Goal: Information Seeking & Learning: Learn about a topic

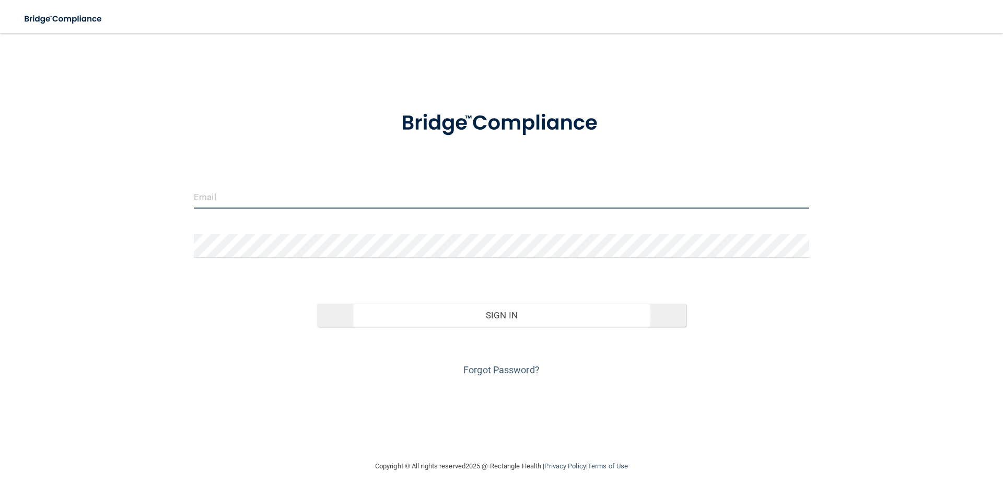
type input "[EMAIL_ADDRESS][DOMAIN_NAME]"
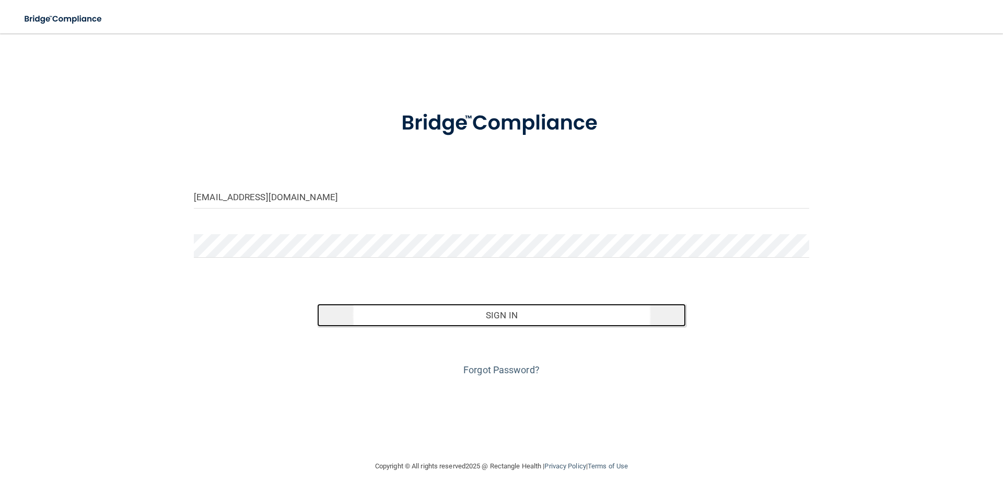
click at [498, 312] on button "Sign In" at bounding box center [501, 315] width 369 height 23
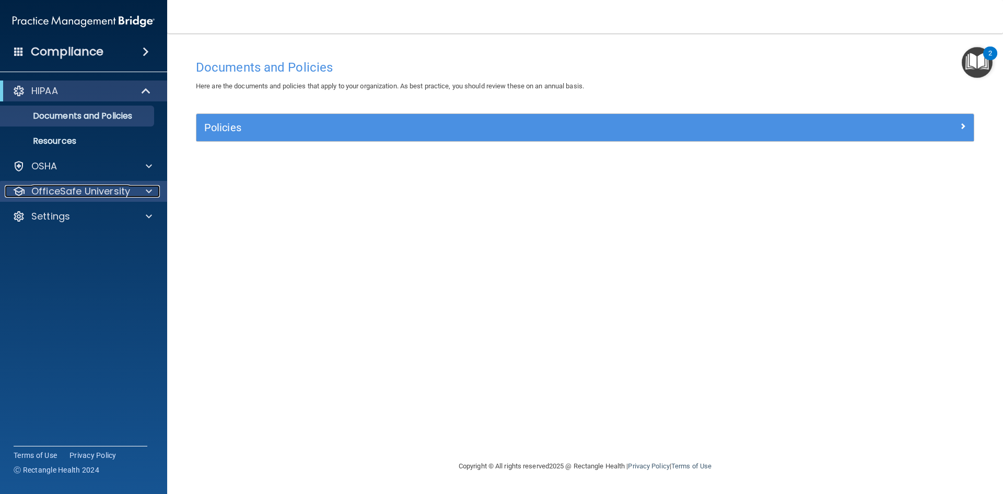
click at [113, 193] on p "OfficeSafe University" at bounding box center [80, 191] width 99 height 13
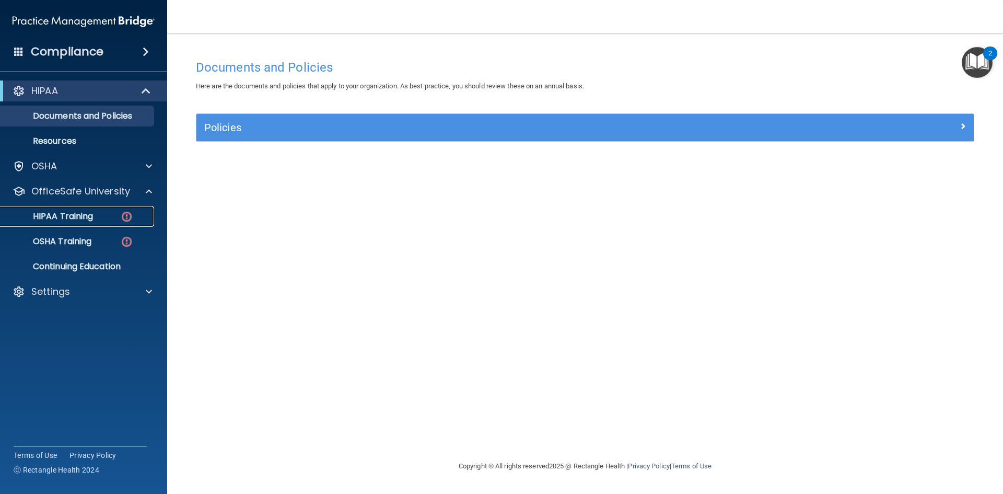
click at [124, 217] on img at bounding box center [126, 216] width 13 height 13
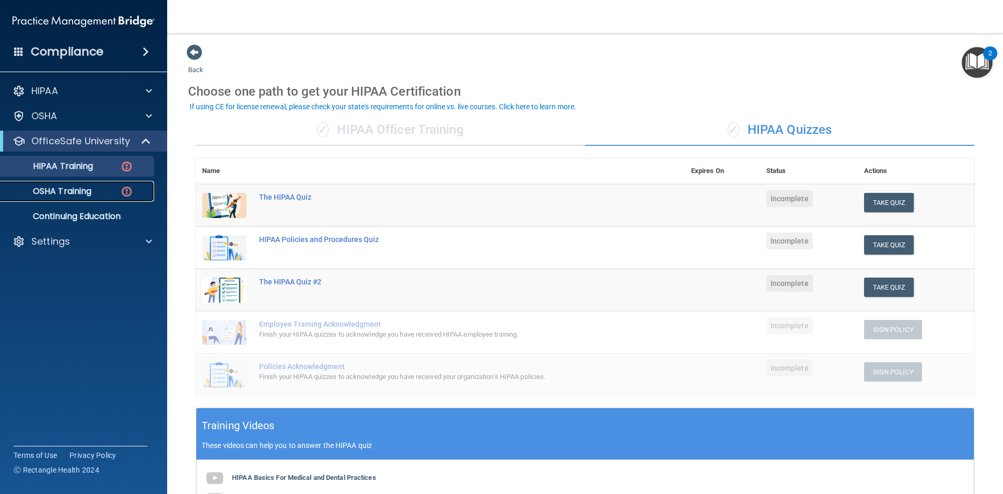
click at [72, 194] on p "OSHA Training" at bounding box center [49, 191] width 85 height 10
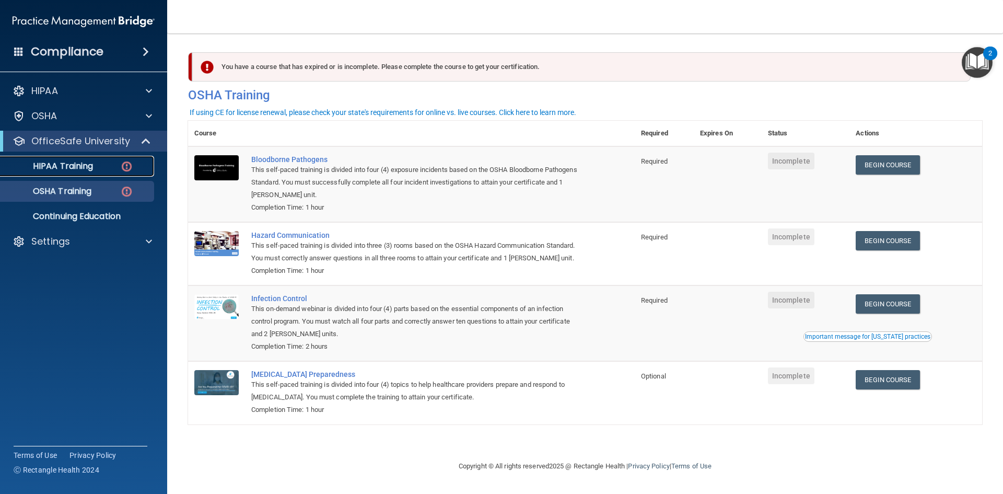
click at [85, 167] on p "HIPAA Training" at bounding box center [50, 166] width 86 height 10
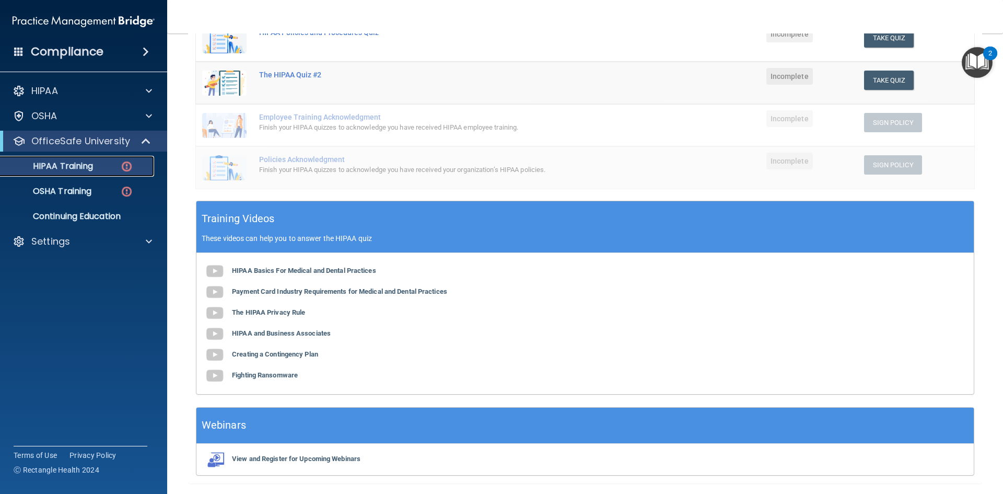
scroll to position [209, 0]
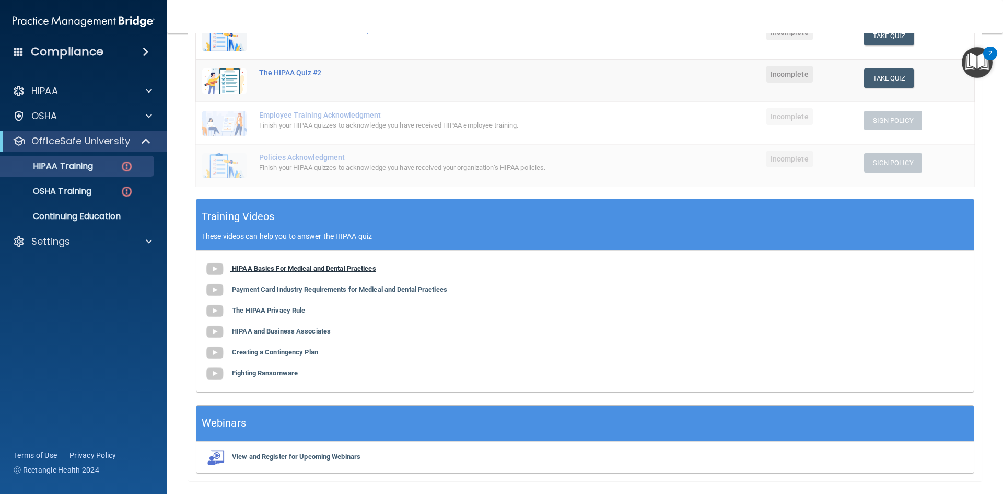
click at [369, 269] on b "HIPAA Basics For Medical and Dental Practices" at bounding box center [304, 268] width 144 height 8
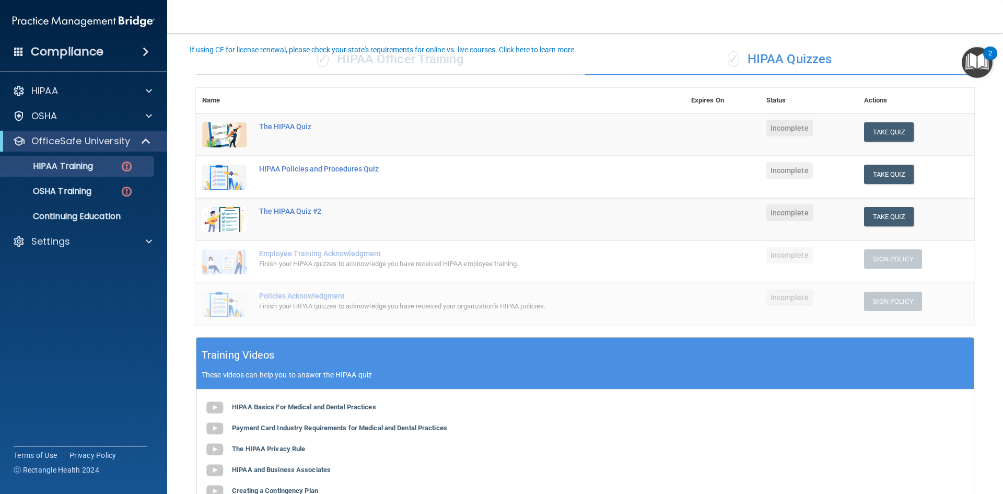
scroll to position [0, 0]
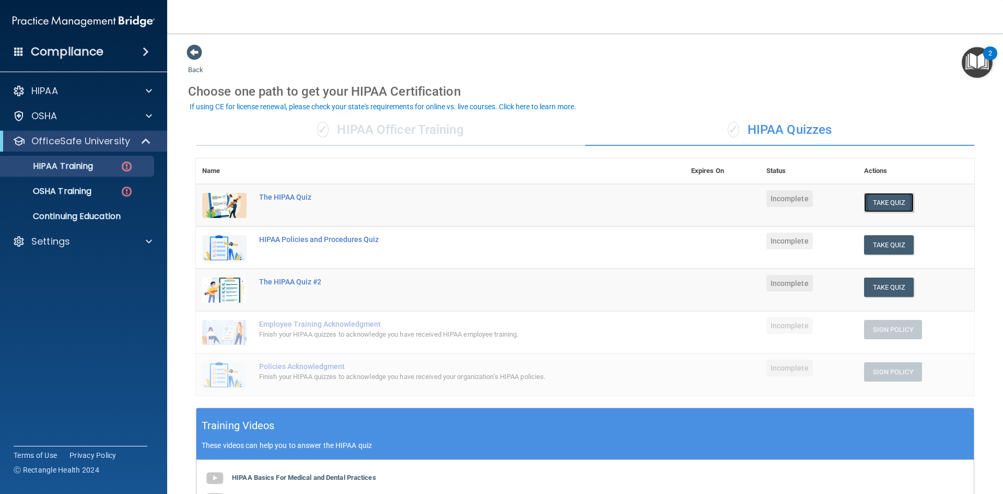
click at [874, 207] on button "Take Quiz" at bounding box center [889, 202] width 50 height 19
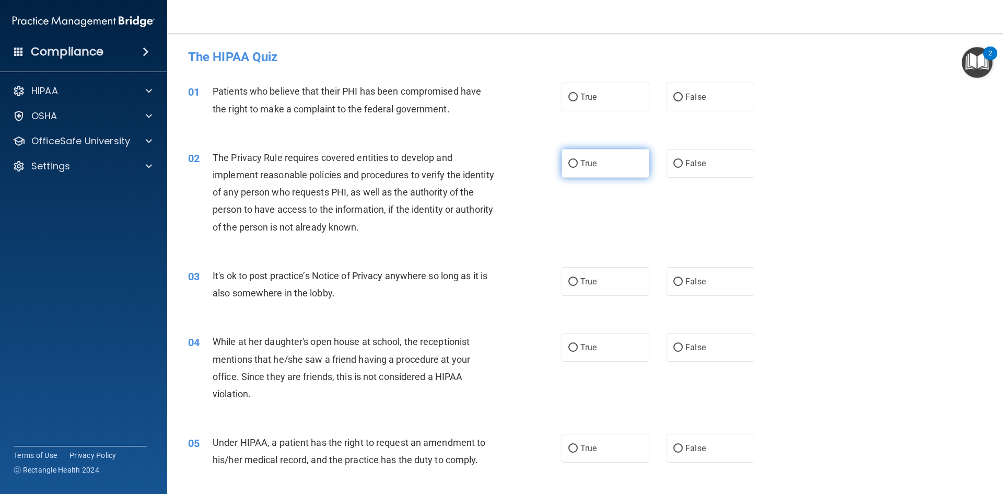
click at [598, 154] on label "True" at bounding box center [606, 163] width 88 height 29
click at [578, 160] on input "True" at bounding box center [572, 164] width 9 height 8
radio input "true"
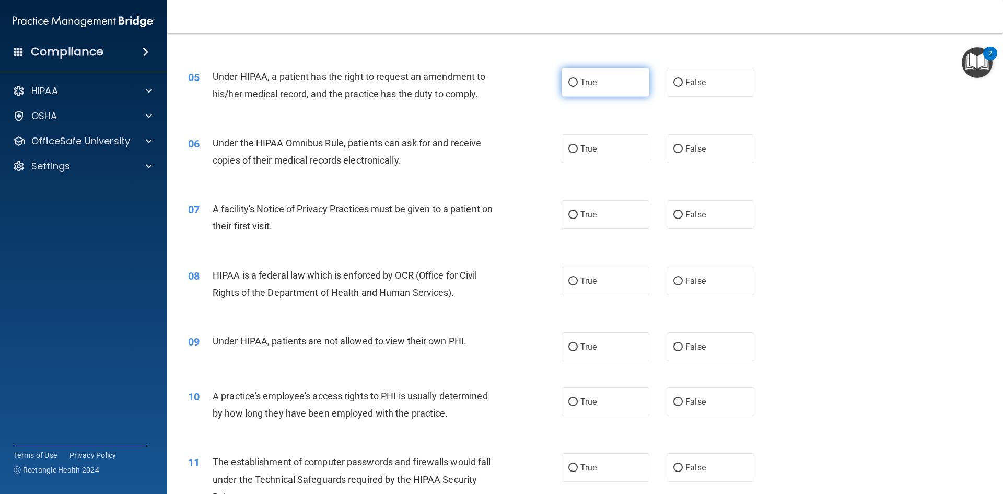
scroll to position [418, 0]
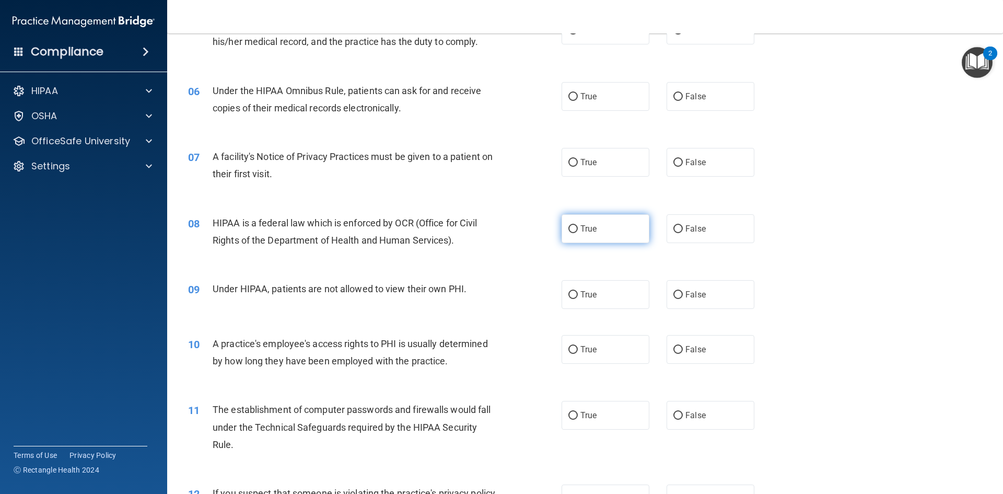
click at [624, 234] on label "True" at bounding box center [606, 228] width 88 height 29
click at [578, 233] on input "True" at bounding box center [572, 229] width 9 height 8
radio input "true"
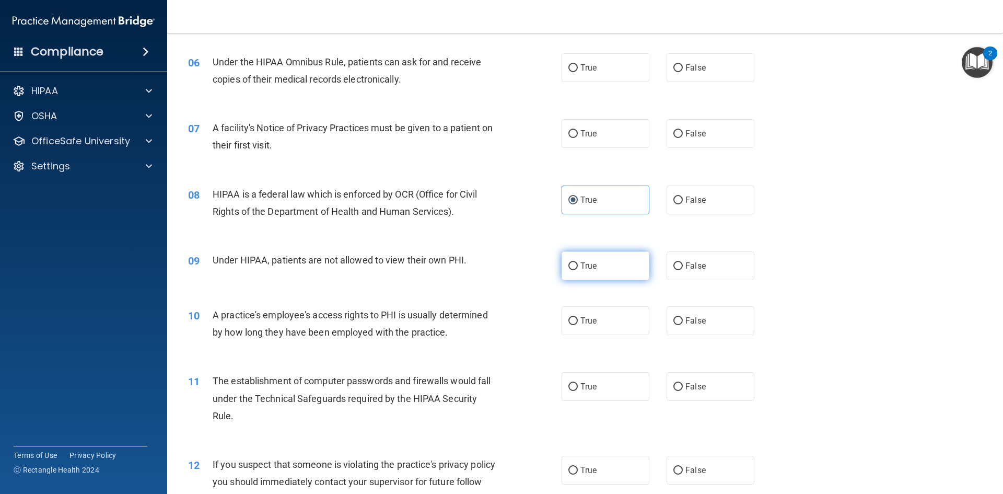
scroll to position [470, 0]
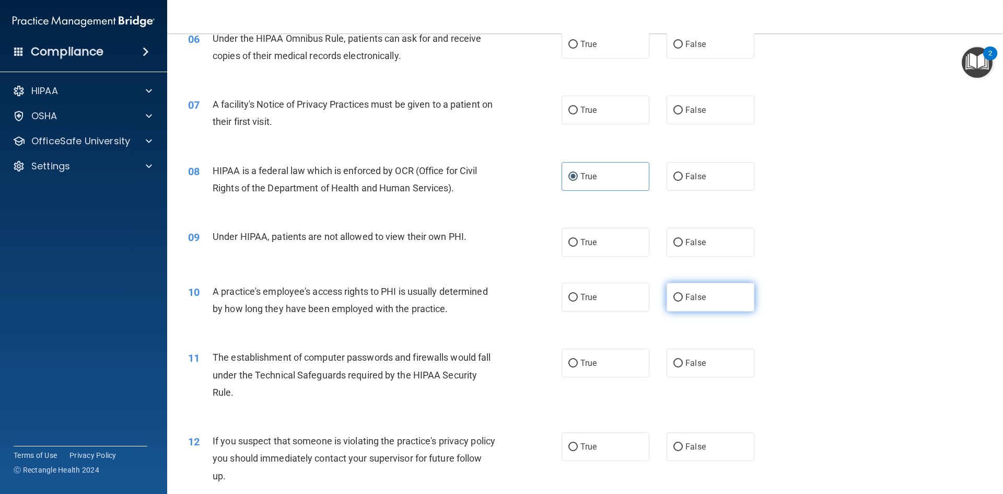
click at [675, 290] on label "False" at bounding box center [711, 297] width 88 height 29
click at [675, 294] on input "False" at bounding box center [677, 298] width 9 height 8
radio input "true"
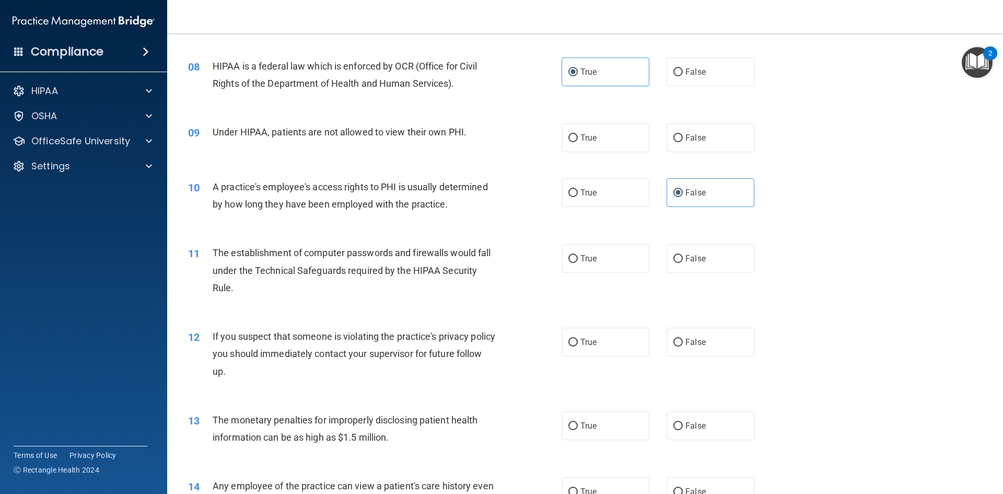
scroll to position [627, 0]
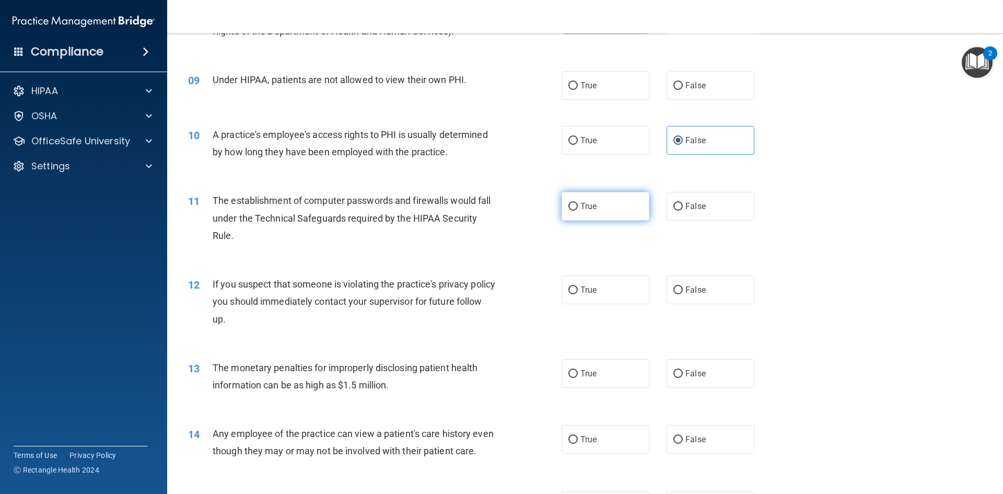
click at [619, 209] on label "True" at bounding box center [606, 206] width 88 height 29
click at [578, 209] on input "True" at bounding box center [572, 207] width 9 height 8
radio input "true"
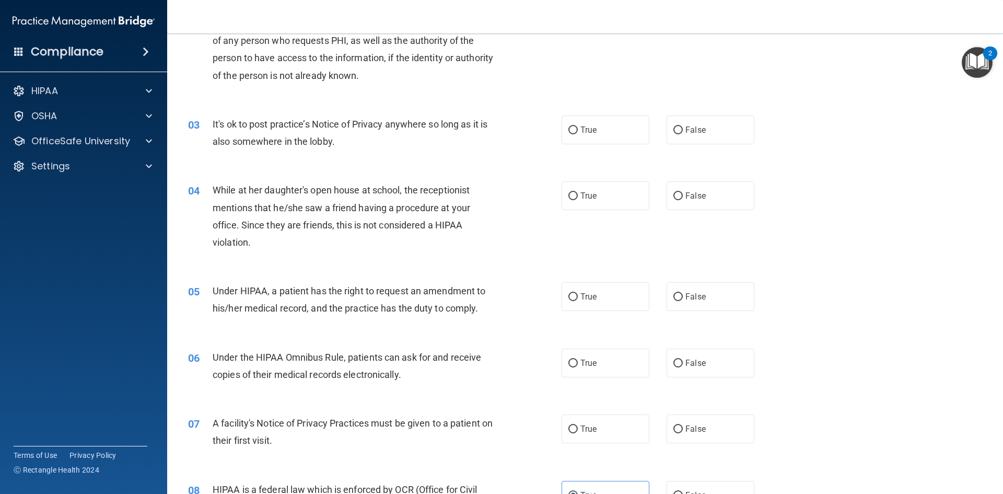
scroll to position [0, 0]
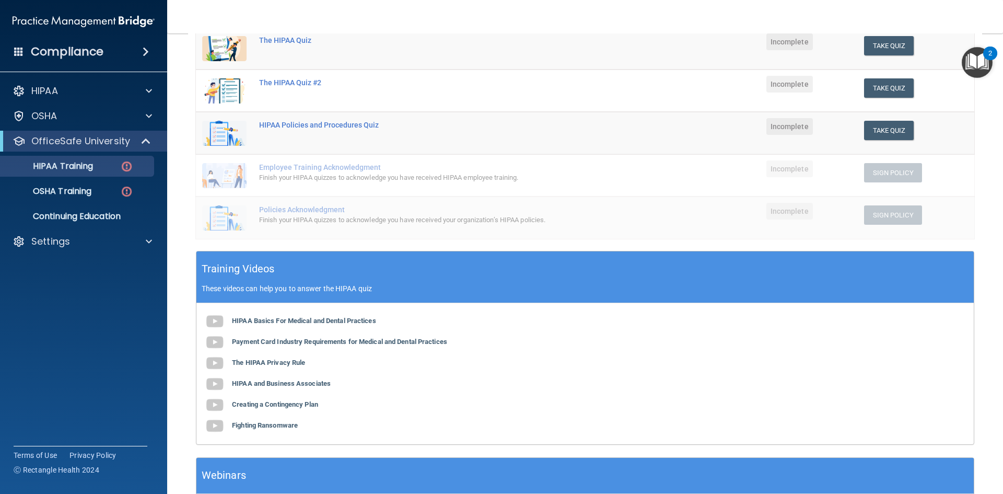
scroll to position [209, 0]
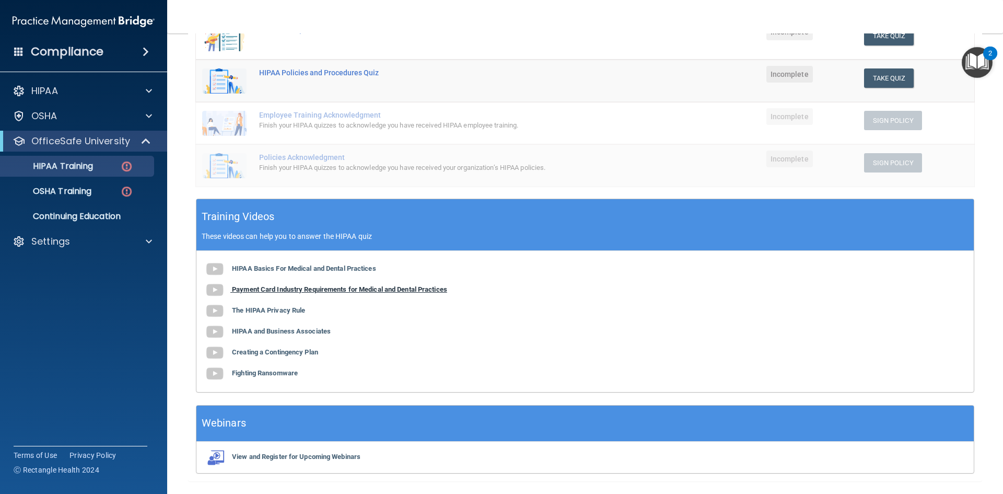
click at [318, 287] on b "Payment Card Industry Requirements for Medical and Dental Practices" at bounding box center [339, 289] width 215 height 8
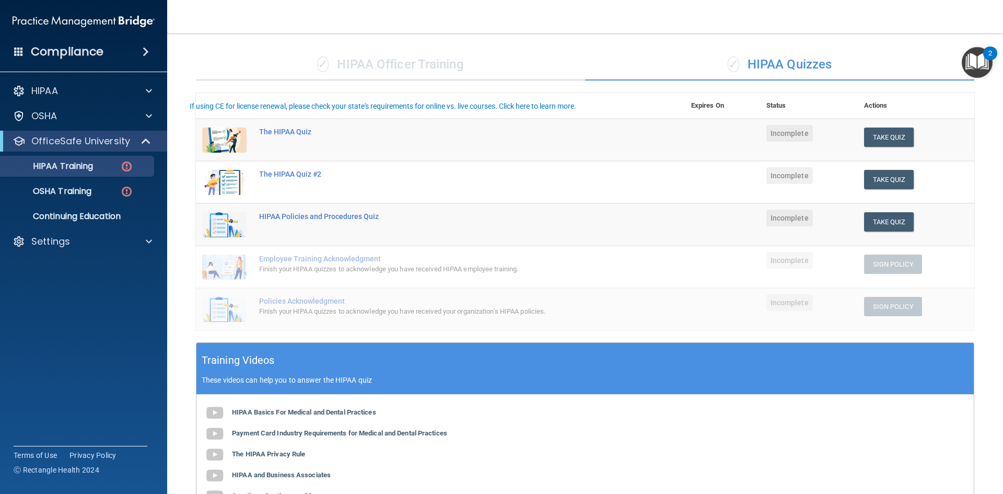
scroll to position [0, 0]
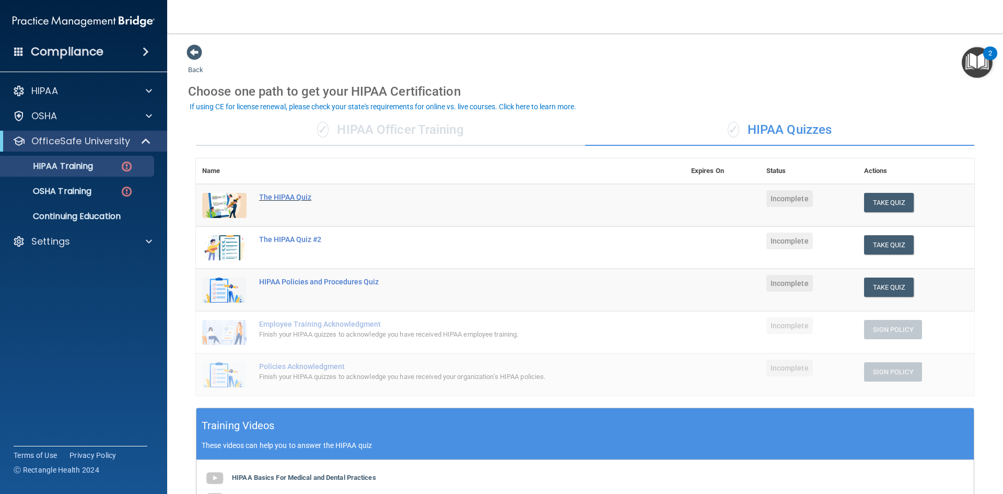
click at [282, 201] on div "The HIPAA Quiz" at bounding box center [446, 197] width 374 height 8
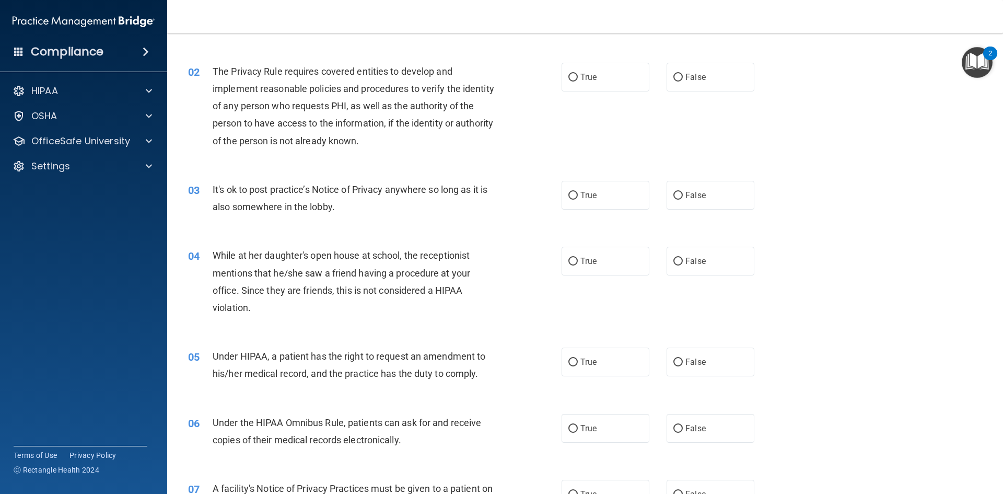
scroll to position [104, 0]
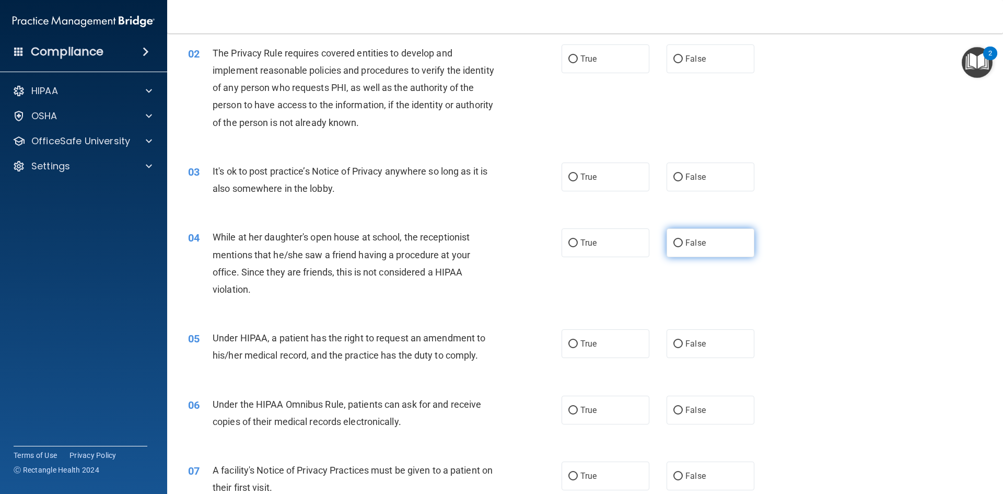
click at [675, 250] on label "False" at bounding box center [711, 242] width 88 height 29
click at [675, 247] on input "False" at bounding box center [677, 243] width 9 height 8
radio input "true"
click at [625, 349] on label "True" at bounding box center [606, 343] width 88 height 29
click at [578, 348] on input "True" at bounding box center [572, 344] width 9 height 8
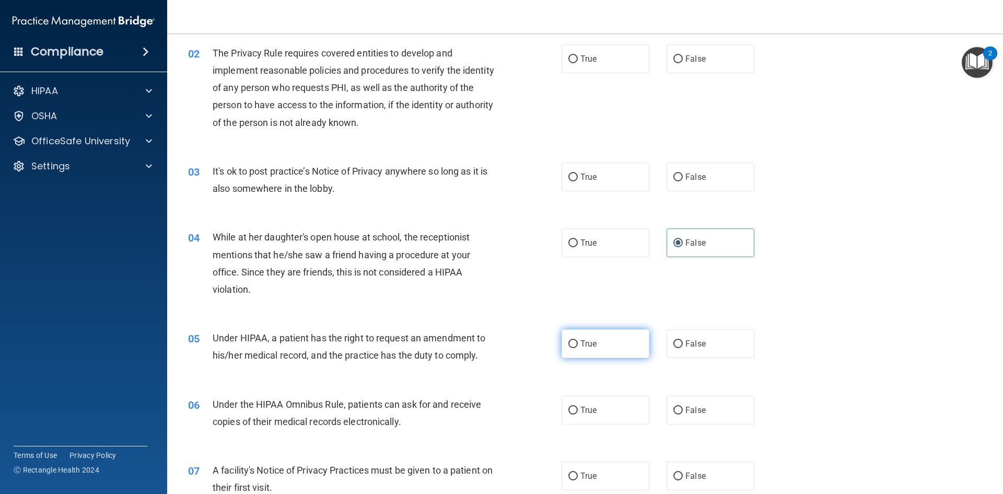
radio input "true"
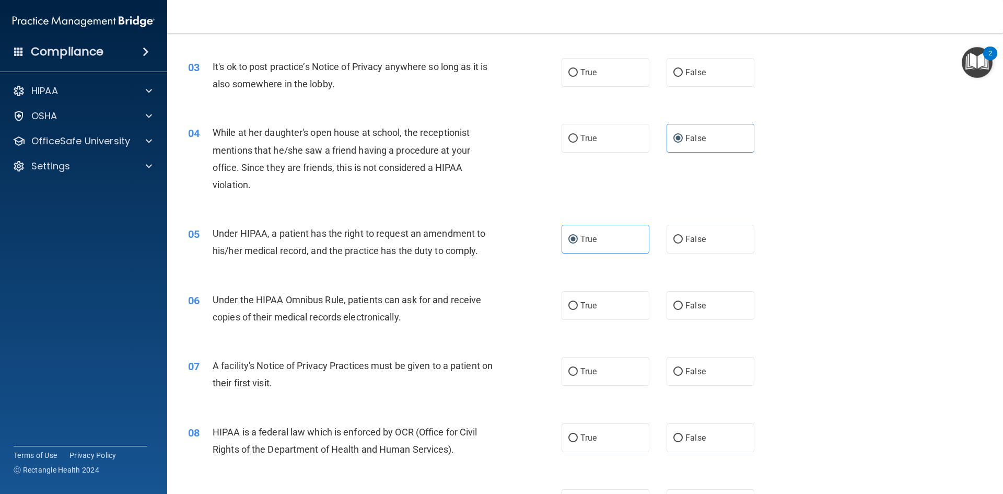
scroll to position [261, 0]
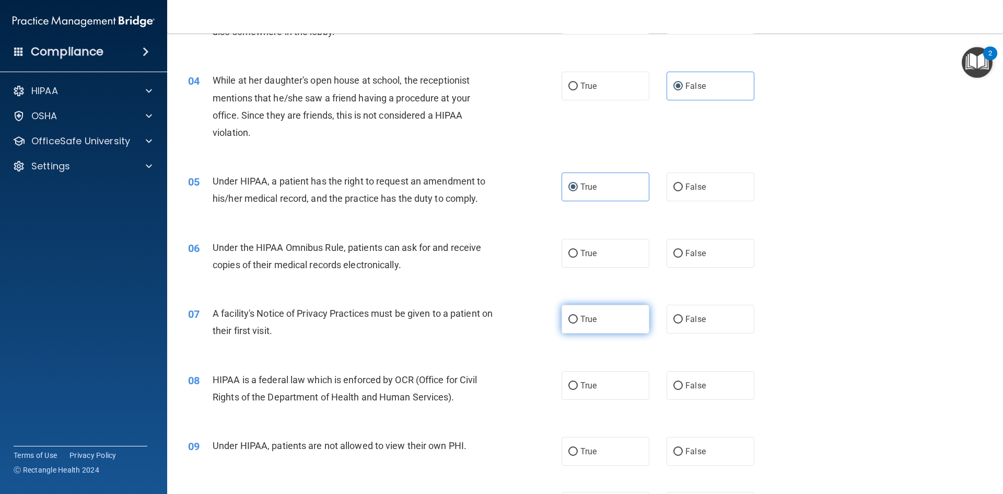
click at [576, 330] on label "True" at bounding box center [606, 319] width 88 height 29
click at [576, 323] on input "True" at bounding box center [572, 320] width 9 height 8
radio input "true"
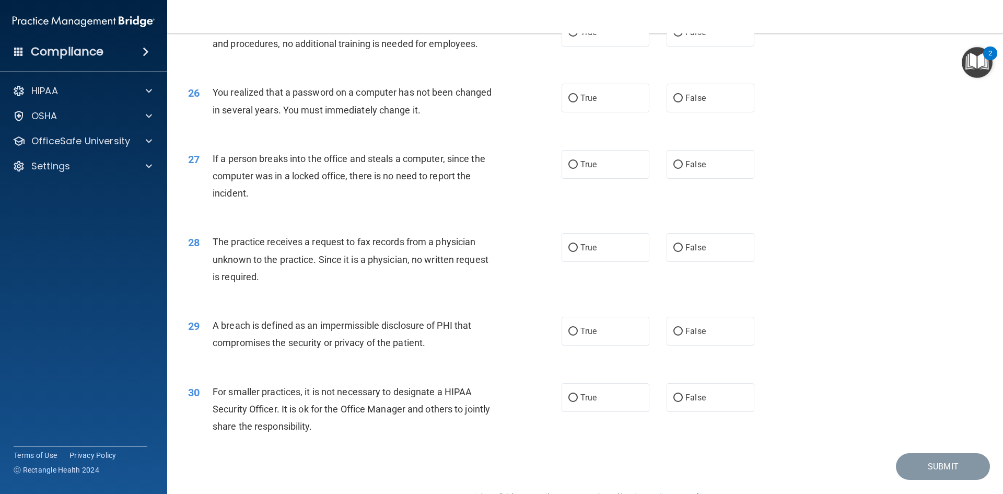
scroll to position [1979, 0]
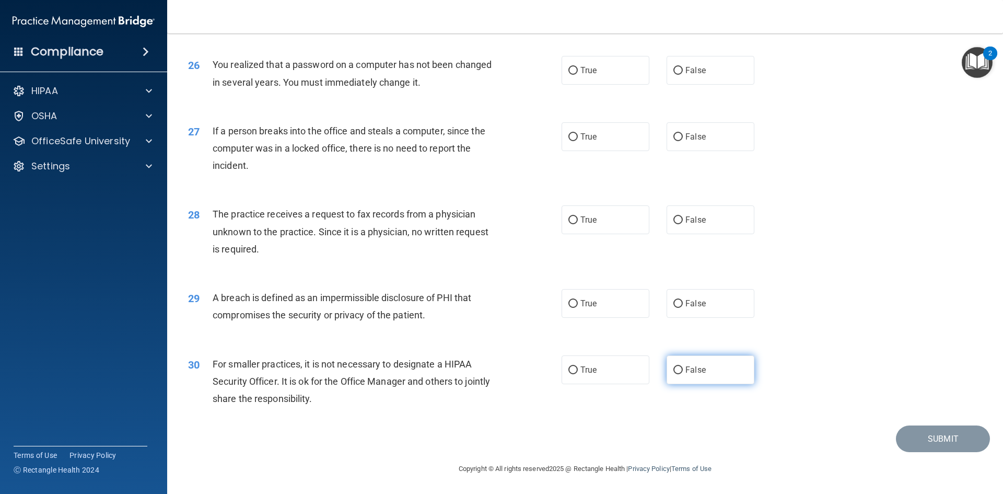
click at [680, 374] on label "False" at bounding box center [711, 369] width 88 height 29
click at [680, 374] on input "False" at bounding box center [677, 370] width 9 height 8
radio input "true"
click at [600, 312] on label "True" at bounding box center [606, 303] width 88 height 29
click at [578, 308] on input "True" at bounding box center [572, 304] width 9 height 8
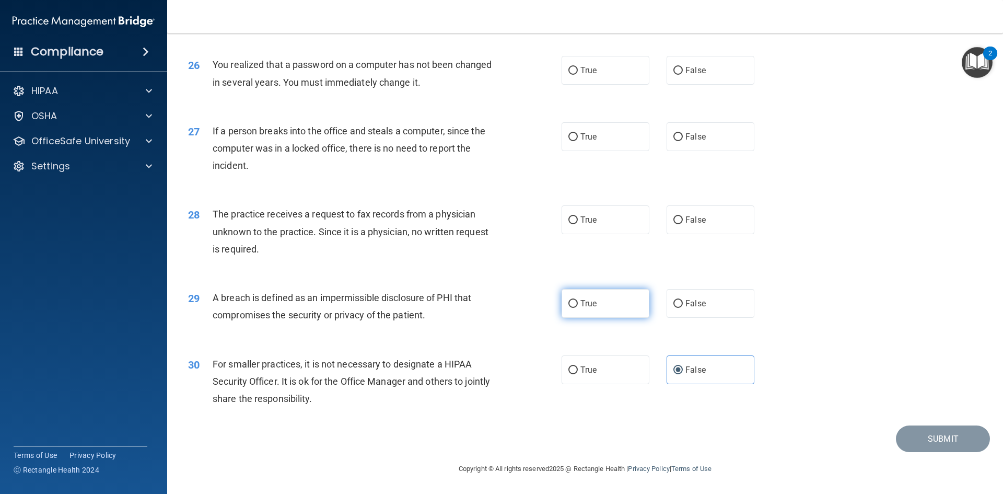
radio input "true"
click at [688, 217] on span "False" at bounding box center [695, 220] width 20 height 10
click at [683, 217] on input "False" at bounding box center [677, 220] width 9 height 8
radio input "true"
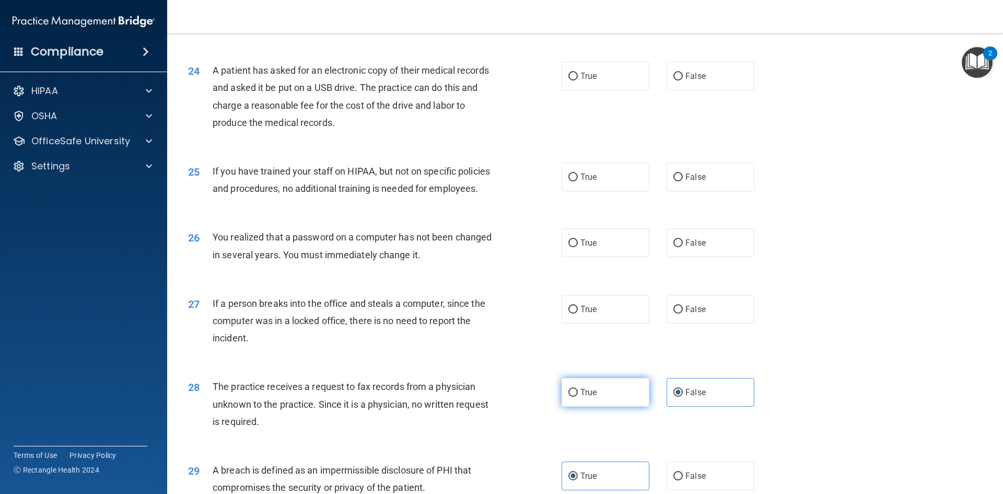
scroll to position [1770, 0]
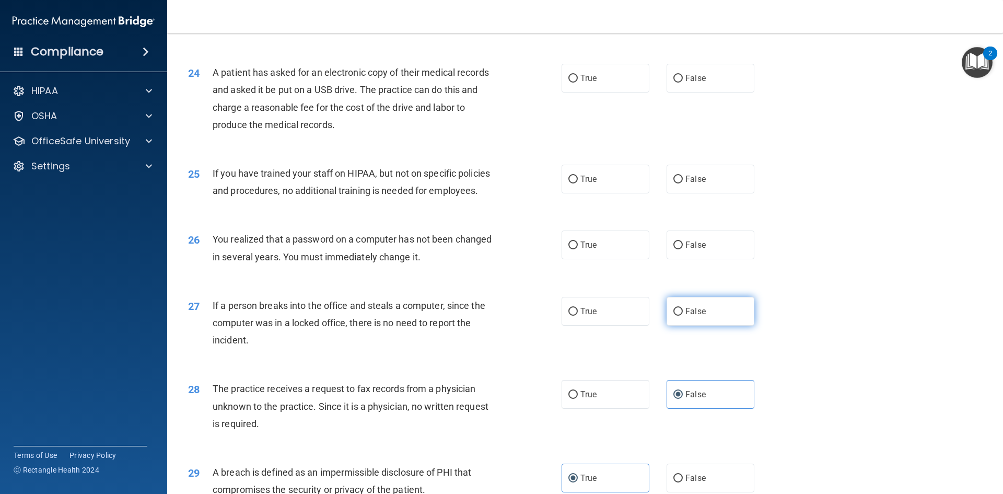
click at [674, 316] on input "False" at bounding box center [677, 312] width 9 height 8
radio input "true"
click at [628, 259] on label "True" at bounding box center [606, 244] width 88 height 29
click at [578, 249] on input "True" at bounding box center [572, 245] width 9 height 8
radio input "true"
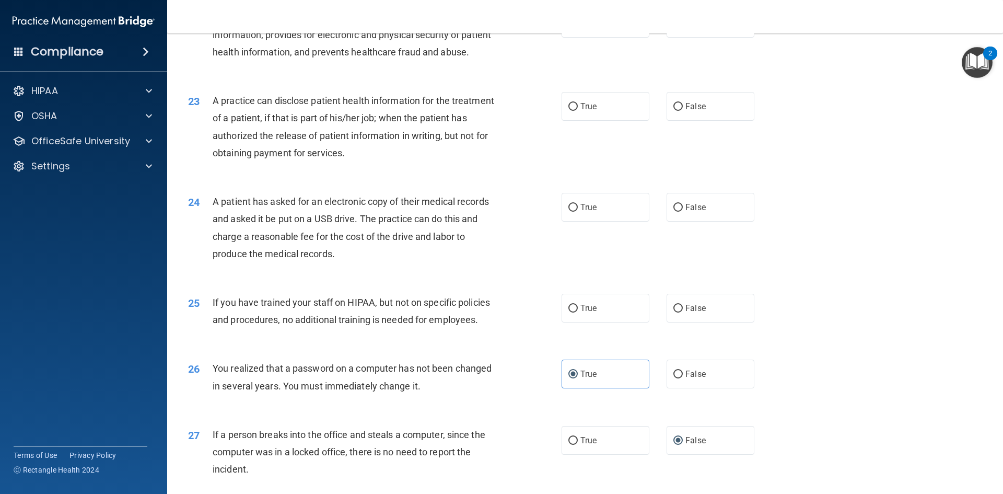
scroll to position [1665, 0]
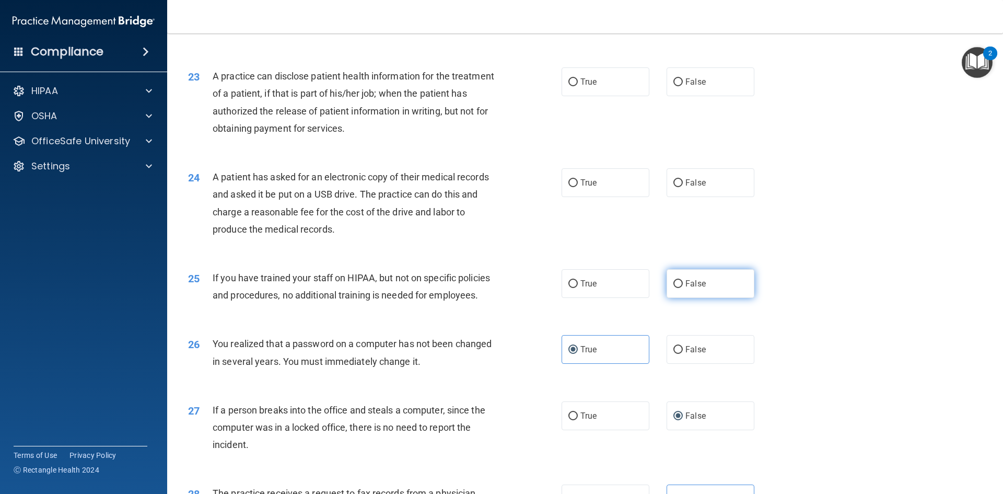
click at [689, 298] on label "False" at bounding box center [711, 283] width 88 height 29
click at [683, 288] on input "False" at bounding box center [677, 284] width 9 height 8
radio input "true"
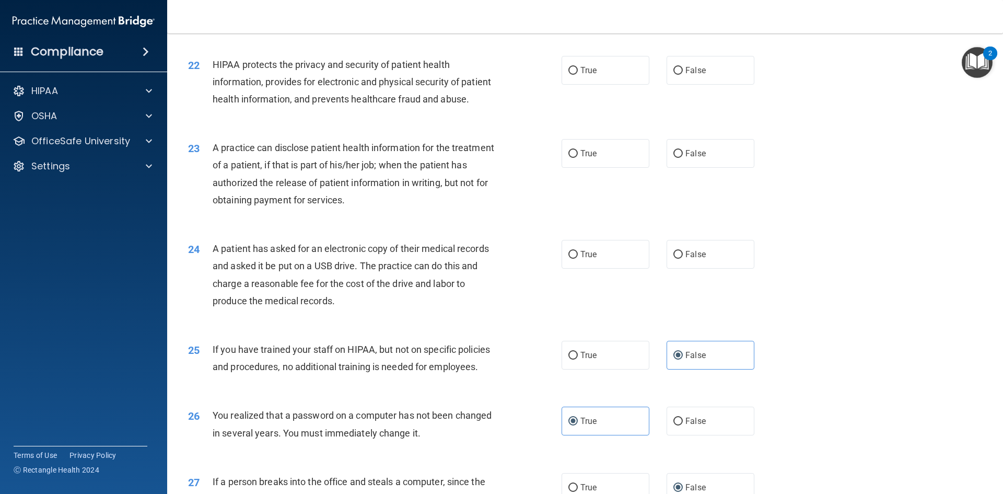
scroll to position [1561, 0]
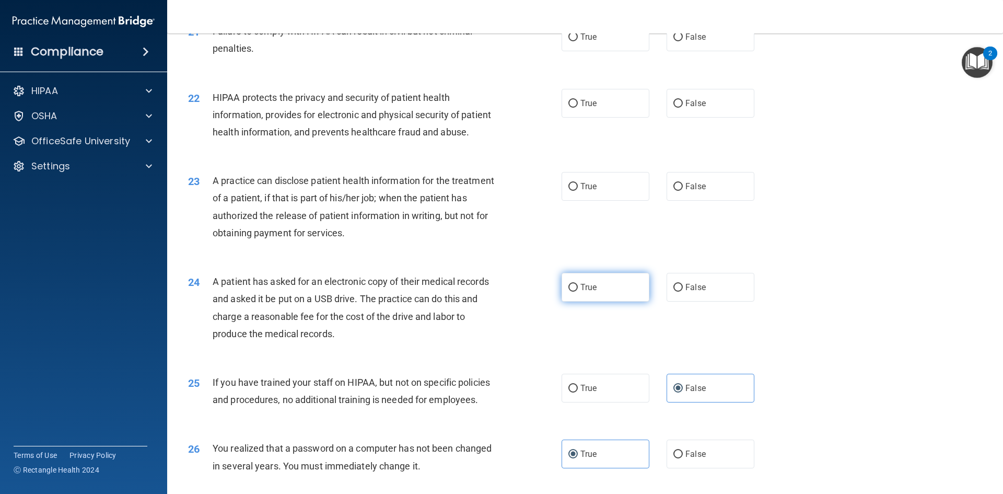
click at [592, 301] on label "True" at bounding box center [606, 287] width 88 height 29
click at [578, 291] on input "True" at bounding box center [572, 288] width 9 height 8
radio input "true"
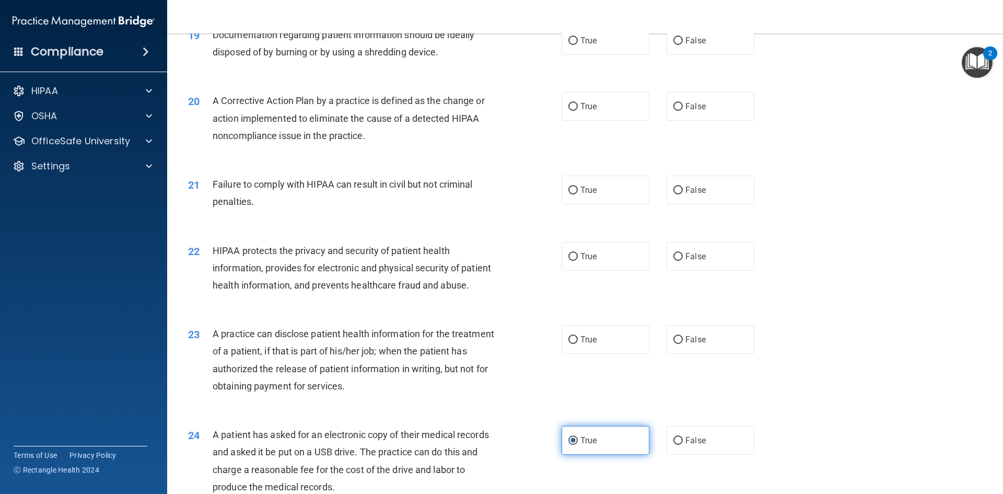
scroll to position [1404, 0]
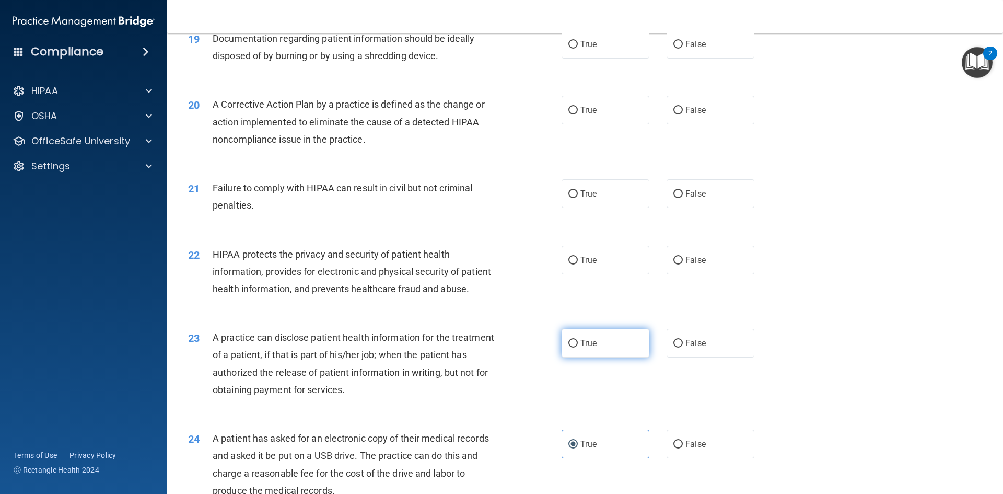
click at [621, 357] on label "True" at bounding box center [606, 343] width 88 height 29
click at [578, 347] on input "True" at bounding box center [572, 344] width 9 height 8
radio input "true"
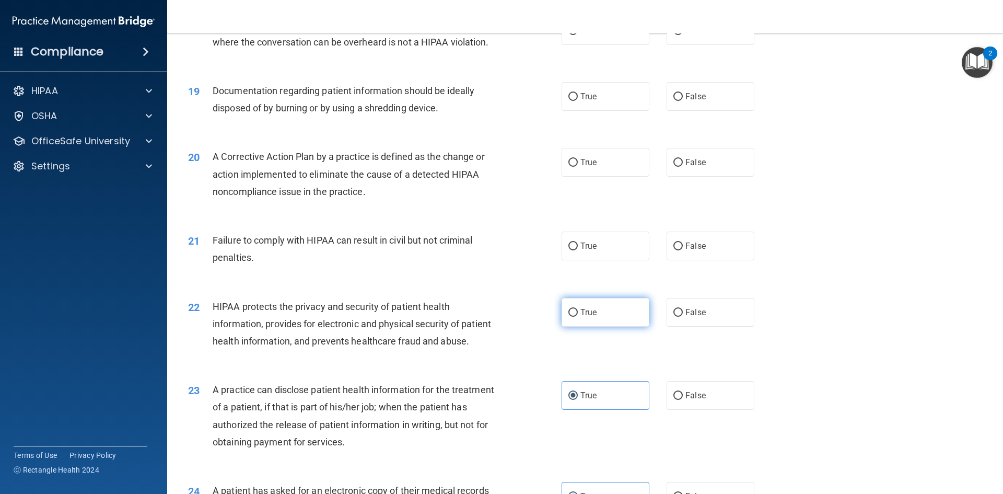
click at [612, 326] on label "True" at bounding box center [606, 312] width 88 height 29
click at [578, 317] on input "True" at bounding box center [572, 313] width 9 height 8
radio input "true"
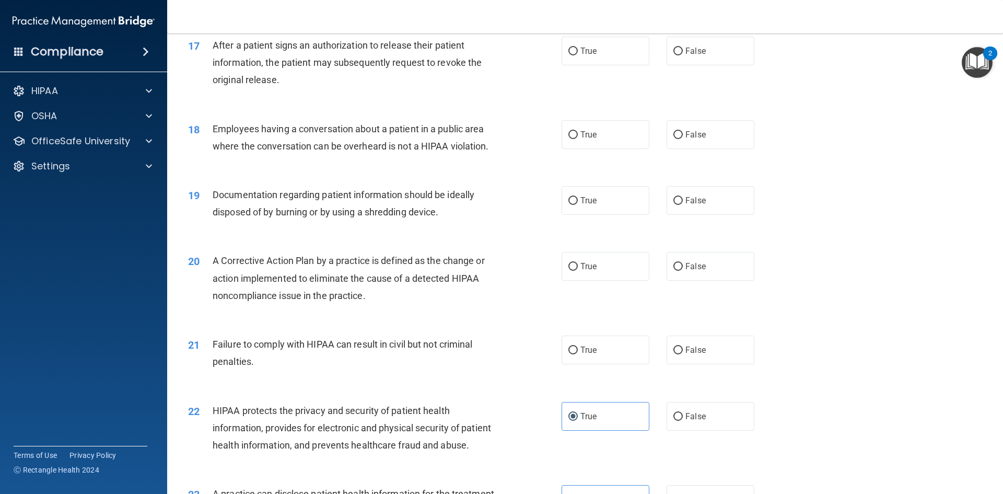
scroll to position [1247, 0]
click at [612, 365] on label "True" at bounding box center [606, 350] width 88 height 29
click at [578, 355] on input "True" at bounding box center [572, 351] width 9 height 8
radio input "true"
click at [673, 149] on label "False" at bounding box center [711, 135] width 88 height 29
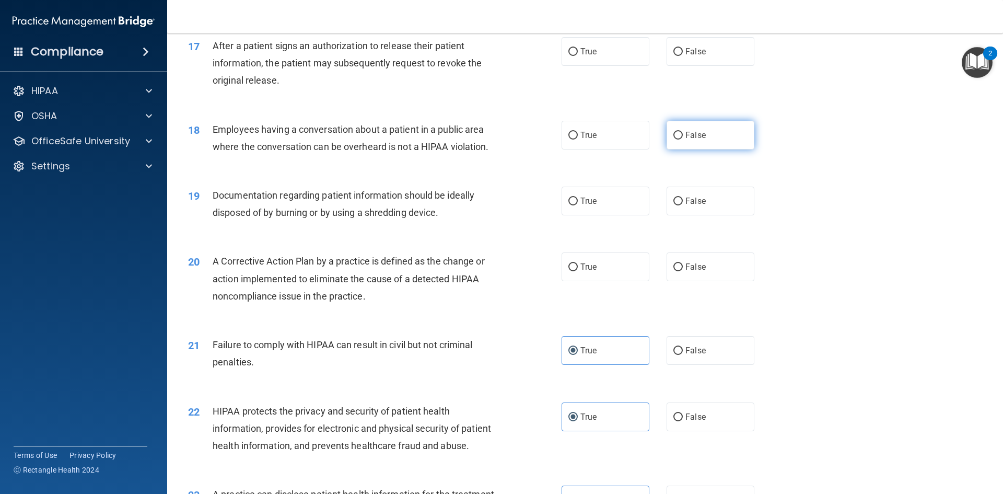
click at [673, 139] on input "False" at bounding box center [677, 136] width 9 height 8
radio input "true"
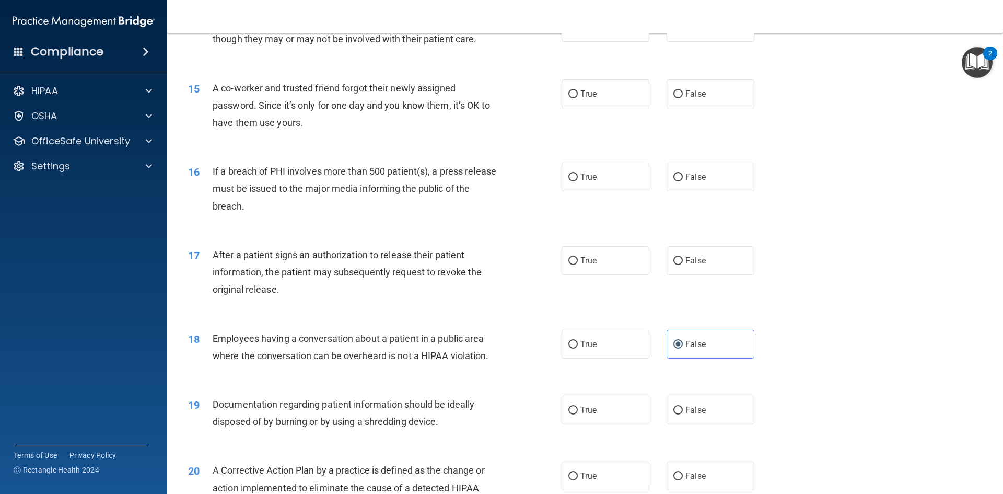
scroll to position [986, 0]
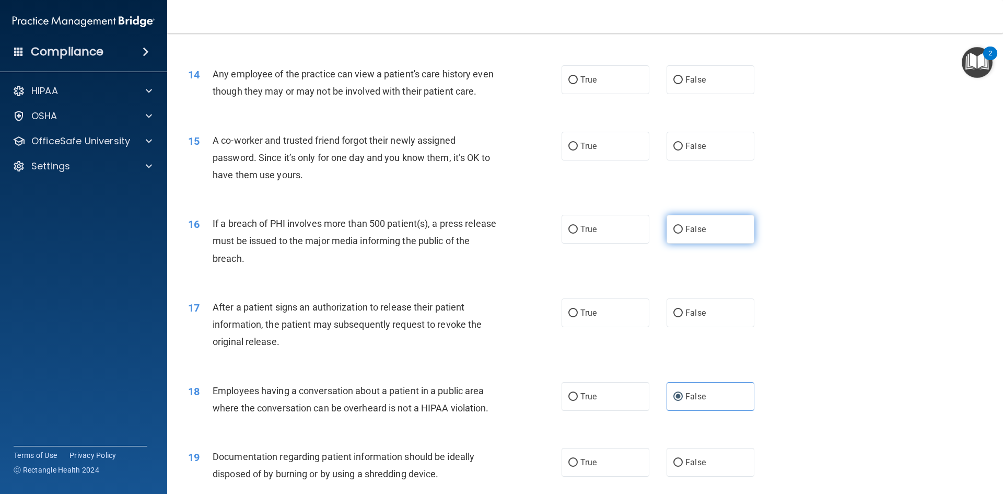
click at [667, 243] on label "False" at bounding box center [711, 229] width 88 height 29
click at [673, 234] on input "False" at bounding box center [677, 230] width 9 height 8
radio input "true"
click at [702, 160] on label "False" at bounding box center [711, 146] width 88 height 29
click at [683, 150] on input "False" at bounding box center [677, 147] width 9 height 8
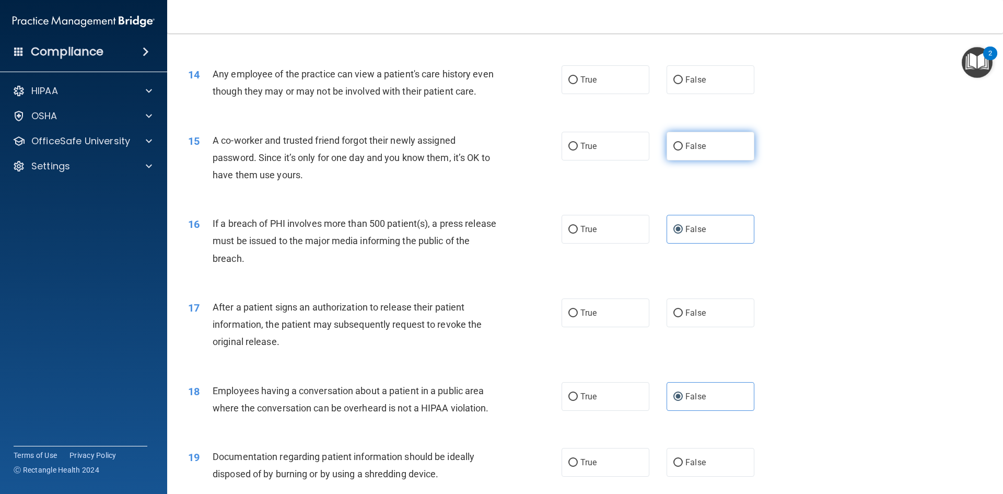
radio input "true"
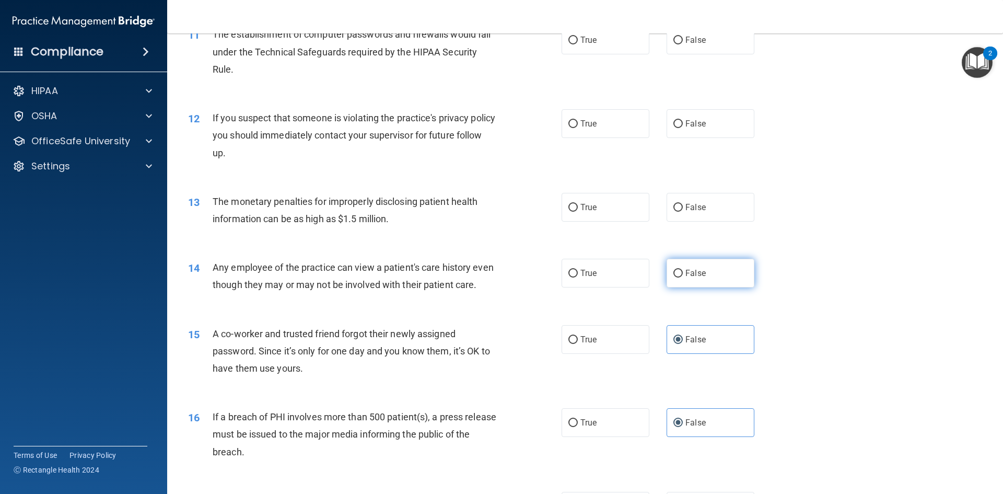
scroll to position [777, 0]
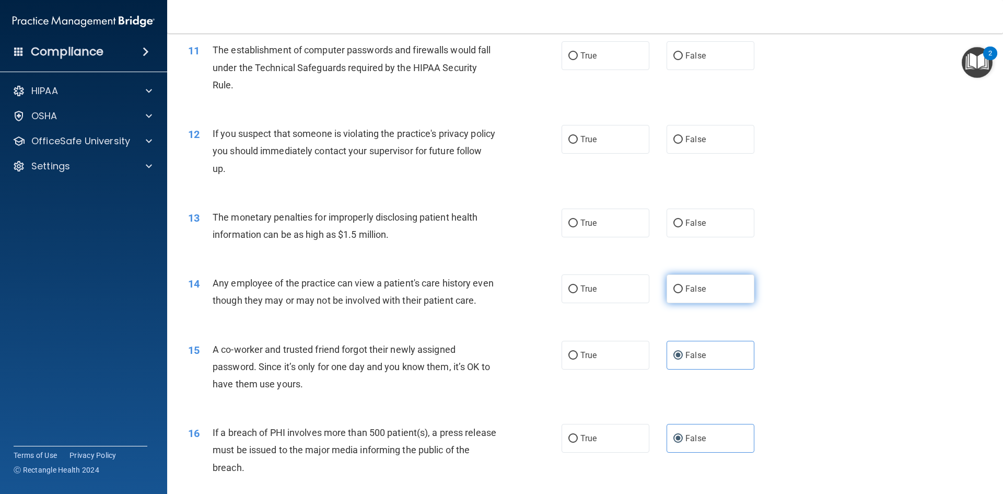
click at [674, 291] on input "False" at bounding box center [677, 289] width 9 height 8
radio input "true"
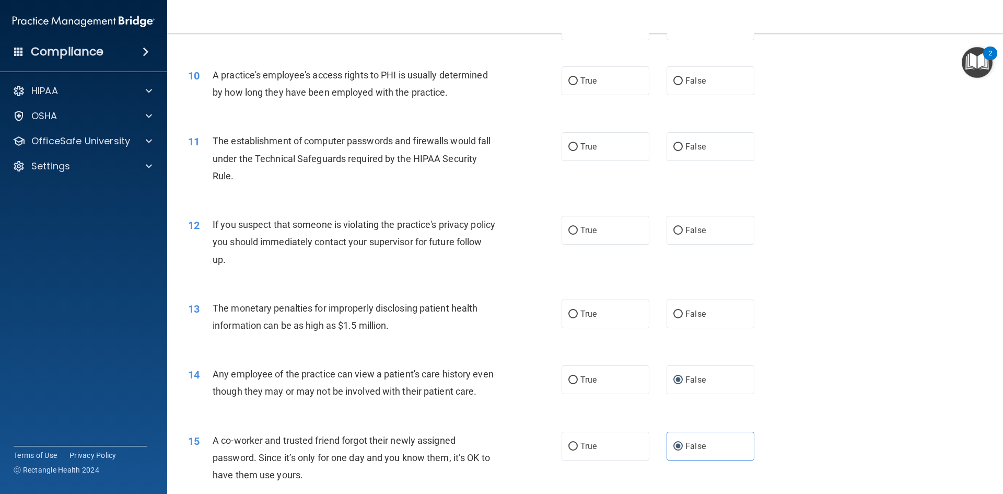
scroll to position [673, 0]
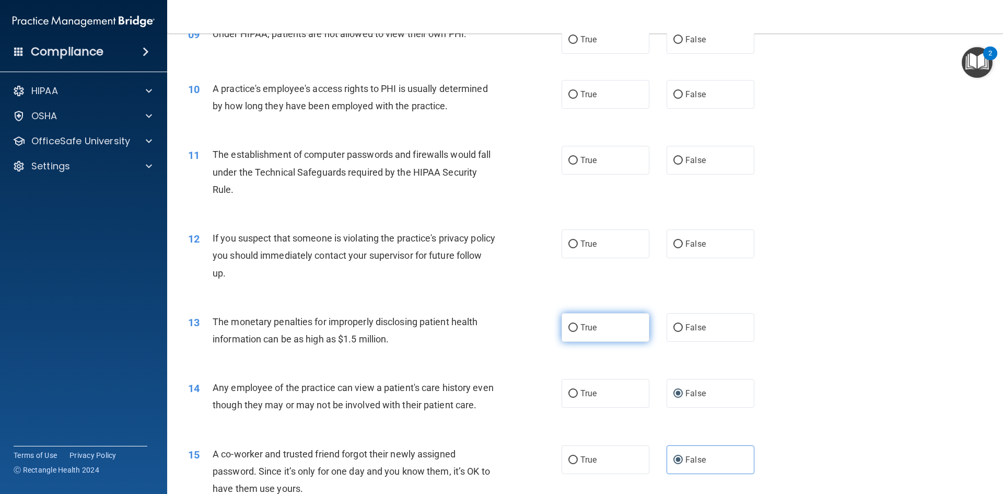
click at [623, 331] on label "True" at bounding box center [606, 327] width 88 height 29
click at [578, 331] on input "True" at bounding box center [572, 328] width 9 height 8
radio input "true"
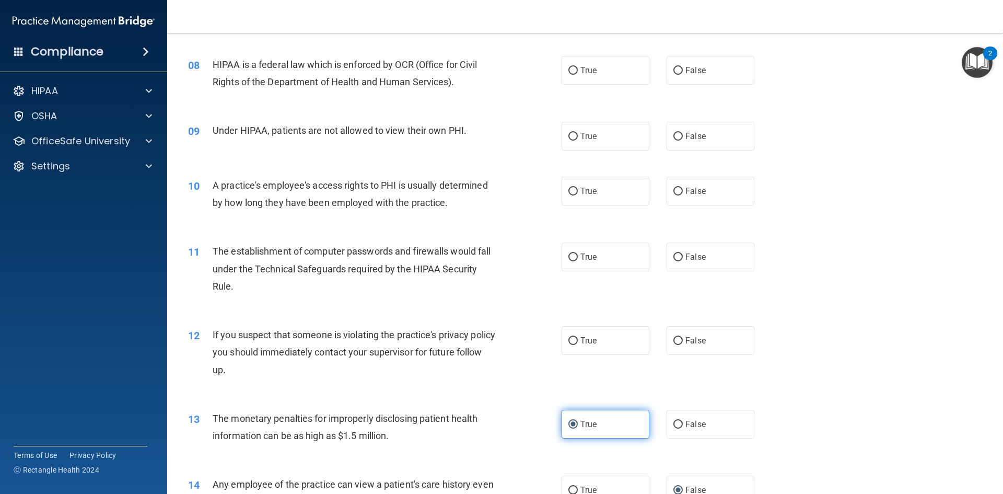
scroll to position [568, 0]
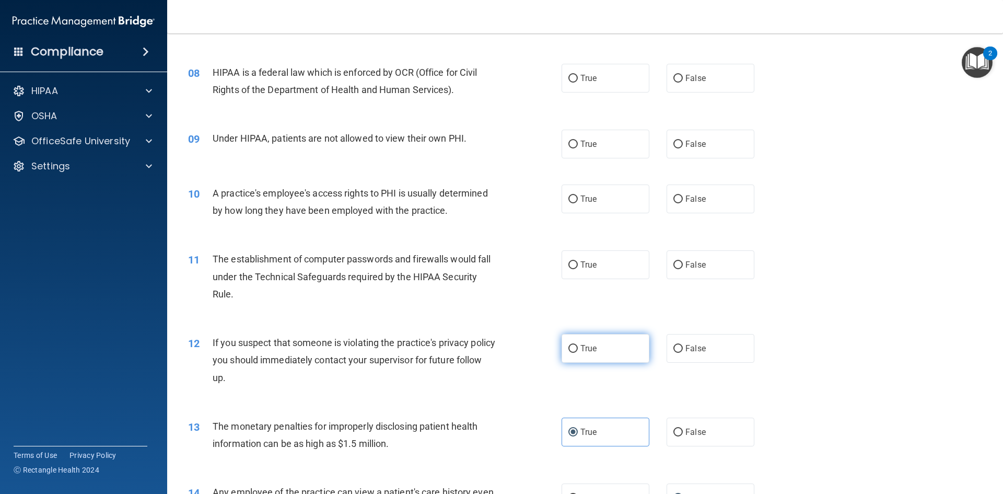
click at [606, 346] on label "True" at bounding box center [606, 348] width 88 height 29
click at [578, 346] on input "True" at bounding box center [572, 349] width 9 height 8
radio input "true"
click at [577, 272] on label "True" at bounding box center [606, 264] width 88 height 29
click at [577, 269] on input "True" at bounding box center [572, 265] width 9 height 8
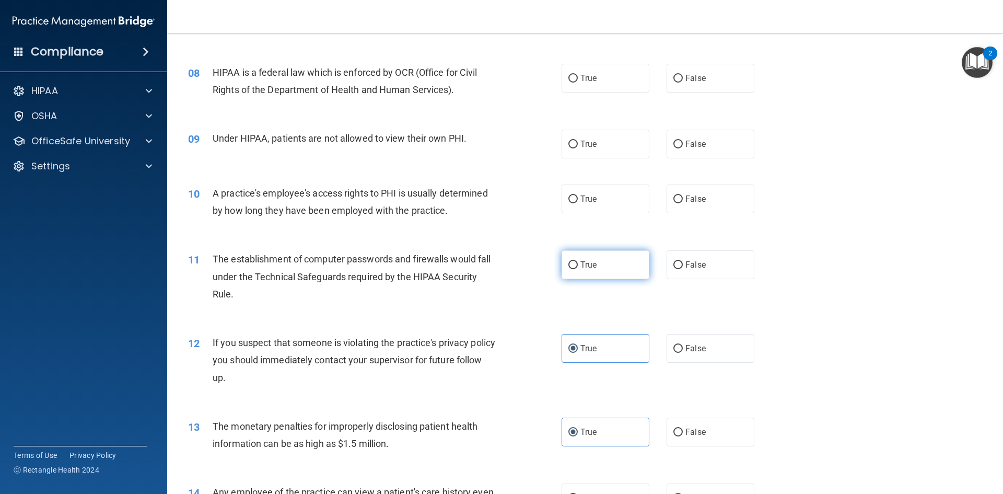
radio input "true"
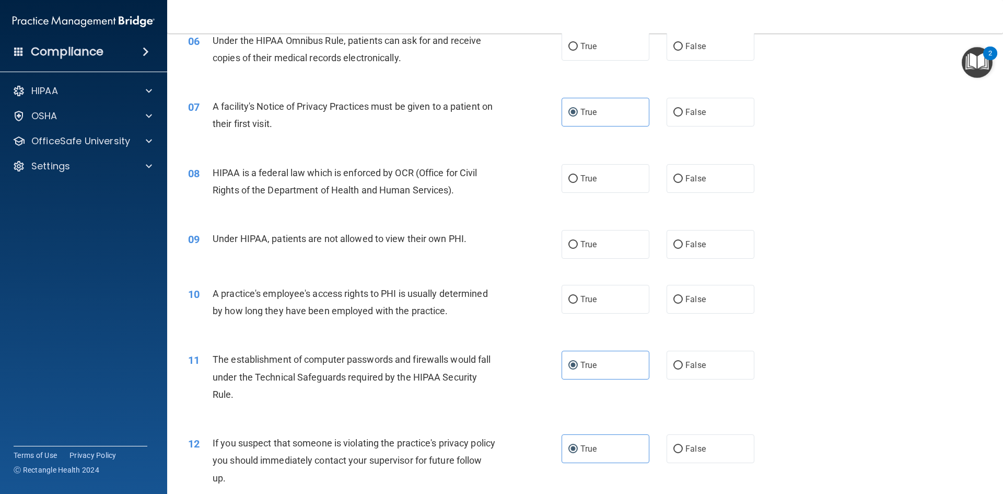
scroll to position [464, 0]
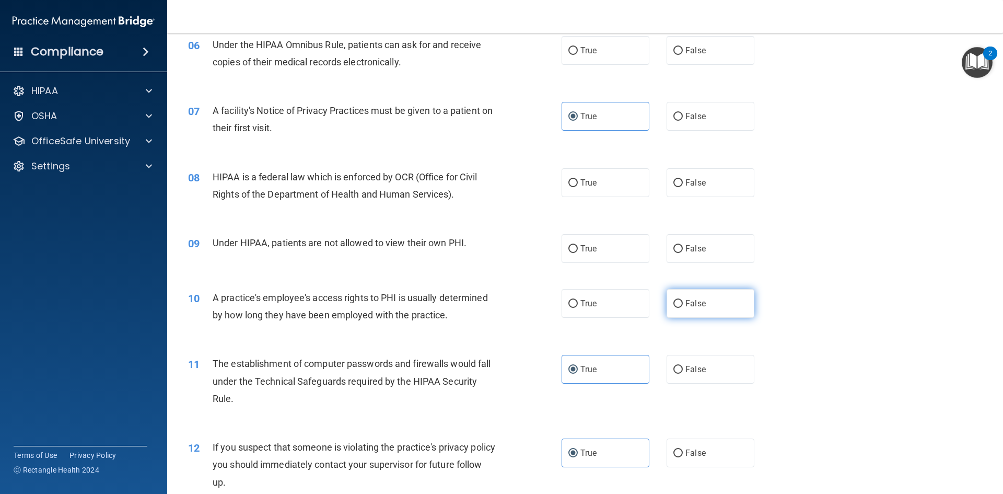
click at [685, 308] on span "False" at bounding box center [695, 303] width 20 height 10
click at [682, 308] on input "False" at bounding box center [677, 304] width 9 height 8
radio input "true"
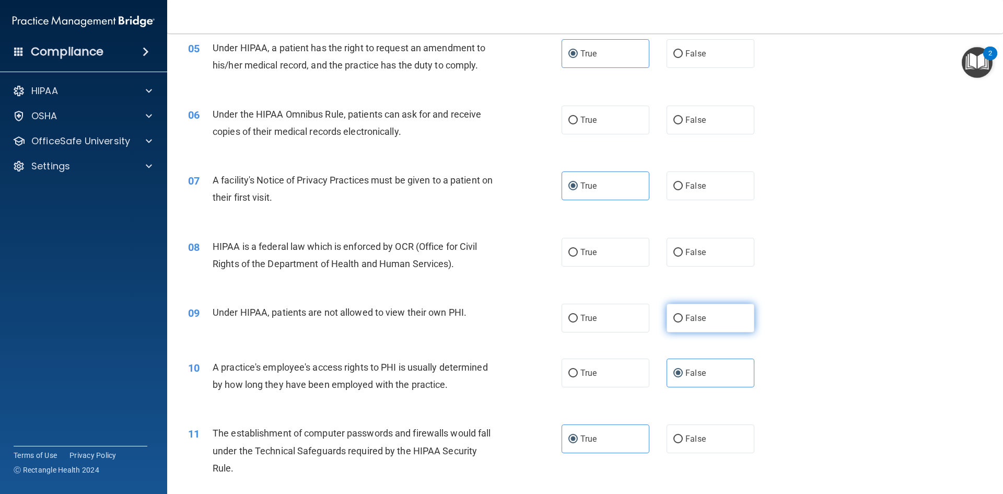
scroll to position [359, 0]
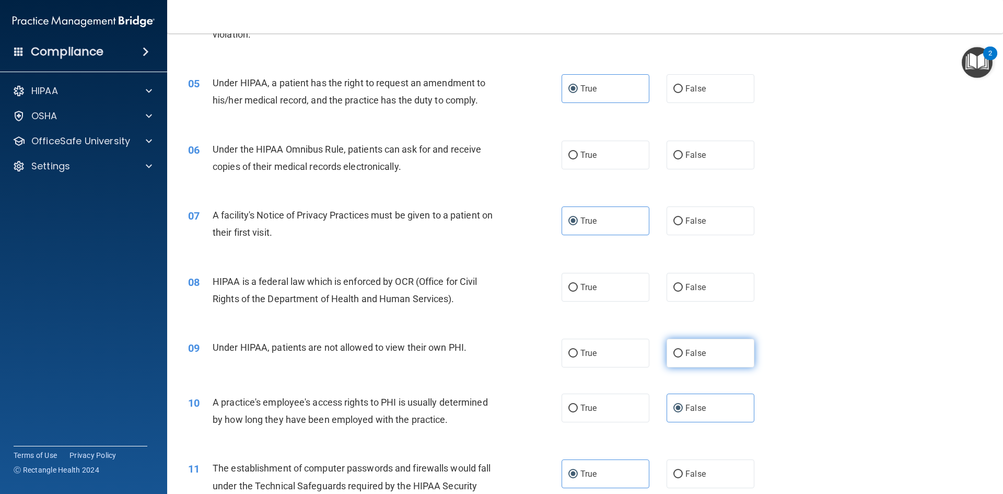
click at [673, 351] on input "False" at bounding box center [677, 353] width 9 height 8
radio input "true"
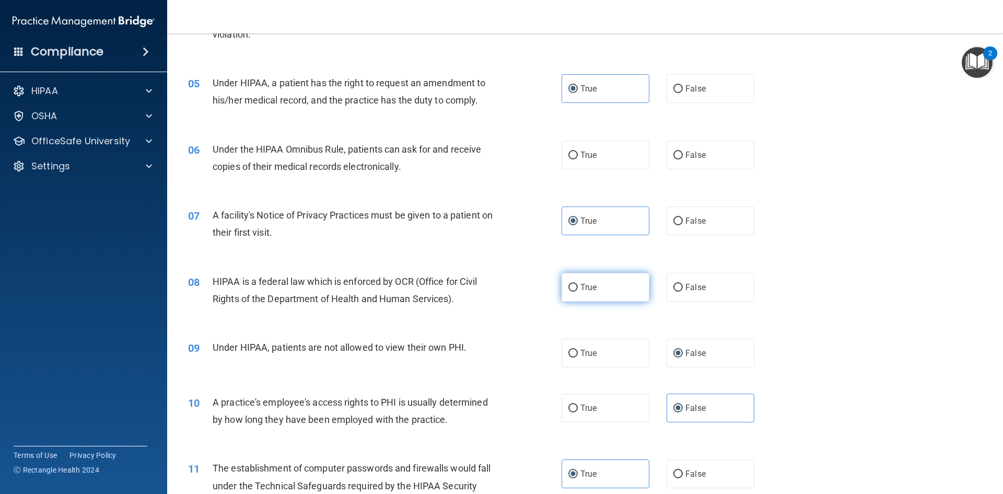
click at [616, 294] on label "True" at bounding box center [606, 287] width 88 height 29
click at [578, 291] on input "True" at bounding box center [572, 288] width 9 height 8
radio input "true"
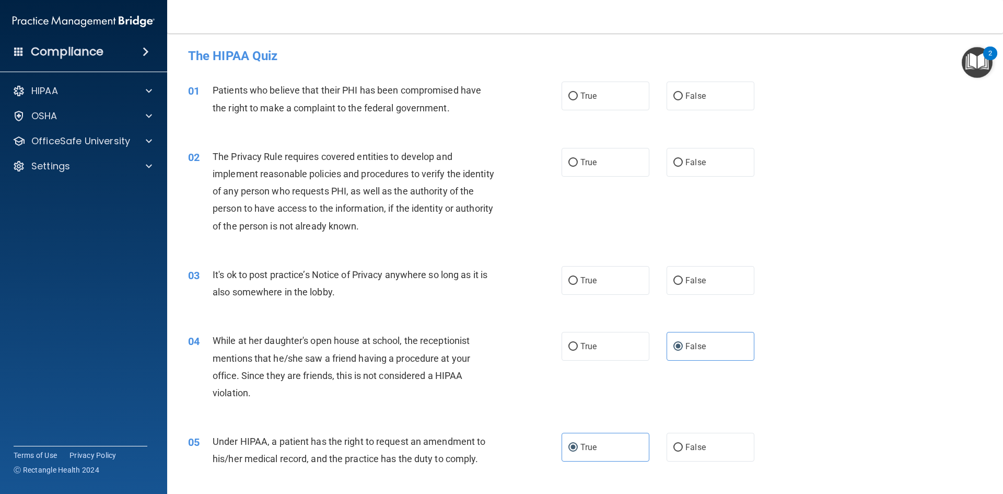
scroll to position [0, 0]
click at [584, 88] on label "True" at bounding box center [606, 97] width 88 height 29
click at [578, 94] on input "True" at bounding box center [572, 98] width 9 height 8
radio input "true"
click at [678, 277] on label "False" at bounding box center [711, 281] width 88 height 29
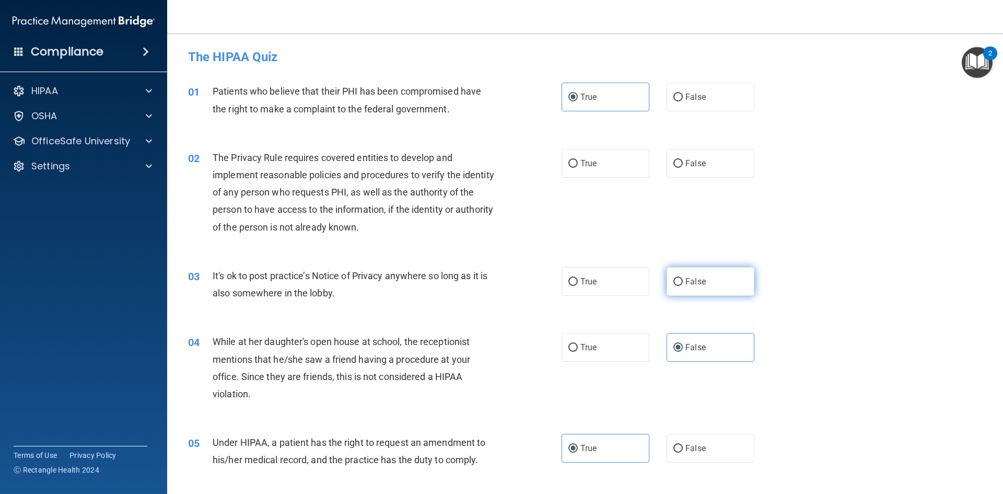
click at [678, 278] on input "False" at bounding box center [677, 282] width 9 height 8
radio input "true"
click at [573, 168] on label "True" at bounding box center [606, 163] width 88 height 29
click at [573, 168] on input "True" at bounding box center [572, 164] width 9 height 8
radio input "true"
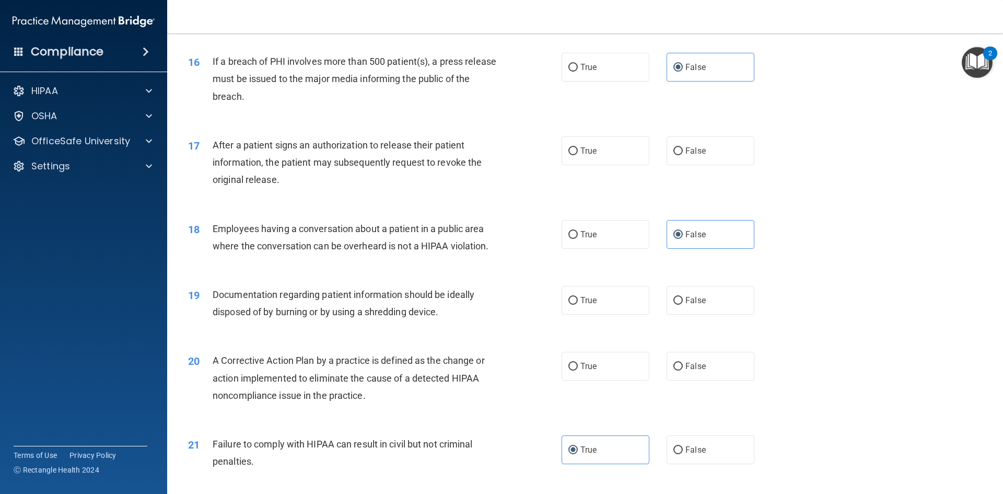
scroll to position [1149, 0]
click at [633, 164] on label "True" at bounding box center [606, 149] width 88 height 29
click at [578, 154] on input "True" at bounding box center [572, 150] width 9 height 8
radio input "true"
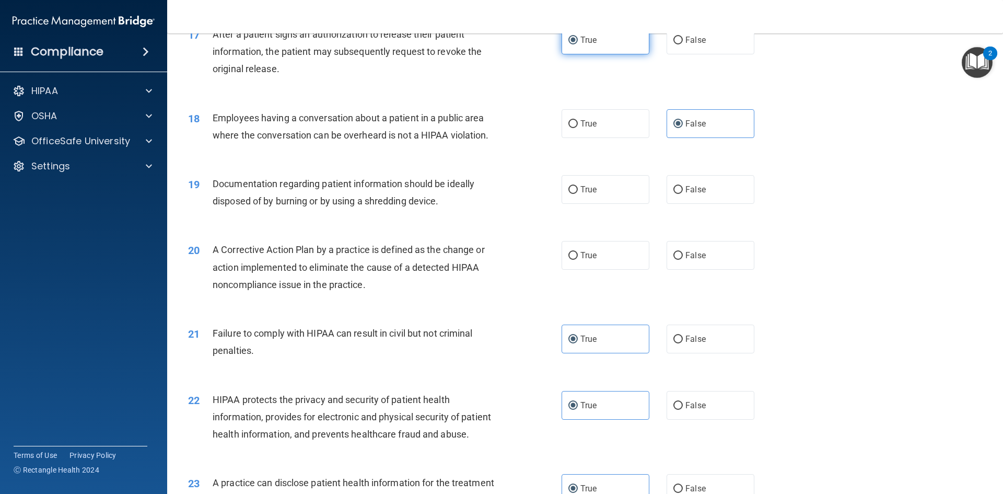
scroll to position [1306, 0]
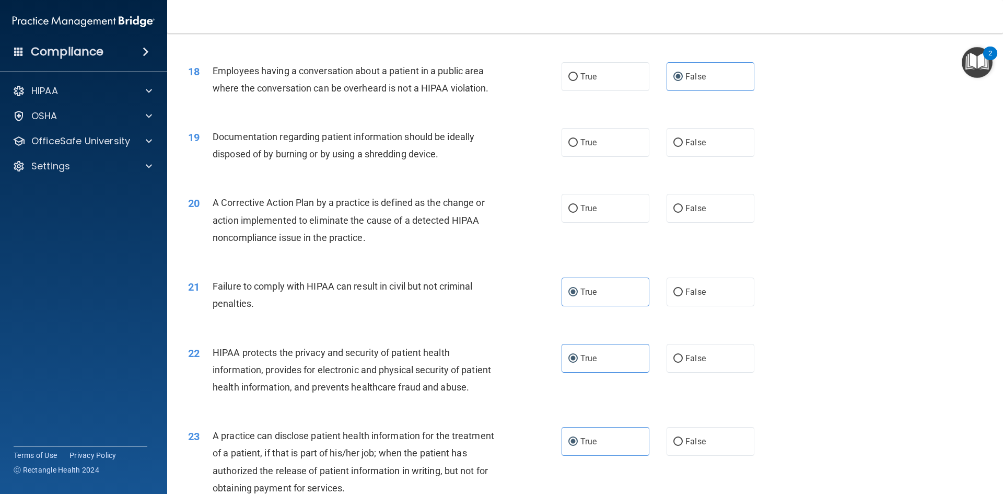
drag, startPoint x: 634, startPoint y: 173, endPoint x: 641, endPoint y: 194, distance: 22.0
click at [634, 179] on div "19 Documentation regarding patient information should be ideally disposed of by…" at bounding box center [585, 148] width 810 height 66
click at [708, 181] on div "19 Documentation regarding patient information should be ideally disposed of by…" at bounding box center [585, 148] width 810 height 66
click at [604, 157] on label "True" at bounding box center [606, 142] width 88 height 29
click at [578, 147] on input "True" at bounding box center [572, 143] width 9 height 8
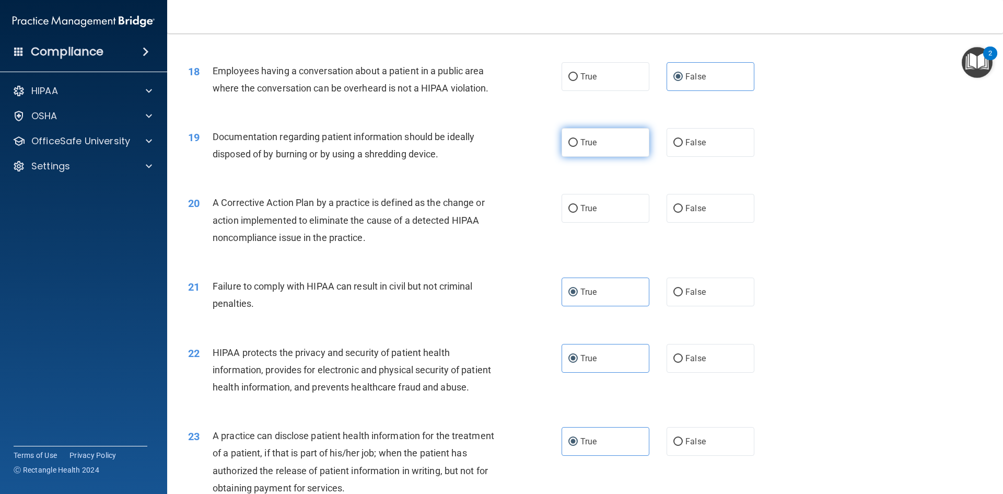
radio input "true"
click at [643, 223] on label "True" at bounding box center [606, 208] width 88 height 29
click at [578, 213] on input "True" at bounding box center [572, 209] width 9 height 8
radio input "true"
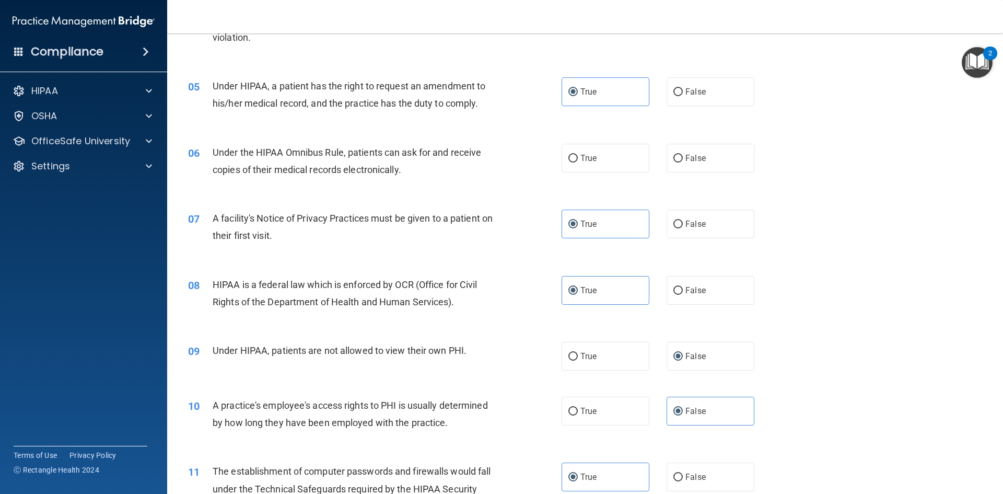
scroll to position [359, 0]
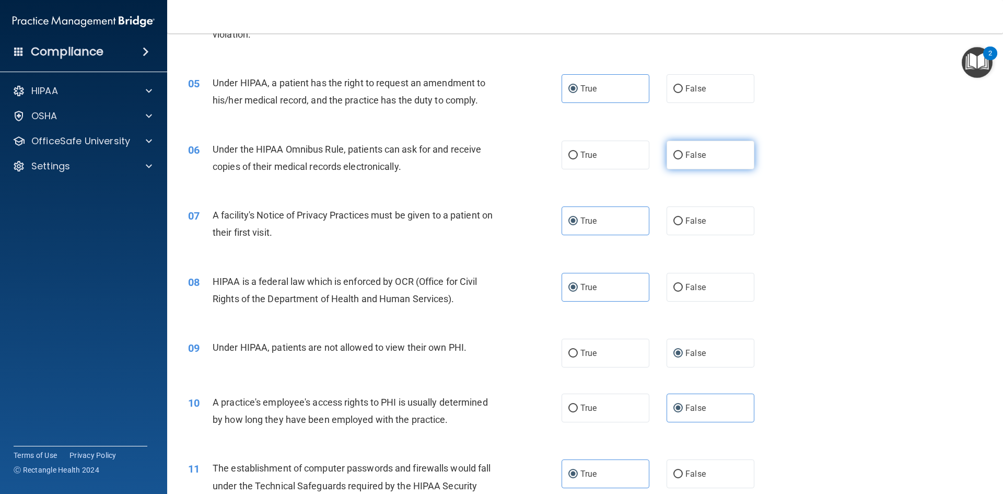
click at [679, 153] on label "False" at bounding box center [711, 155] width 88 height 29
click at [679, 153] on input "False" at bounding box center [677, 155] width 9 height 8
radio input "true"
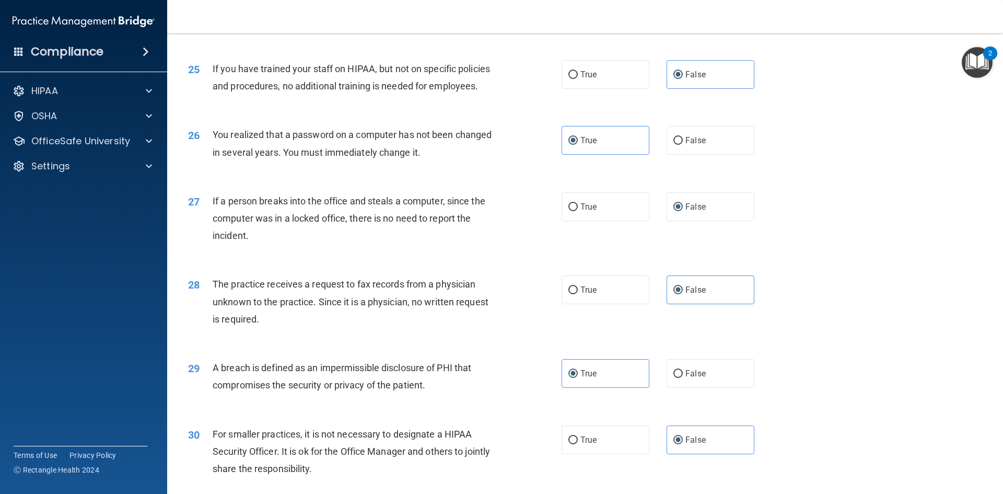
scroll to position [1979, 0]
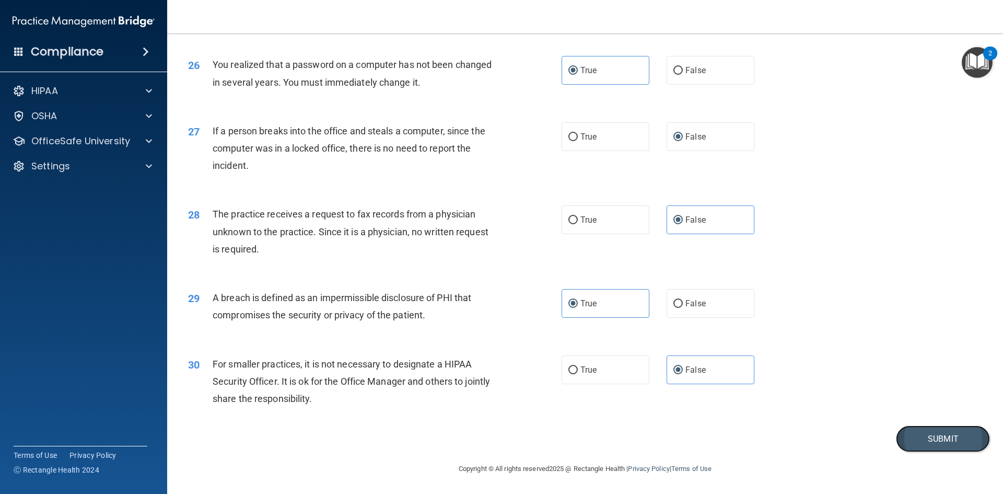
click at [931, 435] on button "Submit" at bounding box center [943, 438] width 94 height 27
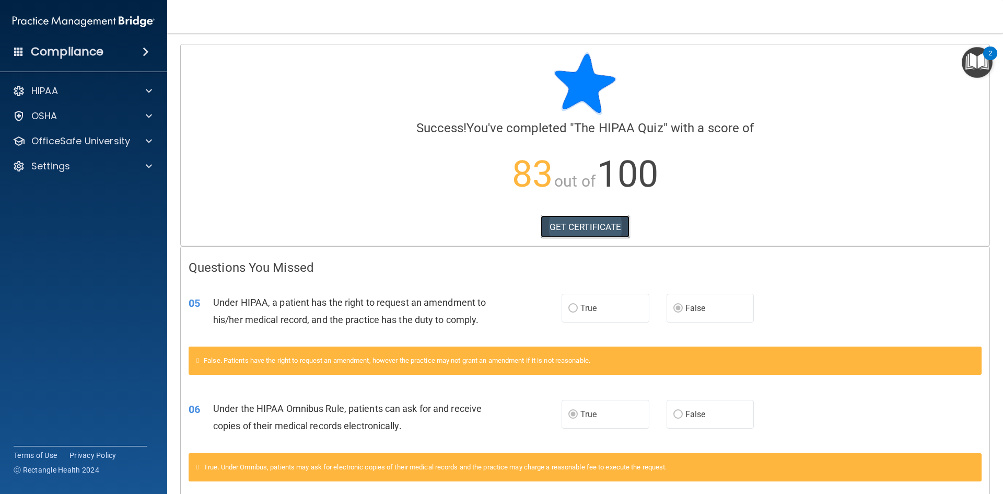
click at [612, 228] on link "GET CERTIFICATE" at bounding box center [585, 226] width 89 height 23
click at [114, 87] on div "HIPAA" at bounding box center [70, 91] width 130 height 13
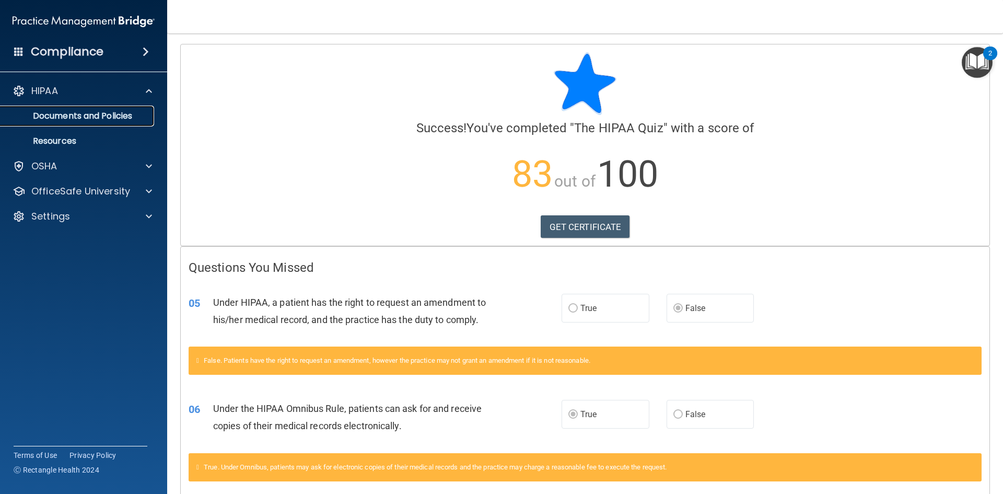
click at [109, 121] on p "Documents and Policies" at bounding box center [78, 116] width 143 height 10
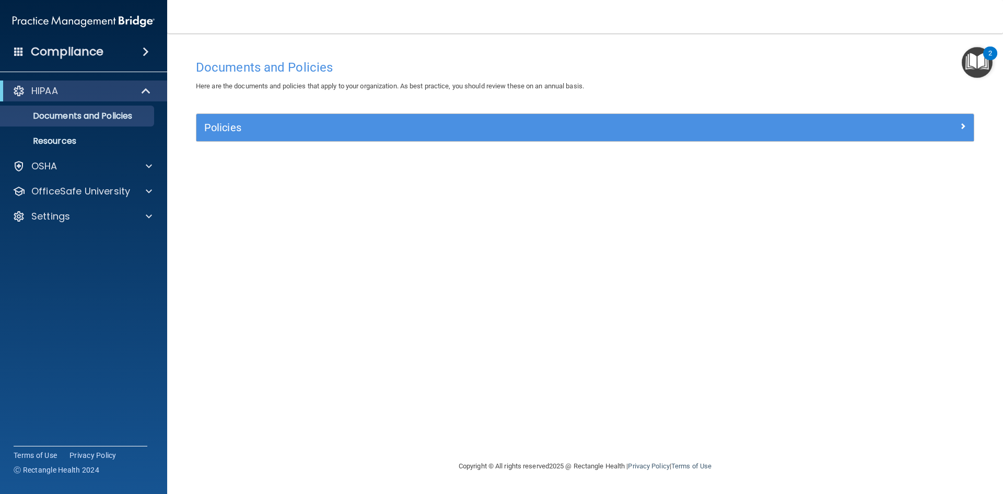
click at [147, 54] on span at bounding box center [146, 51] width 6 height 13
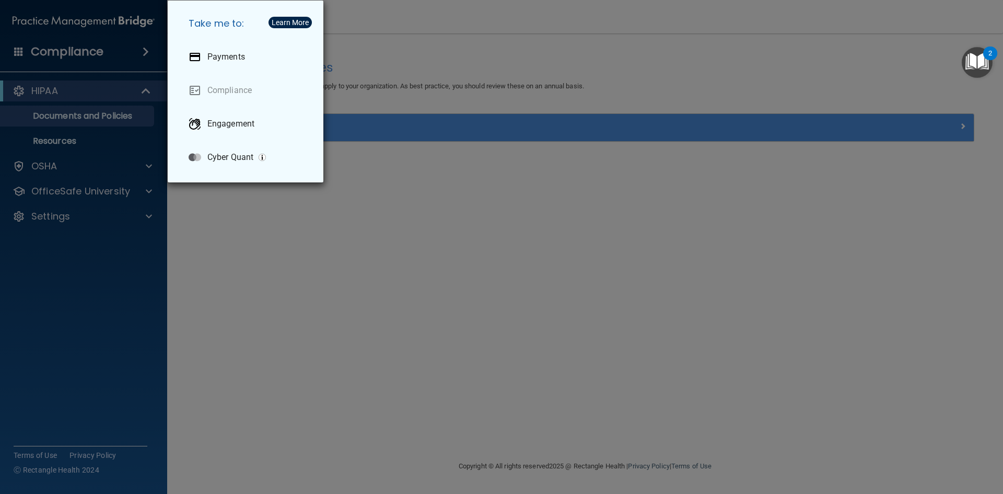
click at [146, 54] on div "Take me to: Payments Compliance Engagement Cyber Quant" at bounding box center [501, 247] width 1003 height 494
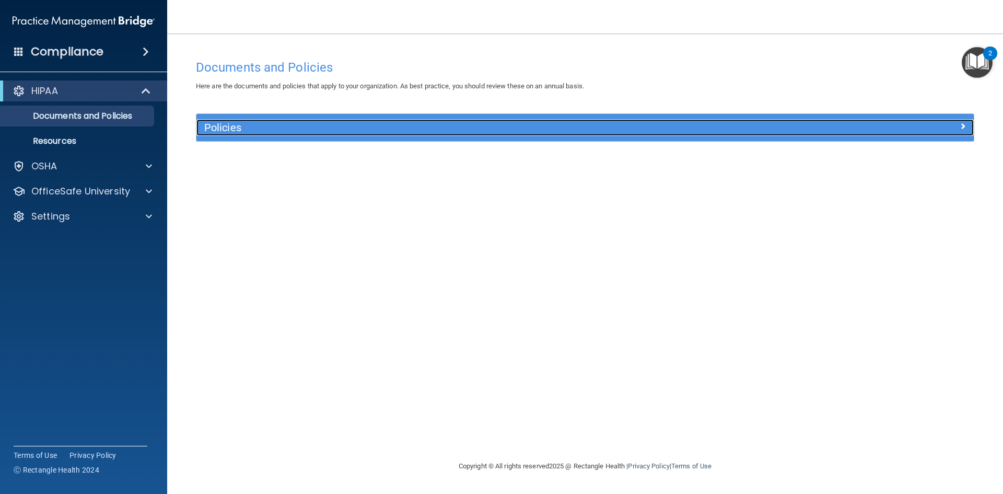
click at [233, 129] on h5 "Policies" at bounding box center [487, 127] width 567 height 11
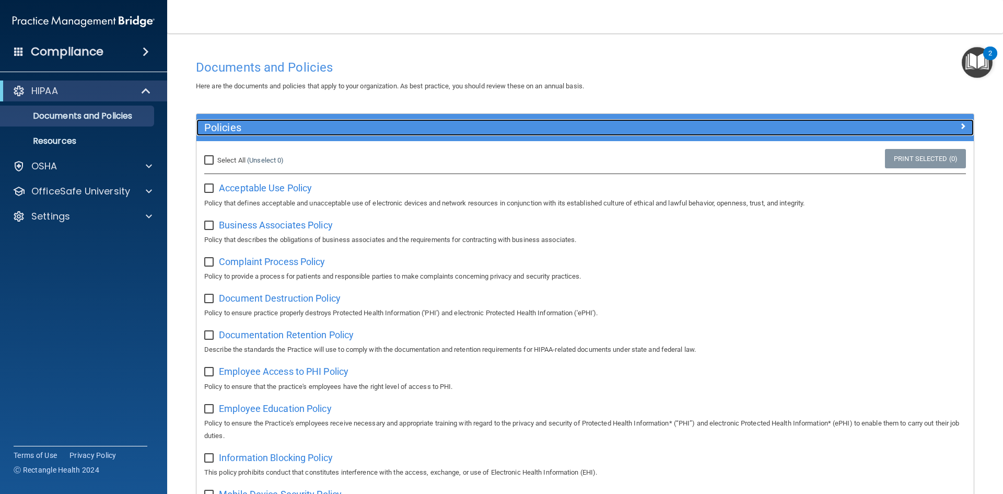
click at [233, 129] on h5 "Policies" at bounding box center [487, 127] width 567 height 11
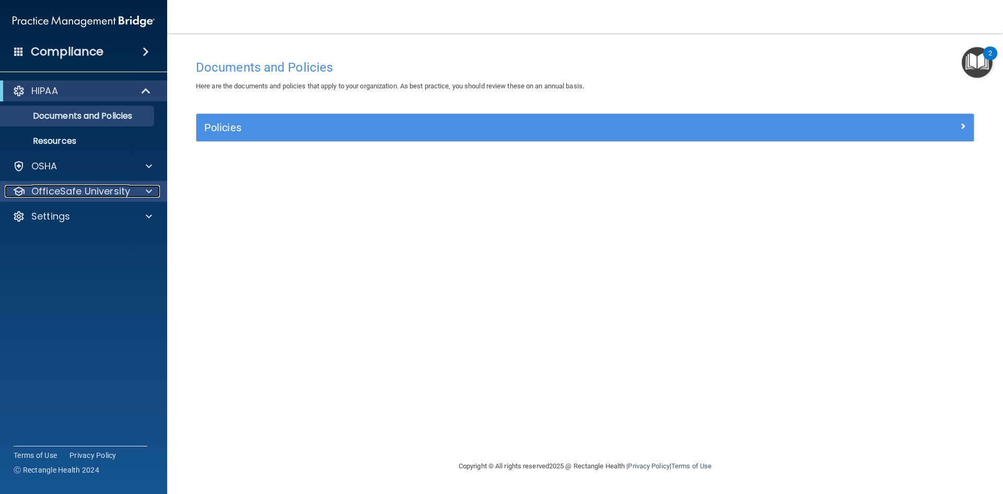
click at [120, 186] on p "OfficeSafe University" at bounding box center [80, 191] width 99 height 13
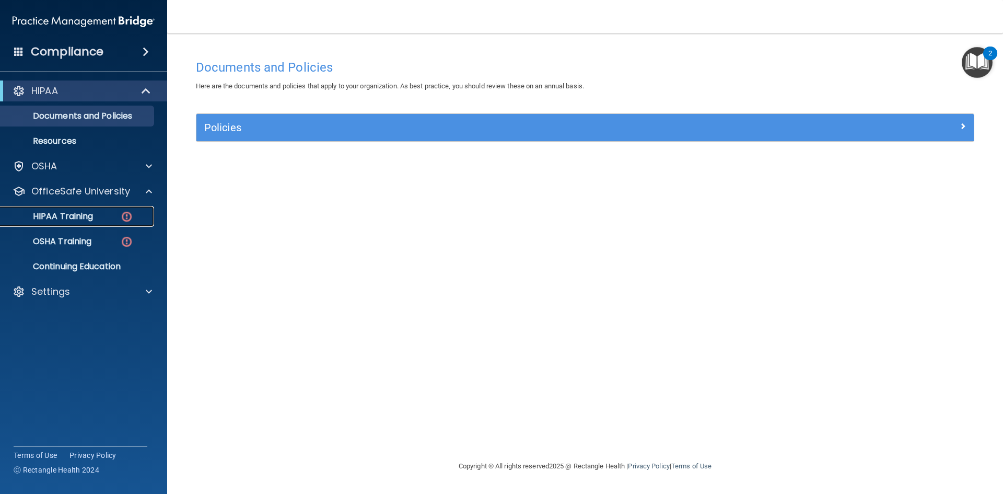
click at [110, 211] on link "HIPAA Training" at bounding box center [72, 216] width 165 height 21
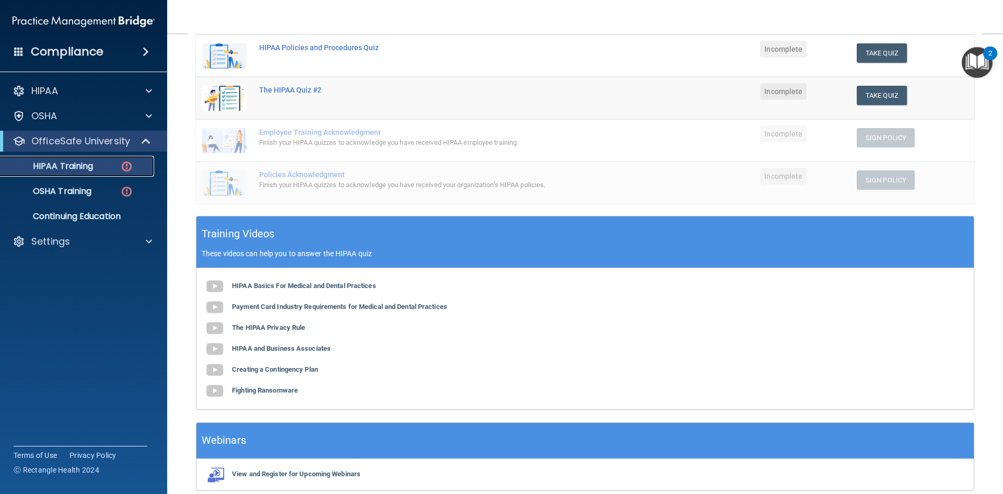
scroll to position [249, 0]
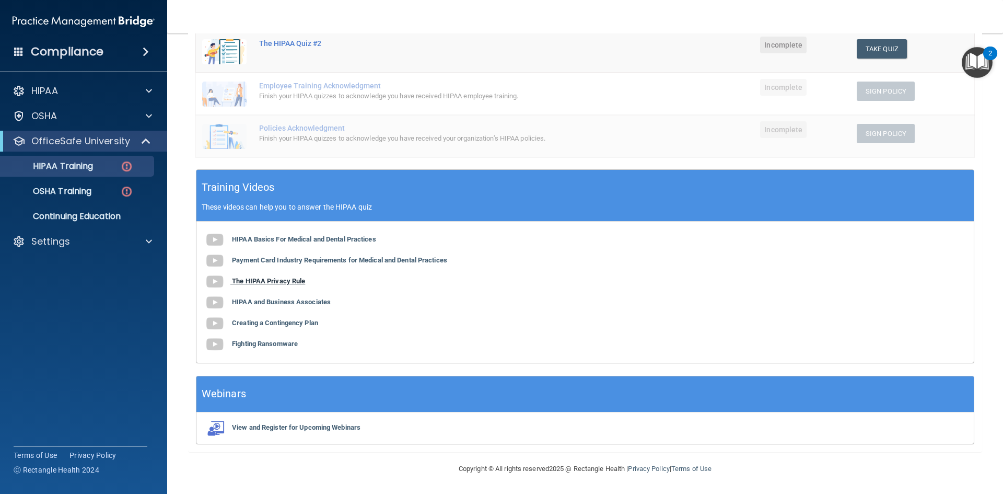
click at [288, 282] on b "The HIPAA Privacy Rule" at bounding box center [268, 281] width 73 height 8
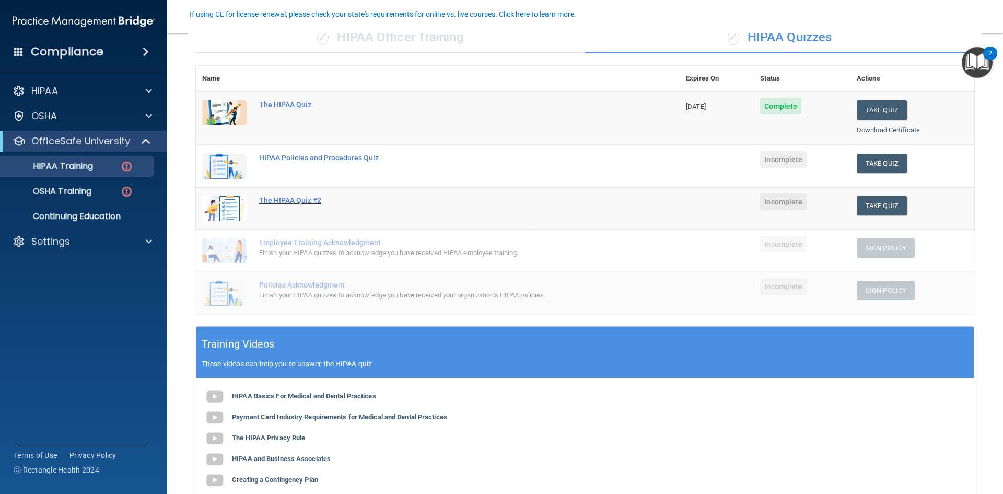
scroll to position [0, 0]
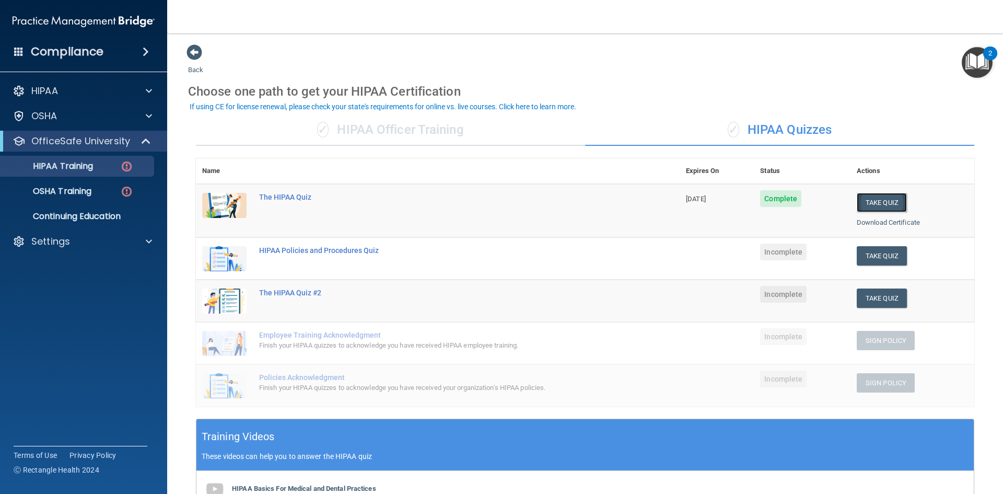
click at [857, 200] on button "Take Quiz" at bounding box center [882, 202] width 50 height 19
click at [316, 253] on div "The HIPAA Quiz #2" at bounding box center [443, 250] width 368 height 8
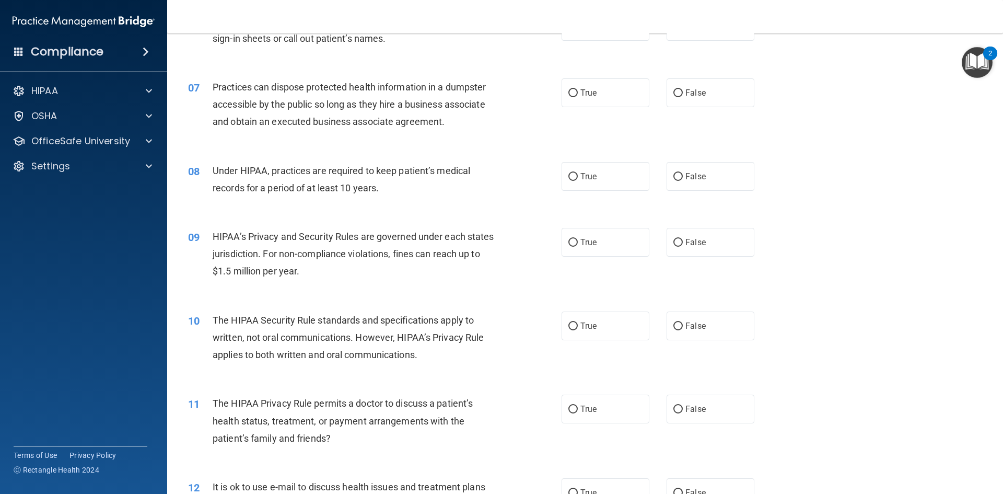
scroll to position [679, 0]
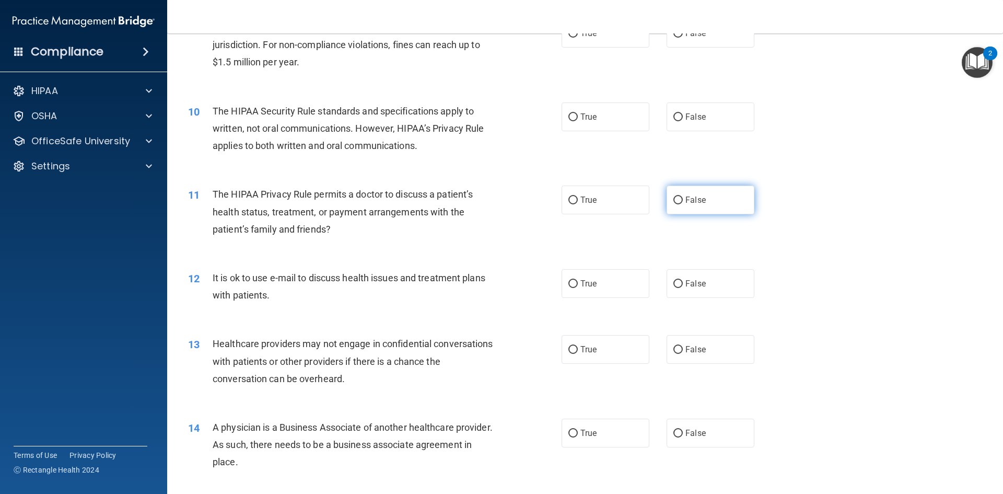
click at [727, 200] on label "False" at bounding box center [711, 199] width 88 height 29
click at [683, 200] on input "False" at bounding box center [677, 200] width 9 height 8
radio input "true"
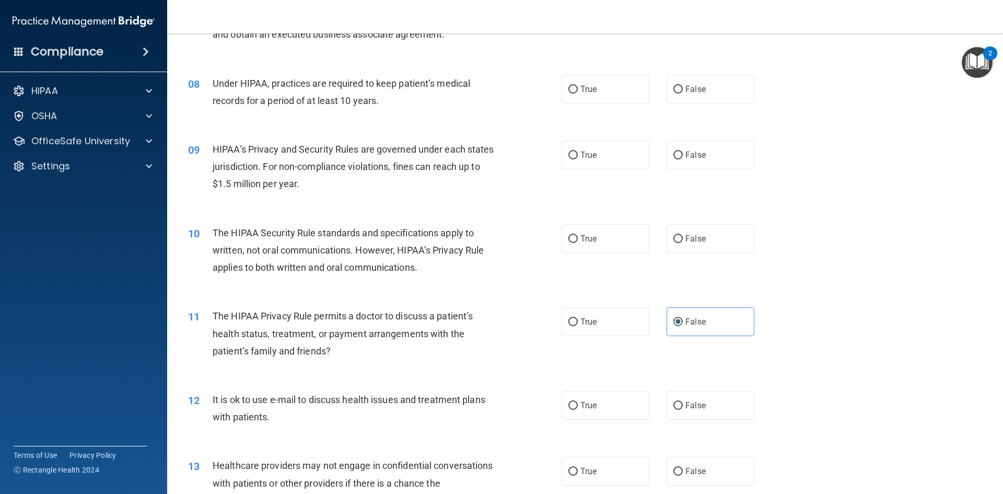
scroll to position [522, 0]
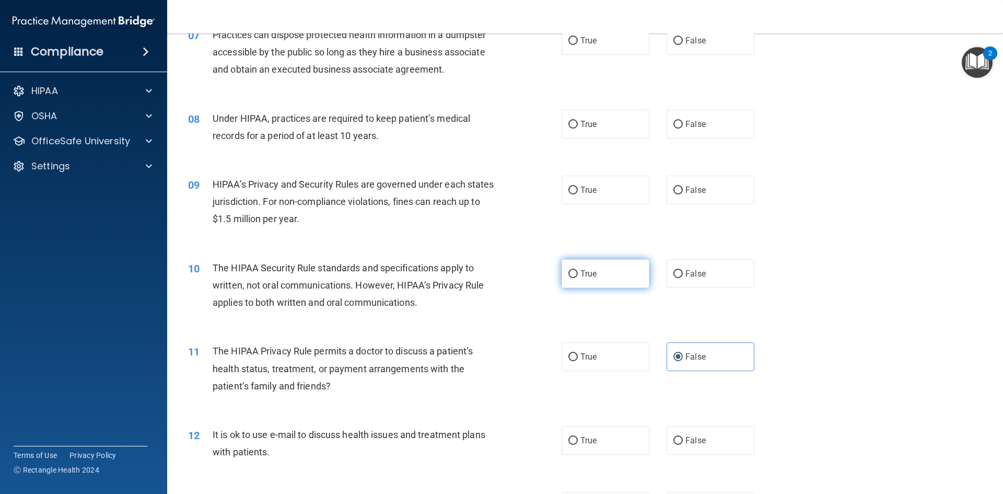
click at [600, 279] on label "True" at bounding box center [606, 273] width 88 height 29
click at [578, 278] on input "True" at bounding box center [572, 274] width 9 height 8
radio input "true"
click at [667, 276] on label "False" at bounding box center [711, 273] width 88 height 29
click at [673, 276] on input "False" at bounding box center [677, 274] width 9 height 8
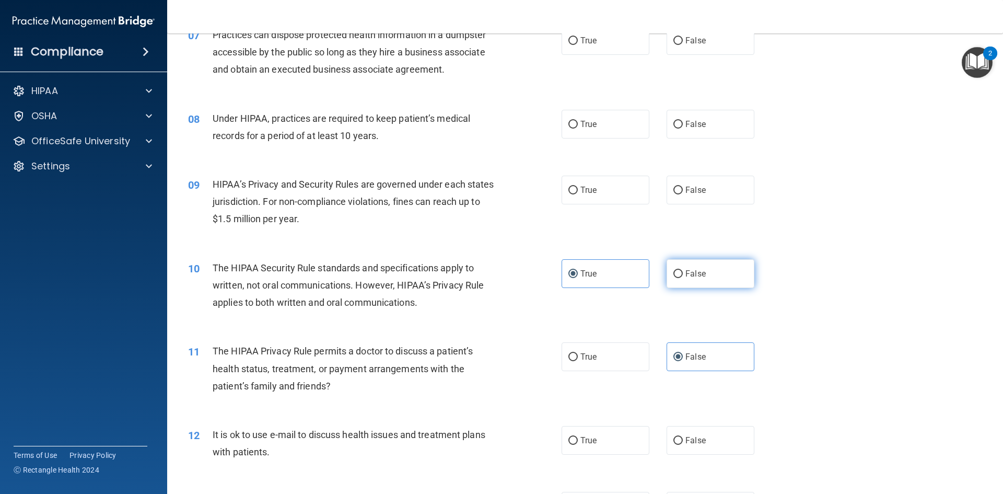
radio input "true"
radio input "false"
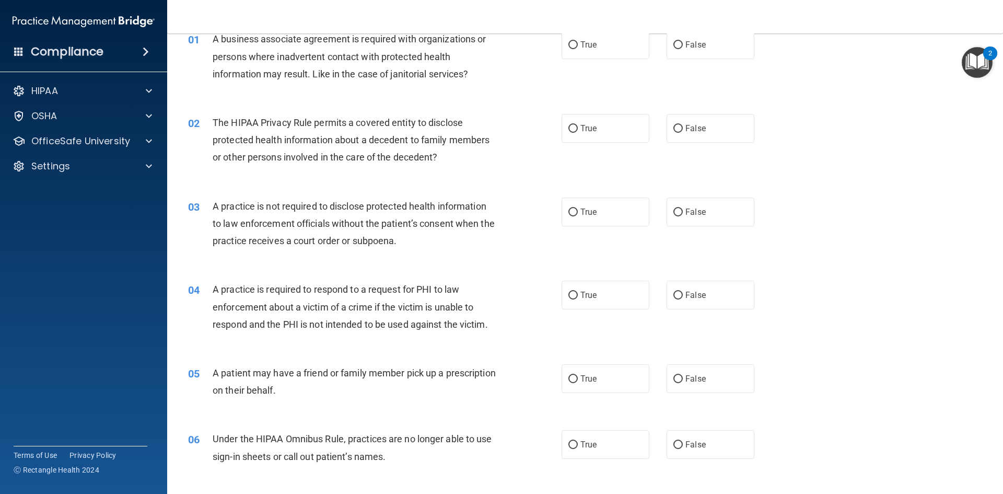
scroll to position [0, 0]
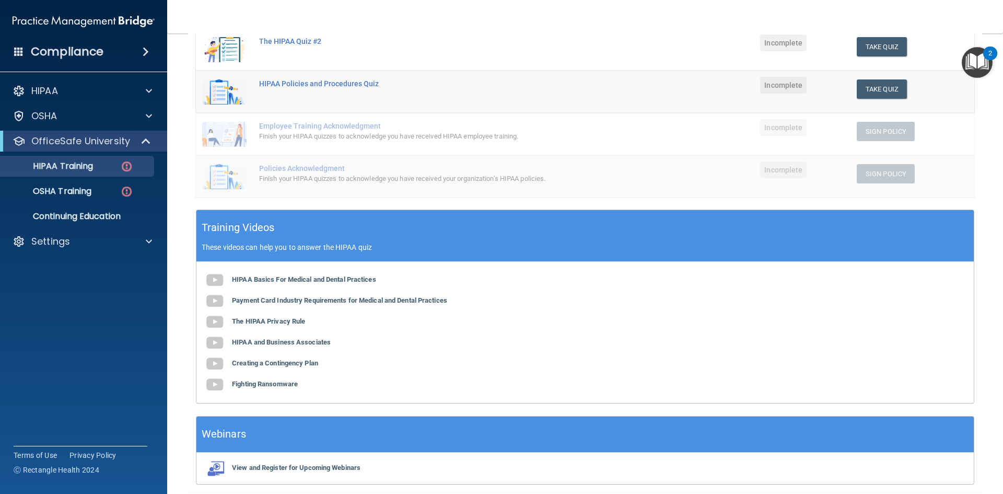
scroll to position [249, 0]
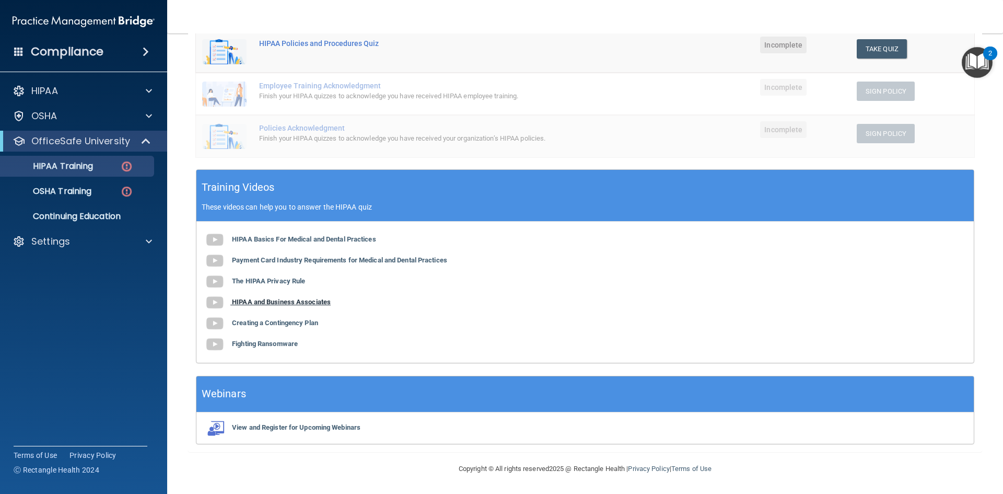
click at [282, 304] on b "HIPAA and Business Associates" at bounding box center [281, 302] width 99 height 8
click at [312, 325] on b "Creating a Contingency Plan" at bounding box center [275, 323] width 86 height 8
click at [278, 344] on b "Fighting Ransomware" at bounding box center [265, 344] width 66 height 8
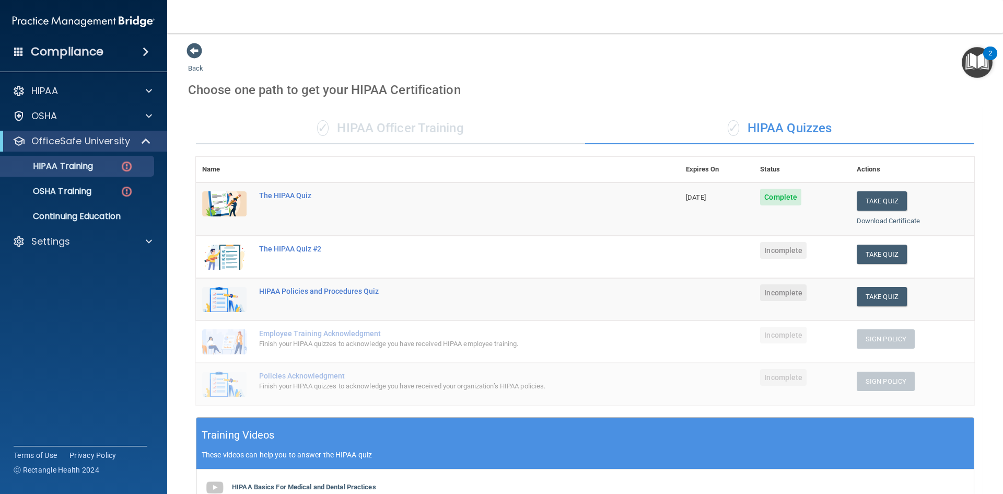
scroll to position [0, 0]
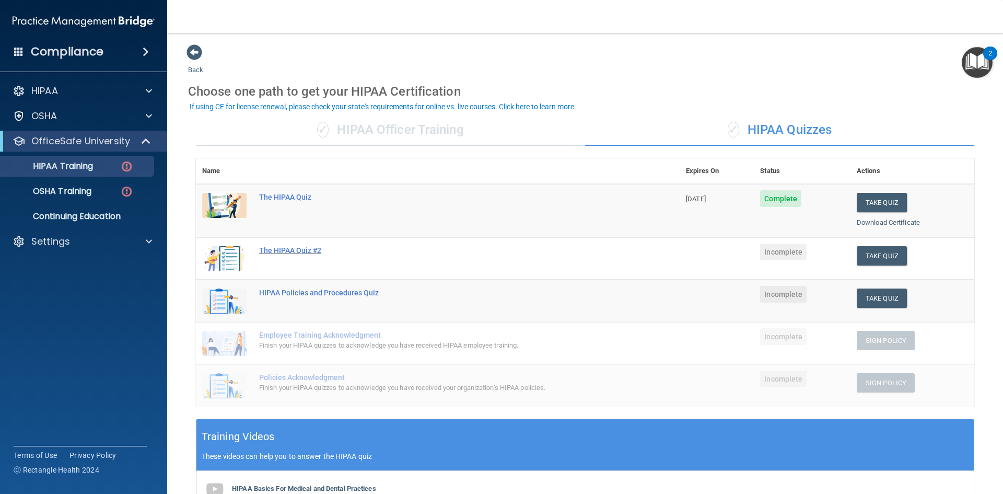
click at [314, 250] on div "The HIPAA Quiz #2" at bounding box center [443, 250] width 368 height 8
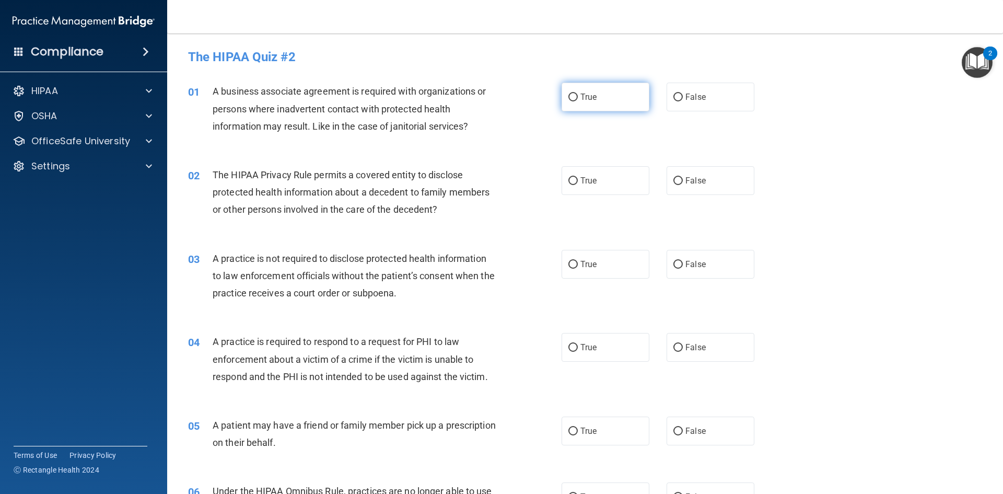
click at [578, 110] on label "True" at bounding box center [606, 97] width 88 height 29
click at [578, 101] on input "True" at bounding box center [572, 98] width 9 height 8
radio input "true"
click at [671, 189] on label "False" at bounding box center [711, 180] width 88 height 29
click at [673, 185] on input "False" at bounding box center [677, 181] width 9 height 8
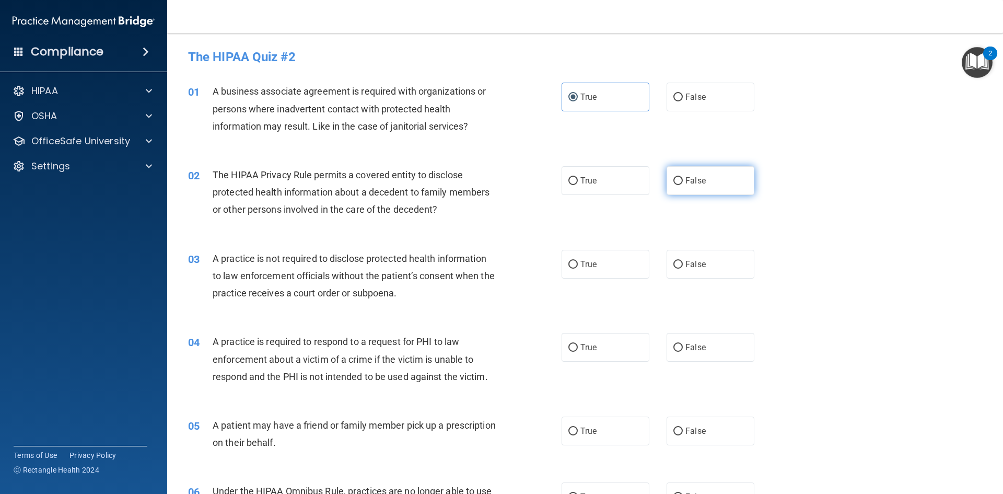
radio input "true"
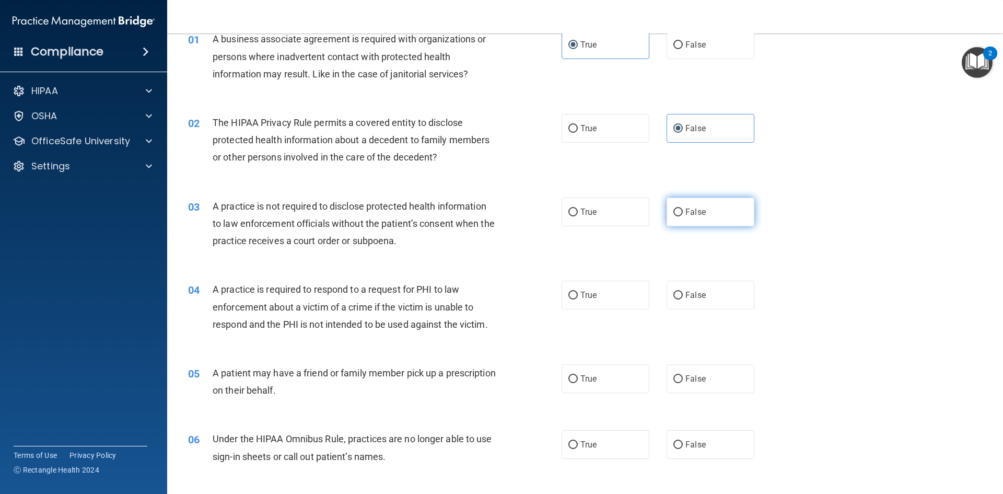
click at [667, 218] on label "False" at bounding box center [711, 211] width 88 height 29
click at [673, 216] on input "False" at bounding box center [677, 212] width 9 height 8
radio input "true"
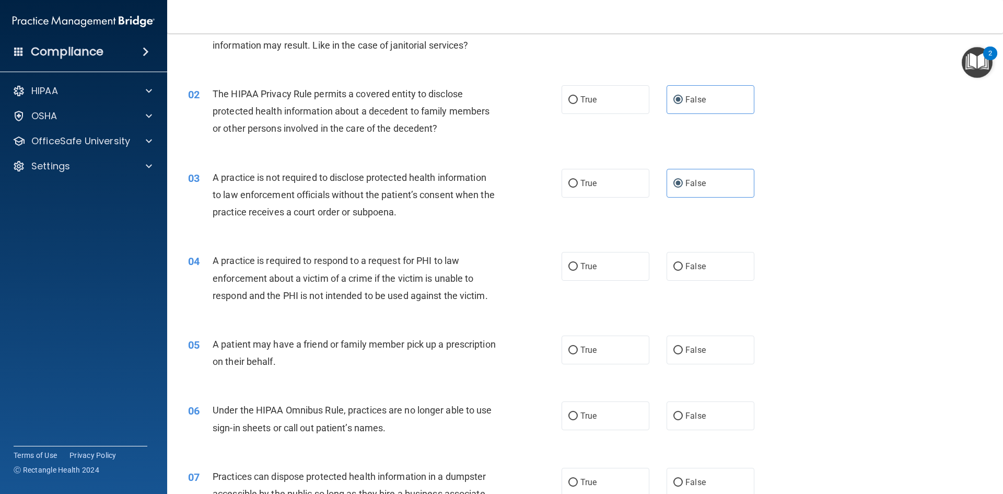
scroll to position [104, 0]
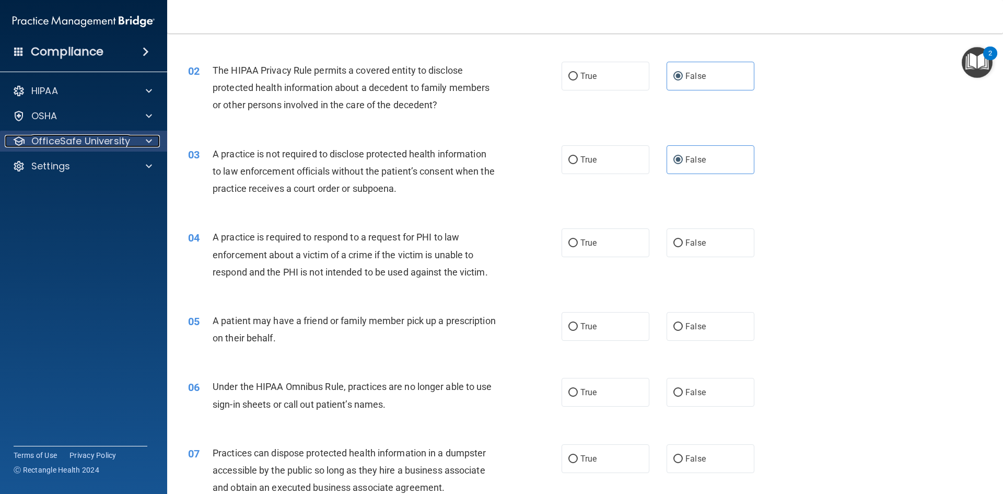
click at [140, 147] on div at bounding box center [147, 141] width 26 height 13
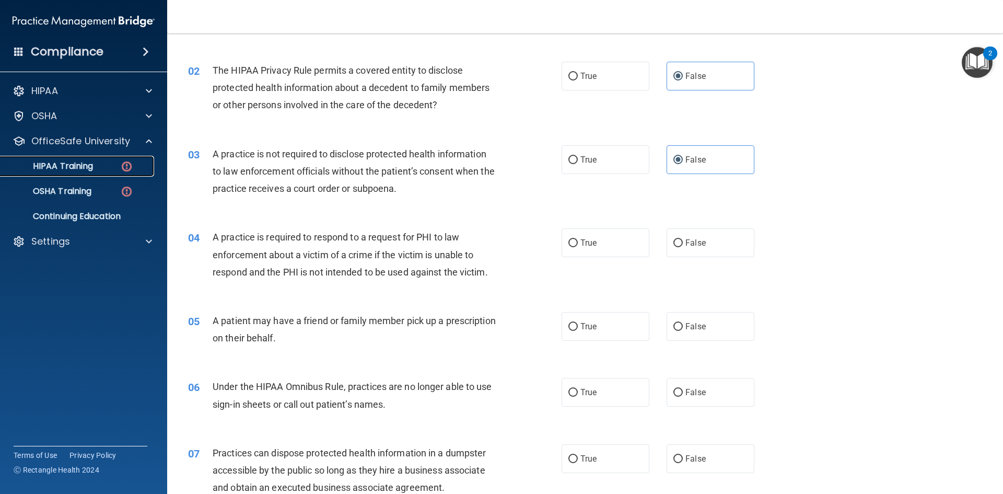
click at [94, 176] on link "HIPAA Training" at bounding box center [72, 166] width 165 height 21
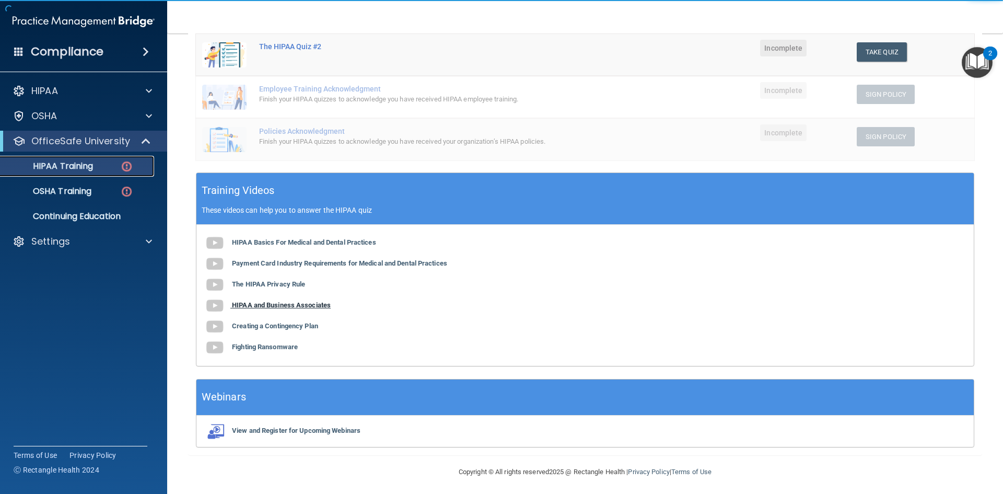
scroll to position [249, 0]
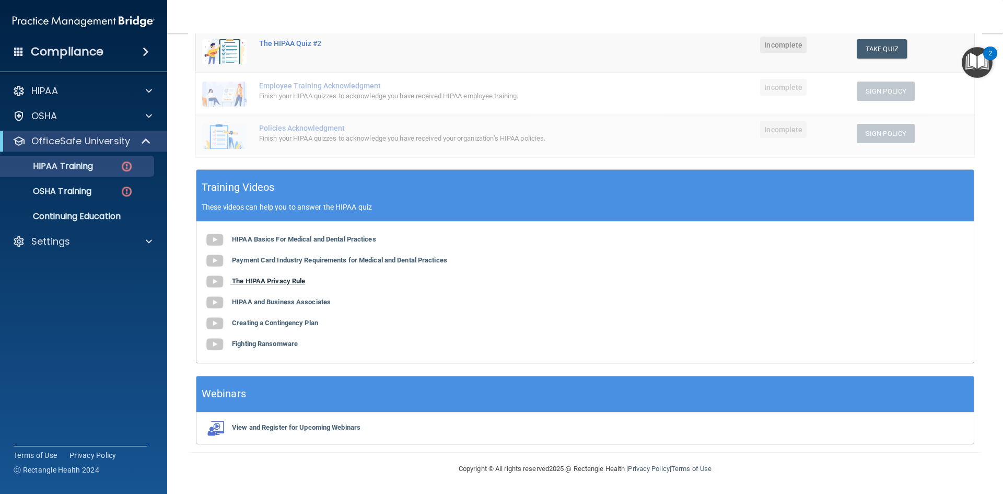
click at [279, 285] on b "The HIPAA Privacy Rule" at bounding box center [268, 281] width 73 height 8
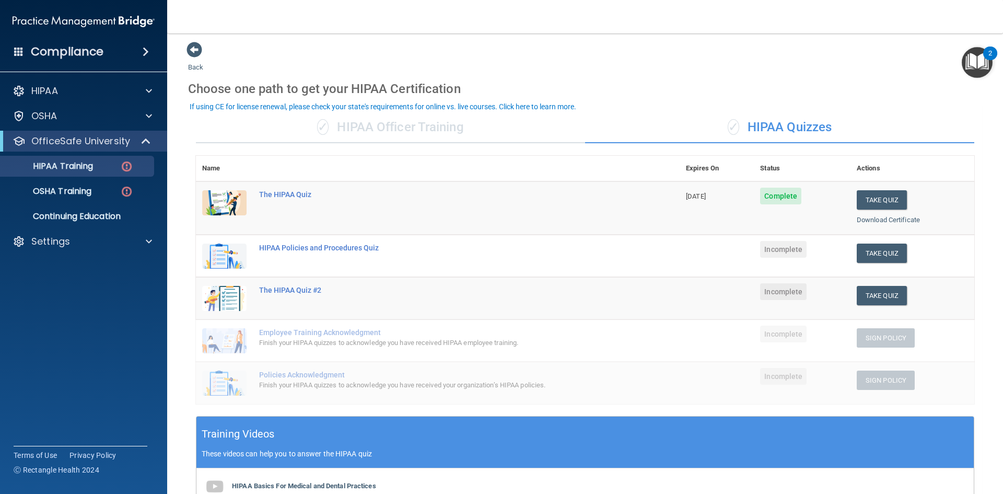
scroll to position [0, 0]
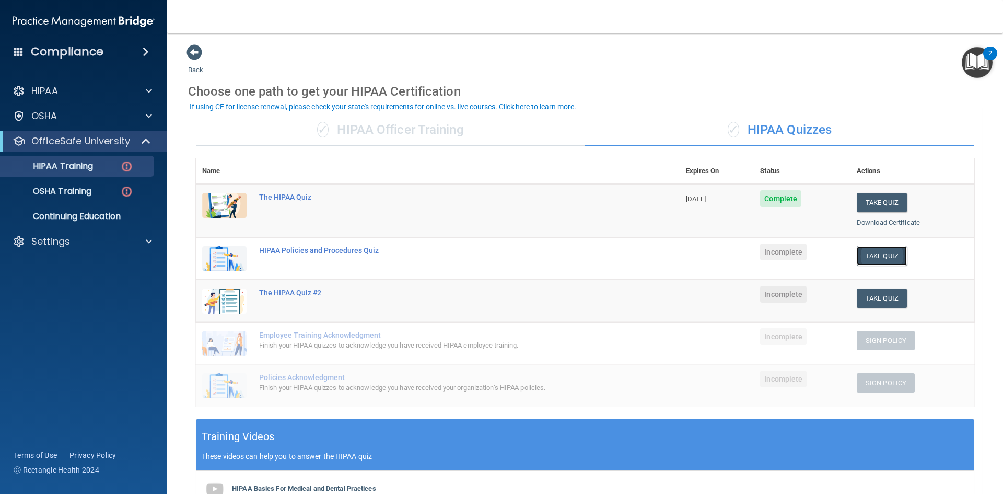
click at [857, 258] on button "Take Quiz" at bounding box center [882, 255] width 50 height 19
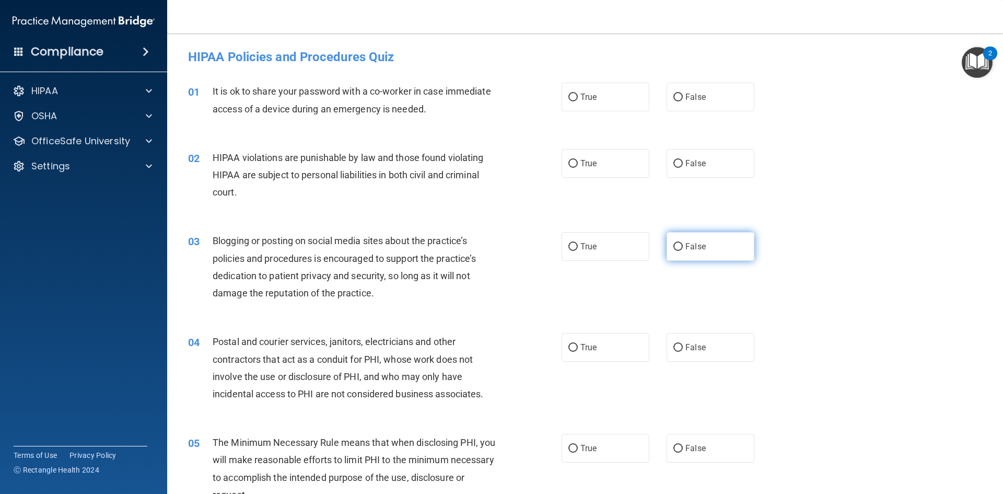
click at [685, 246] on span "False" at bounding box center [695, 246] width 20 height 10
click at [683, 246] on input "False" at bounding box center [677, 247] width 9 height 8
radio input "true"
click at [585, 351] on span "True" at bounding box center [588, 347] width 16 height 10
click at [578, 351] on input "True" at bounding box center [572, 348] width 9 height 8
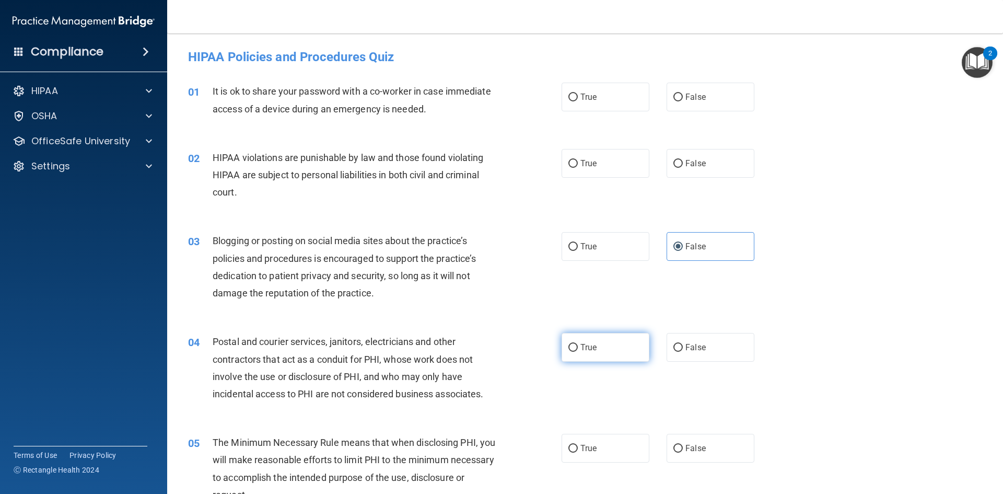
radio input "true"
click at [601, 173] on label "True" at bounding box center [606, 163] width 88 height 29
click at [578, 168] on input "True" at bounding box center [572, 164] width 9 height 8
radio input "true"
click at [672, 106] on label "False" at bounding box center [711, 97] width 88 height 29
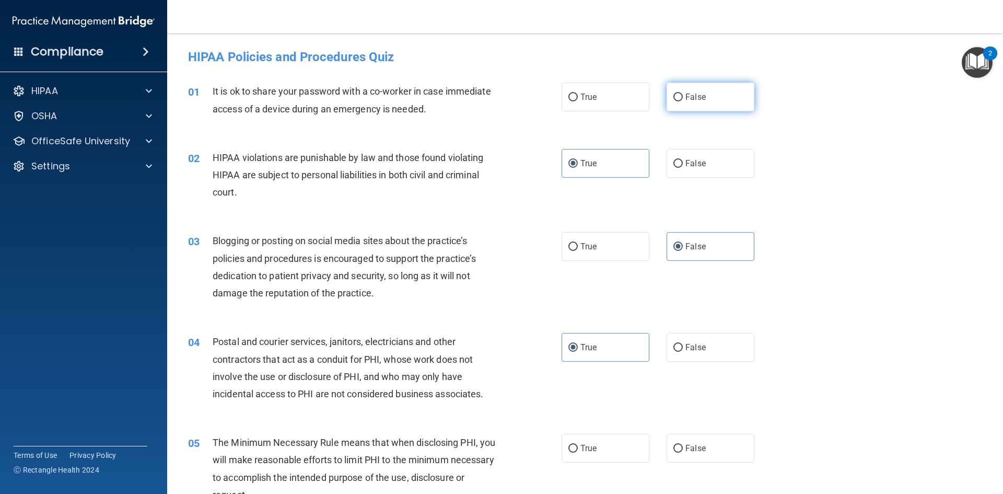
click at [673, 101] on input "False" at bounding box center [677, 98] width 9 height 8
radio input "true"
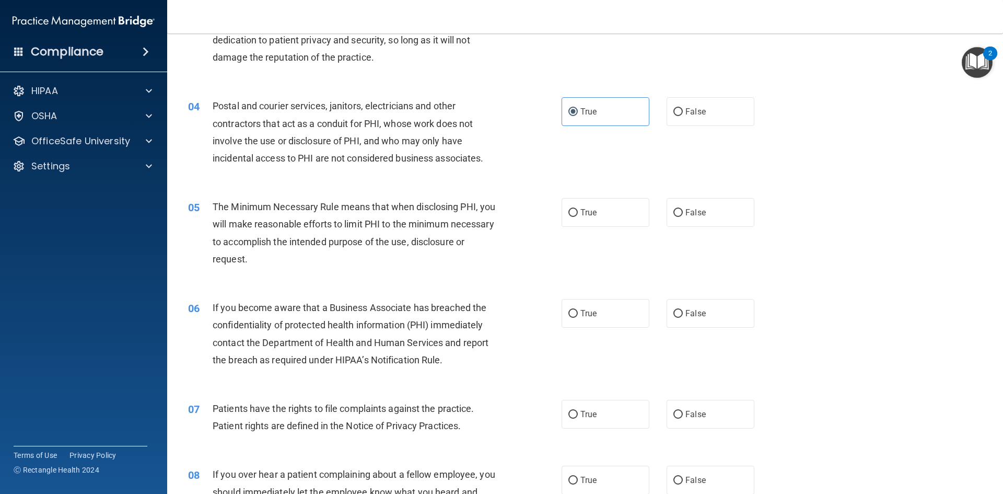
scroll to position [261, 0]
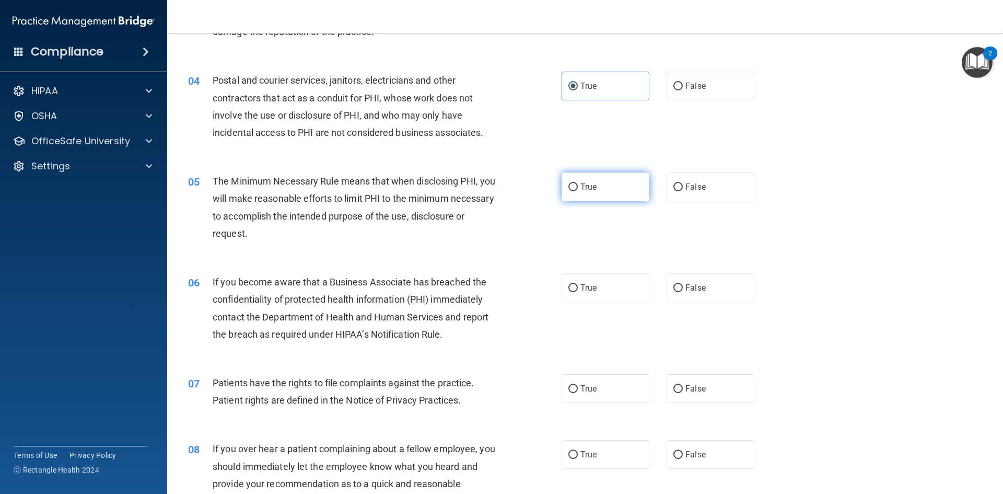
click at [585, 193] on label "True" at bounding box center [606, 186] width 88 height 29
click at [578, 191] on input "True" at bounding box center [572, 187] width 9 height 8
radio input "true"
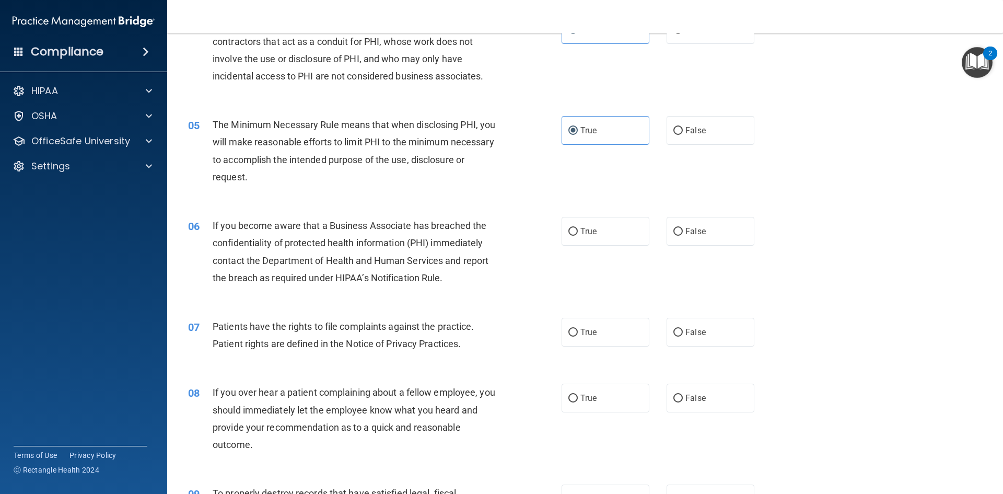
scroll to position [366, 0]
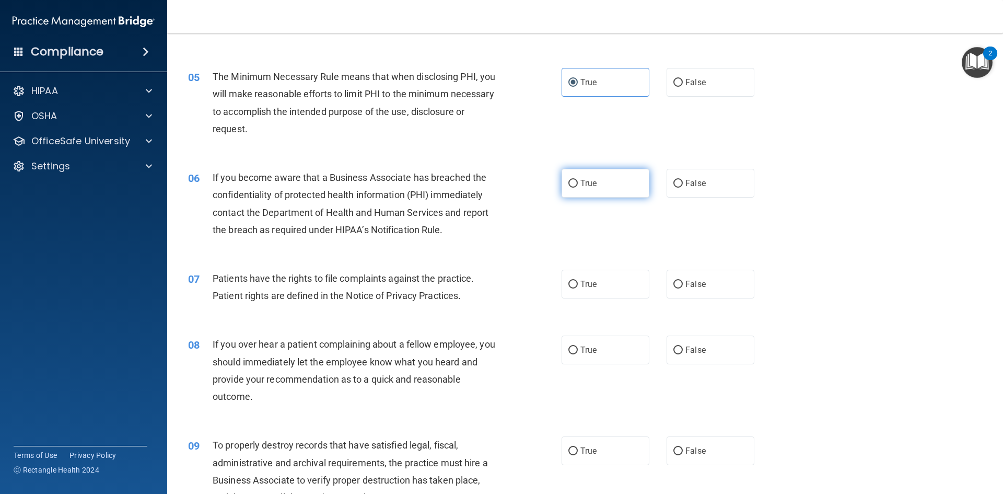
click at [588, 190] on label "True" at bounding box center [606, 183] width 88 height 29
click at [578, 188] on input "True" at bounding box center [572, 184] width 9 height 8
radio input "true"
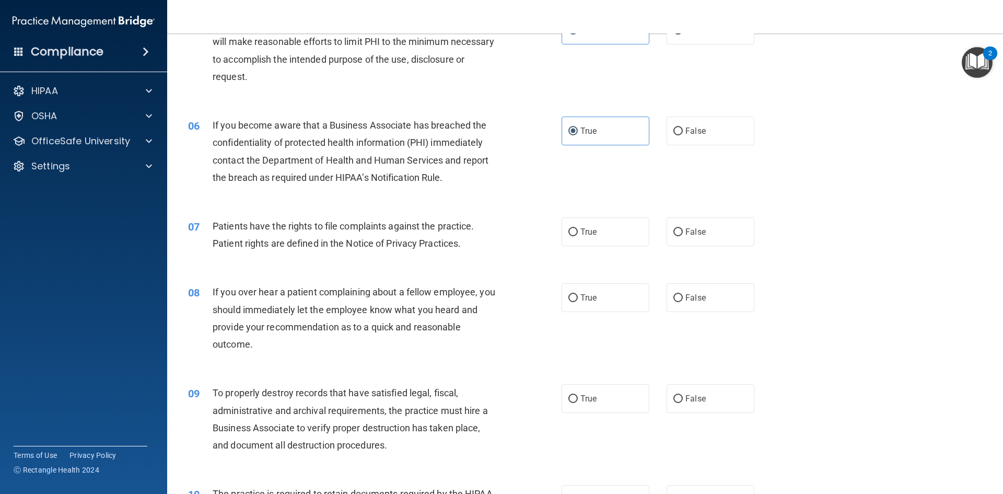
scroll to position [470, 0]
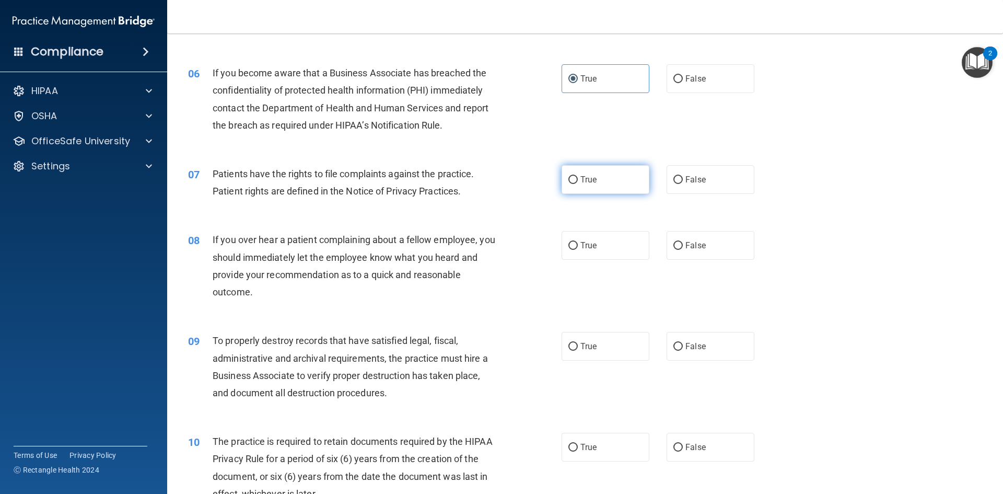
click at [592, 192] on label "True" at bounding box center [606, 179] width 88 height 29
click at [578, 184] on input "True" at bounding box center [572, 180] width 9 height 8
radio input "true"
click at [685, 245] on span "False" at bounding box center [695, 245] width 20 height 10
click at [682, 245] on input "False" at bounding box center [677, 246] width 9 height 8
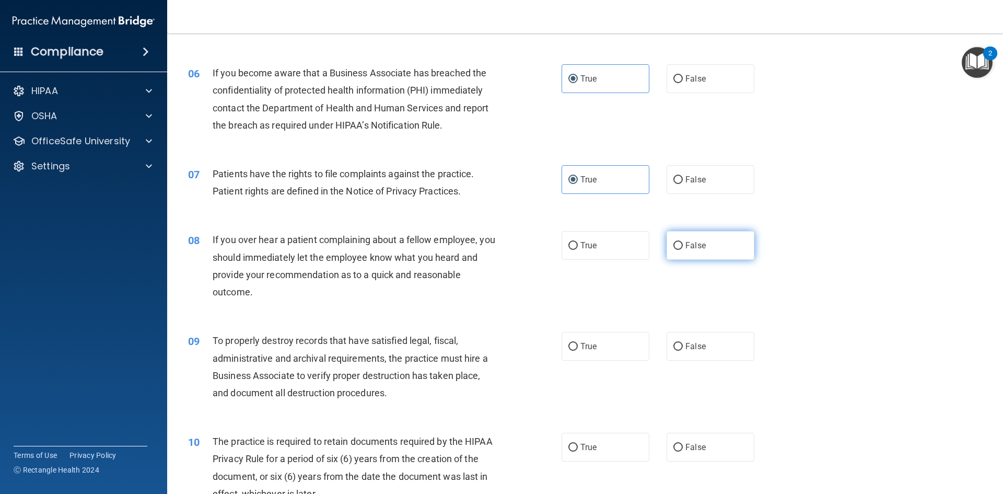
radio input "true"
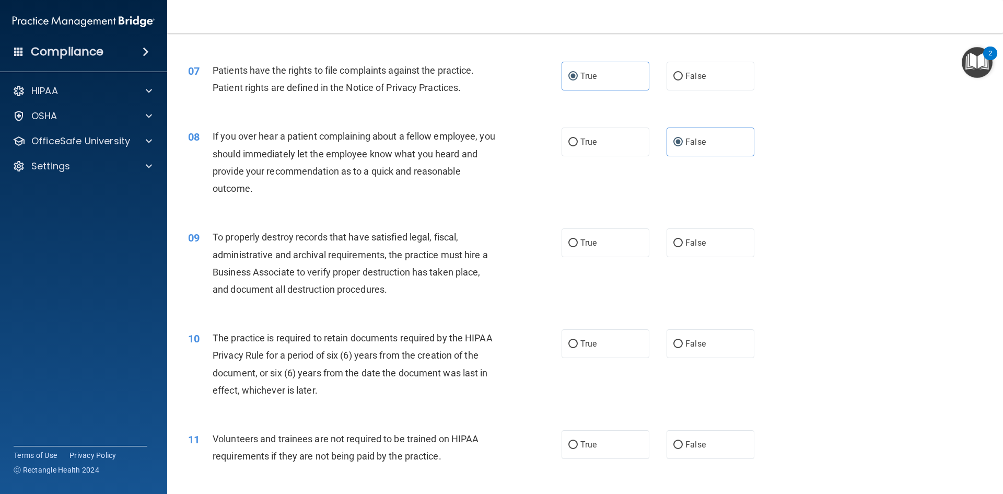
scroll to position [575, 0]
click at [680, 248] on label "False" at bounding box center [711, 241] width 88 height 29
click at [680, 246] on input "False" at bounding box center [677, 242] width 9 height 8
radio input "true"
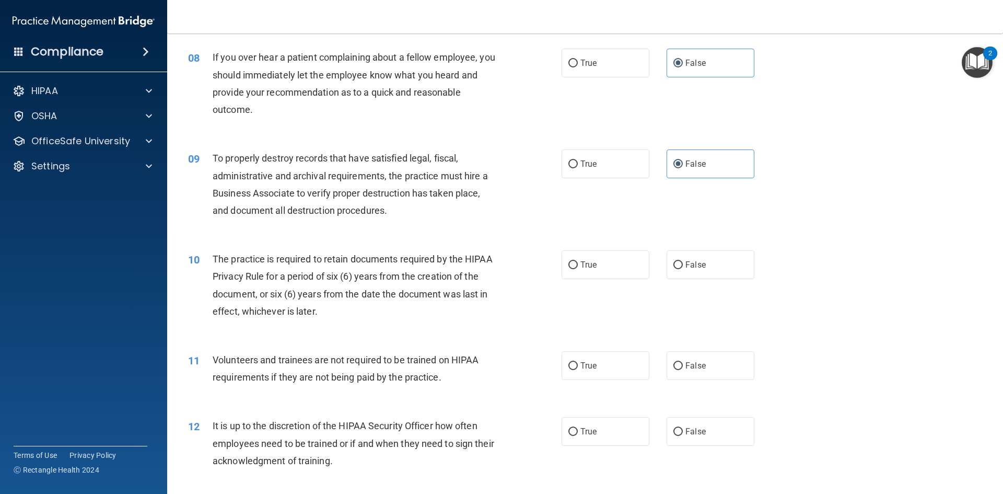
scroll to position [679, 0]
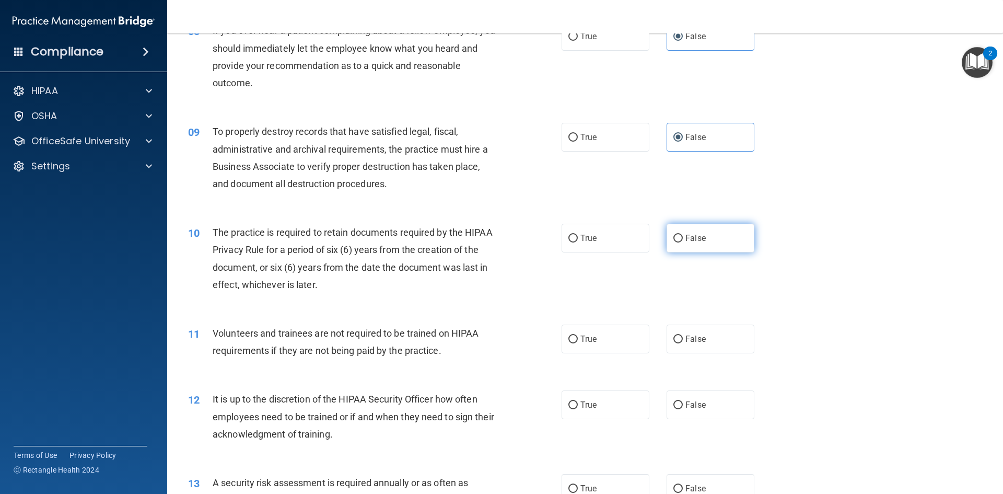
click at [667, 242] on label "False" at bounding box center [711, 238] width 88 height 29
click at [673, 242] on input "False" at bounding box center [677, 239] width 9 height 8
radio input "true"
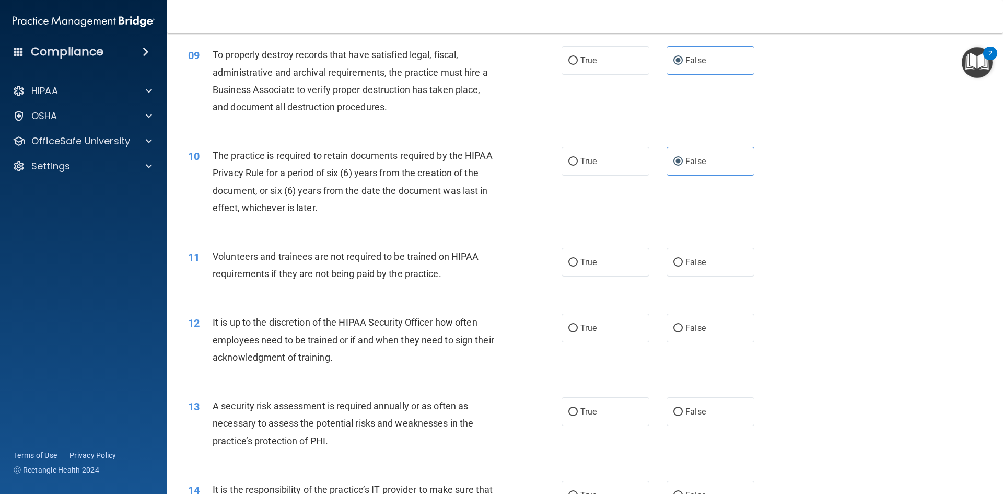
scroll to position [784, 0]
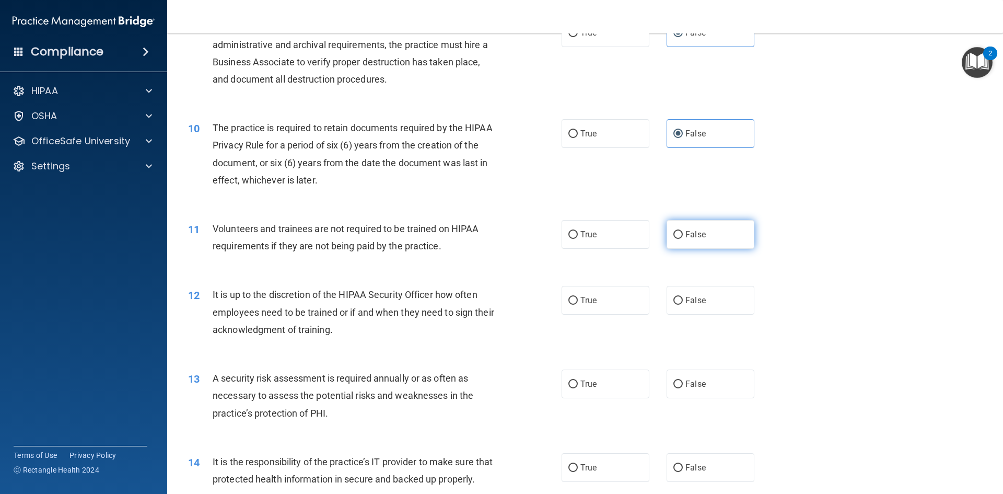
click at [669, 244] on label "False" at bounding box center [711, 234] width 88 height 29
click at [673, 239] on input "False" at bounding box center [677, 235] width 9 height 8
radio input "true"
click at [614, 308] on label "True" at bounding box center [606, 300] width 88 height 29
click at [578, 305] on input "True" at bounding box center [572, 301] width 9 height 8
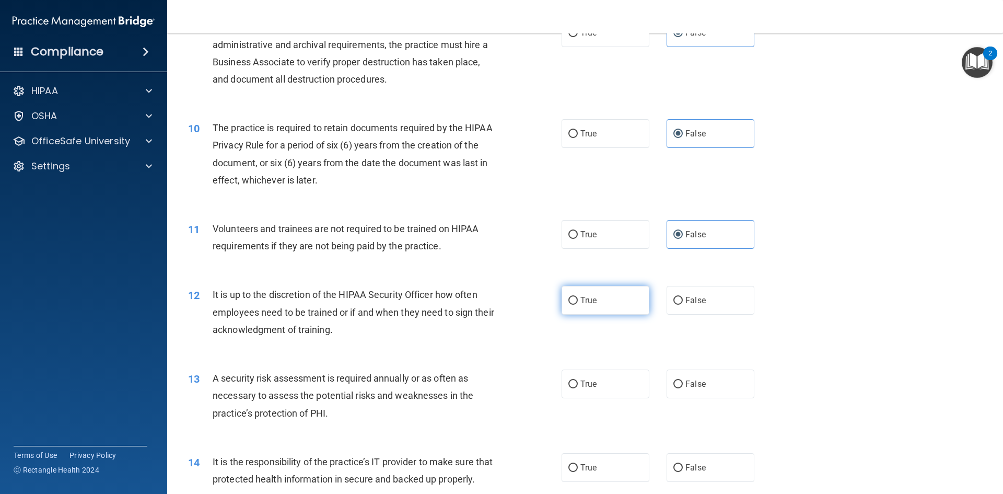
radio input "true"
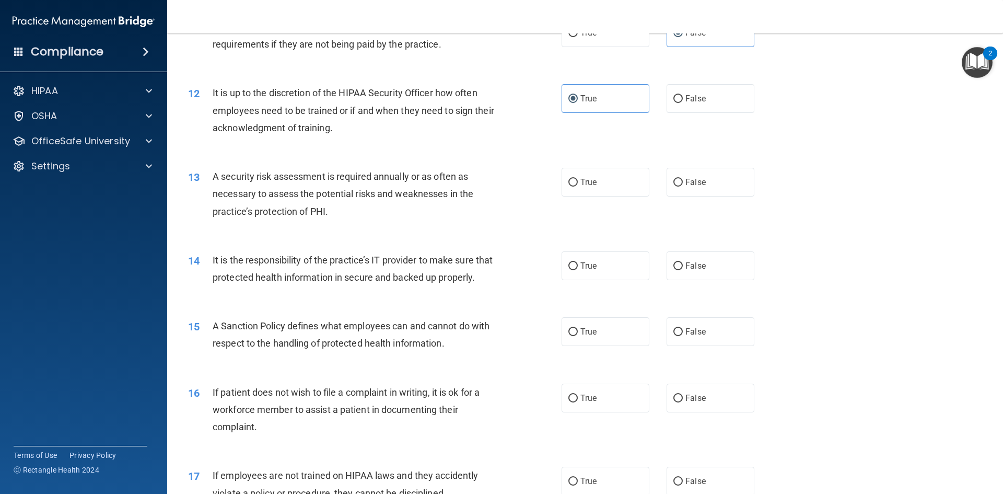
scroll to position [993, 0]
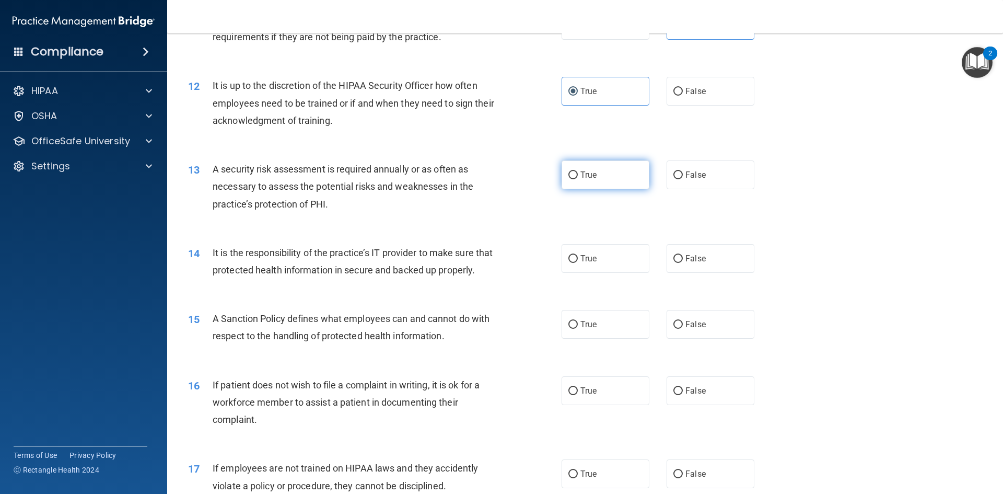
click at [577, 184] on label "True" at bounding box center [606, 174] width 88 height 29
click at [577, 179] on input "True" at bounding box center [572, 175] width 9 height 8
radio input "true"
click at [593, 264] on label "True" at bounding box center [606, 258] width 88 height 29
click at [578, 263] on input "True" at bounding box center [572, 259] width 9 height 8
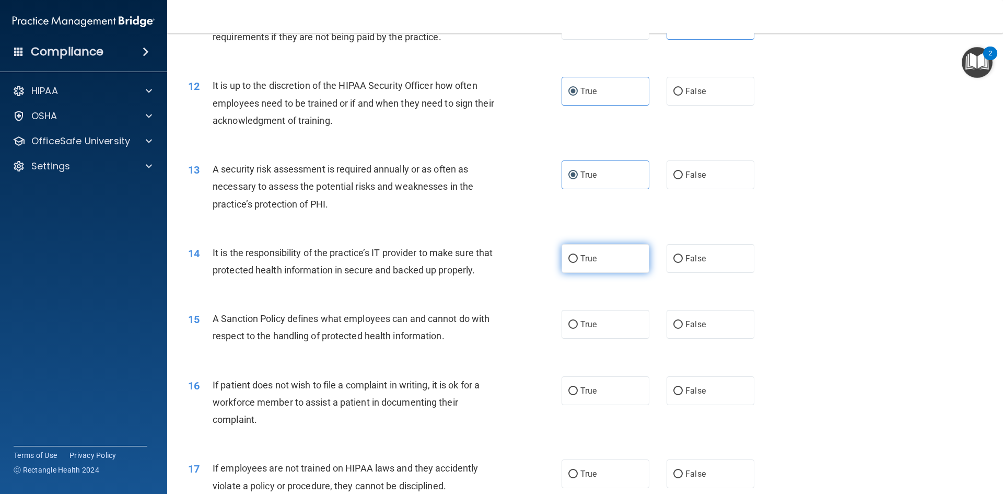
radio input "true"
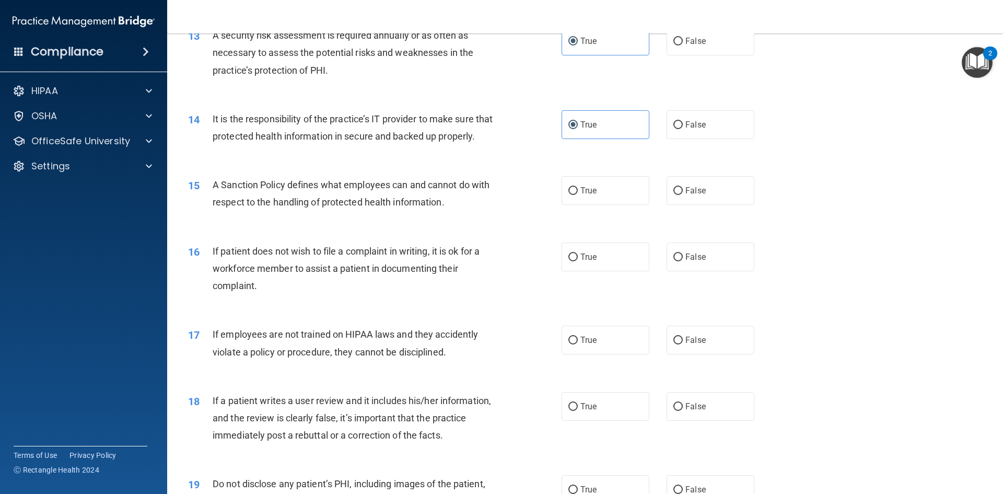
scroll to position [1149, 0]
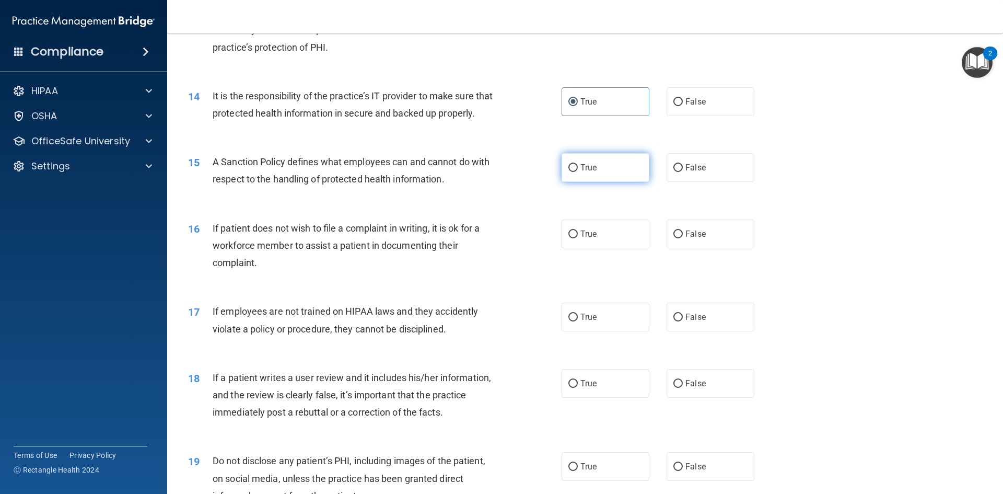
click at [612, 182] on label "True" at bounding box center [606, 167] width 88 height 29
click at [578, 172] on input "True" at bounding box center [572, 168] width 9 height 8
radio input "true"
click at [689, 239] on span "False" at bounding box center [695, 234] width 20 height 10
click at [683, 238] on input "False" at bounding box center [677, 234] width 9 height 8
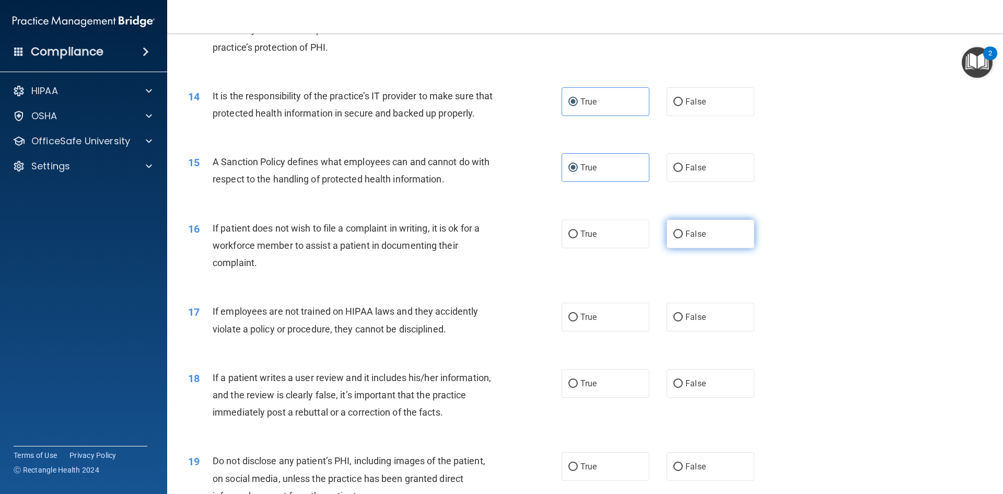
radio input "true"
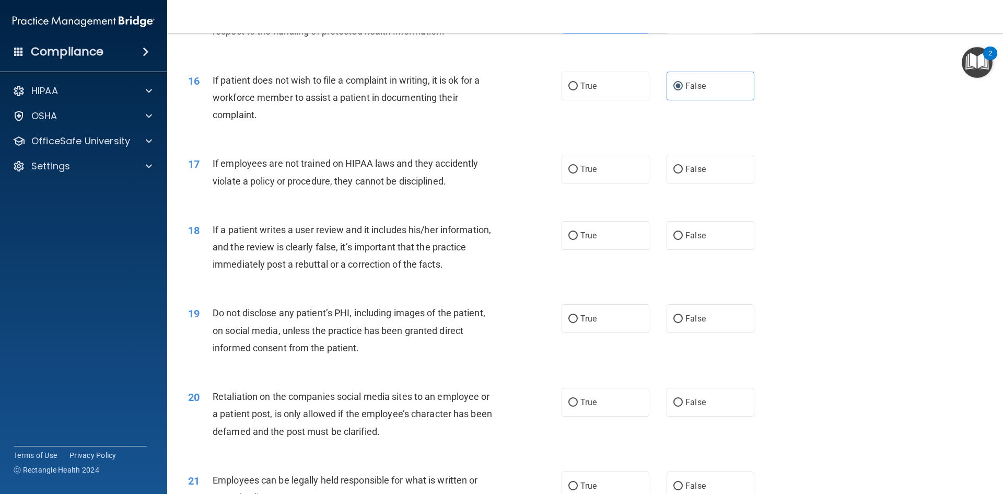
scroll to position [1306, 0]
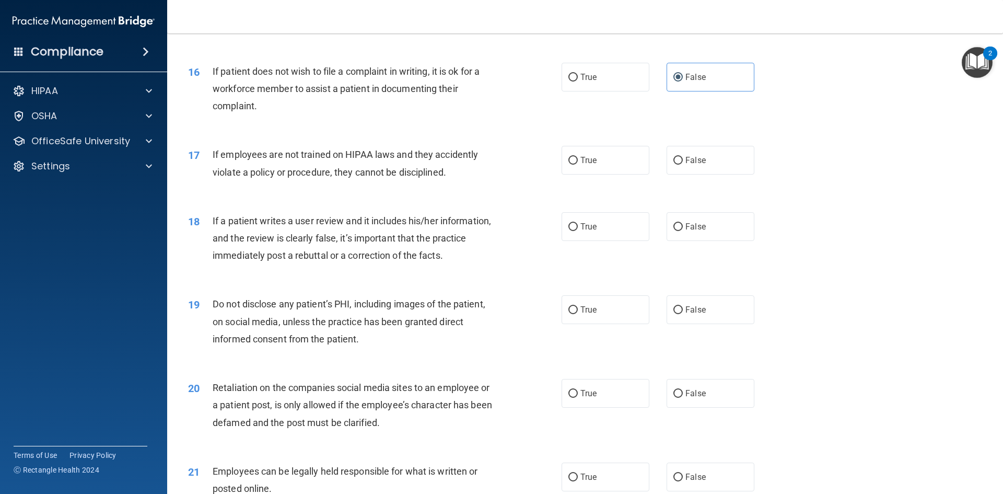
drag, startPoint x: 685, startPoint y: 188, endPoint x: 681, endPoint y: 200, distance: 12.9
click at [685, 174] on label "False" at bounding box center [711, 160] width 88 height 29
click at [683, 165] on input "False" at bounding box center [677, 161] width 9 height 8
radio input "true"
click at [667, 241] on label "False" at bounding box center [711, 226] width 88 height 29
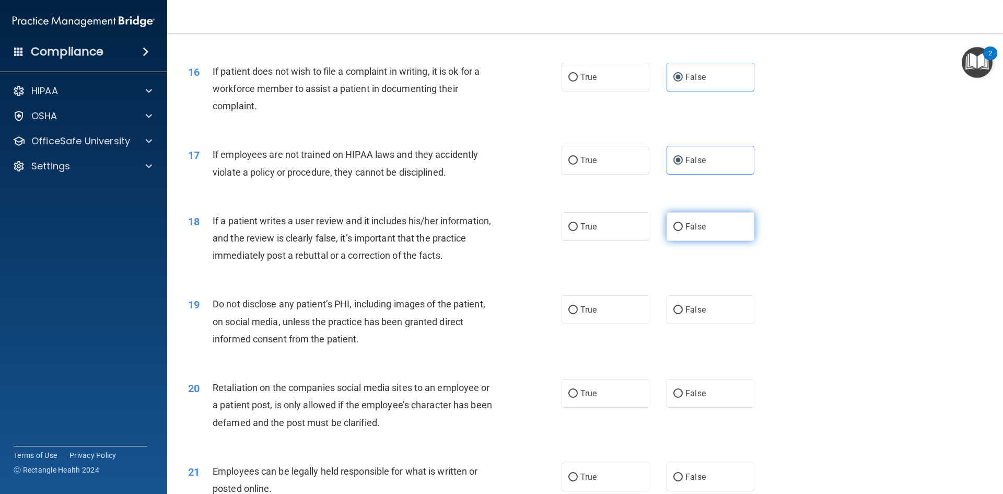
click at [673, 231] on input "False" at bounding box center [677, 227] width 9 height 8
radio input "true"
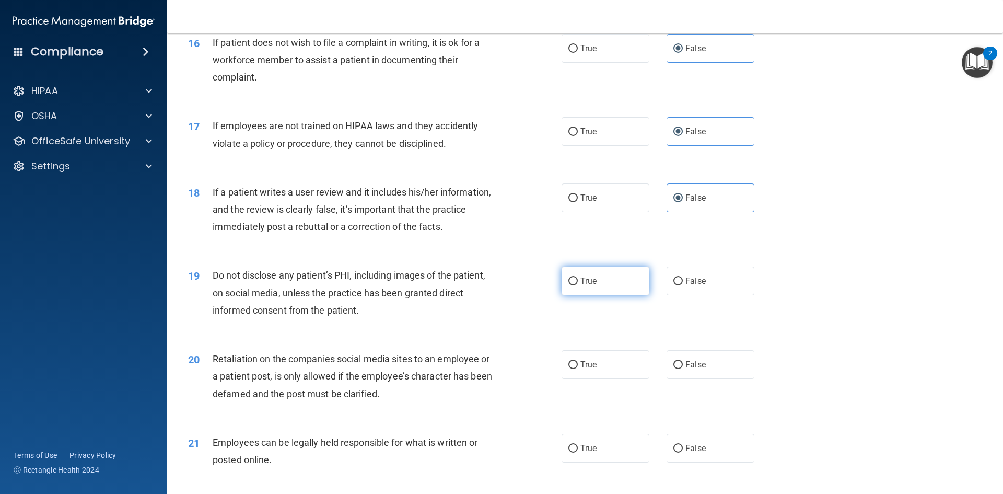
scroll to position [1358, 0]
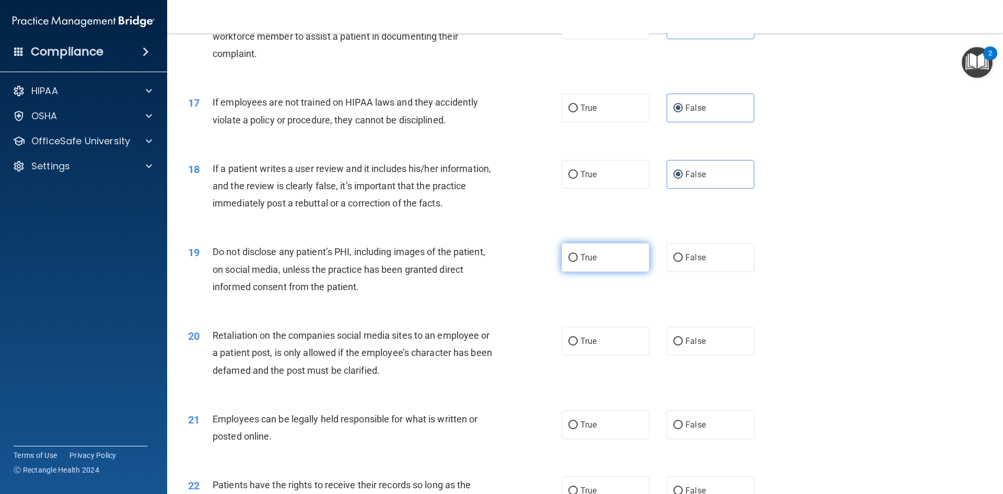
click at [604, 272] on label "True" at bounding box center [606, 257] width 88 height 29
click at [578, 262] on input "True" at bounding box center [572, 258] width 9 height 8
radio input "true"
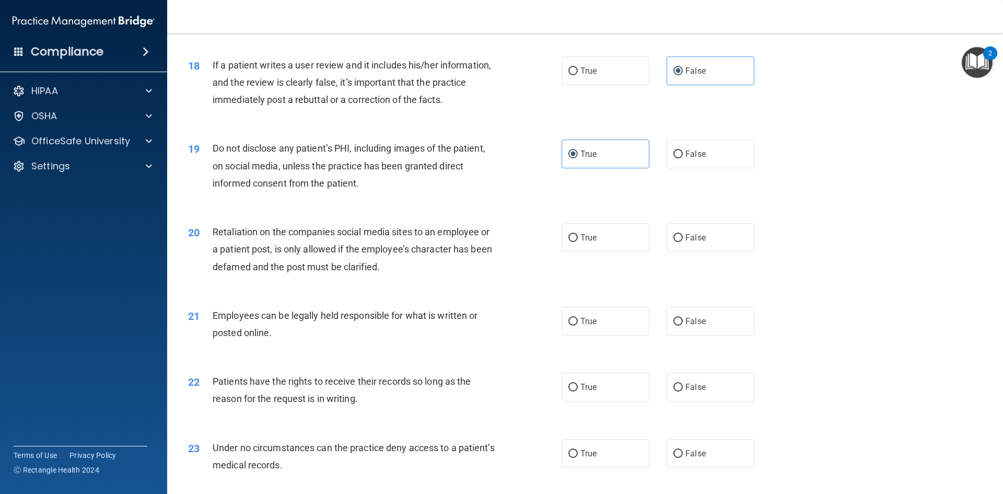
scroll to position [1463, 0]
click at [704, 251] on label "False" at bounding box center [711, 236] width 88 height 29
click at [683, 241] on input "False" at bounding box center [677, 237] width 9 height 8
radio input "true"
click at [616, 334] on label "True" at bounding box center [606, 320] width 88 height 29
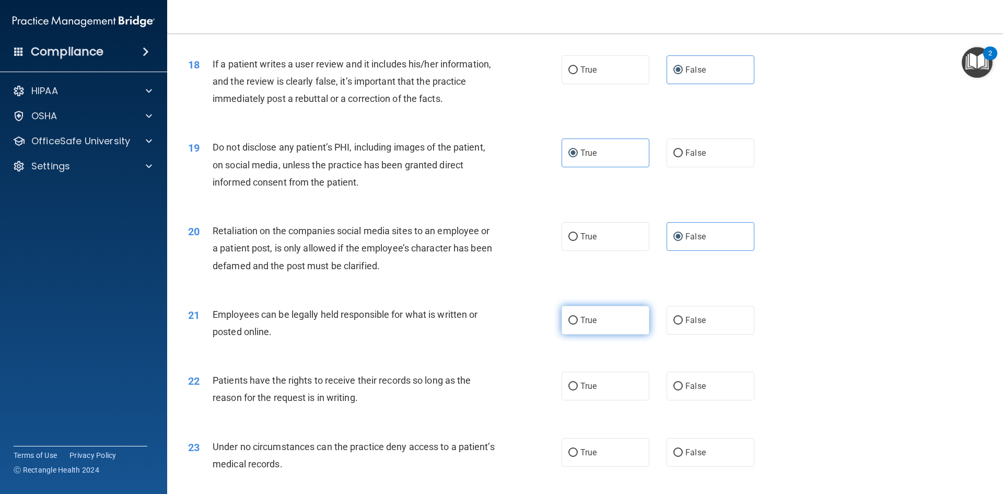
click at [578, 324] on input "True" at bounding box center [572, 321] width 9 height 8
radio input "true"
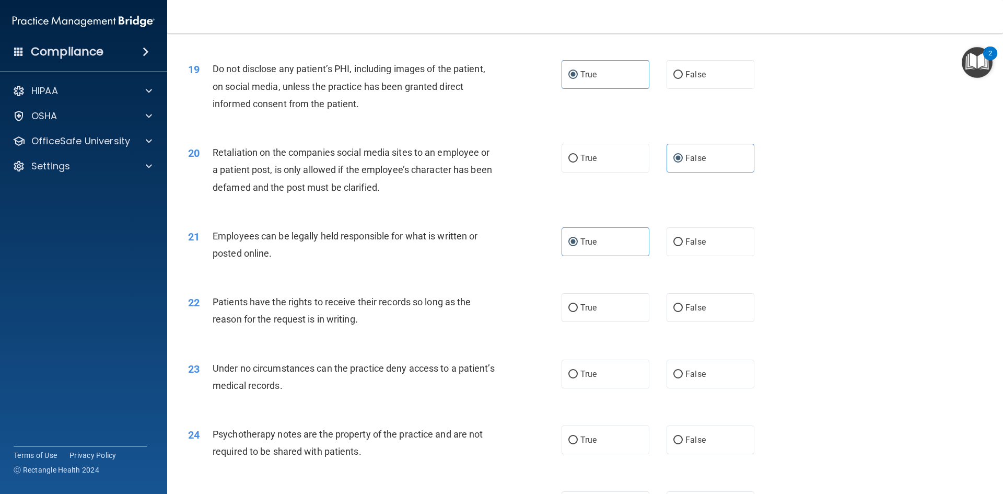
scroll to position [1567, 0]
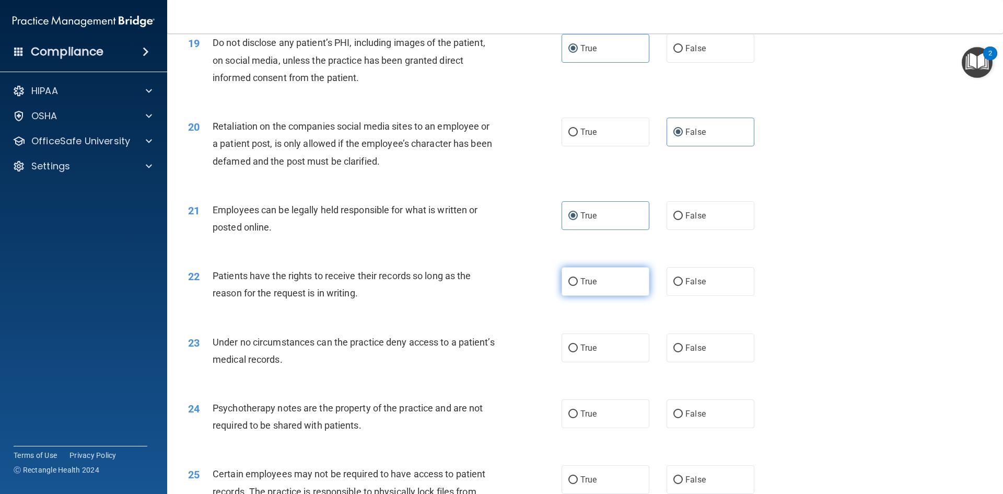
click at [609, 296] on label "True" at bounding box center [606, 281] width 88 height 29
click at [578, 286] on input "True" at bounding box center [572, 282] width 9 height 8
radio input "true"
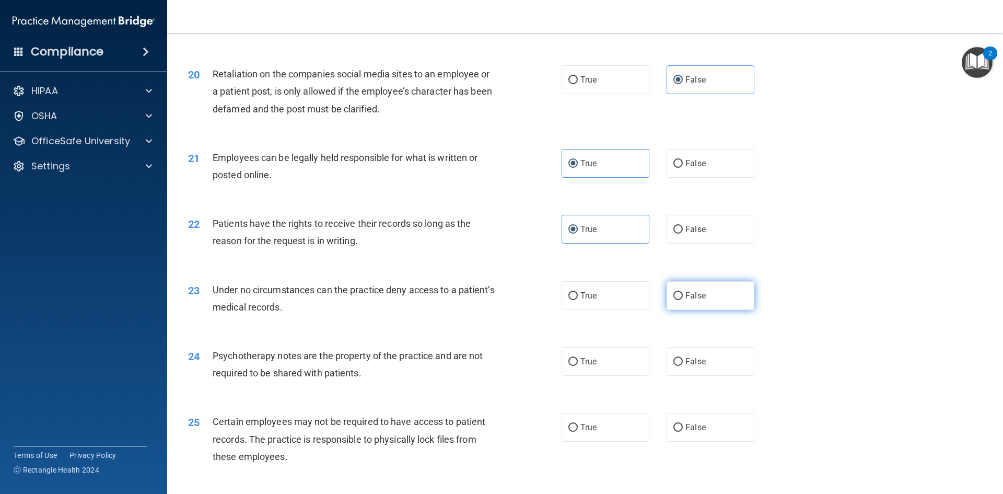
click at [667, 310] on label "False" at bounding box center [711, 295] width 88 height 29
click at [673, 300] on input "False" at bounding box center [677, 296] width 9 height 8
radio input "true"
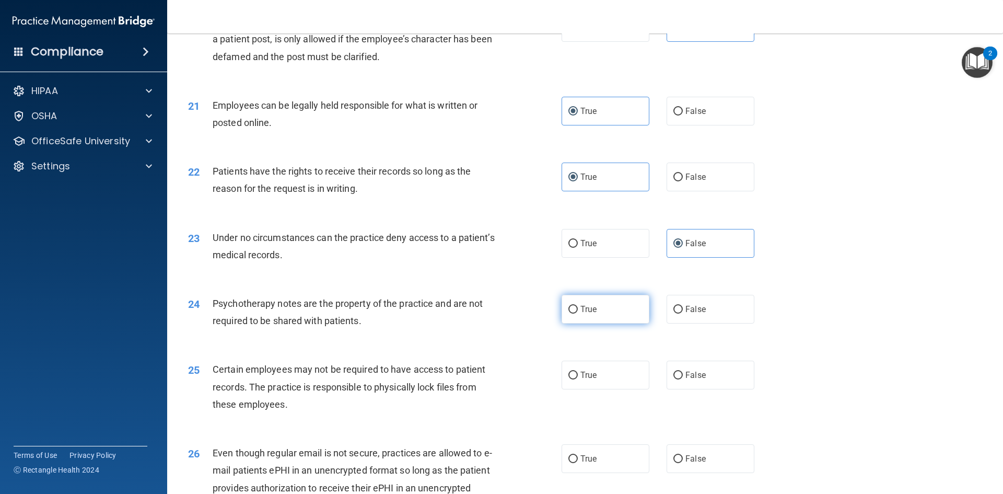
scroll to position [1724, 0]
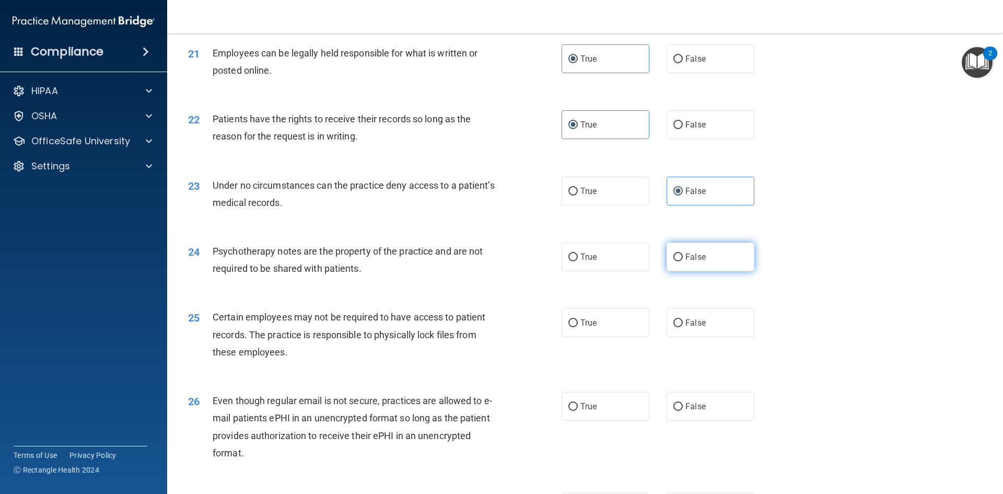
click at [693, 271] on label "False" at bounding box center [711, 256] width 88 height 29
click at [683, 261] on input "False" at bounding box center [677, 257] width 9 height 8
radio input "true"
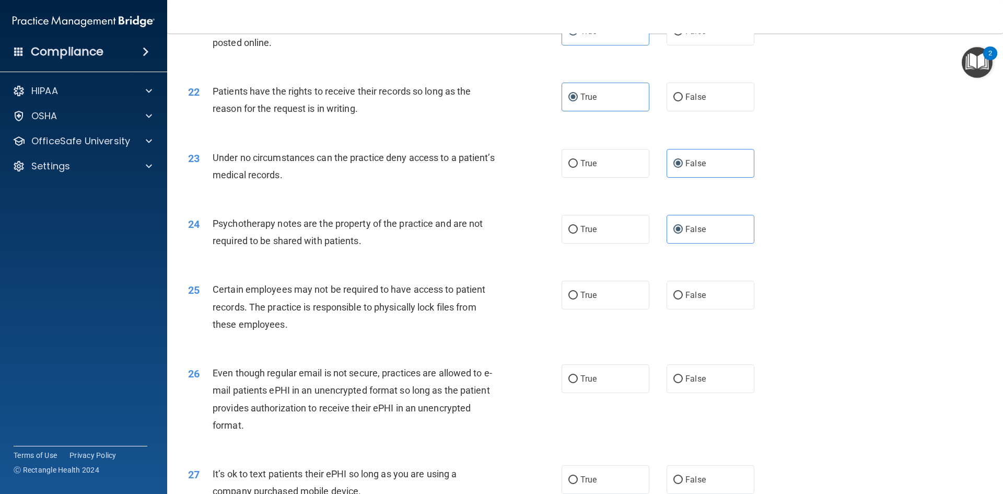
scroll to position [1776, 0]
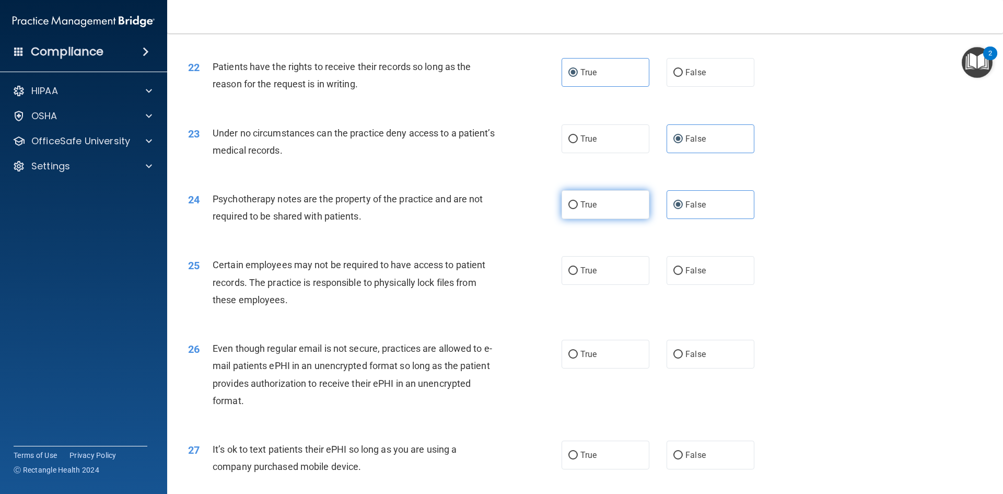
click at [615, 219] on label "True" at bounding box center [606, 204] width 88 height 29
click at [578, 209] on input "True" at bounding box center [572, 205] width 9 height 8
radio input "true"
radio input "false"
click at [639, 285] on label "True" at bounding box center [606, 270] width 88 height 29
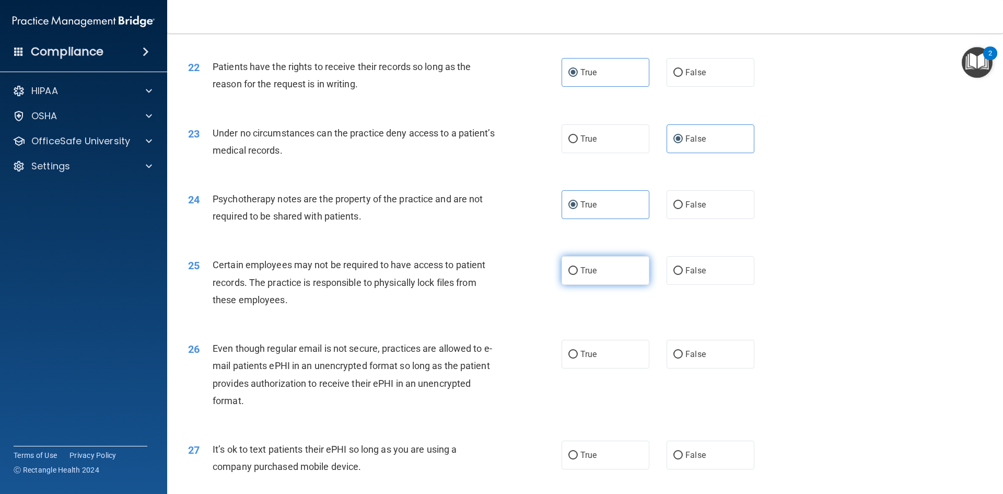
click at [578, 275] on input "True" at bounding box center [572, 271] width 9 height 8
radio input "true"
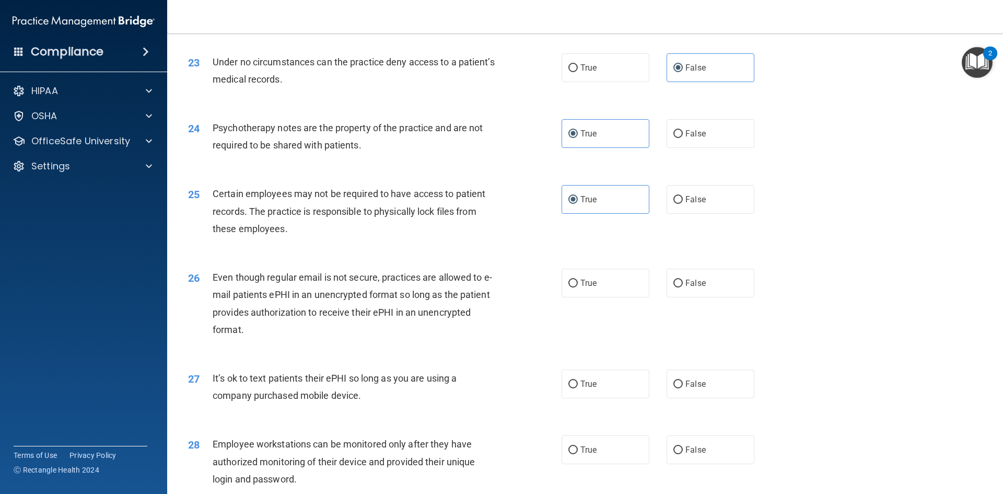
scroll to position [1881, 0]
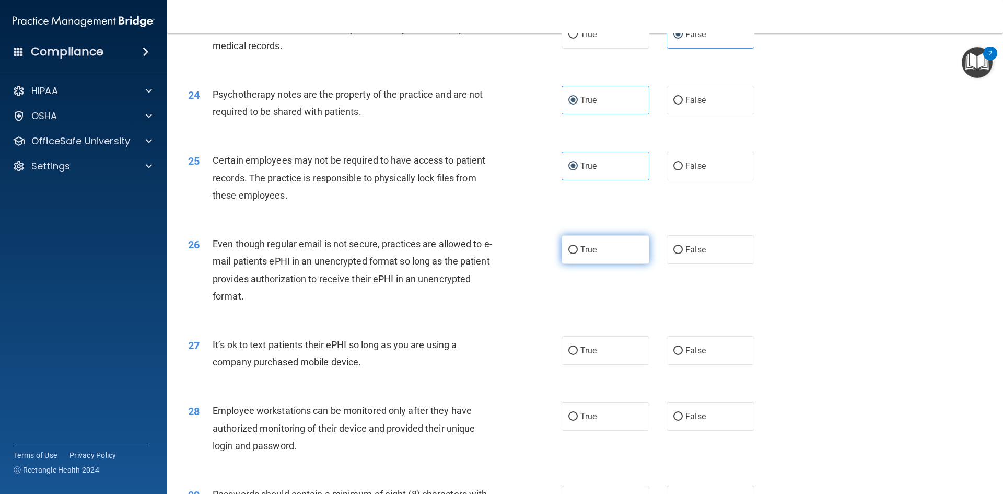
click at [624, 264] on label "True" at bounding box center [606, 249] width 88 height 29
click at [578, 254] on input "True" at bounding box center [572, 250] width 9 height 8
radio input "true"
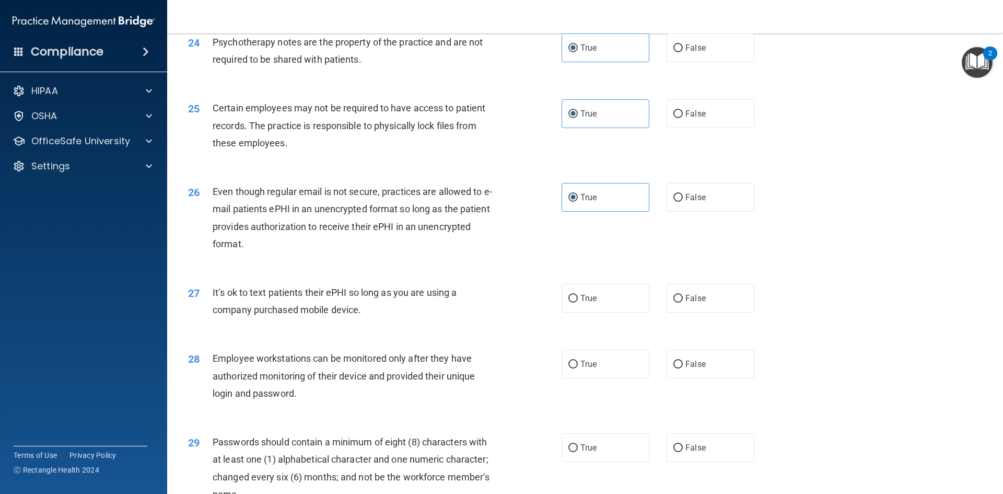
scroll to position [1985, 0]
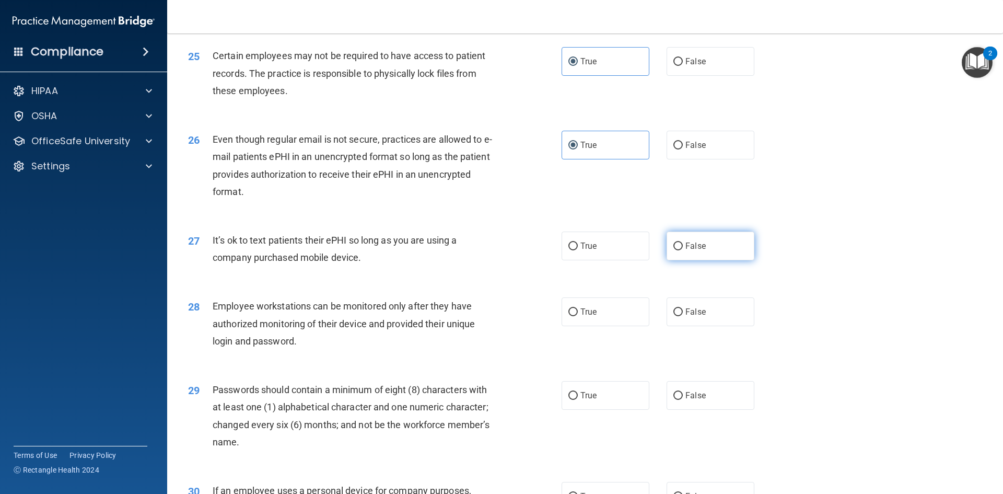
click at [690, 260] on label "False" at bounding box center [711, 245] width 88 height 29
click at [683, 250] on input "False" at bounding box center [677, 246] width 9 height 8
radio input "true"
click at [674, 326] on label "False" at bounding box center [711, 311] width 88 height 29
click at [674, 316] on input "False" at bounding box center [677, 312] width 9 height 8
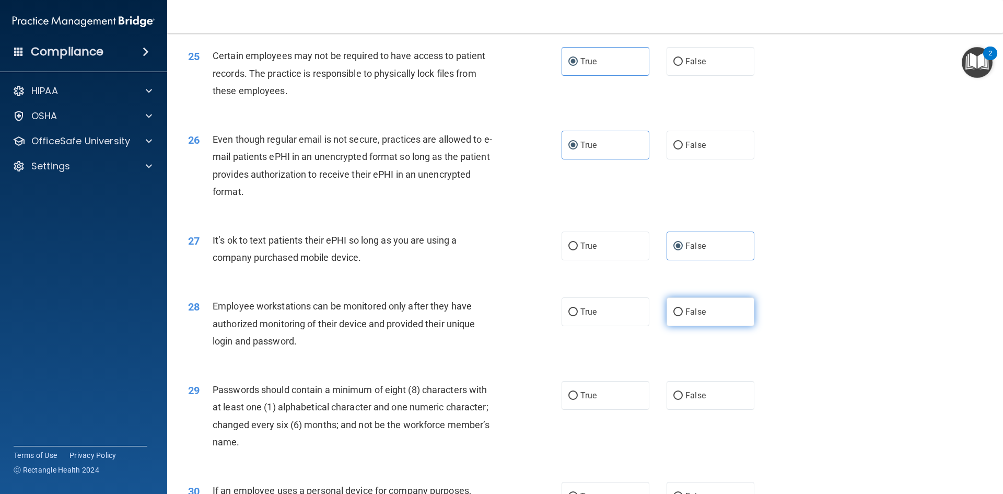
radio input "true"
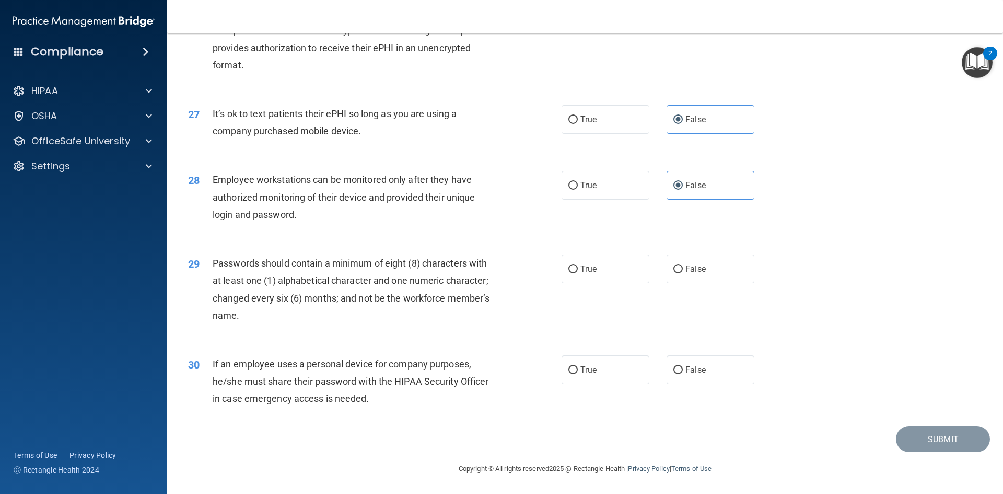
scroll to position [2129, 0]
click at [580, 278] on label "True" at bounding box center [606, 268] width 88 height 29
click at [578, 273] on input "True" at bounding box center [572, 269] width 9 height 8
radio input "true"
click at [641, 379] on label "True" at bounding box center [606, 369] width 88 height 29
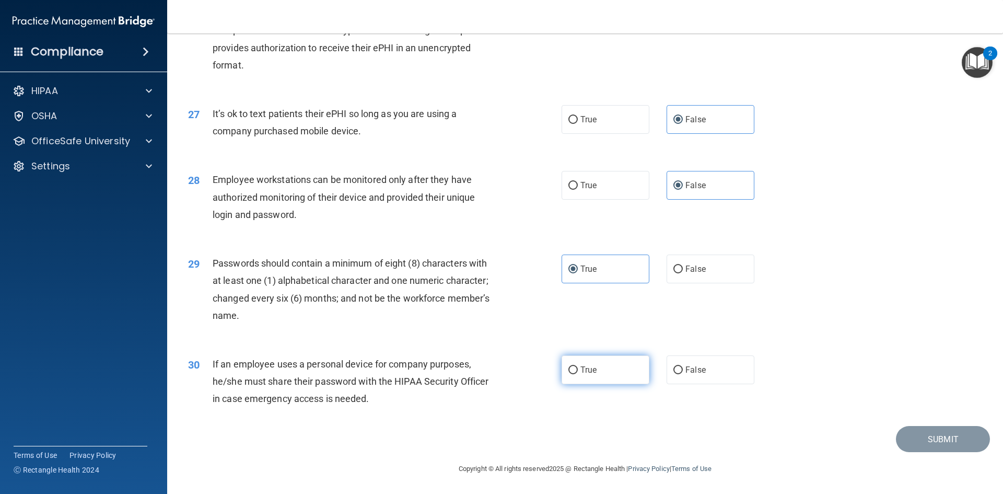
click at [578, 374] on input "True" at bounding box center [572, 370] width 9 height 8
radio input "true"
click at [951, 442] on button "Submit" at bounding box center [943, 439] width 94 height 27
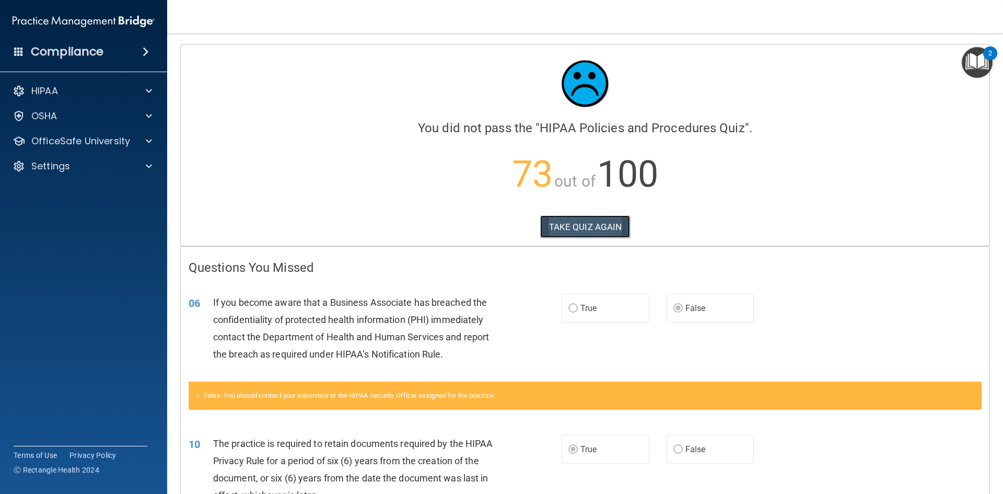
click at [622, 235] on button "TAKE QUIZ AGAIN" at bounding box center [585, 226] width 90 height 23
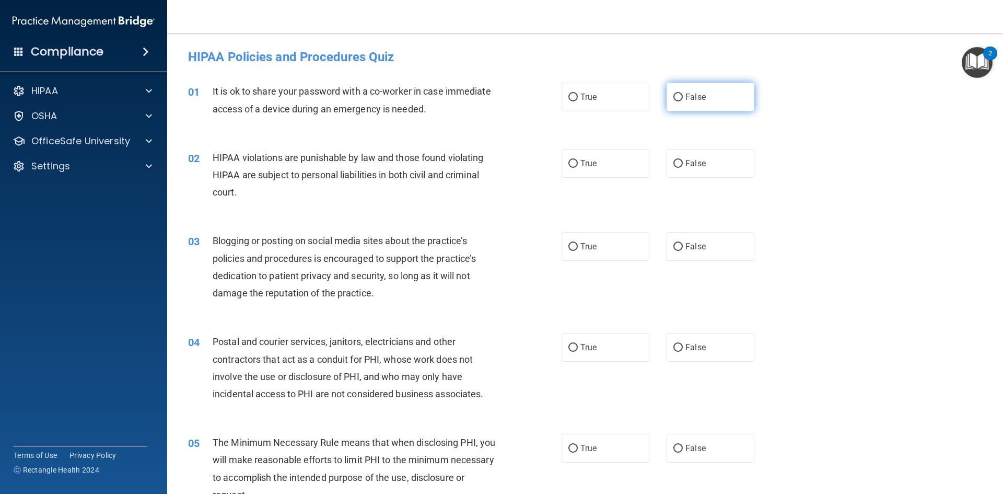
click at [689, 107] on label "False" at bounding box center [711, 97] width 88 height 29
click at [683, 101] on input "False" at bounding box center [677, 98] width 9 height 8
radio input "true"
click at [683, 255] on label "False" at bounding box center [711, 246] width 88 height 29
click at [683, 251] on input "False" at bounding box center [677, 247] width 9 height 8
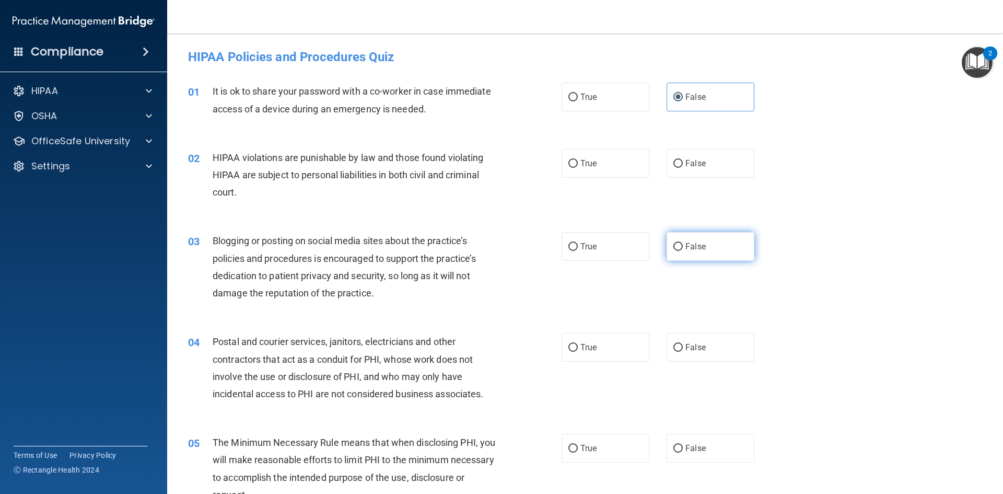
radio input "true"
click at [594, 173] on label "True" at bounding box center [606, 163] width 88 height 29
click at [578, 168] on input "True" at bounding box center [572, 164] width 9 height 8
radio input "true"
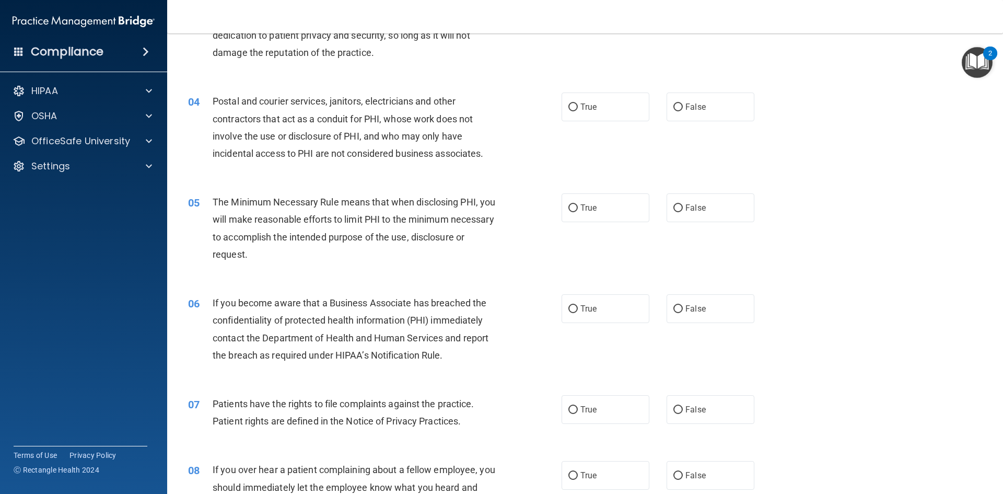
scroll to position [261, 0]
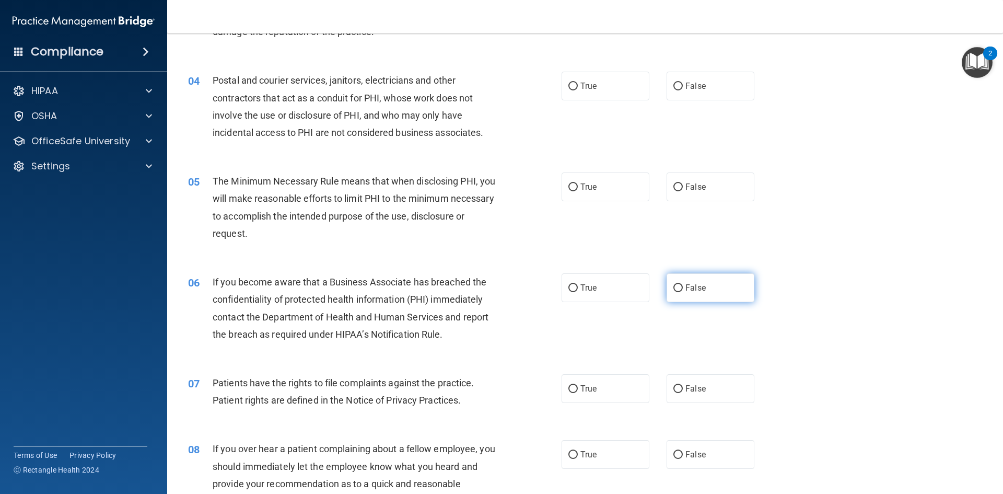
click at [685, 292] on span "False" at bounding box center [695, 288] width 20 height 10
click at [681, 292] on input "False" at bounding box center [677, 288] width 9 height 8
radio input "true"
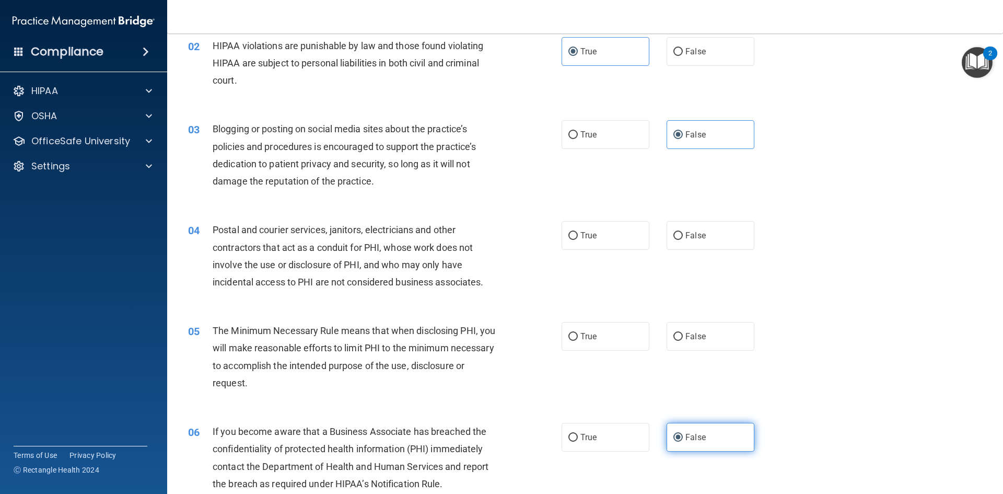
scroll to position [104, 0]
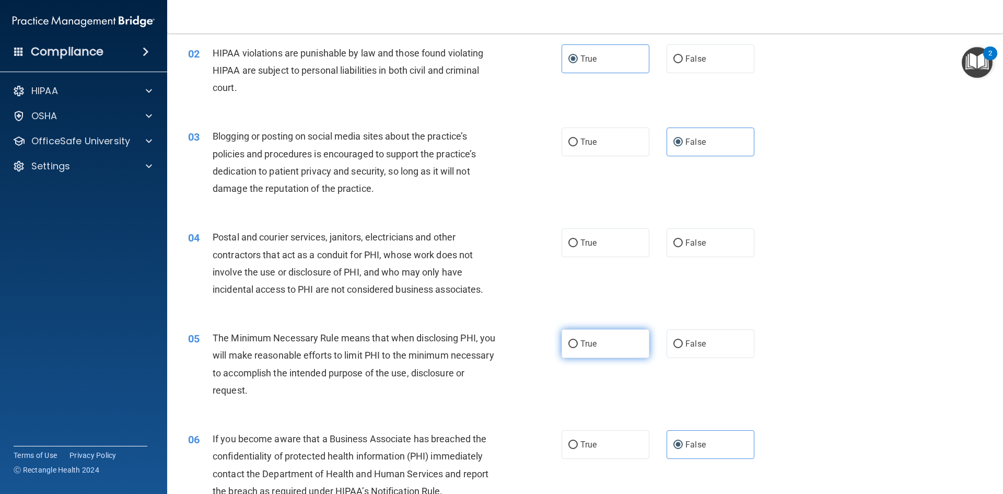
click at [593, 355] on label "True" at bounding box center [606, 343] width 88 height 29
click at [578, 348] on input "True" at bounding box center [572, 344] width 9 height 8
radio input "true"
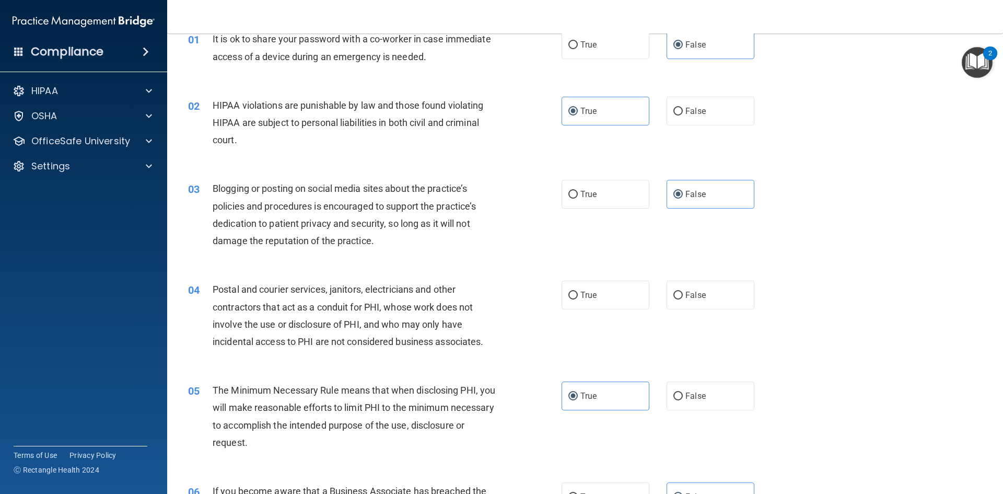
scroll to position [0, 0]
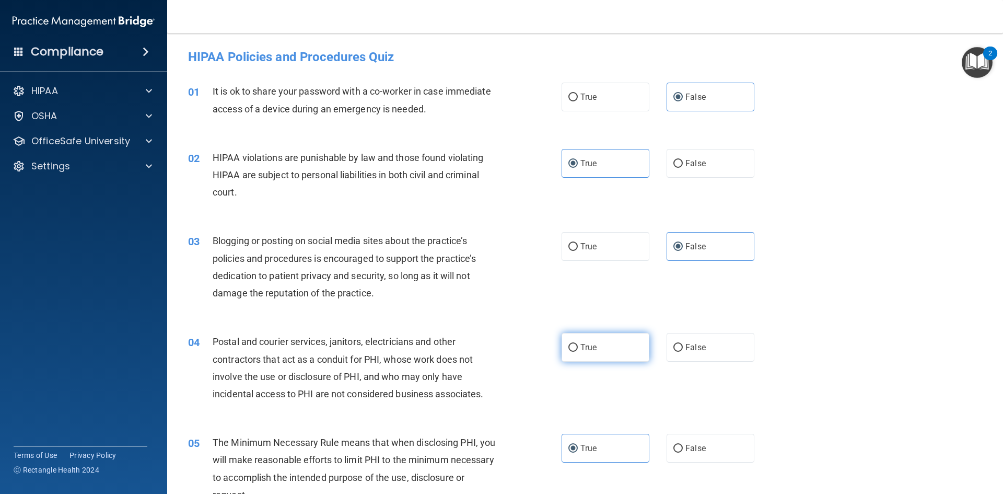
click at [595, 346] on label "True" at bounding box center [606, 347] width 88 height 29
click at [578, 346] on input "True" at bounding box center [572, 348] width 9 height 8
radio input "true"
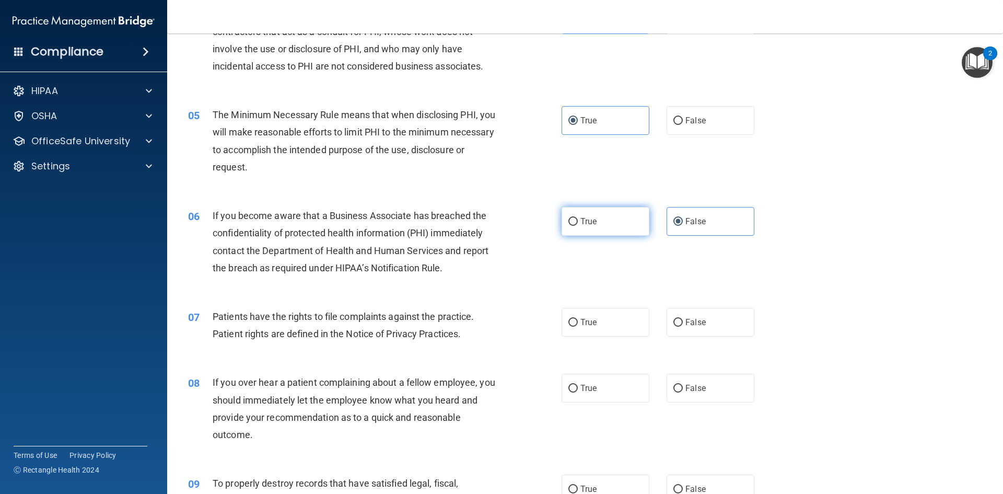
scroll to position [366, 0]
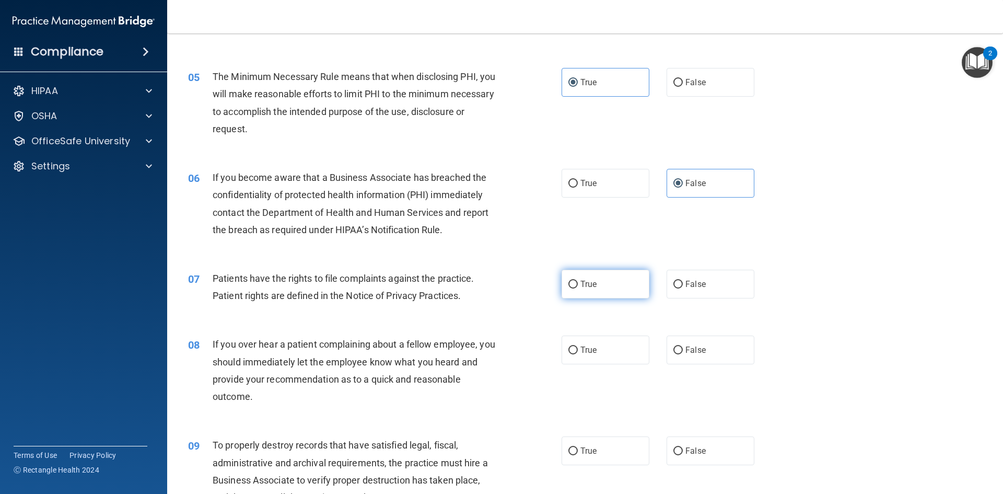
click at [618, 284] on label "True" at bounding box center [606, 284] width 88 height 29
click at [578, 284] on input "True" at bounding box center [572, 285] width 9 height 8
radio input "true"
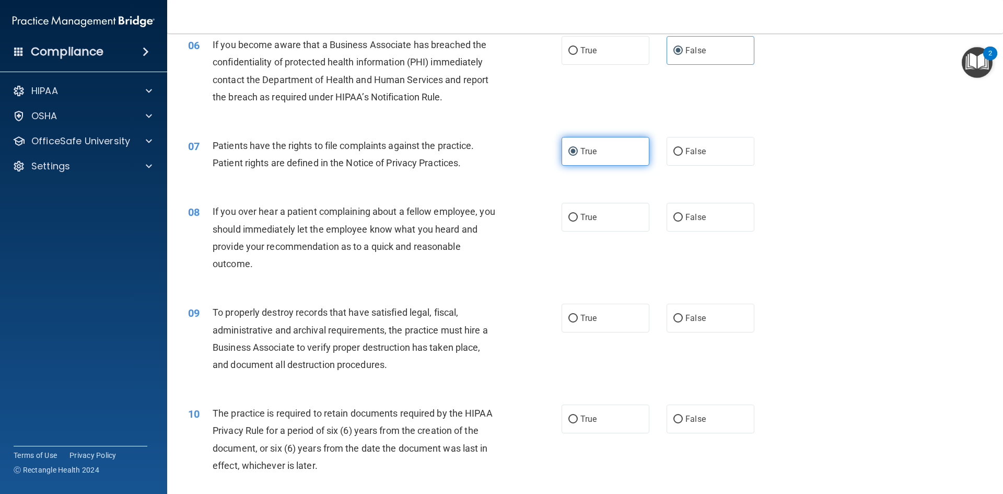
scroll to position [522, 0]
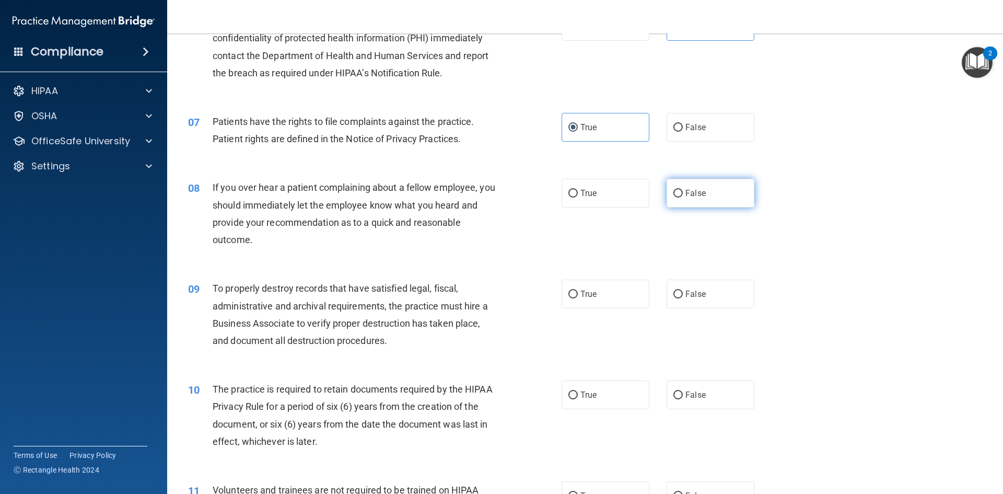
click at [686, 202] on label "False" at bounding box center [711, 193] width 88 height 29
click at [683, 197] on input "False" at bounding box center [677, 194] width 9 height 8
radio input "true"
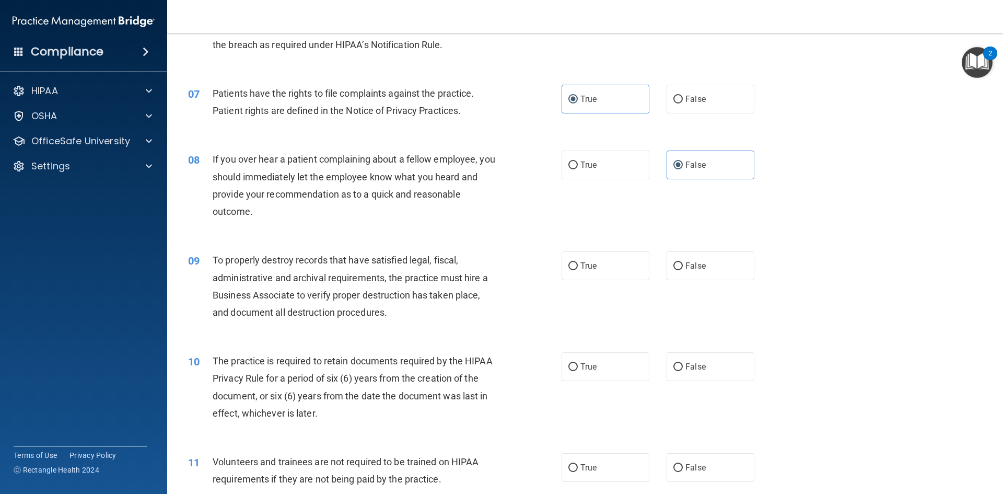
scroll to position [575, 0]
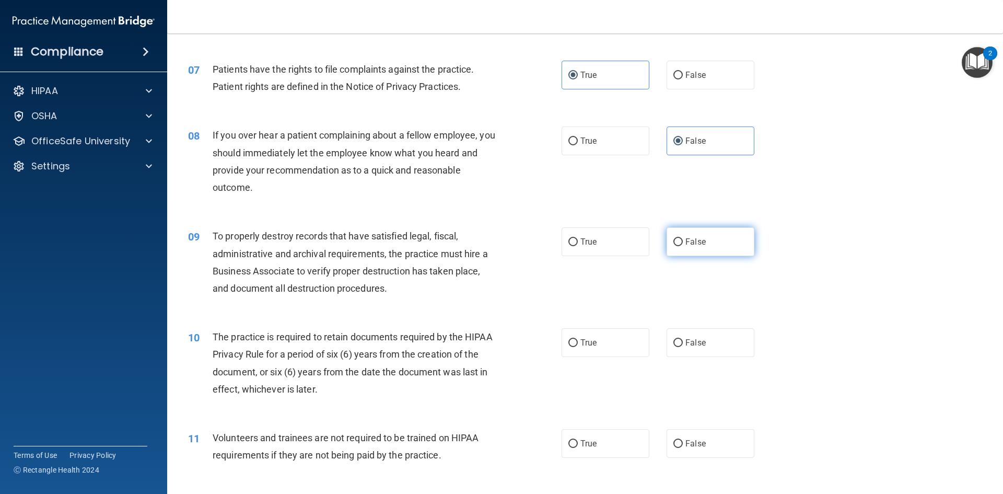
click at [667, 242] on label "False" at bounding box center [711, 241] width 88 height 29
click at [673, 242] on input "False" at bounding box center [677, 242] width 9 height 8
radio input "true"
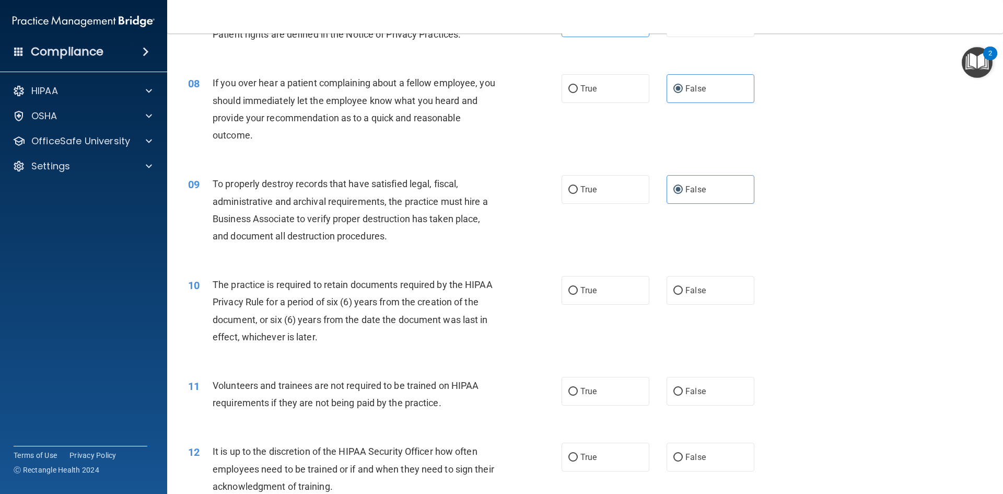
scroll to position [679, 0]
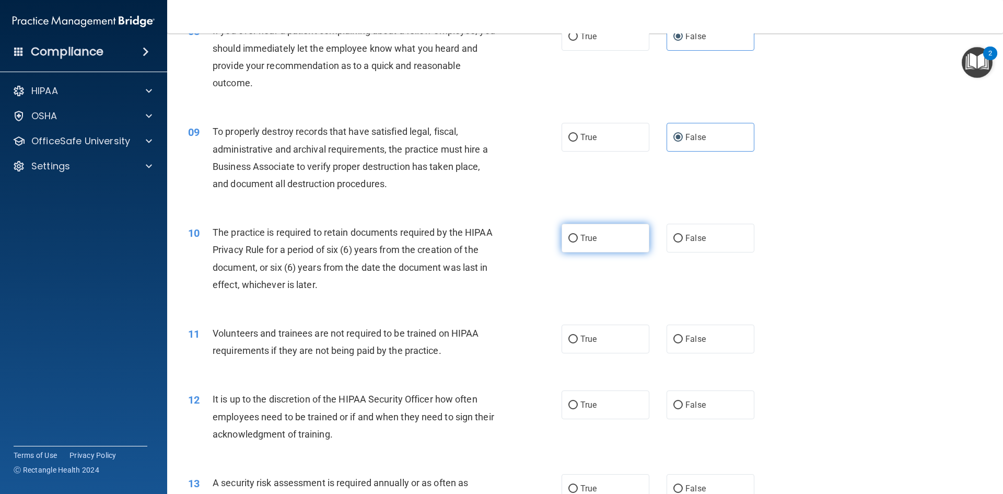
click at [603, 247] on label "True" at bounding box center [606, 238] width 88 height 29
click at [578, 242] on input "True" at bounding box center [572, 239] width 9 height 8
radio input "true"
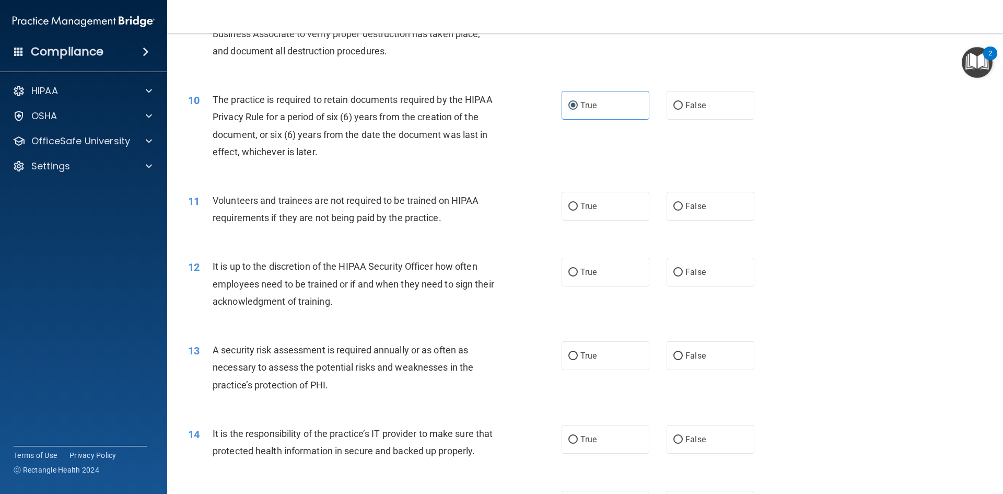
scroll to position [836, 0]
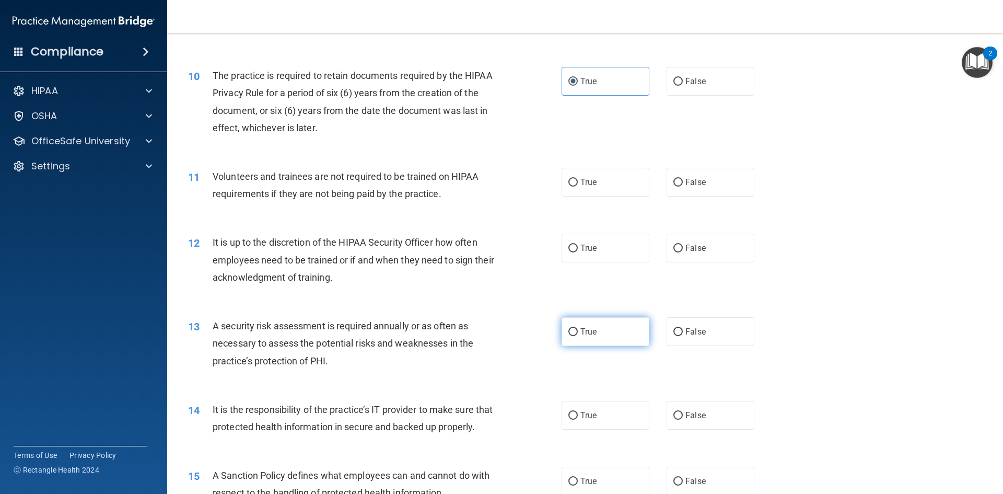
click at [630, 326] on label "True" at bounding box center [606, 331] width 88 height 29
click at [578, 328] on input "True" at bounding box center [572, 332] width 9 height 8
radio input "true"
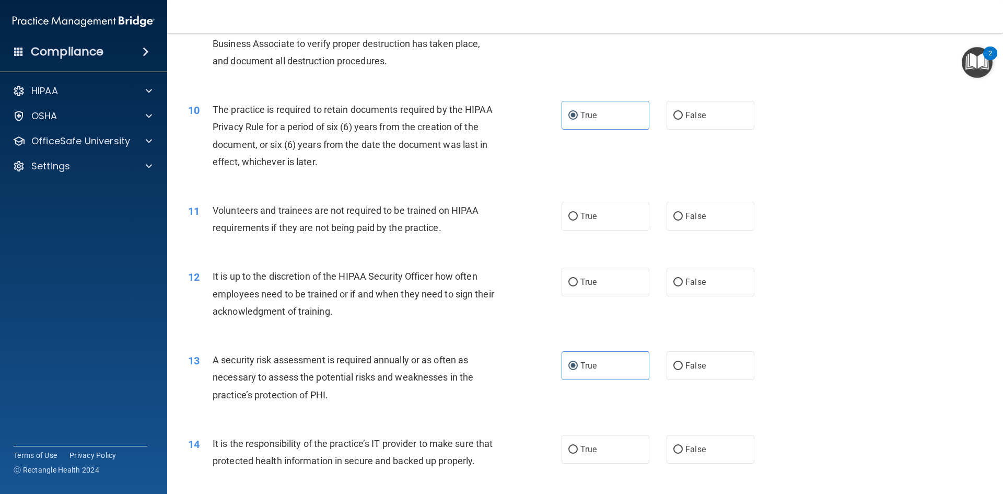
scroll to position [784, 0]
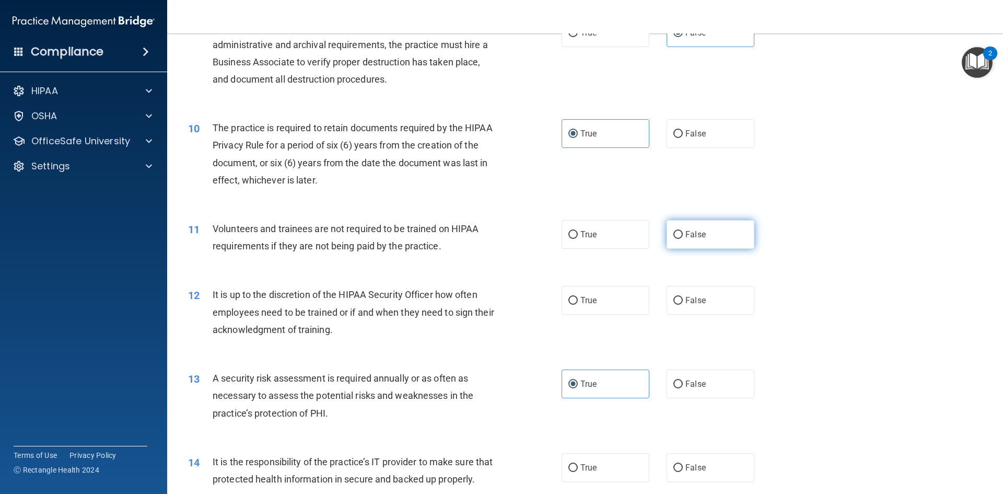
click at [671, 241] on label "False" at bounding box center [711, 234] width 88 height 29
click at [673, 239] on input "False" at bounding box center [677, 235] width 9 height 8
radio input "true"
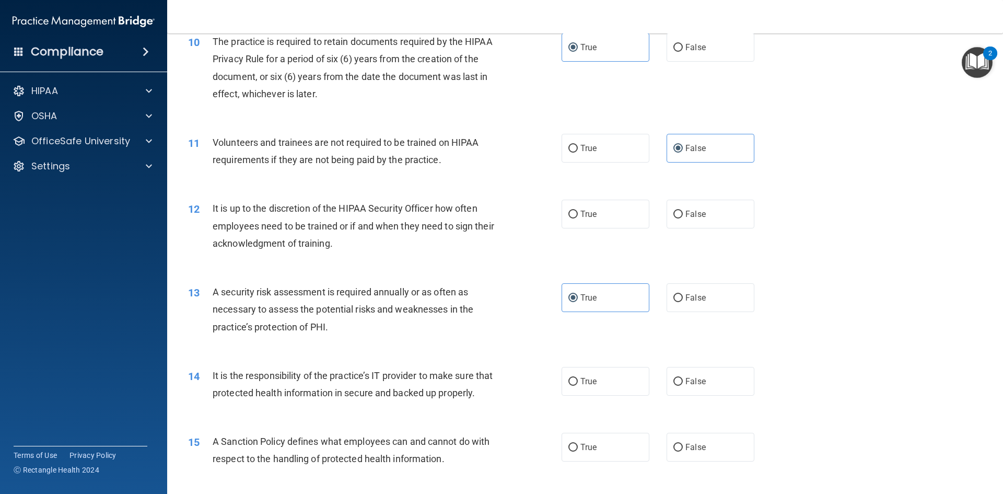
scroll to position [888, 0]
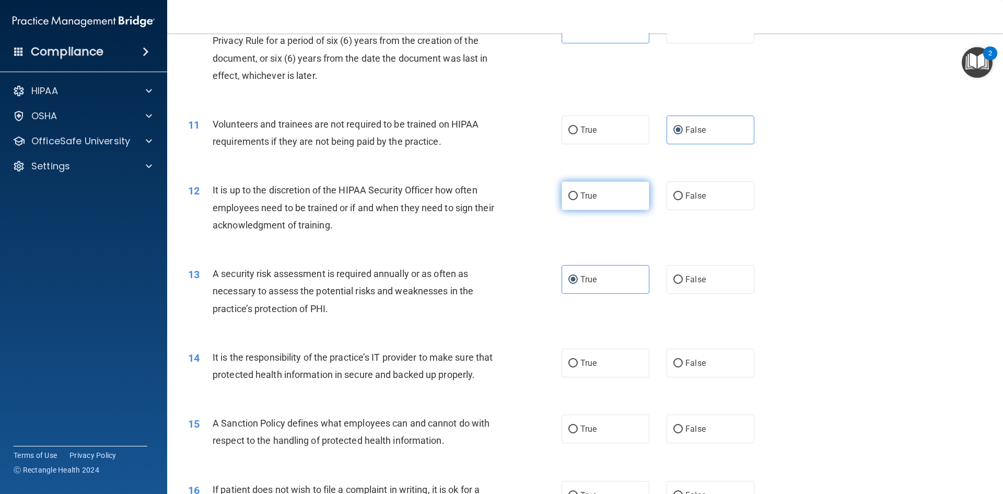
click at [602, 206] on label "True" at bounding box center [606, 195] width 88 height 29
click at [578, 200] on input "True" at bounding box center [572, 196] width 9 height 8
radio input "true"
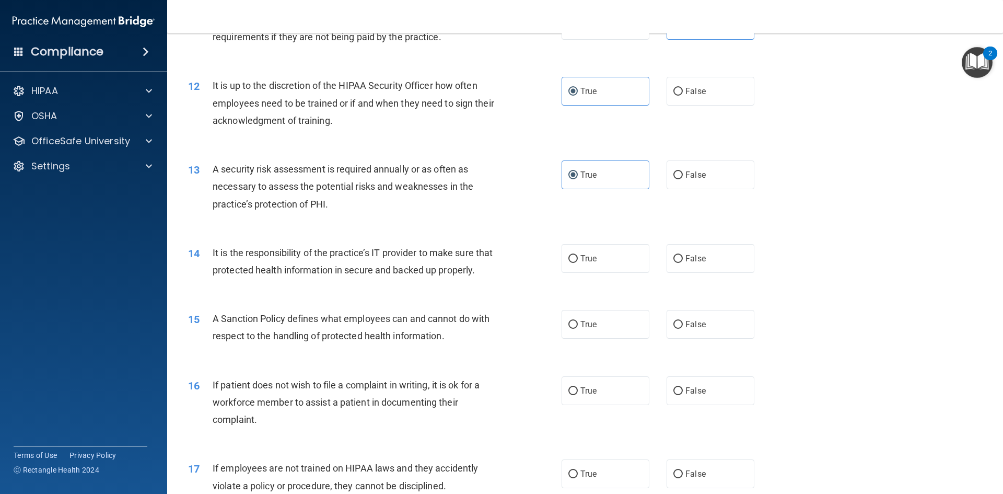
scroll to position [1045, 0]
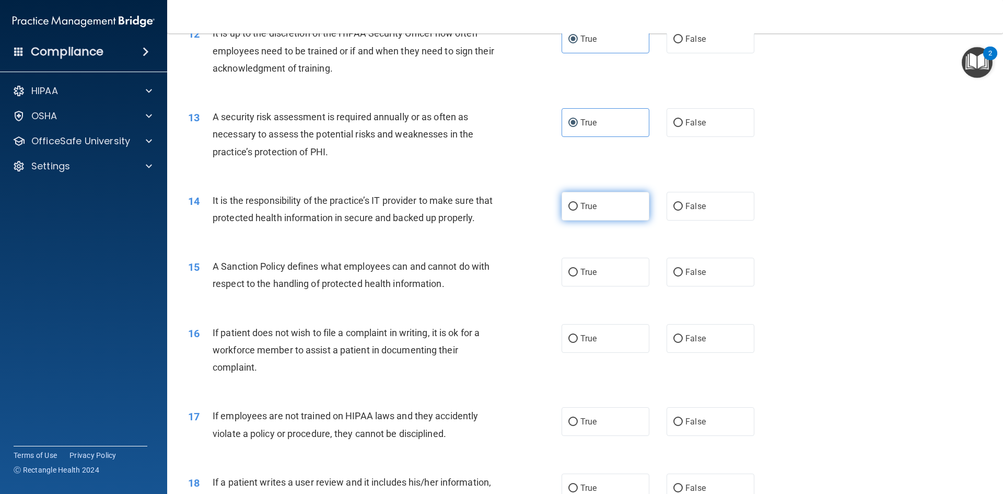
click at [623, 219] on label "True" at bounding box center [606, 206] width 88 height 29
click at [578, 211] on input "True" at bounding box center [572, 207] width 9 height 8
radio input "true"
click at [679, 286] on label "False" at bounding box center [711, 272] width 88 height 29
click at [679, 276] on input "False" at bounding box center [677, 273] width 9 height 8
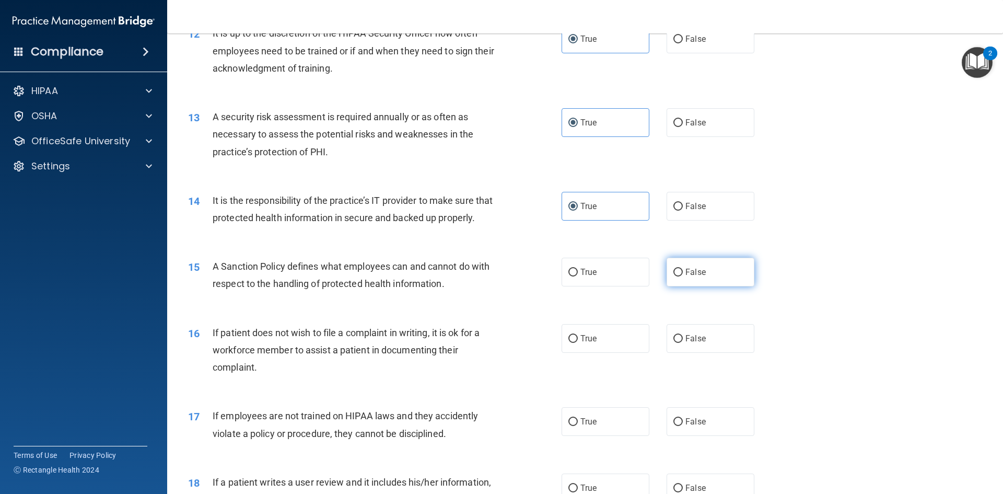
radio input "true"
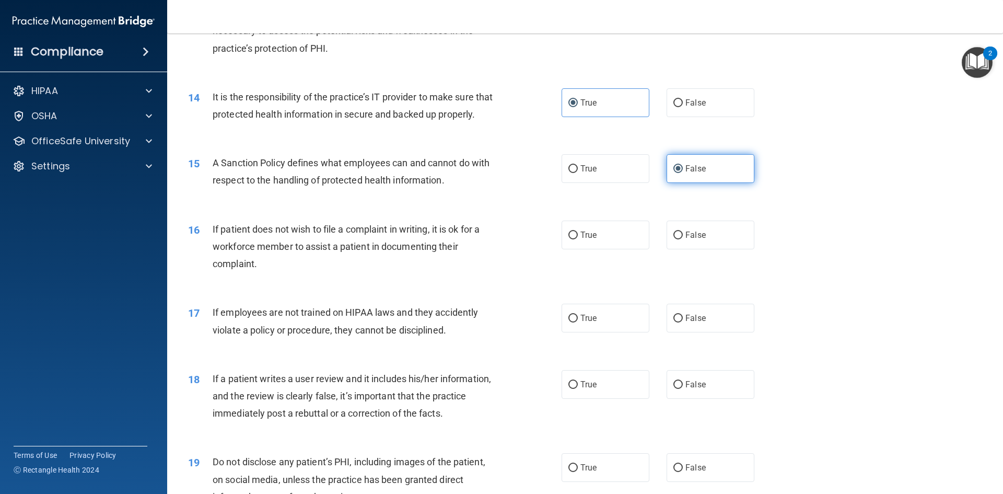
scroll to position [1149, 0]
click at [618, 248] on label "True" at bounding box center [606, 233] width 88 height 29
click at [578, 238] on input "True" at bounding box center [572, 234] width 9 height 8
radio input "true"
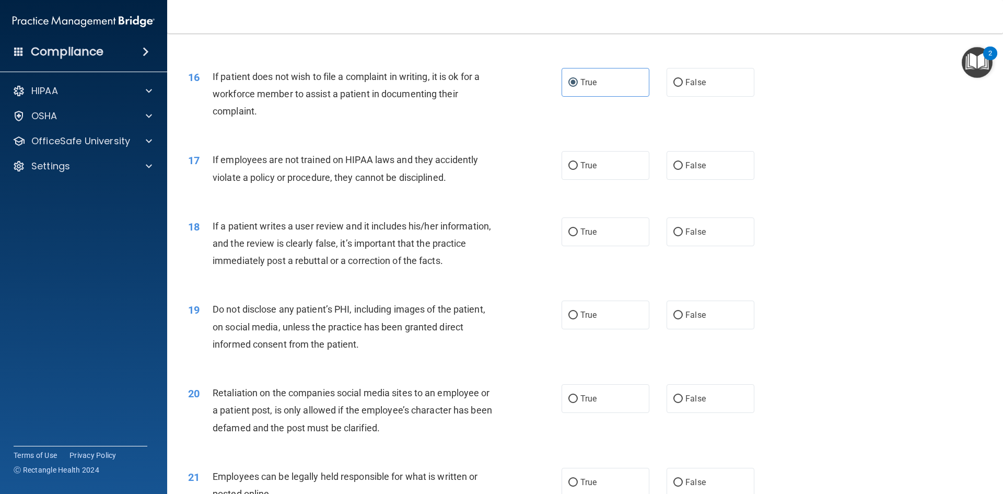
scroll to position [1306, 0]
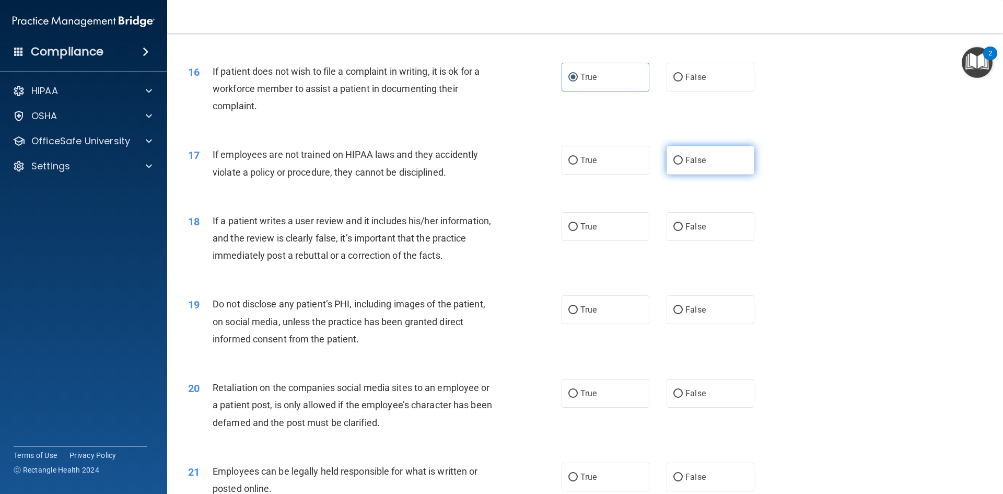
click at [667, 174] on label "False" at bounding box center [711, 160] width 88 height 29
click at [673, 165] on input "False" at bounding box center [677, 161] width 9 height 8
radio input "true"
click at [667, 239] on label "False" at bounding box center [711, 226] width 88 height 29
click at [673, 231] on input "False" at bounding box center [677, 227] width 9 height 8
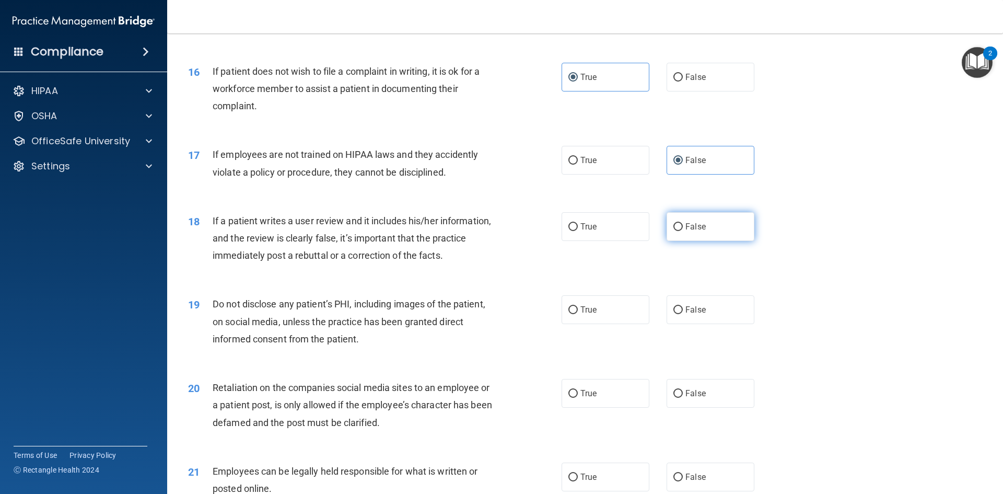
radio input "true"
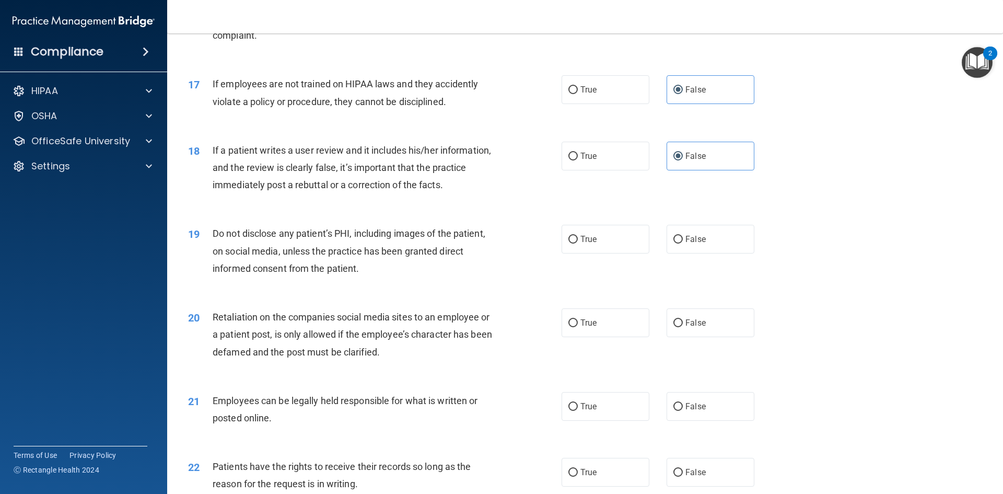
scroll to position [1410, 0]
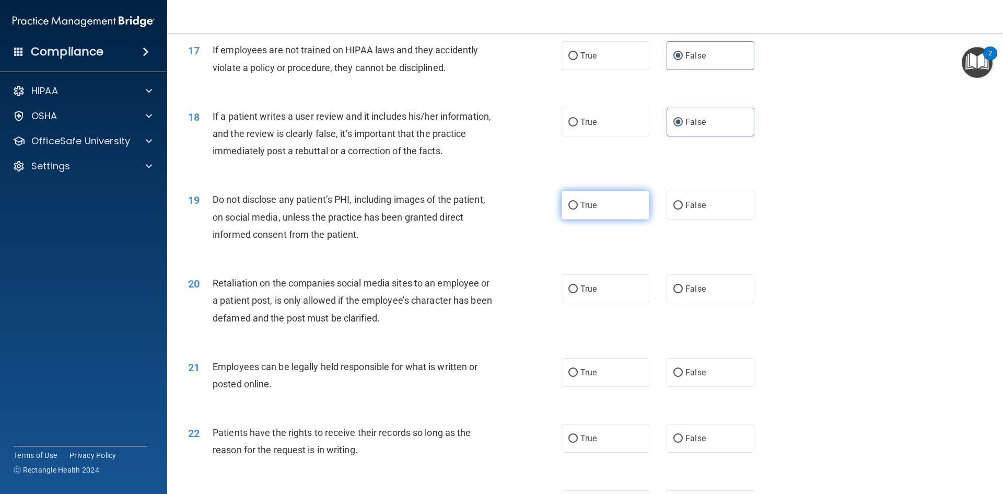
click at [602, 219] on label "True" at bounding box center [606, 205] width 88 height 29
click at [578, 209] on input "True" at bounding box center [572, 206] width 9 height 8
radio input "true"
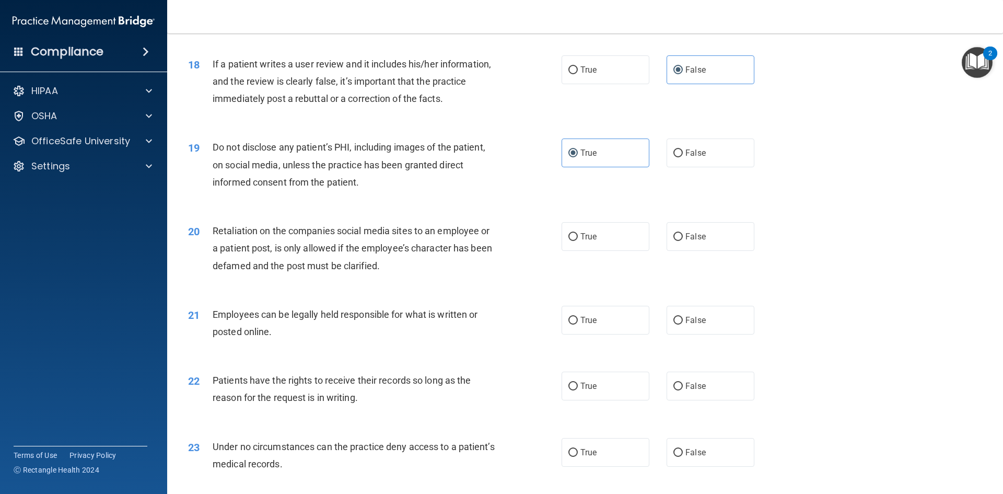
scroll to position [1515, 0]
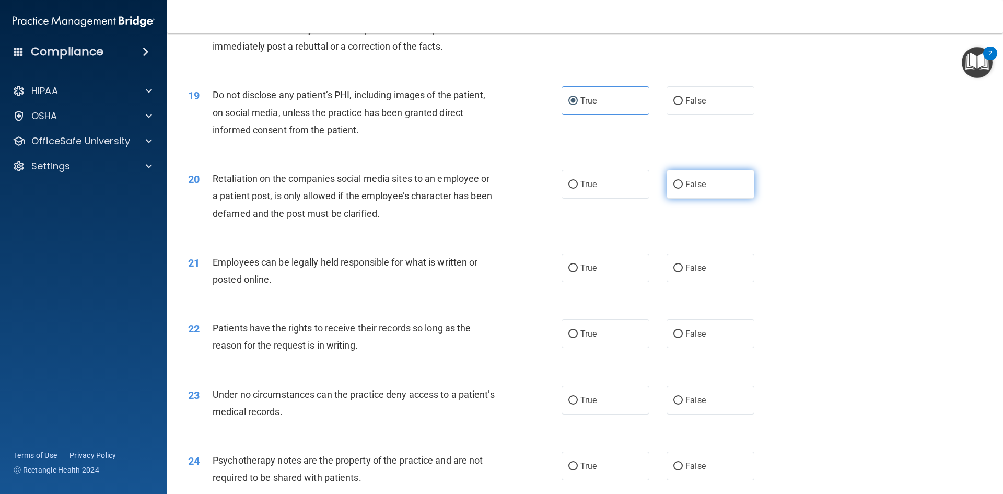
click at [701, 199] on label "False" at bounding box center [711, 184] width 88 height 29
click at [683, 189] on input "False" at bounding box center [677, 185] width 9 height 8
radio input "true"
click at [574, 282] on label "True" at bounding box center [606, 267] width 88 height 29
click at [574, 272] on input "True" at bounding box center [572, 268] width 9 height 8
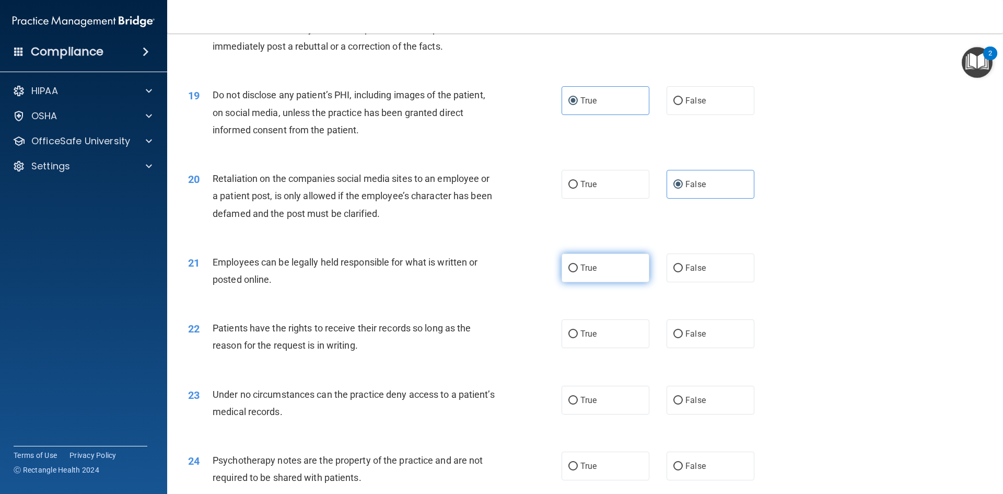
radio input "true"
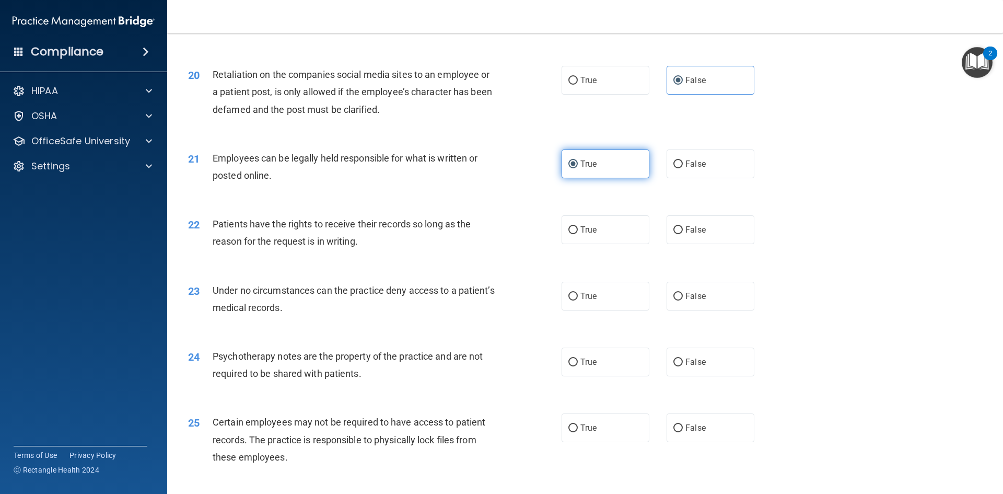
scroll to position [1619, 0]
click at [667, 243] on label "False" at bounding box center [711, 229] width 88 height 29
click at [673, 234] on input "False" at bounding box center [677, 230] width 9 height 8
radio input "true"
click at [625, 310] on label "True" at bounding box center [606, 295] width 88 height 29
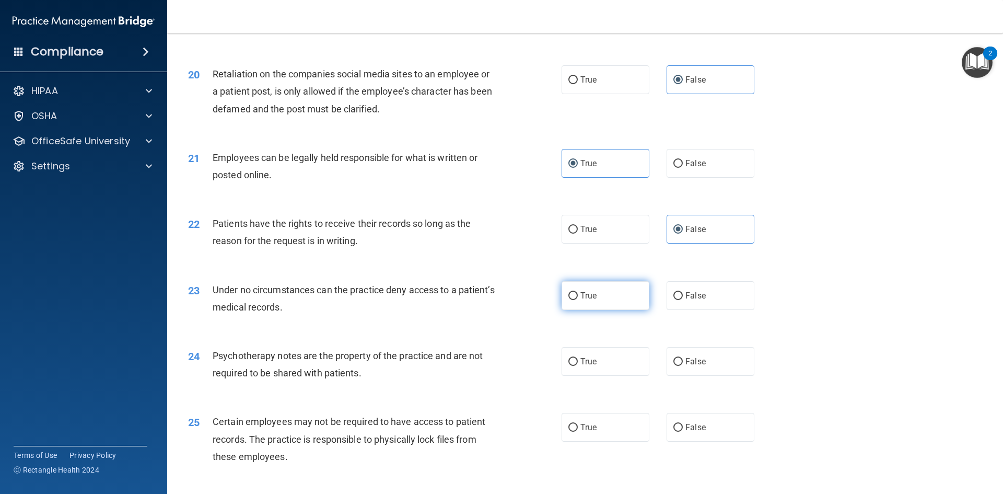
click at [578, 300] on input "True" at bounding box center [572, 296] width 9 height 8
radio input "true"
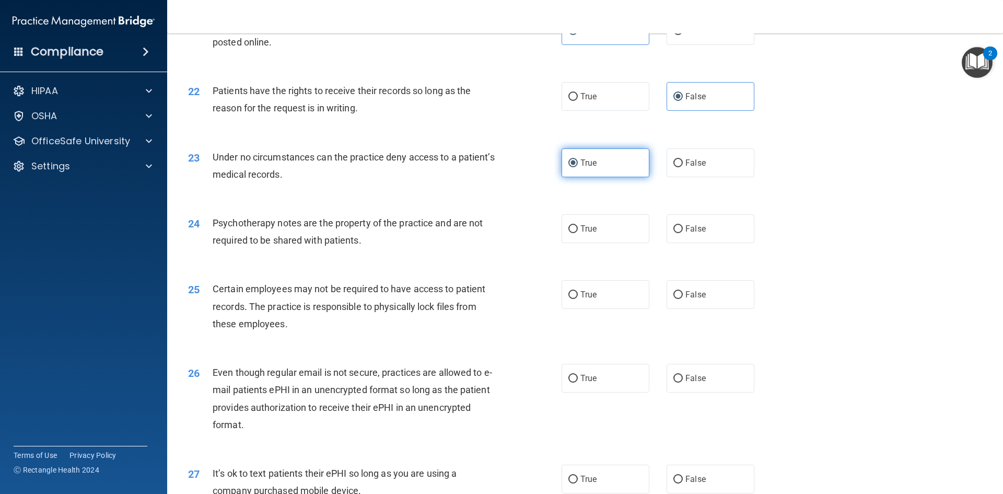
scroll to position [1776, 0]
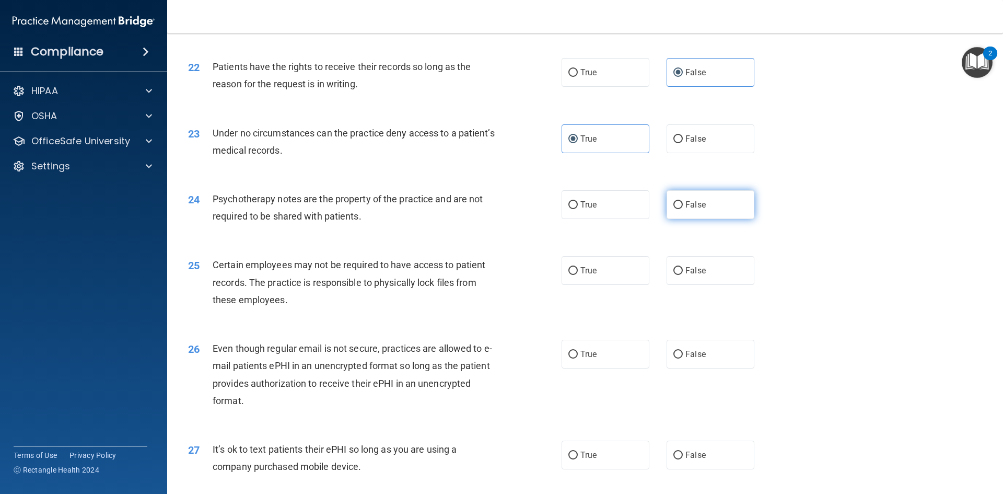
click at [687, 219] on label "False" at bounding box center [711, 204] width 88 height 29
click at [683, 209] on input "False" at bounding box center [677, 205] width 9 height 8
radio input "true"
click at [673, 275] on input "False" at bounding box center [677, 271] width 9 height 8
radio input "true"
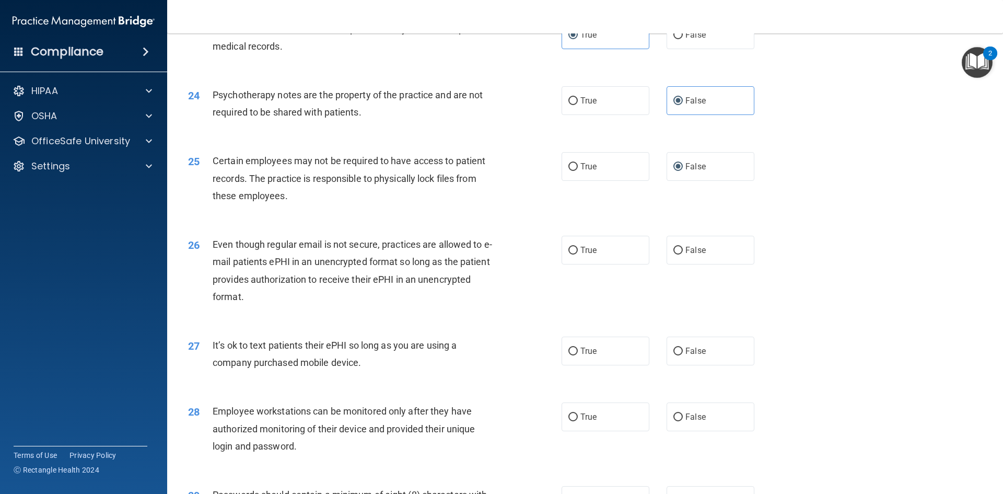
scroll to position [1881, 0]
click at [586, 264] on label "True" at bounding box center [606, 249] width 88 height 29
click at [578, 254] on input "True" at bounding box center [572, 250] width 9 height 8
radio input "true"
click at [667, 264] on label "False" at bounding box center [711, 249] width 88 height 29
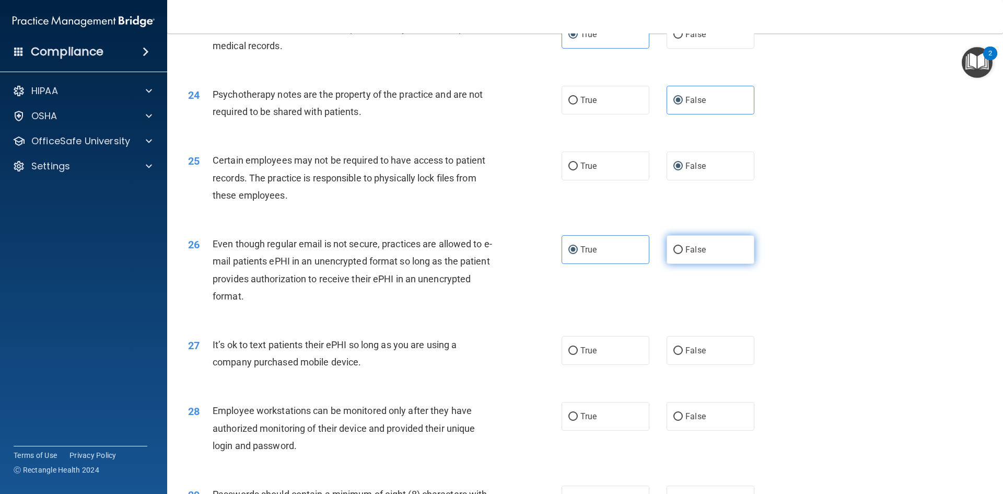
click at [673, 254] on input "False" at bounding box center [677, 250] width 9 height 8
radio input "true"
radio input "false"
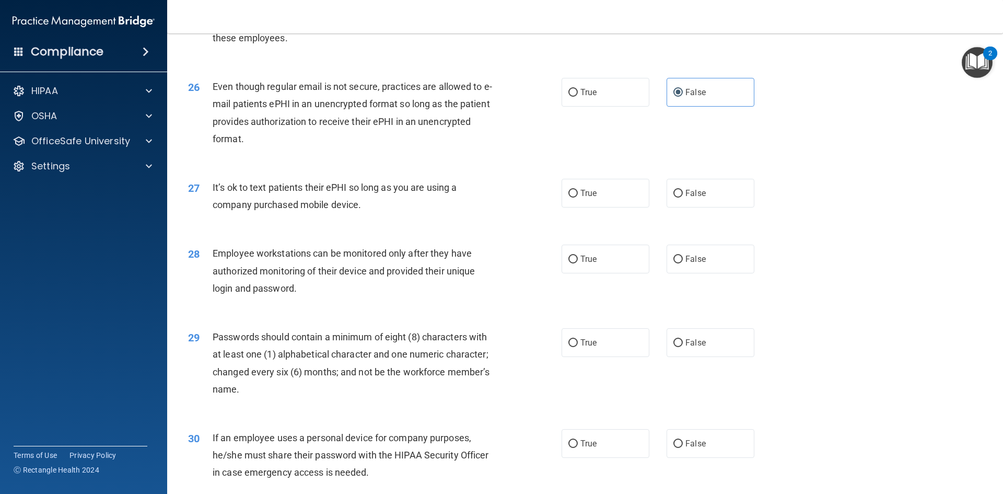
scroll to position [2090, 0]
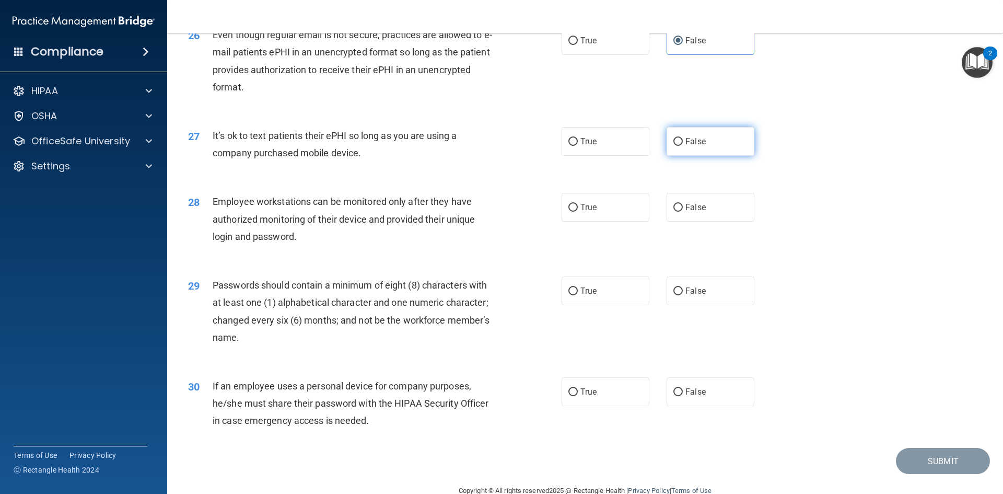
click at [680, 156] on label "False" at bounding box center [711, 141] width 88 height 29
click at [680, 146] on input "False" at bounding box center [677, 142] width 9 height 8
radio input "true"
click at [598, 221] on label "True" at bounding box center [606, 207] width 88 height 29
click at [578, 212] on input "True" at bounding box center [572, 208] width 9 height 8
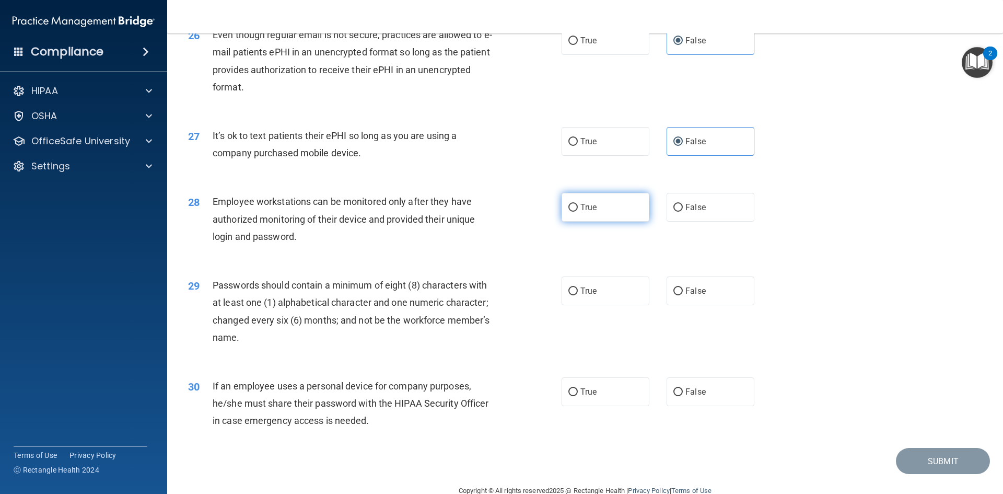
radio input "true"
click at [687, 212] on span "False" at bounding box center [695, 207] width 20 height 10
click at [683, 212] on input "False" at bounding box center [677, 208] width 9 height 8
radio input "true"
radio input "false"
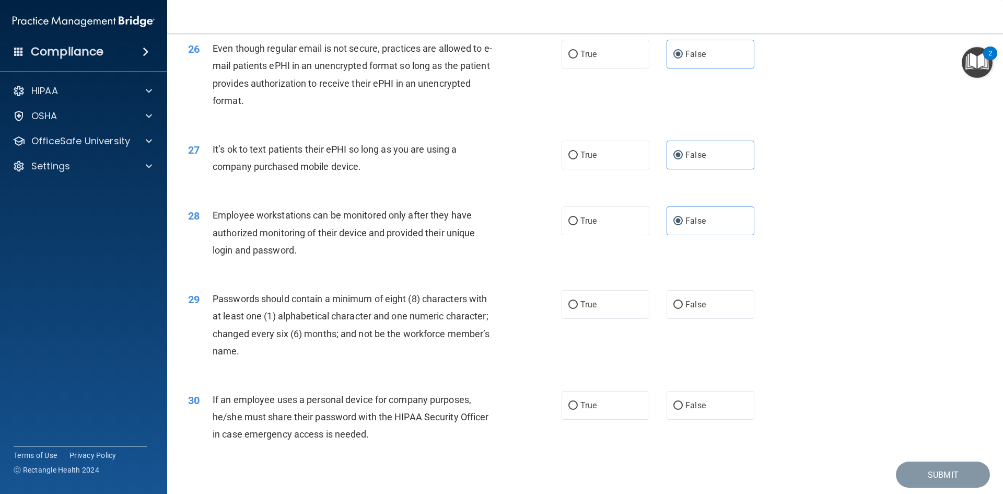
scroll to position [2129, 0]
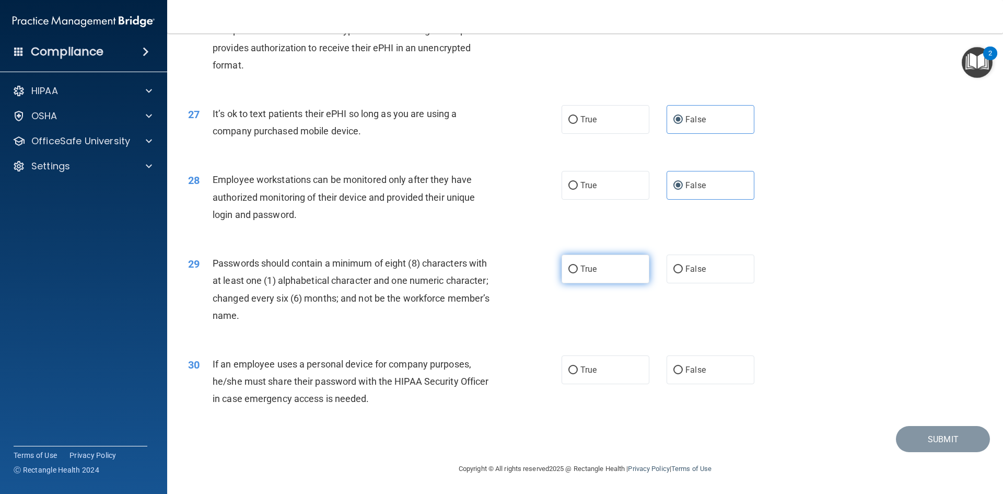
click at [588, 273] on span "True" at bounding box center [588, 269] width 16 height 10
click at [578, 273] on input "True" at bounding box center [572, 269] width 9 height 8
radio input "true"
click at [613, 371] on label "True" at bounding box center [606, 369] width 88 height 29
click at [578, 371] on input "True" at bounding box center [572, 370] width 9 height 8
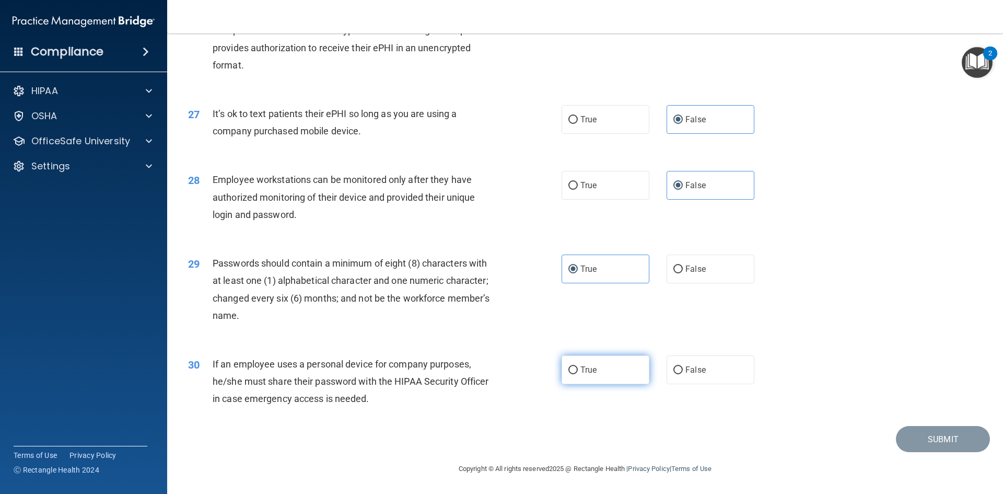
radio input "true"
click at [911, 431] on button "Submit" at bounding box center [943, 439] width 94 height 27
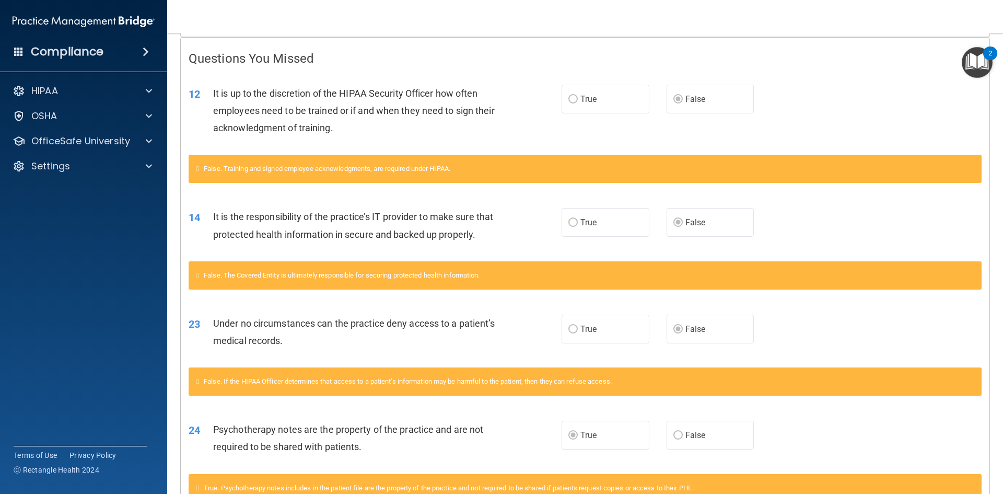
scroll to position [261, 0]
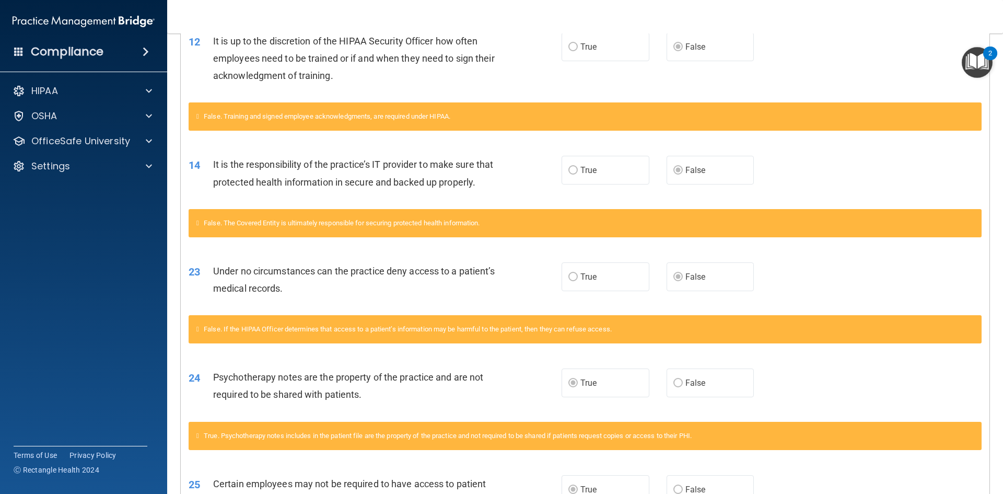
click at [573, 291] on label "True" at bounding box center [606, 276] width 88 height 29
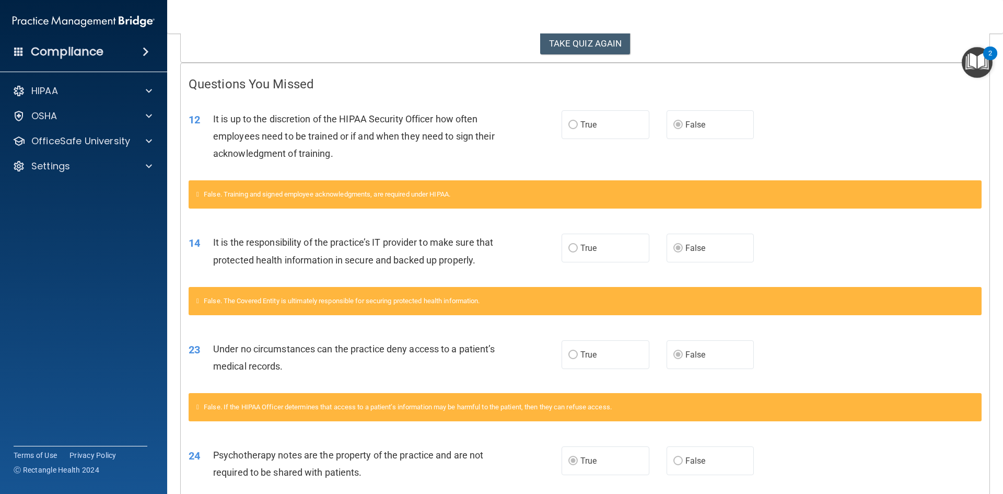
scroll to position [209, 0]
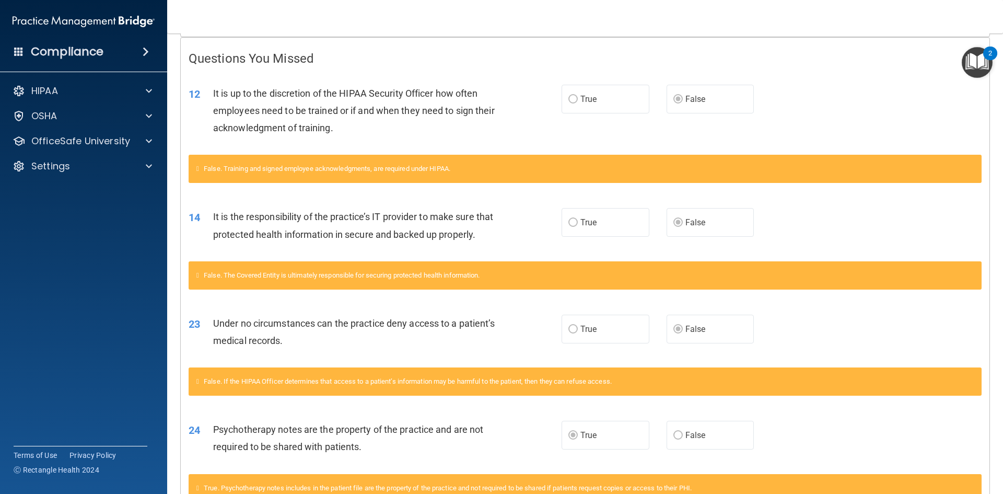
click at [597, 231] on label "True" at bounding box center [606, 222] width 88 height 29
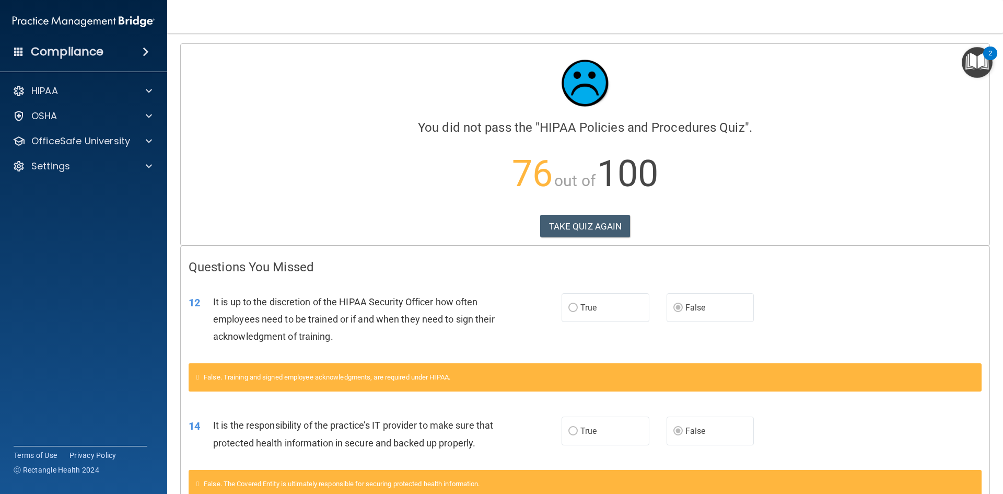
scroll to position [0, 0]
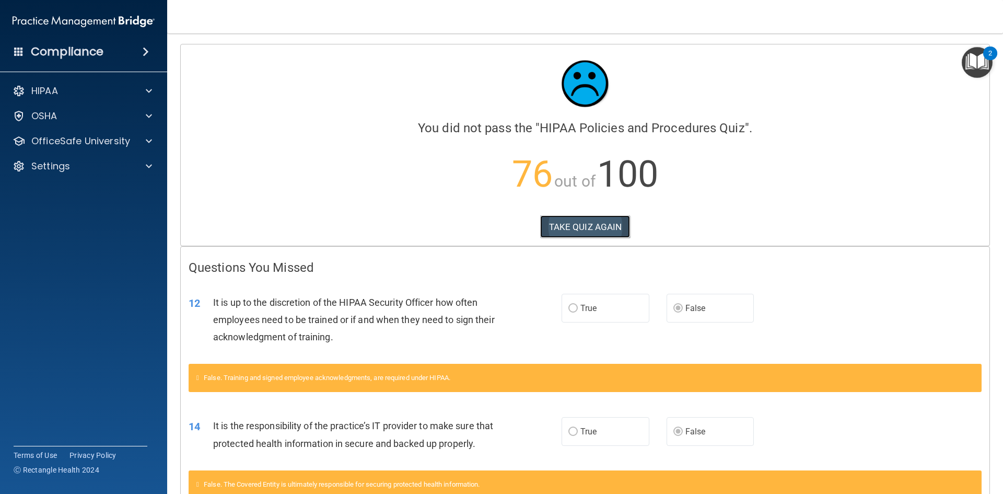
click at [604, 227] on button "TAKE QUIZ AGAIN" at bounding box center [585, 226] width 90 height 23
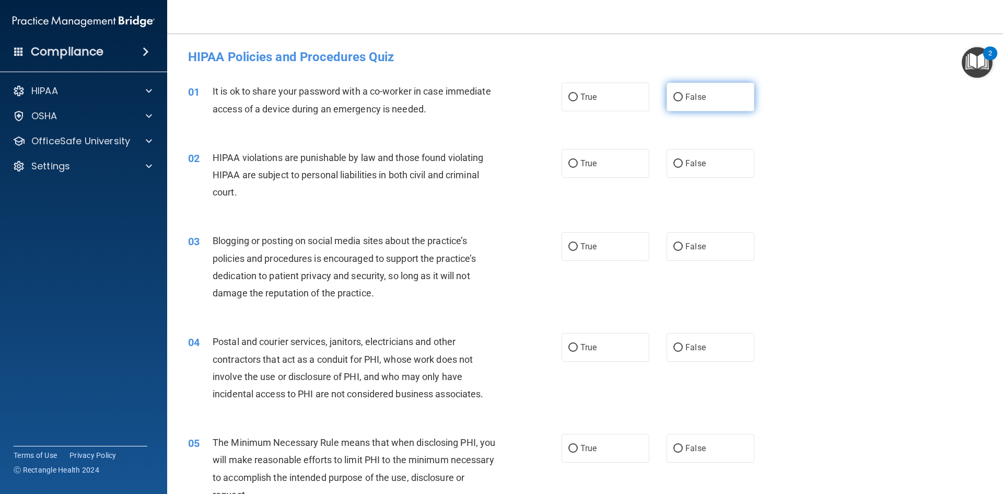
click at [692, 94] on span "False" at bounding box center [695, 97] width 20 height 10
click at [683, 94] on input "False" at bounding box center [677, 98] width 9 height 8
radio input "true"
click at [615, 165] on label "True" at bounding box center [606, 163] width 88 height 29
click at [578, 165] on input "True" at bounding box center [572, 164] width 9 height 8
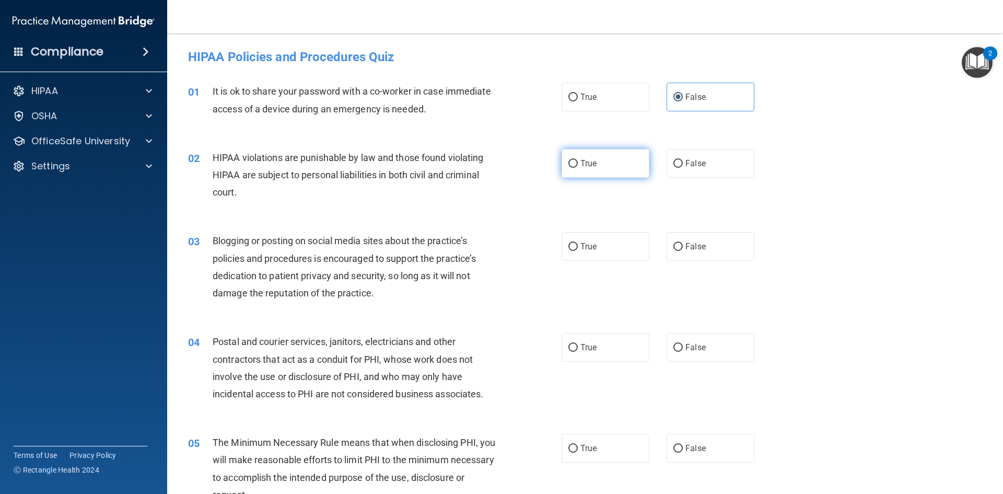
radio input "true"
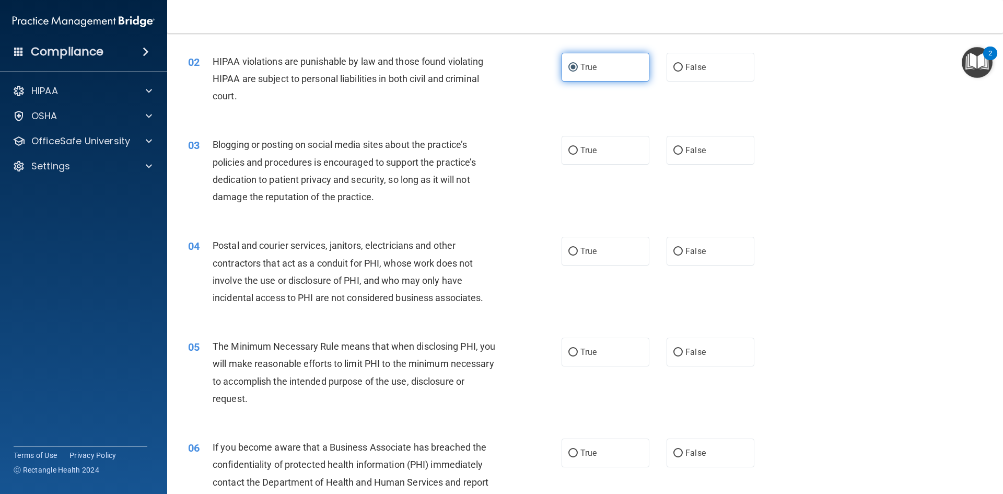
scroll to position [104, 0]
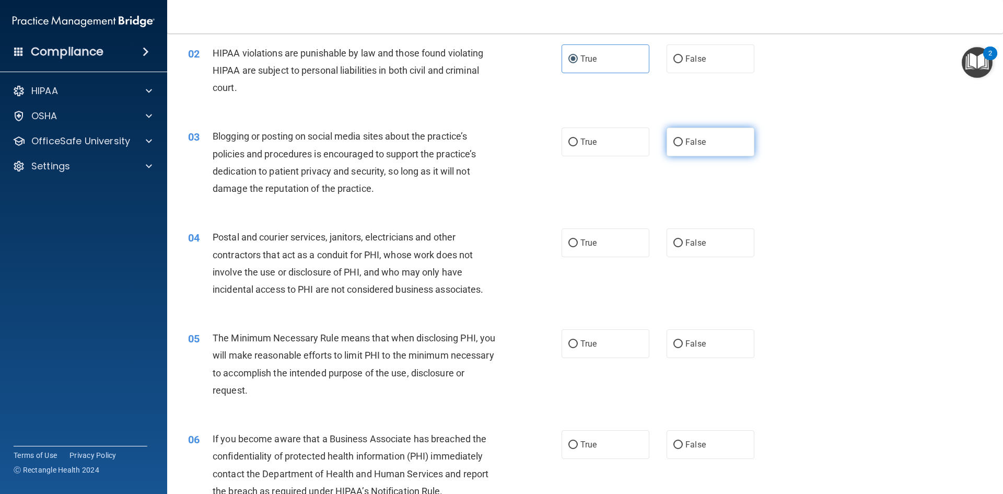
click at [678, 151] on label "False" at bounding box center [711, 141] width 88 height 29
click at [678, 146] on input "False" at bounding box center [677, 142] width 9 height 8
radio input "true"
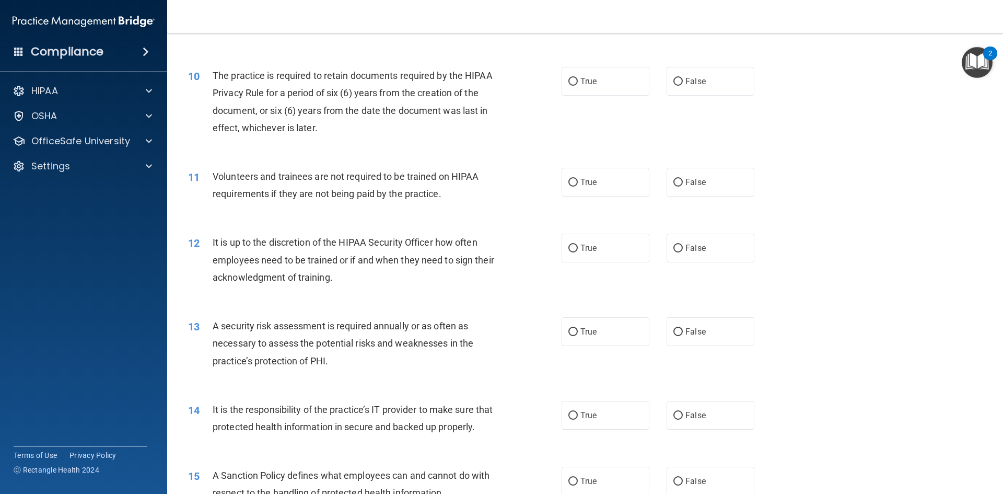
scroll to position [1045, 0]
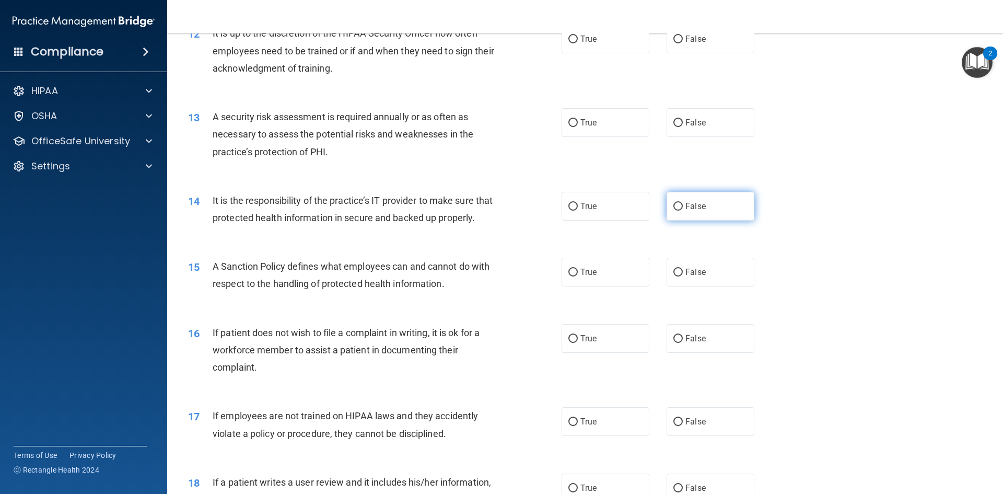
click at [720, 207] on label "False" at bounding box center [711, 206] width 88 height 29
click at [683, 207] on input "False" at bounding box center [677, 207] width 9 height 8
radio input "true"
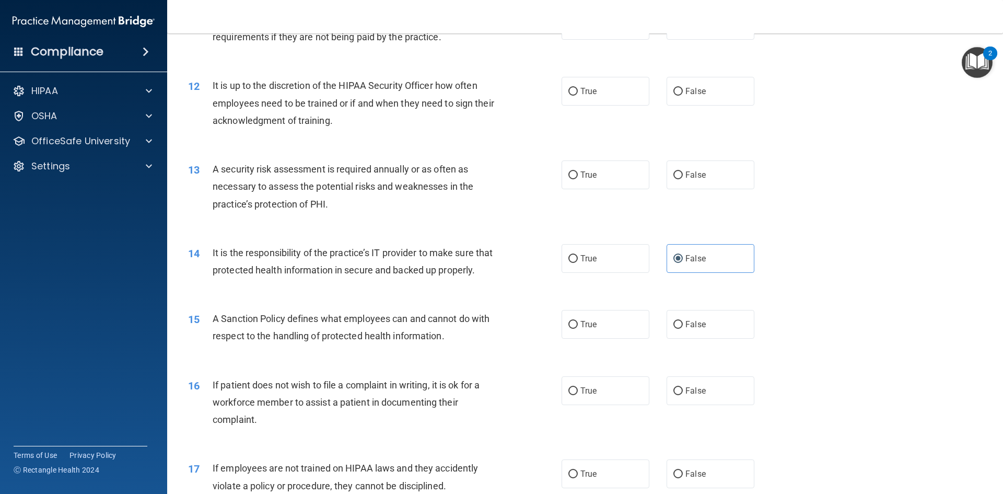
scroll to position [940, 0]
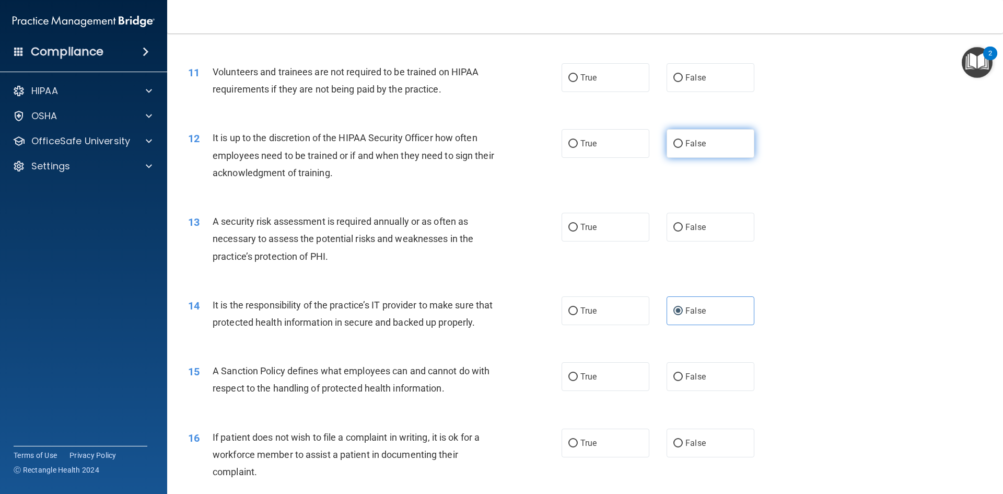
click at [688, 146] on span "False" at bounding box center [695, 143] width 20 height 10
click at [683, 146] on input "False" at bounding box center [677, 144] width 9 height 8
radio input "true"
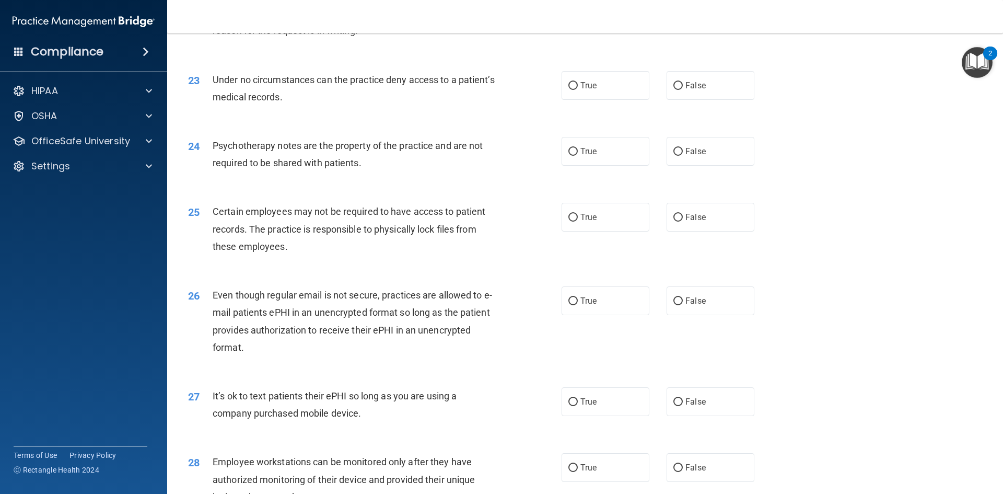
scroll to position [1828, 0]
click at [604, 232] on label "True" at bounding box center [606, 218] width 88 height 29
click at [578, 223] on input "True" at bounding box center [572, 219] width 9 height 8
radio input "true"
click at [607, 167] on label "True" at bounding box center [606, 152] width 88 height 29
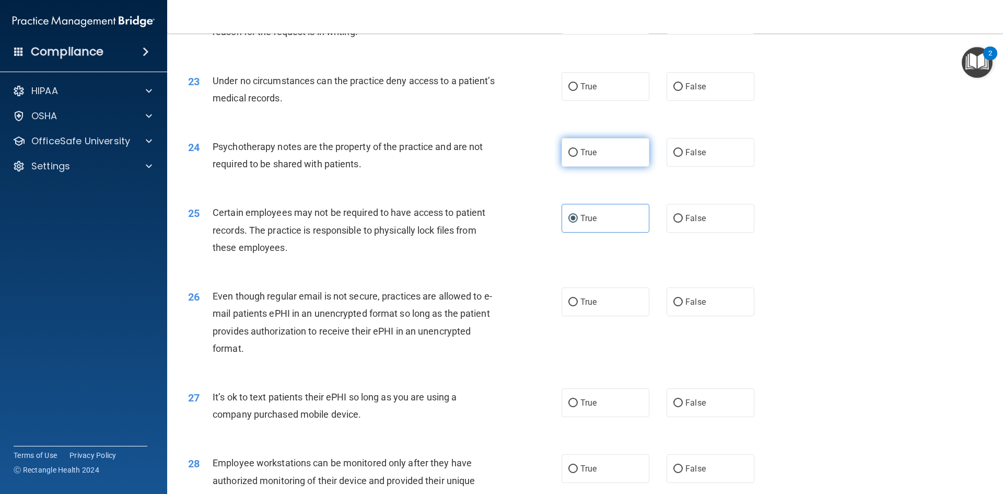
click at [578, 157] on input "True" at bounding box center [572, 153] width 9 height 8
radio input "true"
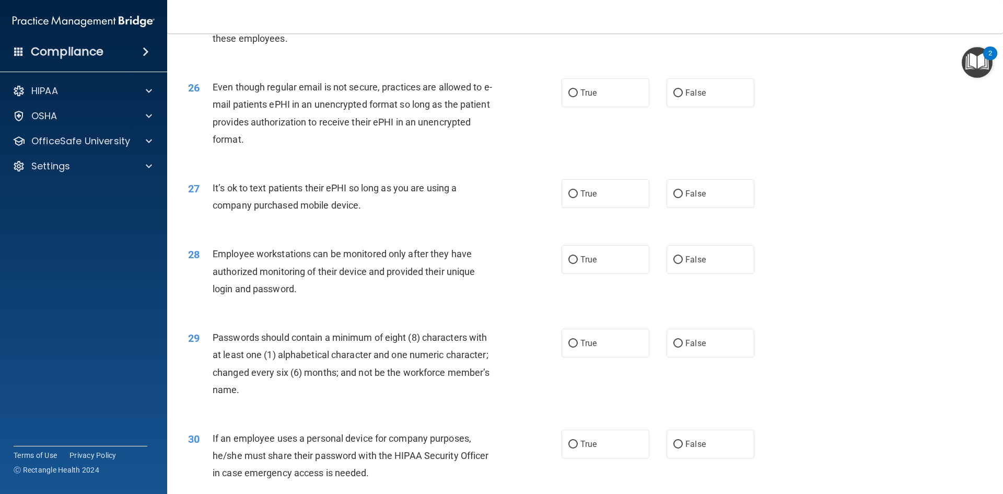
scroll to position [1985, 0]
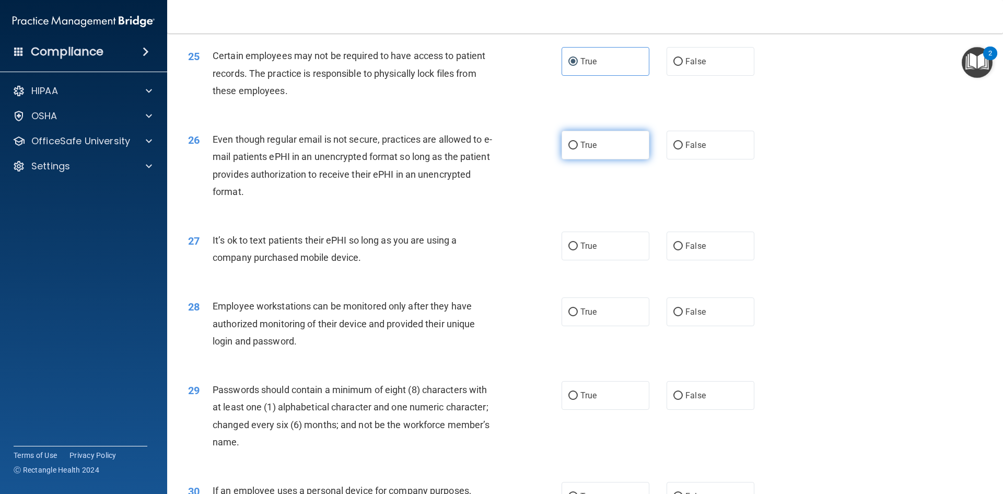
click at [607, 159] on label "True" at bounding box center [606, 145] width 88 height 29
click at [578, 149] on input "True" at bounding box center [572, 146] width 9 height 8
radio input "true"
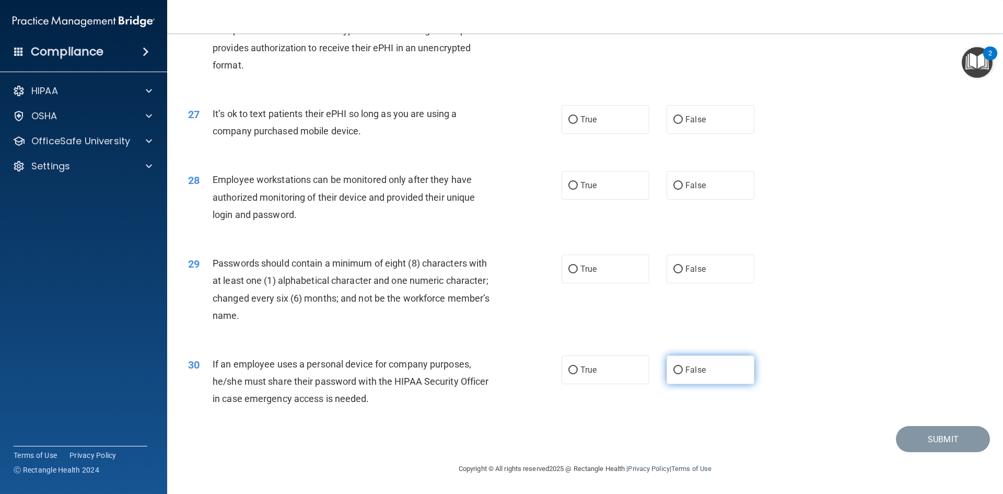
click at [673, 368] on input "False" at bounding box center [677, 370] width 9 height 8
radio input "true"
click at [589, 277] on label "True" at bounding box center [606, 268] width 88 height 29
click at [578, 273] on input "True" at bounding box center [572, 269] width 9 height 8
radio input "true"
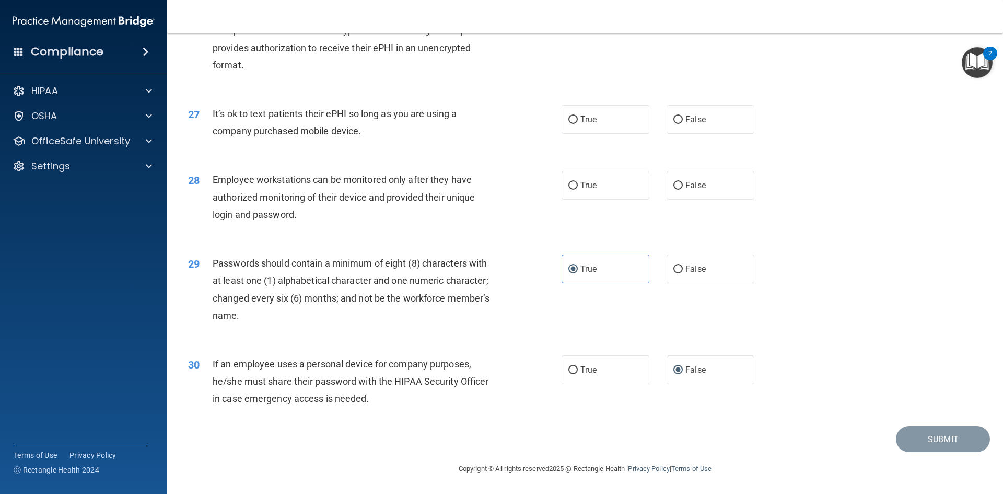
click at [657, 192] on div "True False" at bounding box center [667, 185] width 211 height 29
click at [709, 188] on label "False" at bounding box center [711, 185] width 88 height 29
click at [683, 188] on input "False" at bounding box center [677, 186] width 9 height 8
radio input "true"
click at [677, 133] on label "False" at bounding box center [711, 119] width 88 height 29
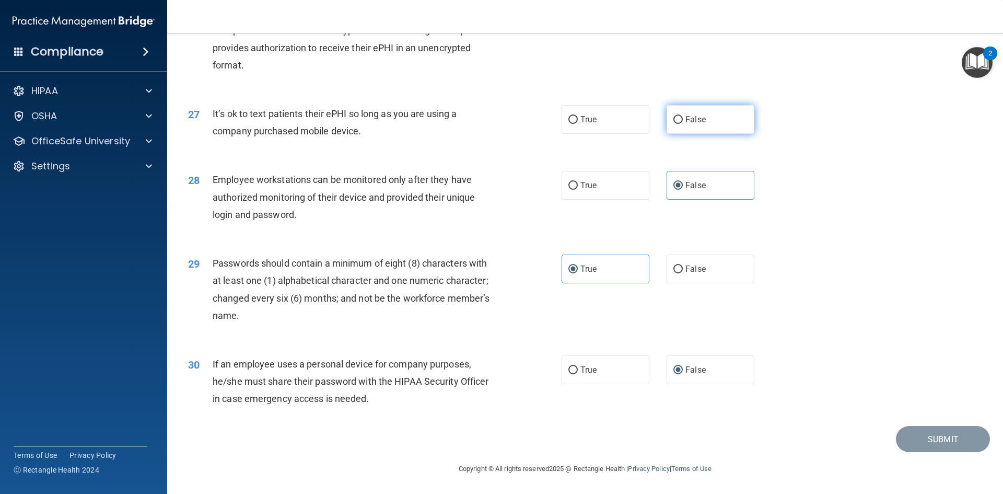
click at [677, 124] on input "False" at bounding box center [677, 120] width 9 height 8
radio input "true"
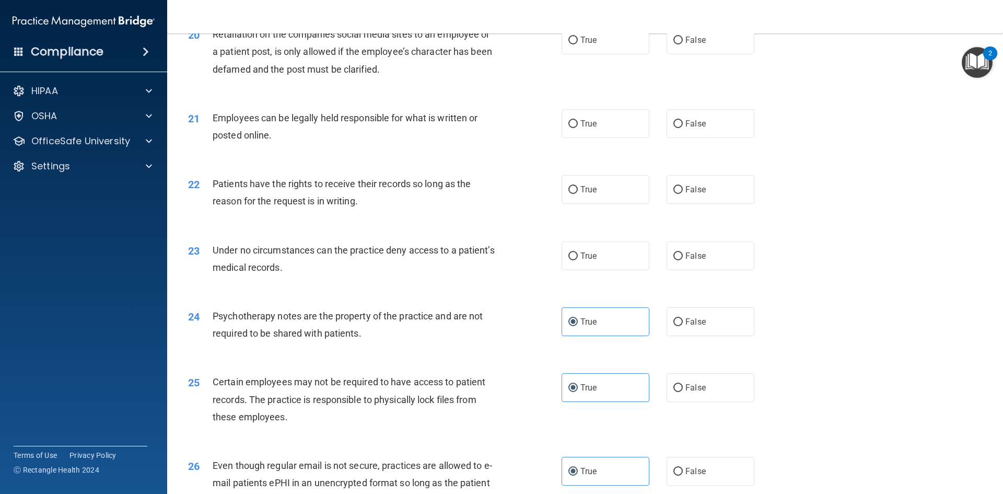
scroll to position [1659, 0]
click at [616, 271] on label "True" at bounding box center [606, 256] width 88 height 29
click at [578, 261] on input "True" at bounding box center [572, 257] width 9 height 8
radio input "true"
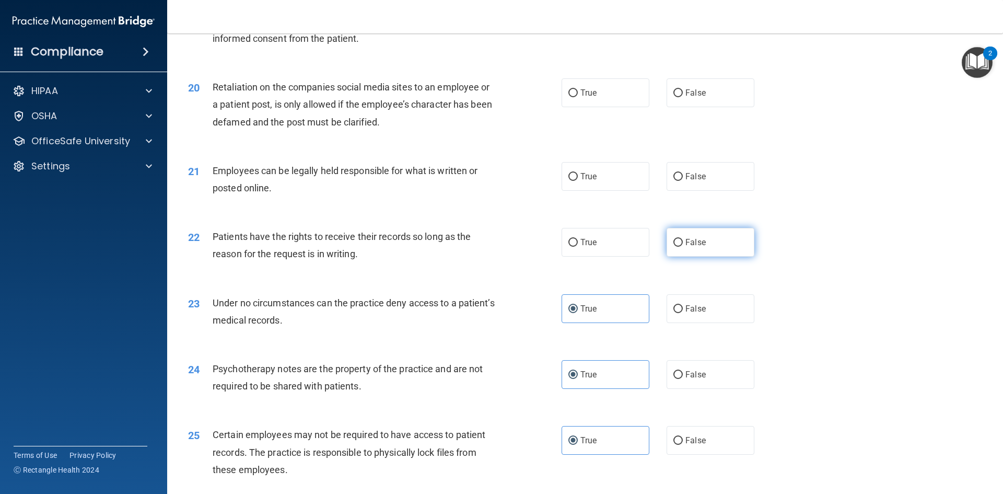
click at [685, 247] on span "False" at bounding box center [695, 242] width 20 height 10
click at [681, 247] on input "False" at bounding box center [677, 243] width 9 height 8
radio input "true"
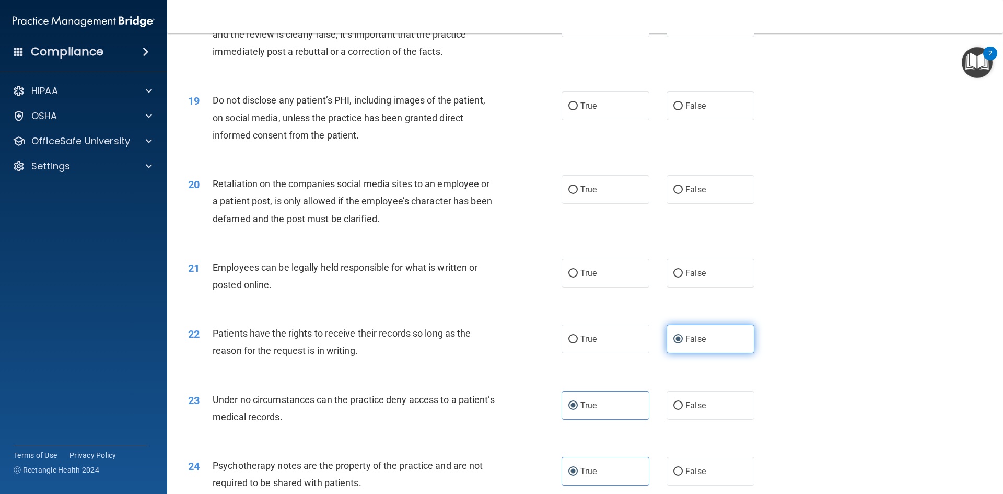
scroll to position [1502, 0]
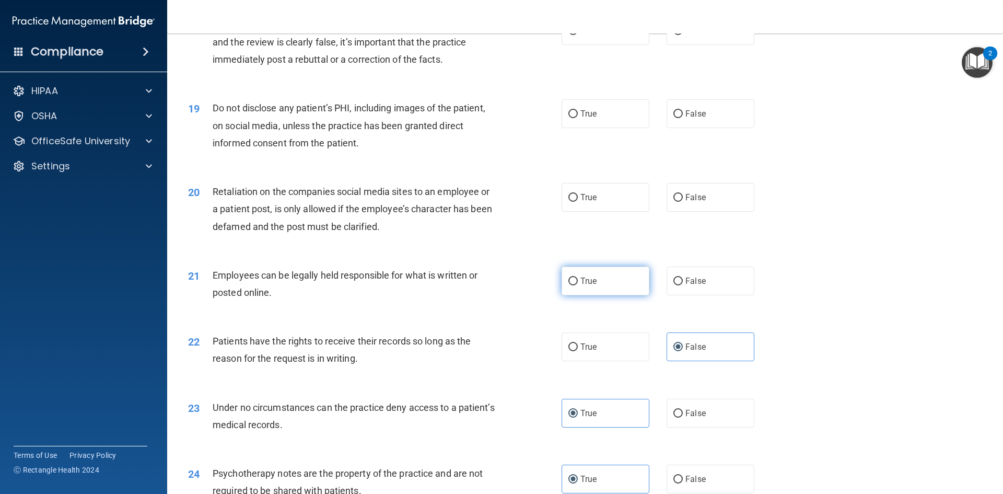
drag, startPoint x: 622, startPoint y: 279, endPoint x: 622, endPoint y: 289, distance: 9.9
click at [622, 288] on div "21 Employees can be legally held responsible for what is written or posted onli…" at bounding box center [585, 286] width 810 height 66
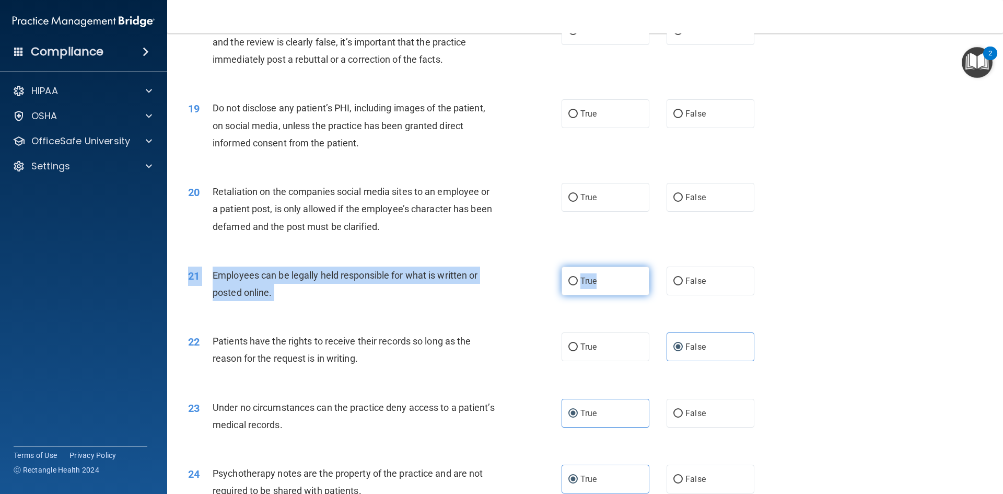
click at [622, 290] on label "True" at bounding box center [606, 280] width 88 height 29
click at [578, 285] on input "True" at bounding box center [572, 281] width 9 height 8
radio input "true"
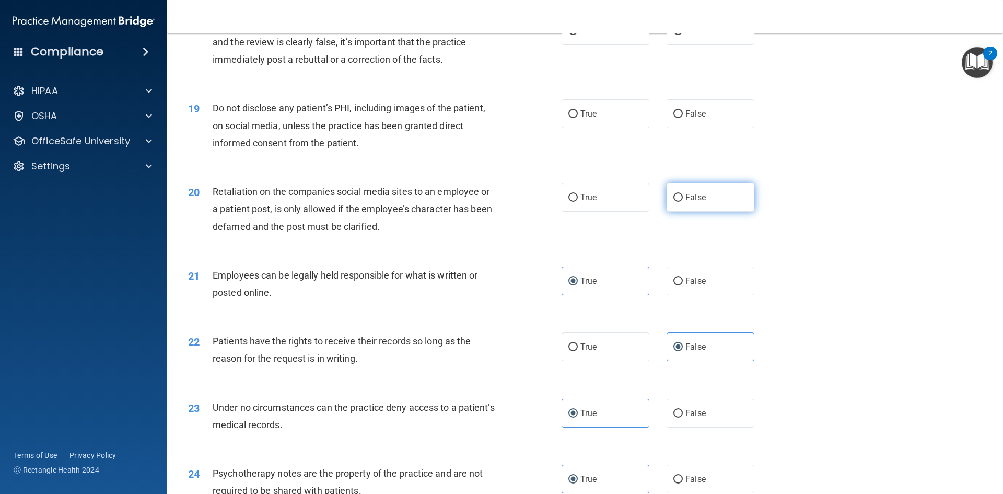
click at [676, 202] on input "False" at bounding box center [677, 198] width 9 height 8
radio input "true"
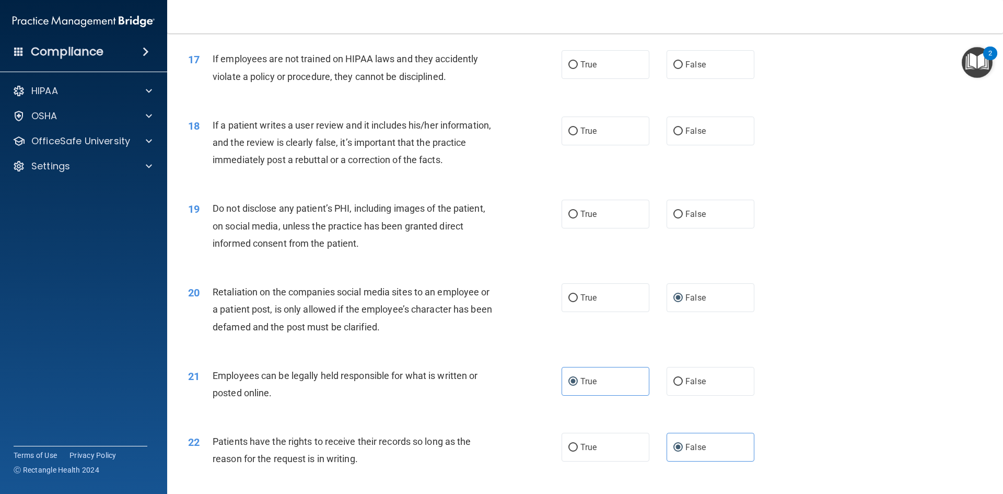
scroll to position [1397, 0]
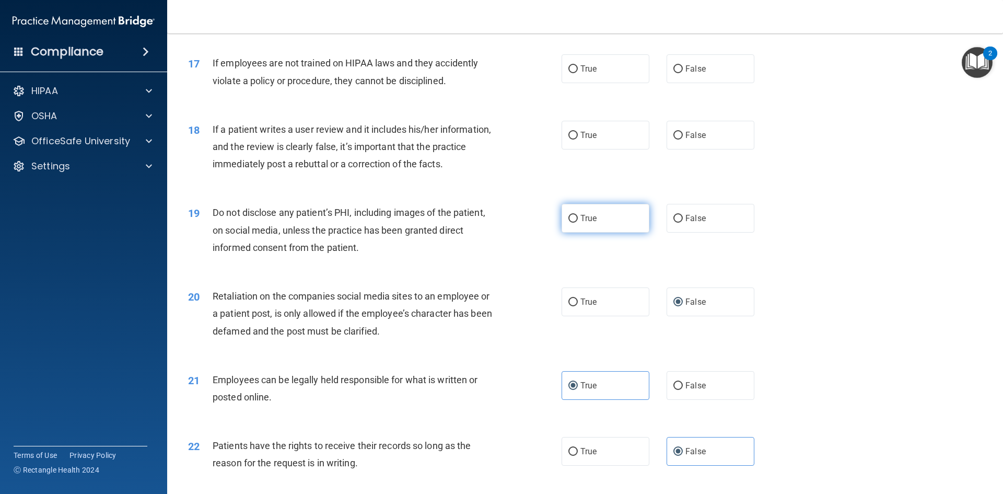
click at [596, 232] on label "True" at bounding box center [606, 218] width 88 height 29
click at [578, 223] on input "True" at bounding box center [572, 219] width 9 height 8
radio input "true"
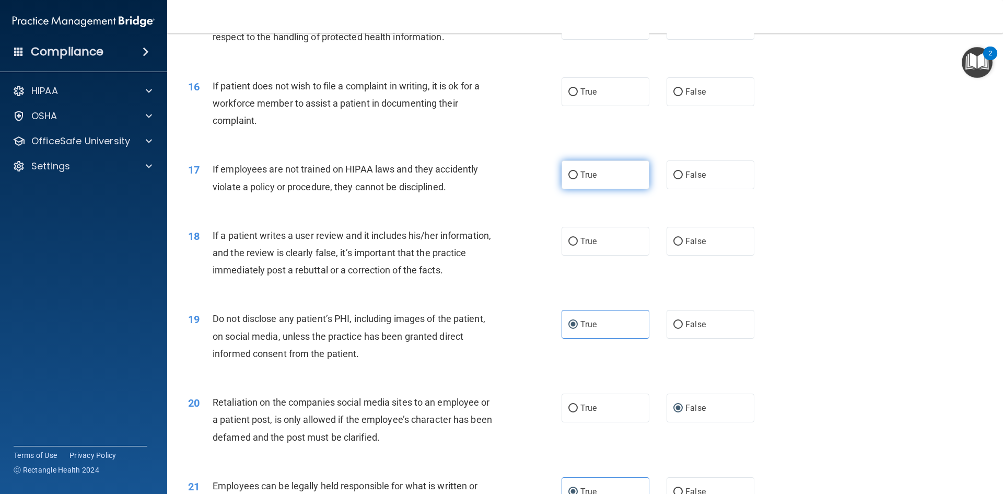
scroll to position [1241, 0]
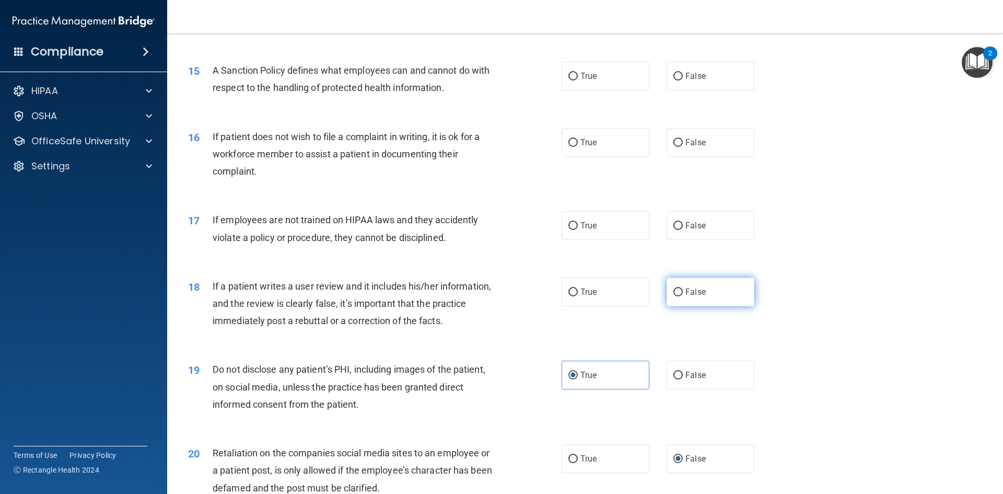
click at [701, 306] on label "False" at bounding box center [711, 291] width 88 height 29
click at [683, 296] on input "False" at bounding box center [677, 292] width 9 height 8
radio input "true"
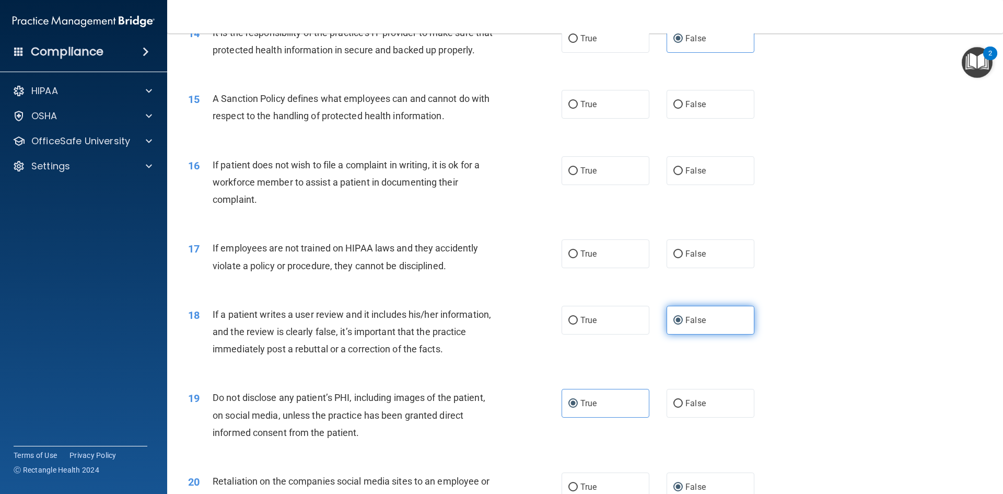
scroll to position [1188, 0]
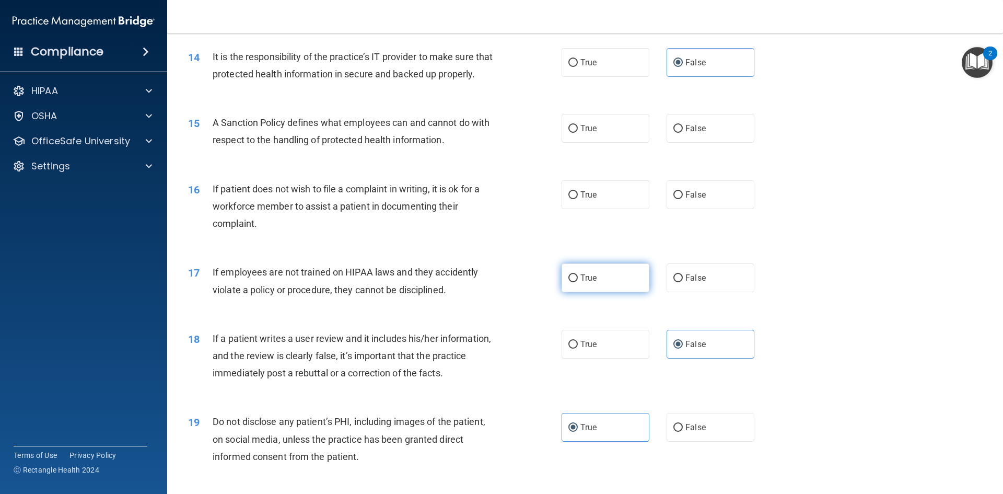
click at [594, 292] on label "True" at bounding box center [606, 277] width 88 height 29
click at [578, 282] on input "True" at bounding box center [572, 278] width 9 height 8
radio input "true"
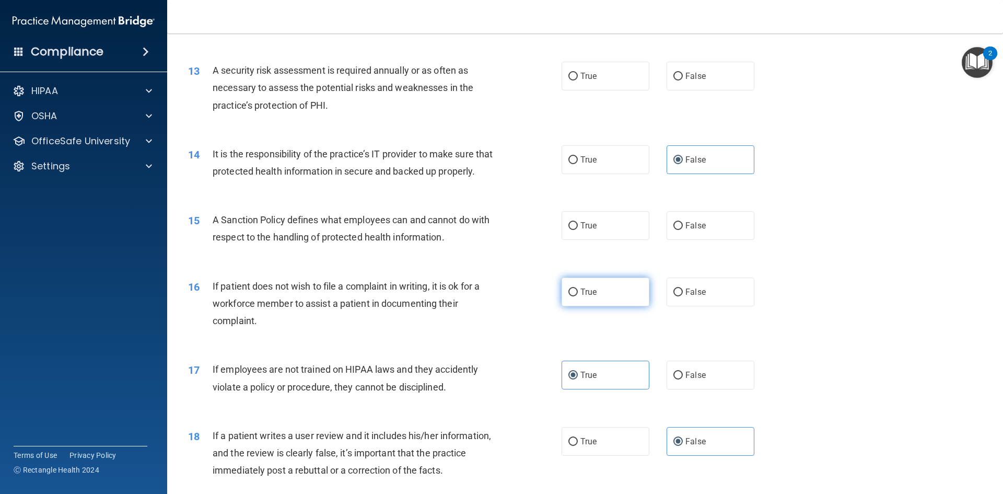
scroll to position [1084, 0]
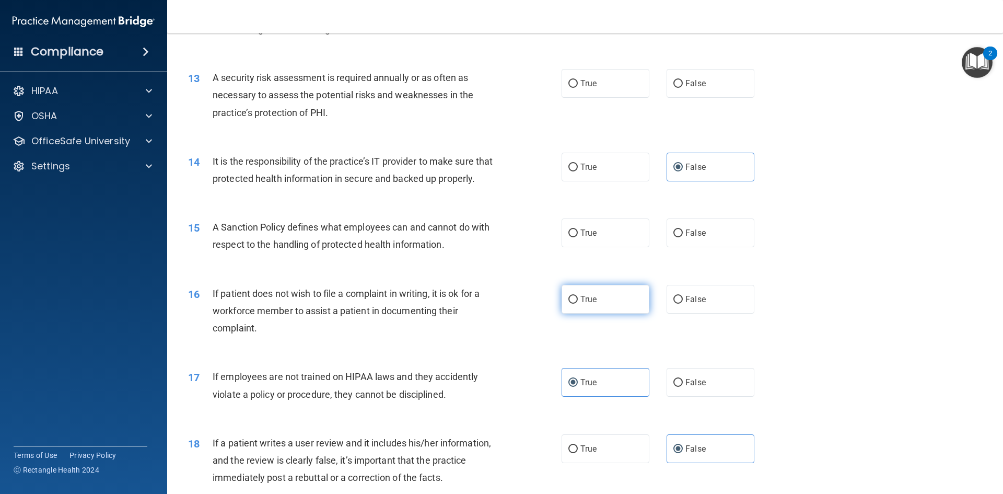
click at [621, 313] on label "True" at bounding box center [606, 299] width 88 height 29
click at [578, 304] on input "True" at bounding box center [572, 300] width 9 height 8
radio input "true"
click at [679, 247] on label "False" at bounding box center [711, 232] width 88 height 29
click at [679, 237] on input "False" at bounding box center [677, 233] width 9 height 8
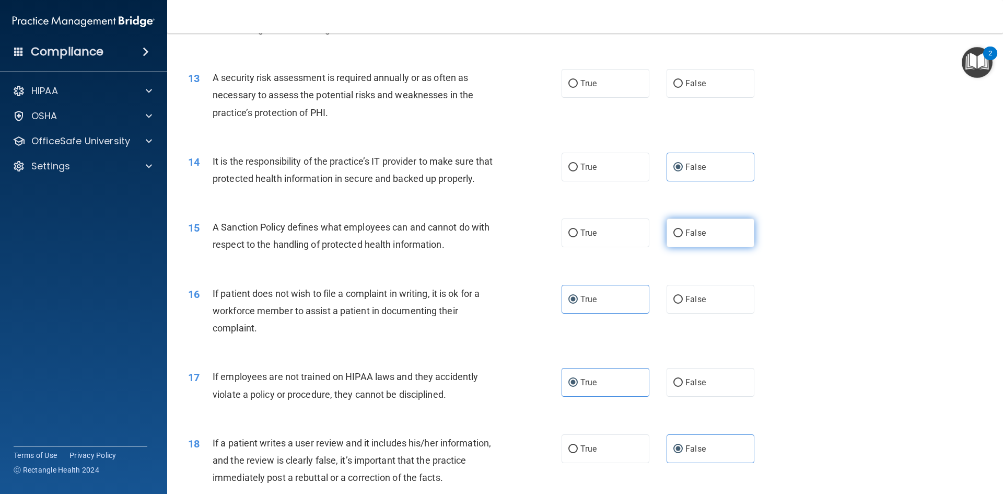
radio input "true"
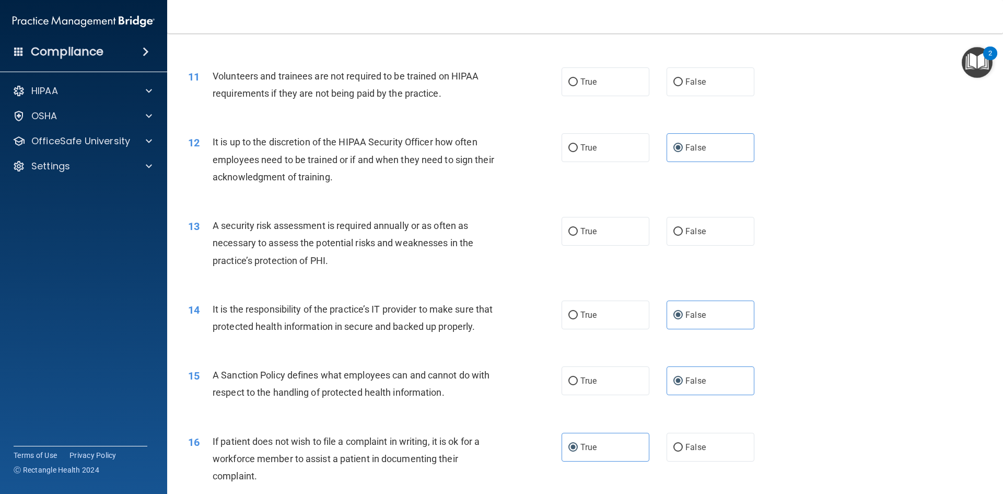
scroll to position [927, 0]
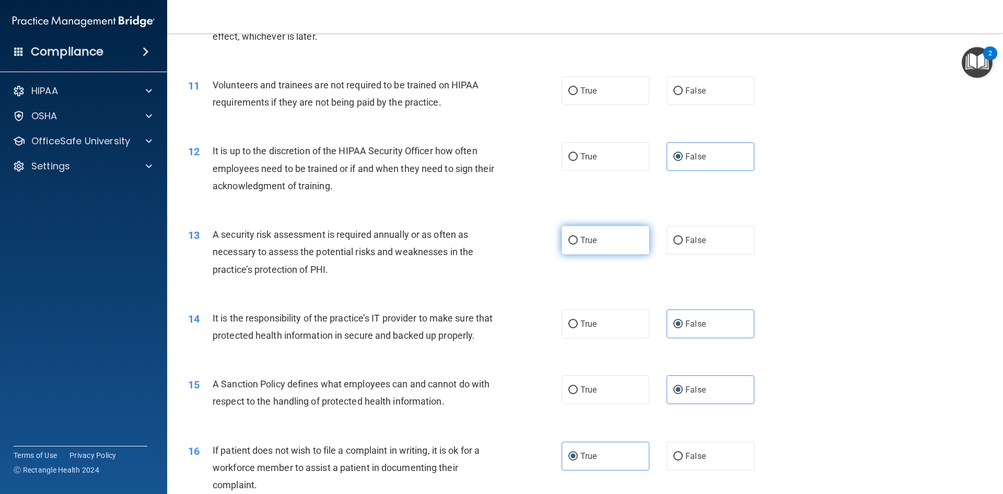
click at [604, 252] on label "True" at bounding box center [606, 240] width 88 height 29
click at [578, 244] on input "True" at bounding box center [572, 241] width 9 height 8
radio input "true"
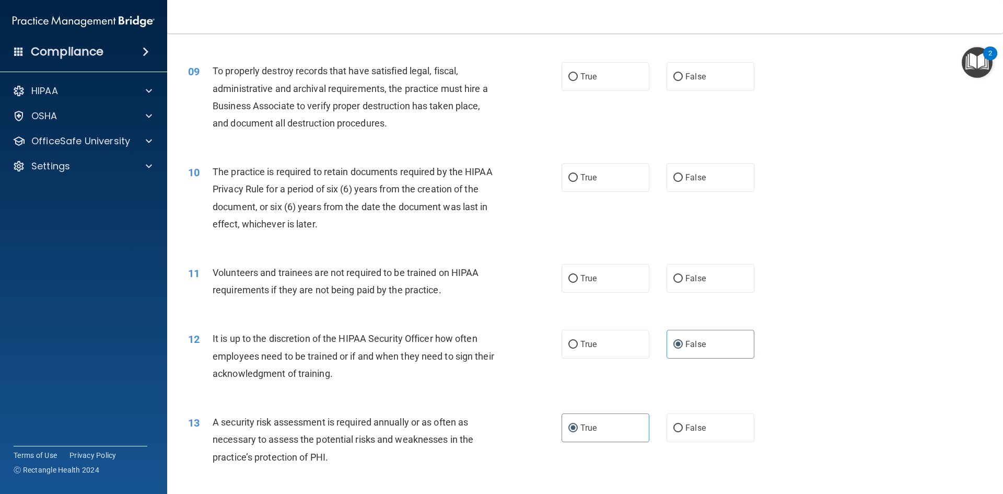
scroll to position [718, 0]
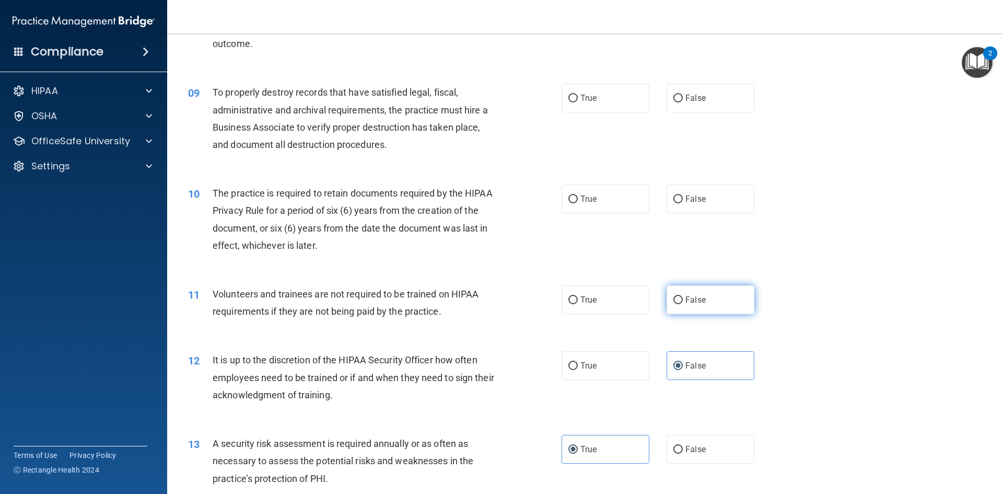
click at [685, 300] on span "False" at bounding box center [695, 300] width 20 height 10
click at [682, 300] on input "False" at bounding box center [677, 300] width 9 height 8
radio input "true"
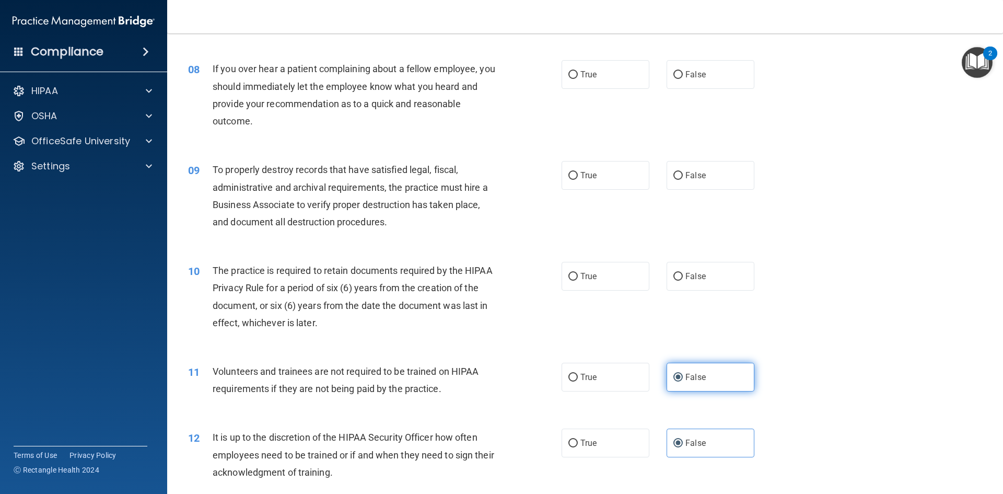
scroll to position [614, 0]
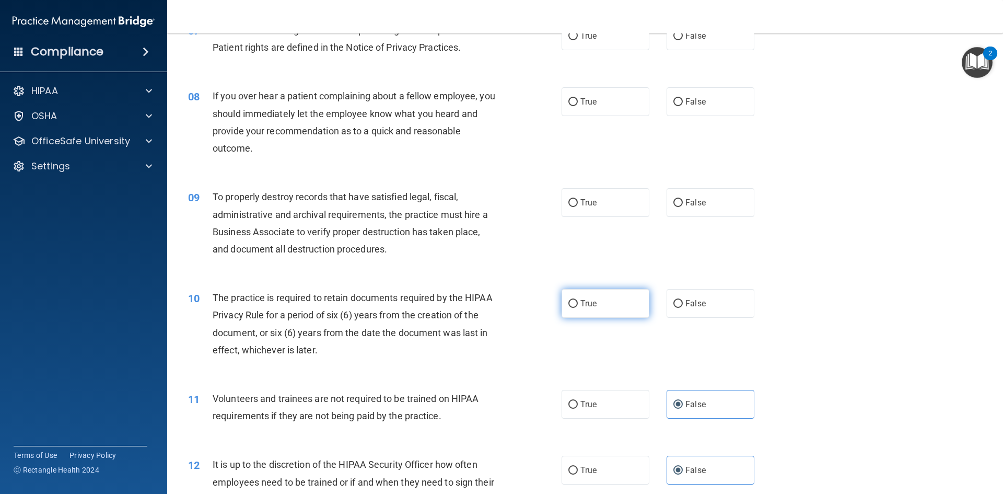
click at [629, 306] on label "True" at bounding box center [606, 303] width 88 height 29
click at [578, 306] on input "True" at bounding box center [572, 304] width 9 height 8
radio input "true"
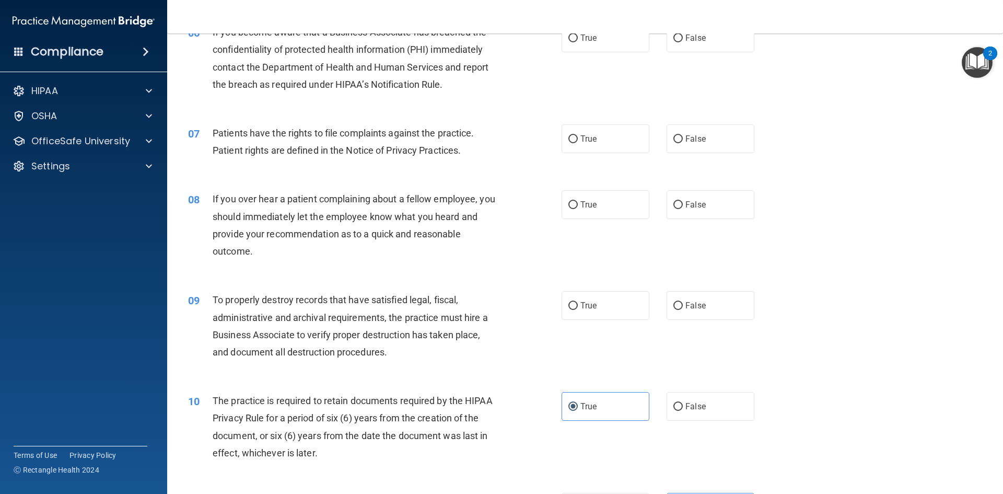
scroll to position [562, 0]
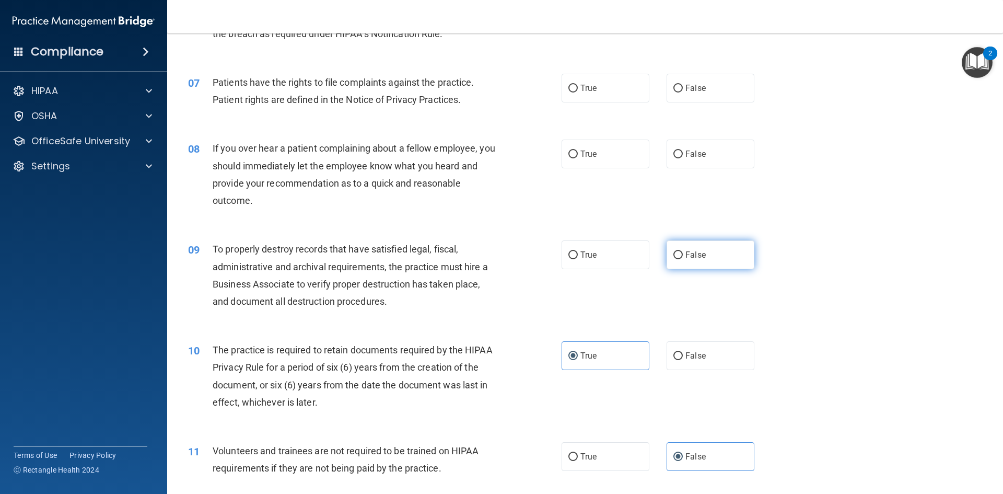
click at [672, 266] on label "False" at bounding box center [711, 254] width 88 height 29
click at [673, 259] on input "False" at bounding box center [677, 255] width 9 height 8
radio input "true"
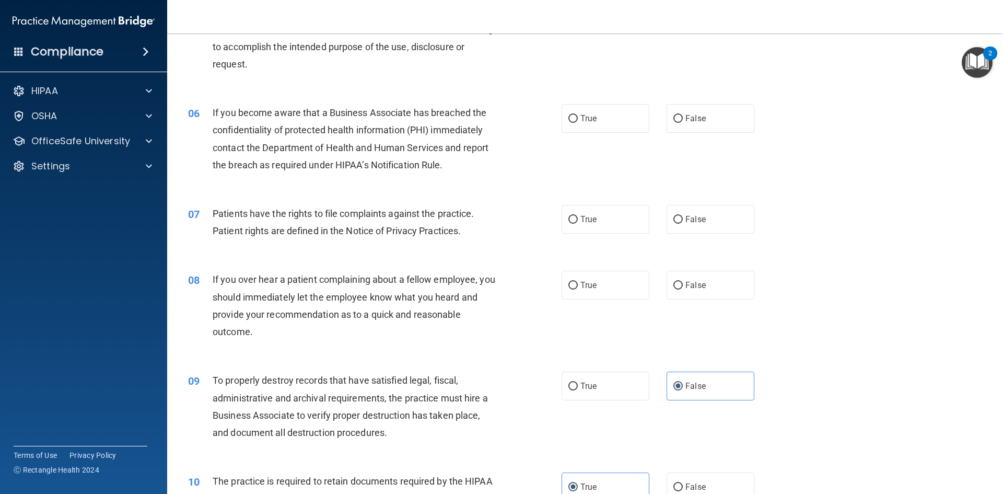
scroll to position [405, 0]
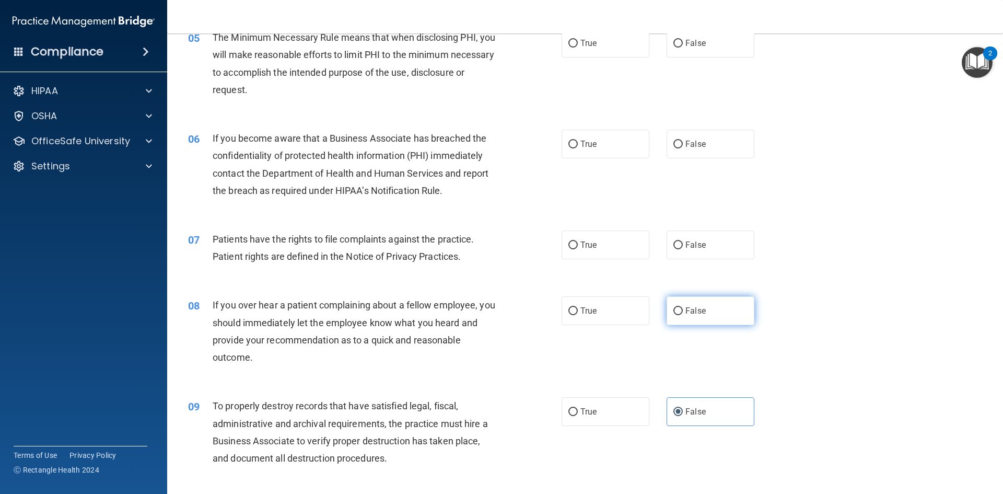
click at [673, 308] on input "False" at bounding box center [677, 311] width 9 height 8
radio input "true"
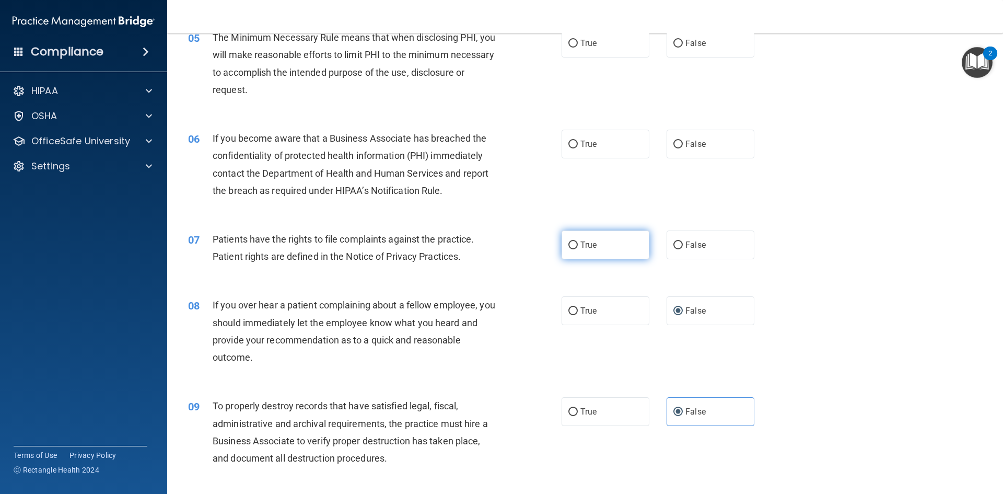
click at [612, 251] on label "True" at bounding box center [606, 244] width 88 height 29
click at [578, 249] on input "True" at bounding box center [572, 245] width 9 height 8
radio input "true"
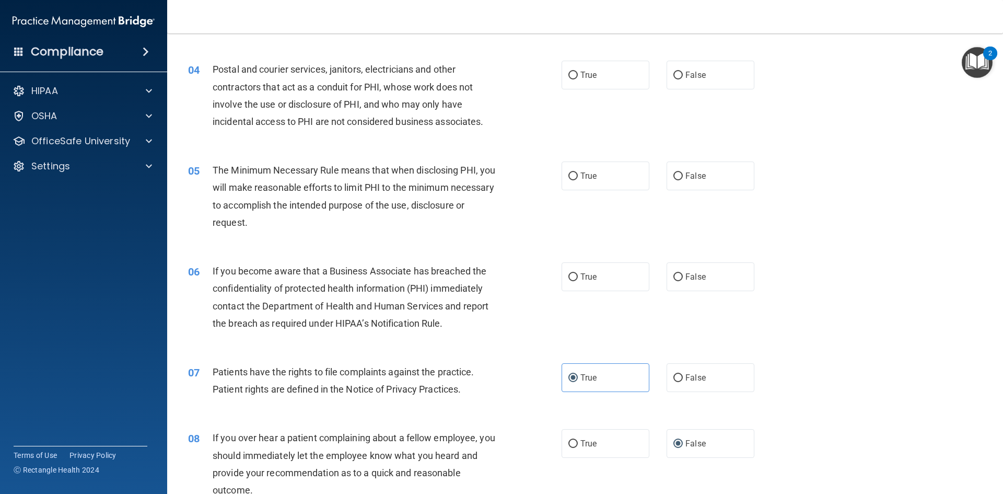
scroll to position [248, 0]
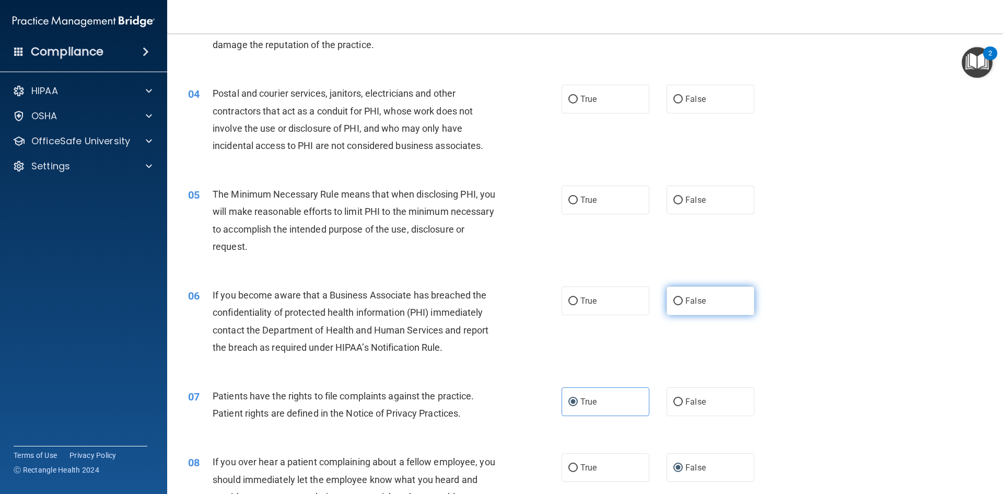
click at [698, 291] on label "False" at bounding box center [711, 300] width 88 height 29
click at [683, 297] on input "False" at bounding box center [677, 301] width 9 height 8
radio input "true"
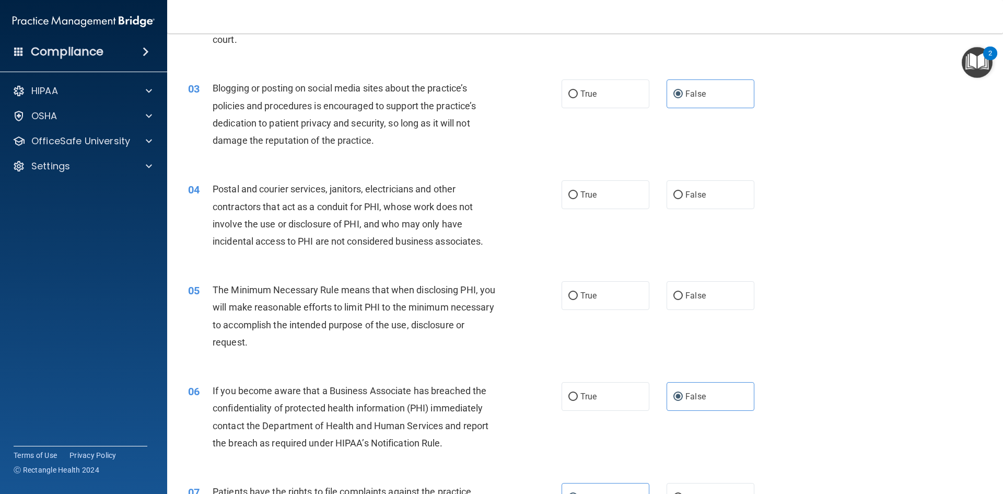
scroll to position [144, 0]
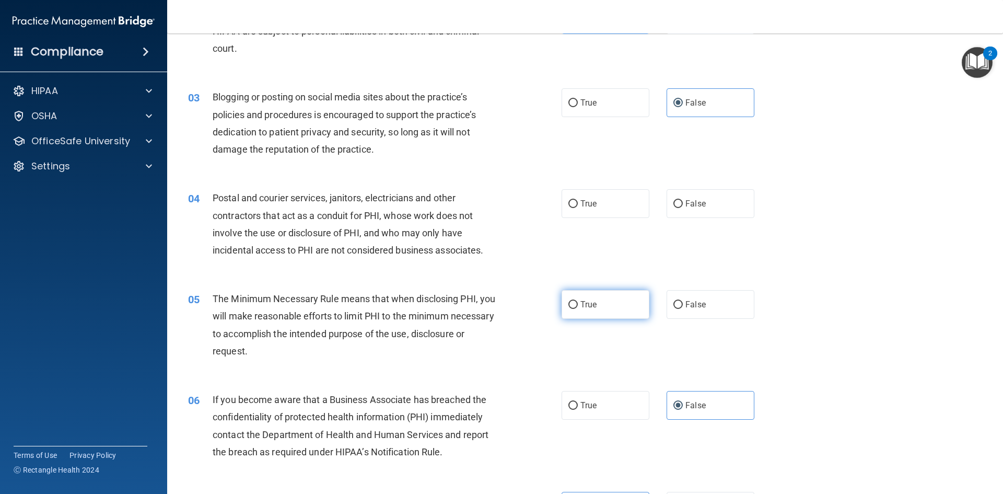
click at [617, 302] on label "True" at bounding box center [606, 304] width 88 height 29
click at [578, 302] on input "True" at bounding box center [572, 305] width 9 height 8
radio input "true"
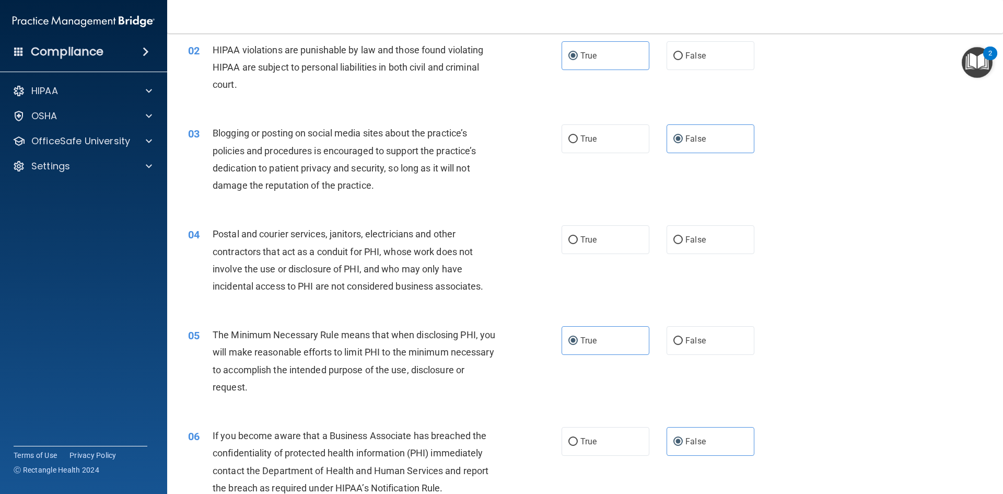
scroll to position [91, 0]
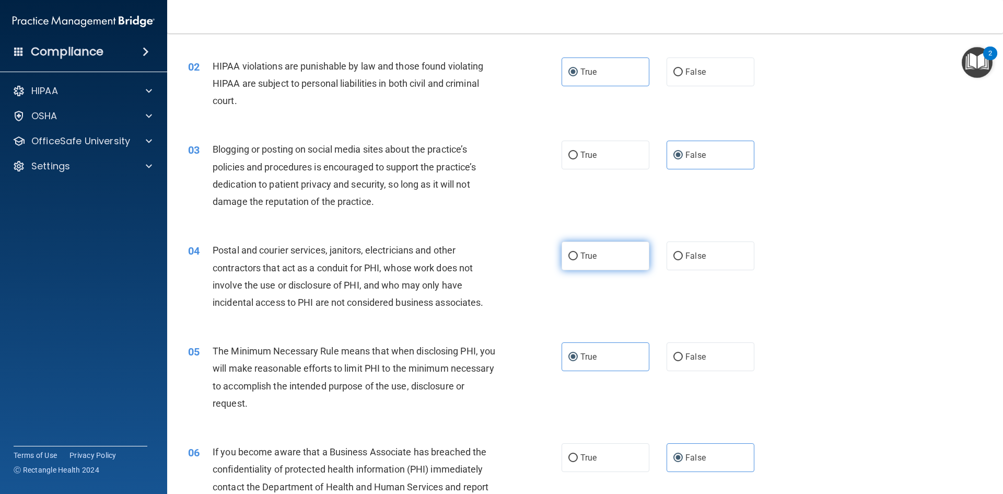
click at [599, 261] on label "True" at bounding box center [606, 255] width 88 height 29
click at [578, 260] on input "True" at bounding box center [572, 256] width 9 height 8
radio input "true"
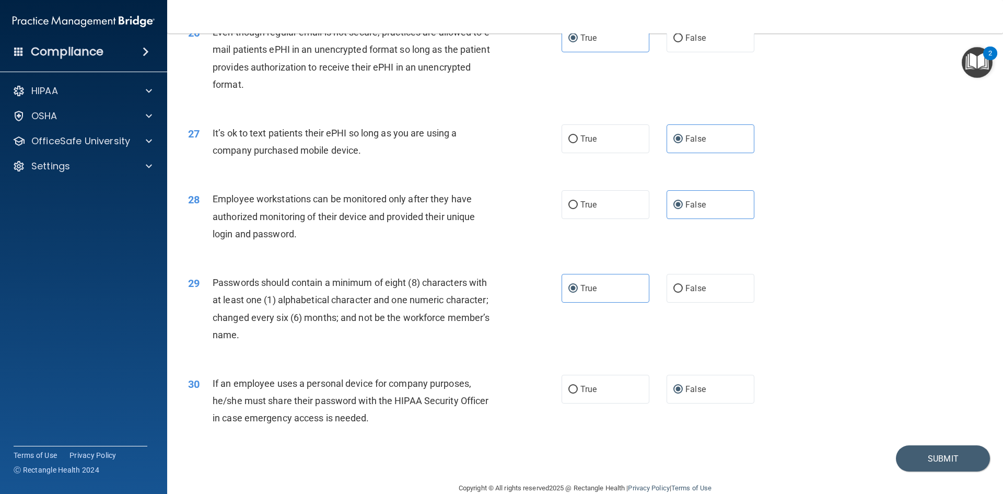
scroll to position [2129, 0]
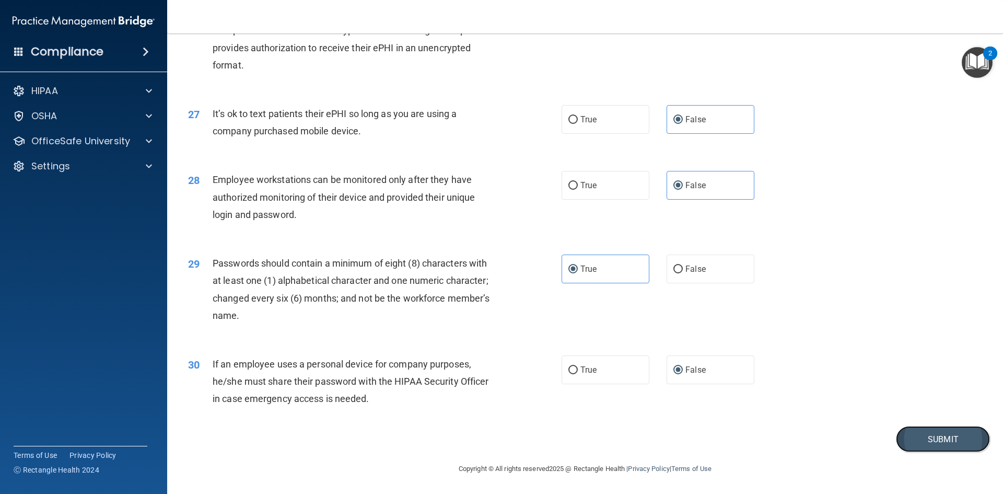
click at [919, 436] on button "Submit" at bounding box center [943, 439] width 94 height 27
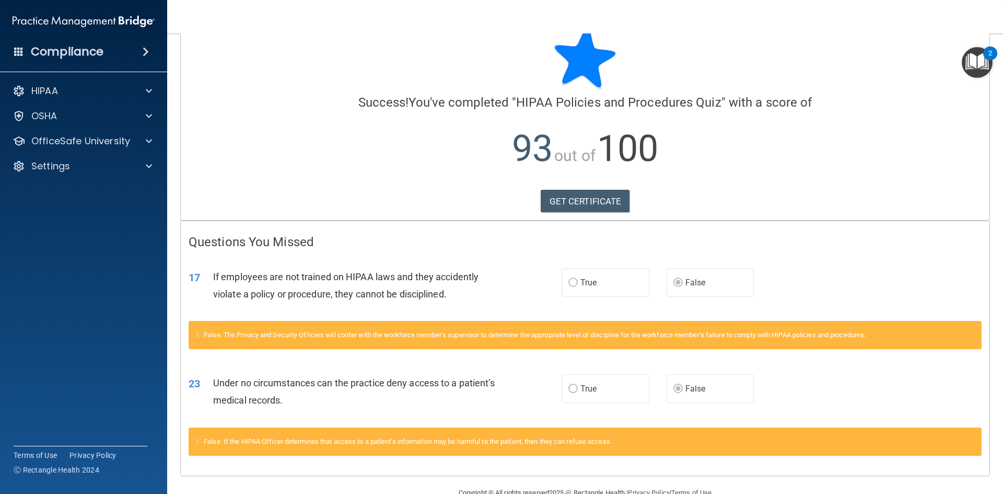
scroll to position [50, 0]
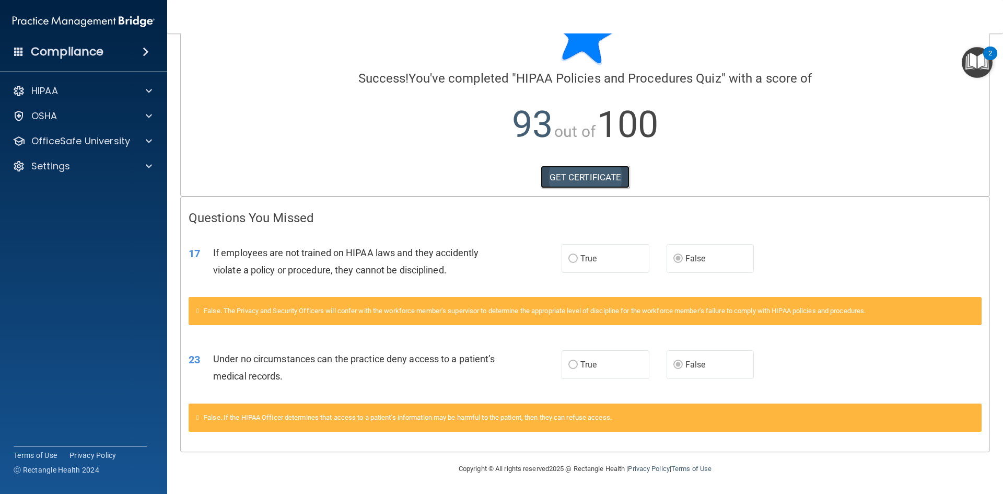
click at [566, 171] on link "GET CERTIFICATE" at bounding box center [585, 177] width 89 height 23
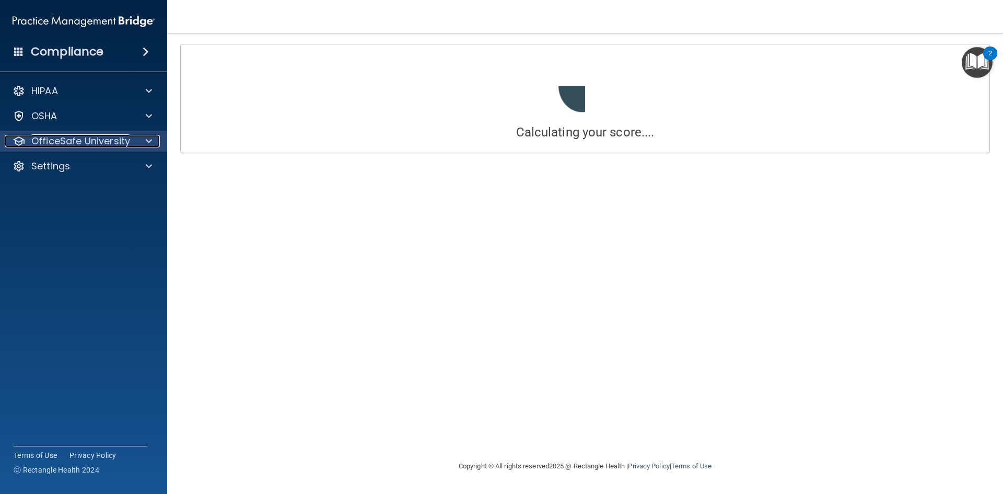
click at [135, 139] on div at bounding box center [147, 141] width 26 height 13
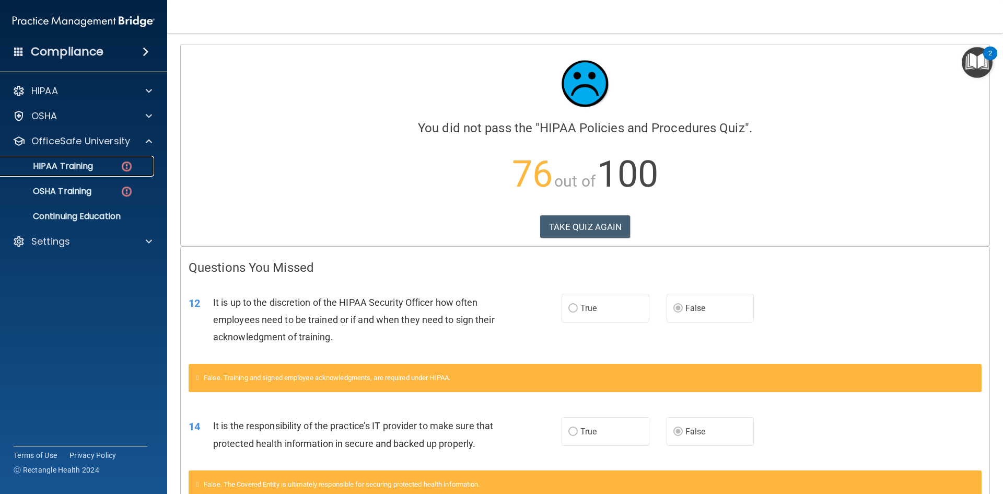
click at [71, 172] on link "HIPAA Training" at bounding box center [72, 166] width 165 height 21
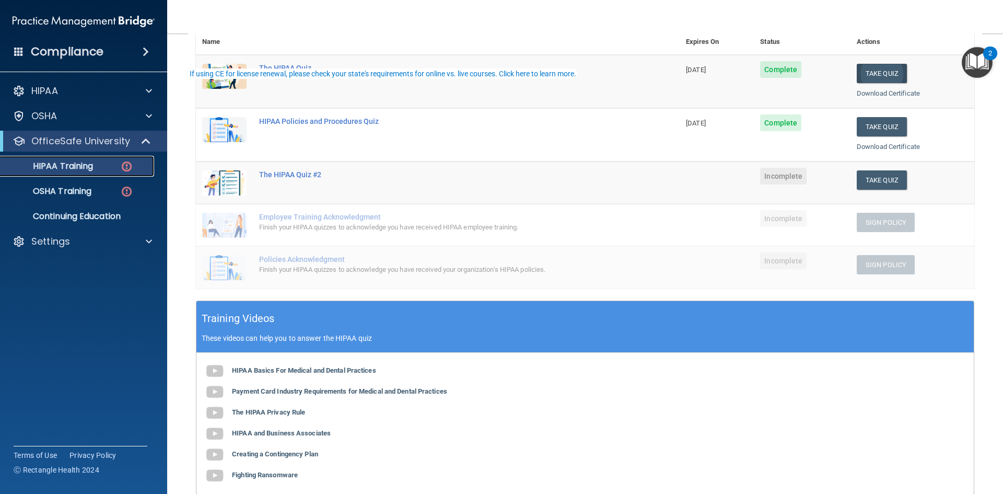
scroll to position [157, 0]
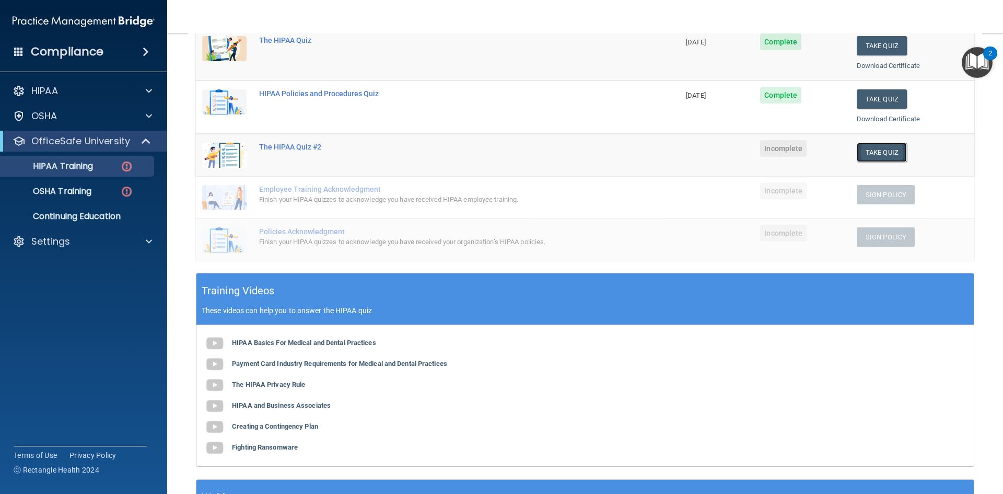
drag, startPoint x: 870, startPoint y: 154, endPoint x: 878, endPoint y: 158, distance: 9.1
click at [871, 154] on button "Take Quiz" at bounding box center [882, 152] width 50 height 19
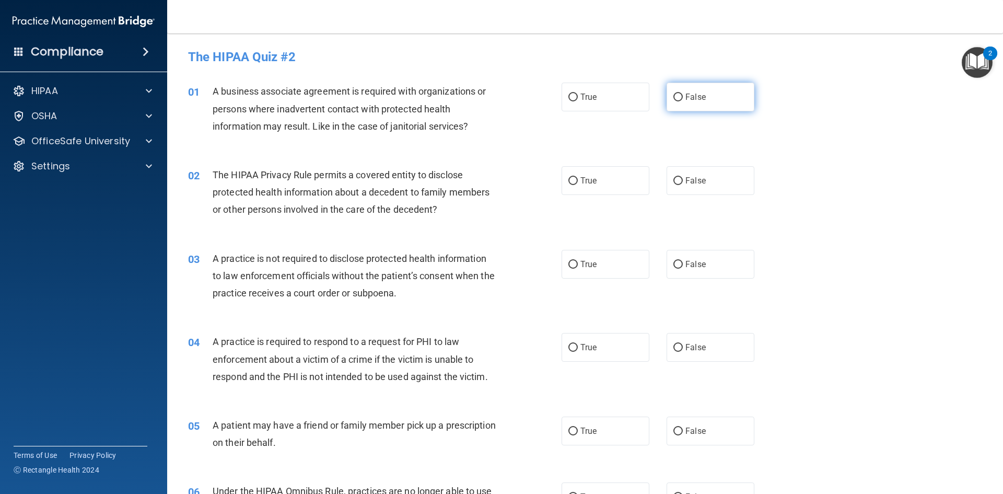
click at [667, 91] on label "False" at bounding box center [711, 97] width 88 height 29
click at [673, 94] on input "False" at bounding box center [677, 98] width 9 height 8
radio input "true"
click at [699, 173] on label "False" at bounding box center [711, 180] width 88 height 29
click at [683, 177] on input "False" at bounding box center [677, 181] width 9 height 8
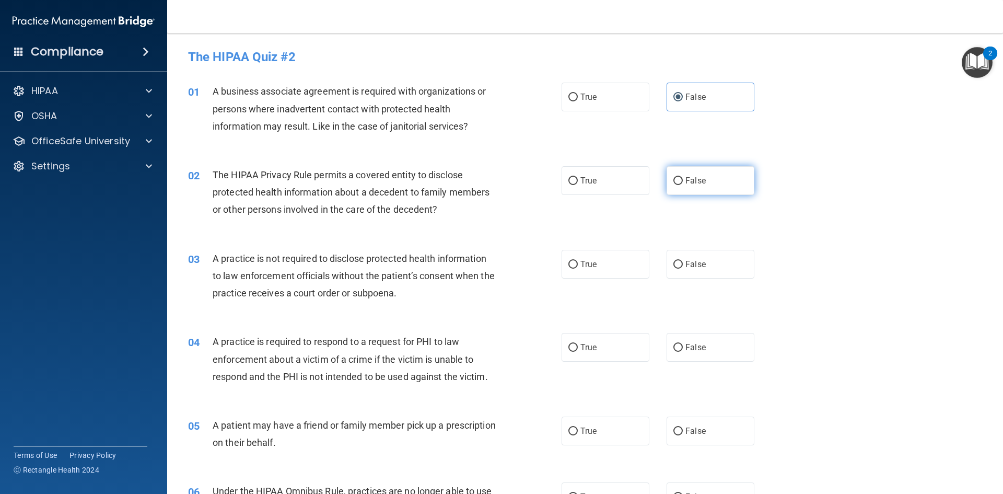
radio input "true"
click at [678, 259] on label "False" at bounding box center [711, 264] width 88 height 29
click at [678, 261] on input "False" at bounding box center [677, 265] width 9 height 8
radio input "true"
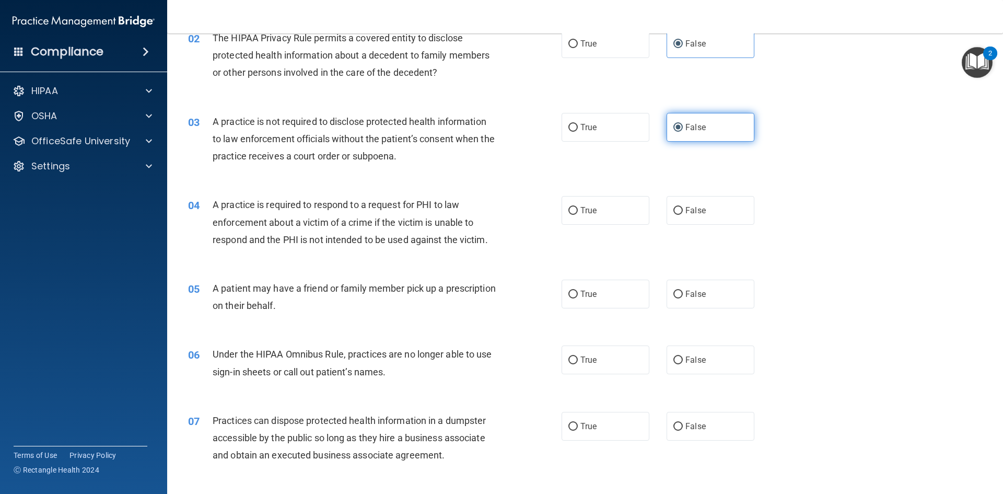
scroll to position [209, 0]
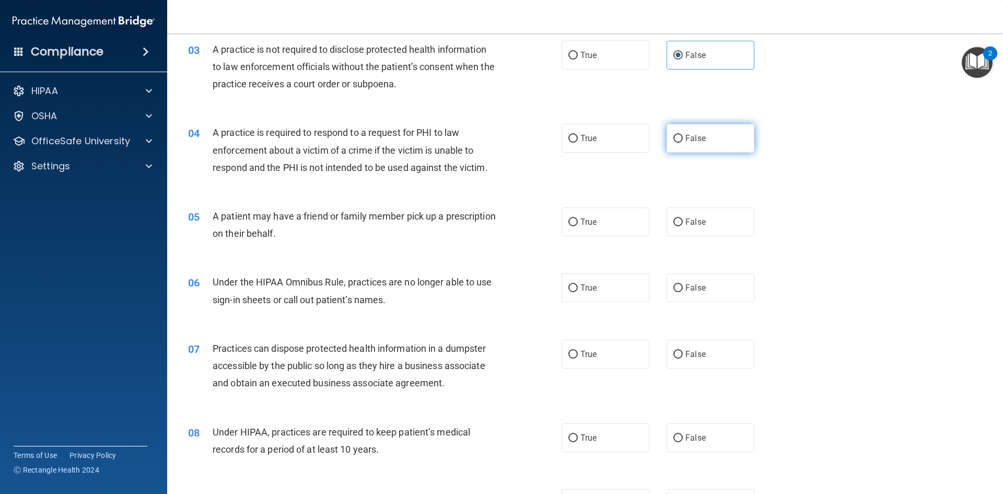
click at [674, 132] on label "False" at bounding box center [711, 138] width 88 height 29
click at [674, 135] on input "False" at bounding box center [677, 139] width 9 height 8
radio input "true"
click at [593, 59] on label "True" at bounding box center [606, 55] width 88 height 29
click at [578, 59] on input "True" at bounding box center [572, 56] width 9 height 8
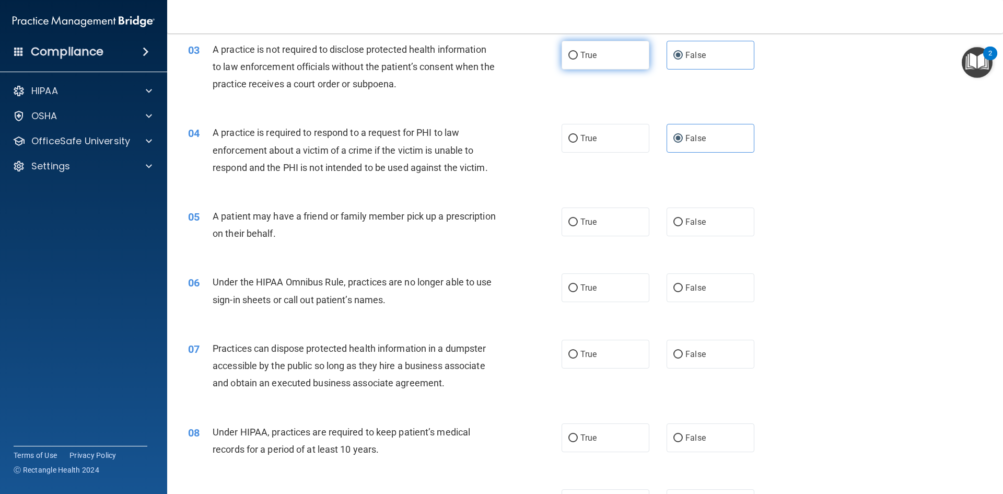
radio input "true"
radio input "false"
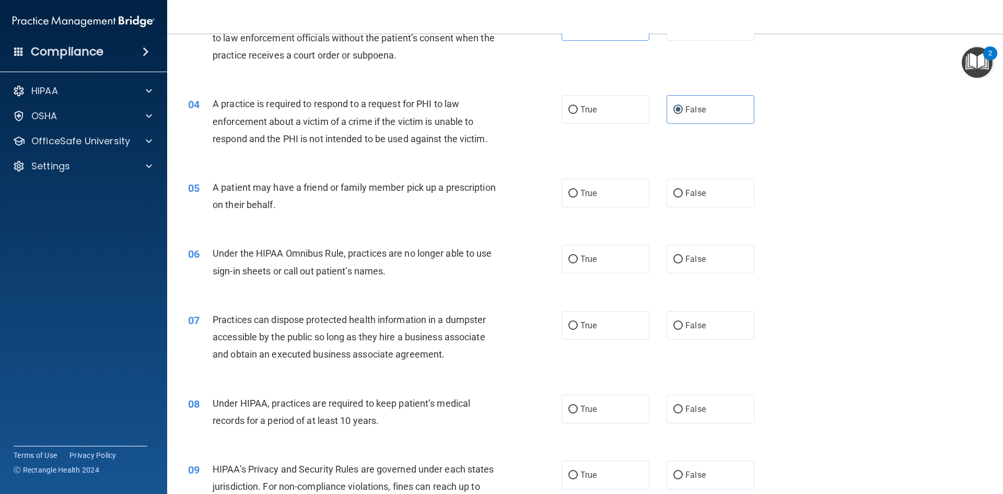
scroll to position [261, 0]
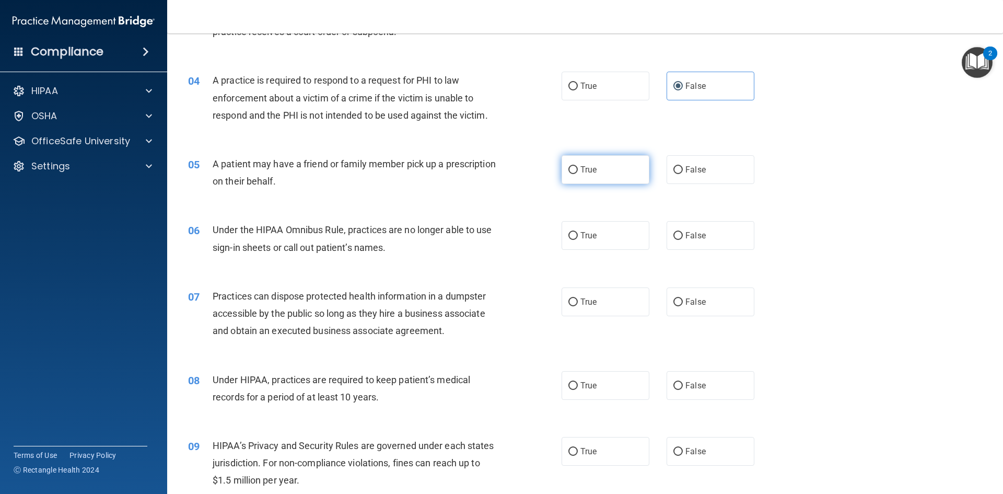
click at [615, 182] on label "True" at bounding box center [606, 169] width 88 height 29
click at [578, 174] on input "True" at bounding box center [572, 170] width 9 height 8
radio input "true"
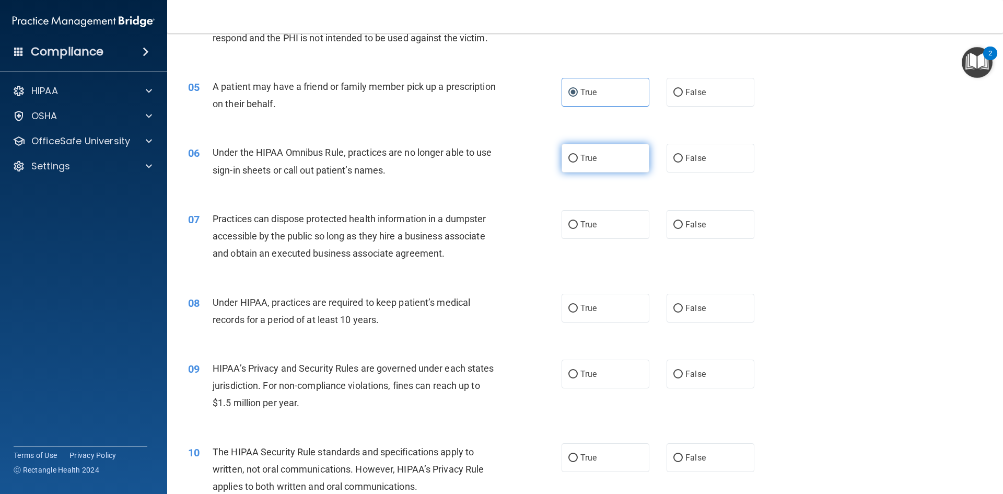
scroll to position [313, 0]
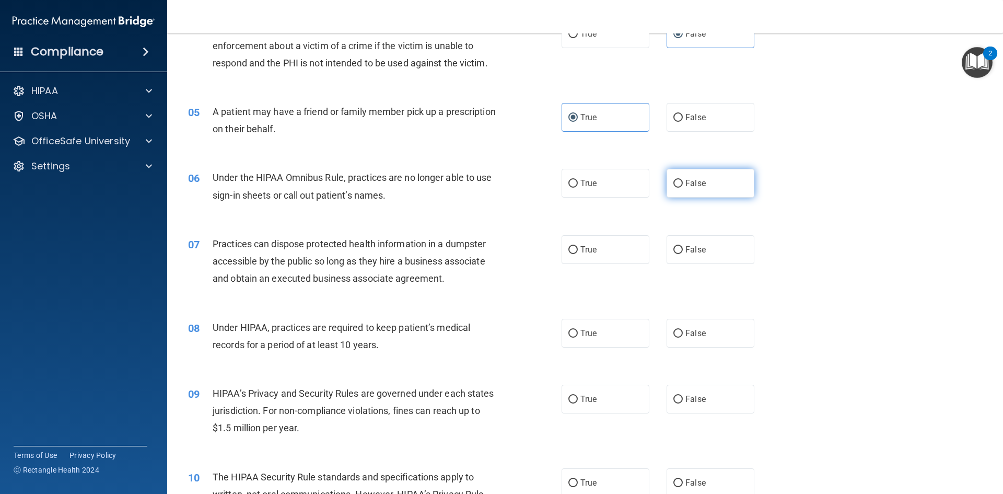
click at [691, 186] on span "False" at bounding box center [695, 183] width 20 height 10
click at [683, 186] on input "False" at bounding box center [677, 184] width 9 height 8
radio input "true"
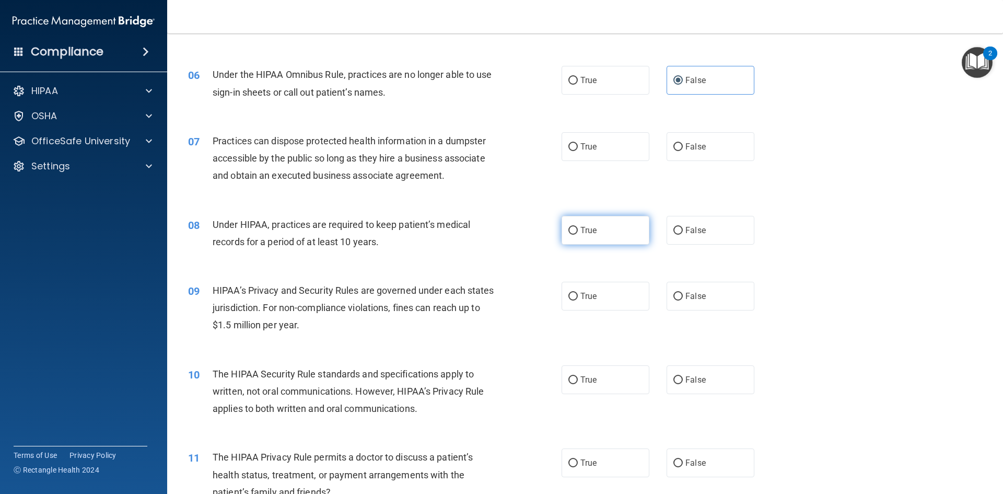
scroll to position [418, 0]
click at [671, 152] on label "False" at bounding box center [711, 145] width 88 height 29
click at [673, 149] on input "False" at bounding box center [677, 146] width 9 height 8
radio input "true"
click at [586, 231] on span "True" at bounding box center [588, 229] width 16 height 10
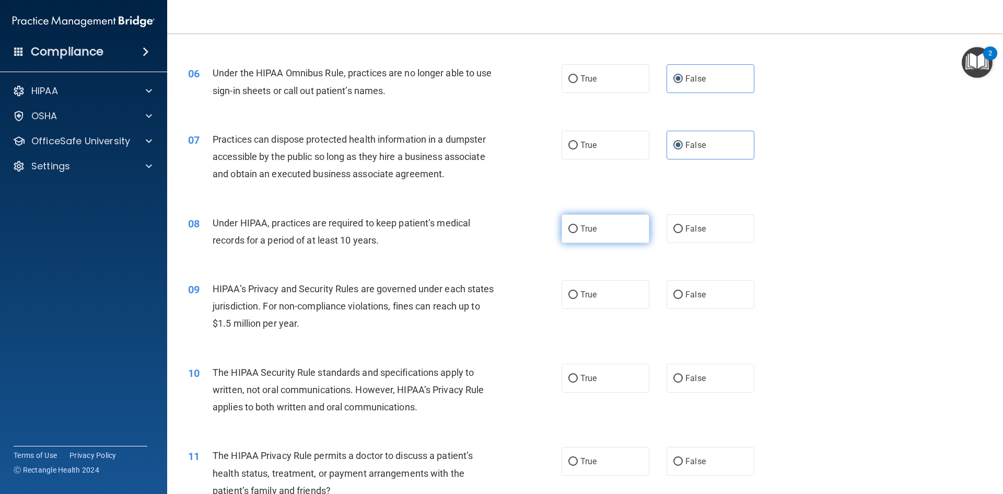
click at [578, 231] on input "True" at bounding box center [572, 229] width 9 height 8
radio input "true"
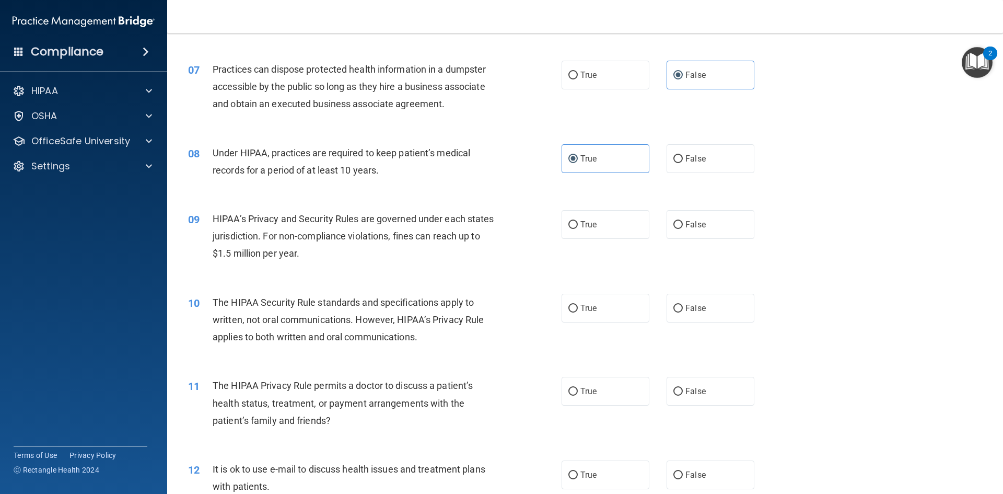
scroll to position [522, 0]
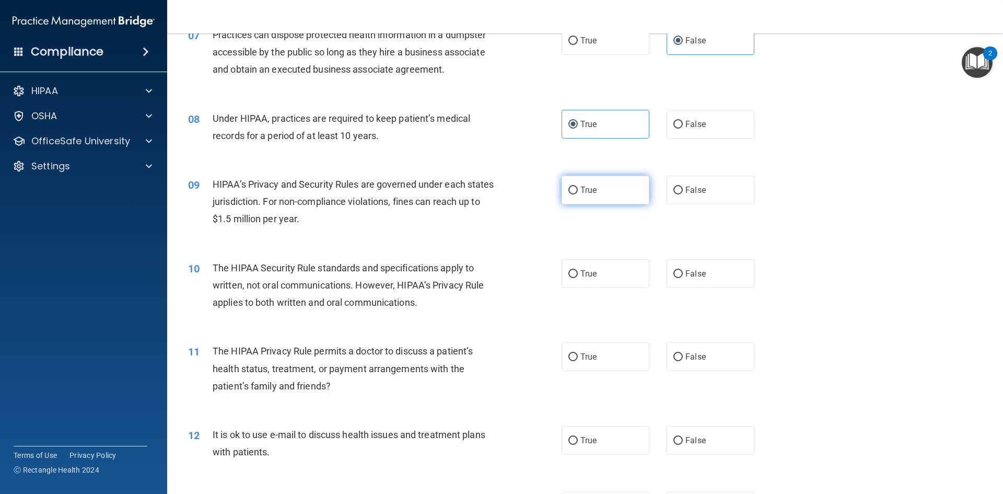
click at [580, 202] on label "True" at bounding box center [606, 190] width 88 height 29
click at [578, 194] on input "True" at bounding box center [572, 190] width 9 height 8
radio input "true"
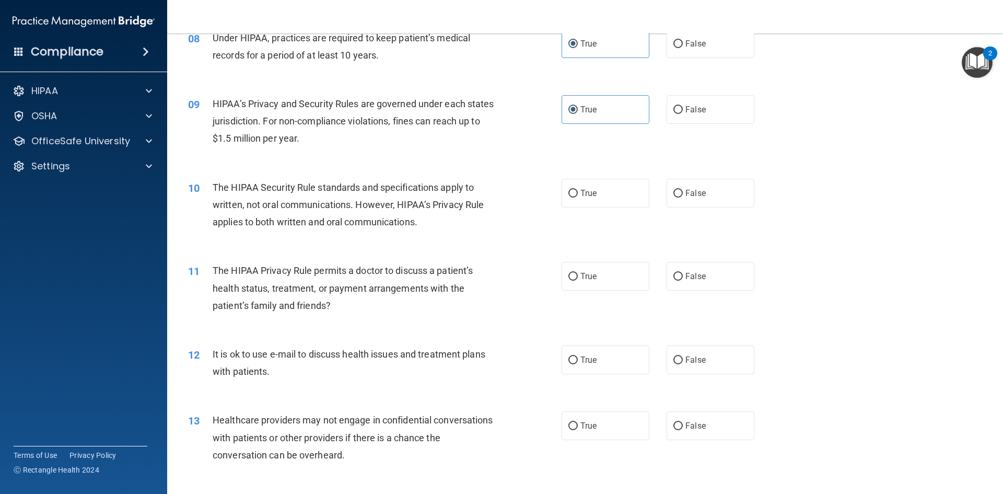
scroll to position [627, 0]
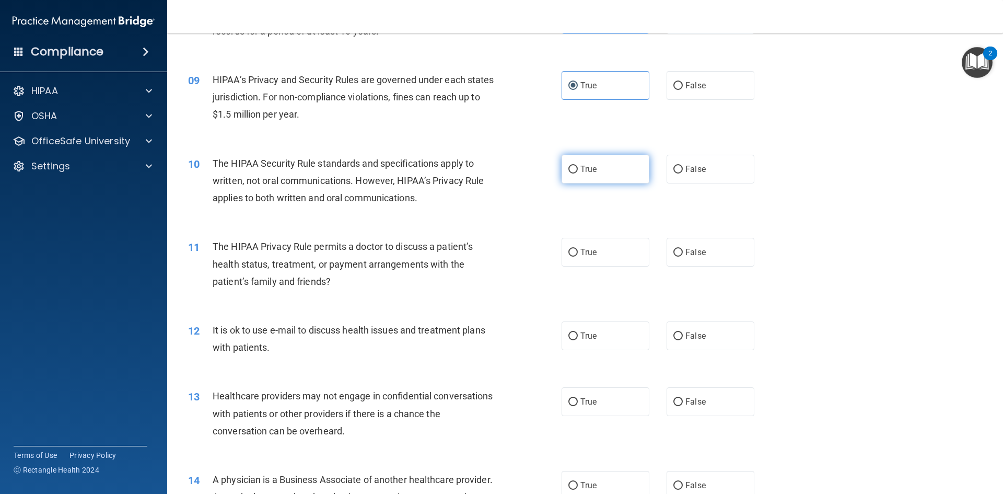
click at [637, 176] on label "True" at bounding box center [606, 169] width 88 height 29
click at [578, 173] on input "True" at bounding box center [572, 170] width 9 height 8
radio input "true"
click at [673, 249] on input "False" at bounding box center [677, 253] width 9 height 8
radio input "true"
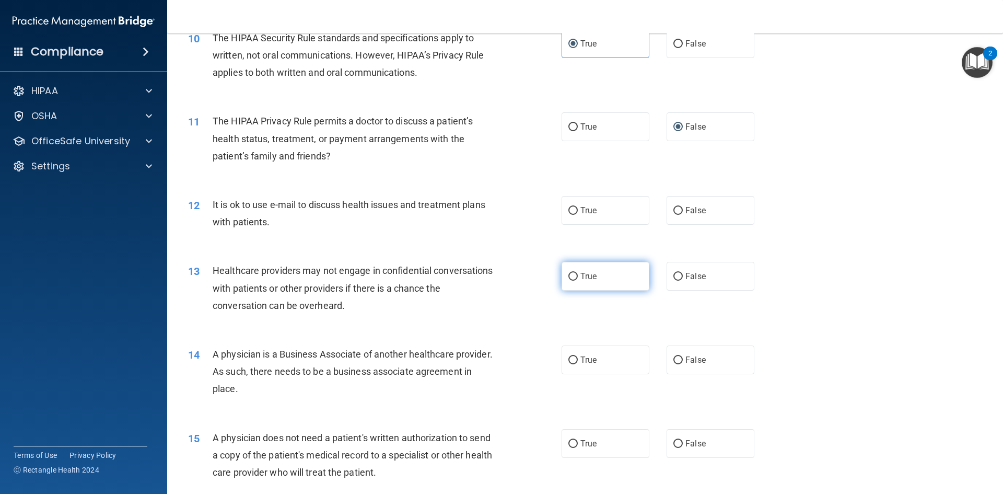
scroll to position [784, 0]
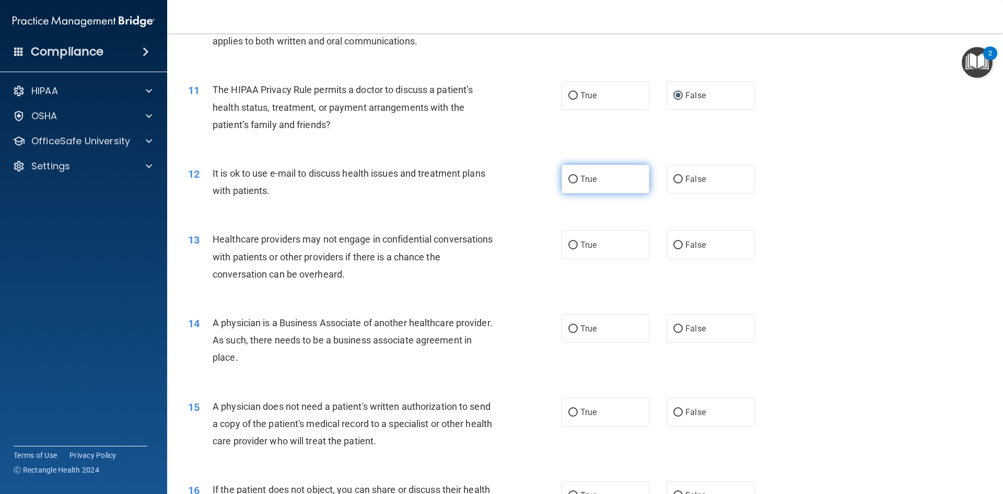
click at [581, 191] on label "True" at bounding box center [606, 179] width 88 height 29
click at [578, 183] on input "True" at bounding box center [572, 180] width 9 height 8
radio input "true"
click at [618, 247] on label "True" at bounding box center [606, 244] width 88 height 29
click at [578, 247] on input "True" at bounding box center [572, 245] width 9 height 8
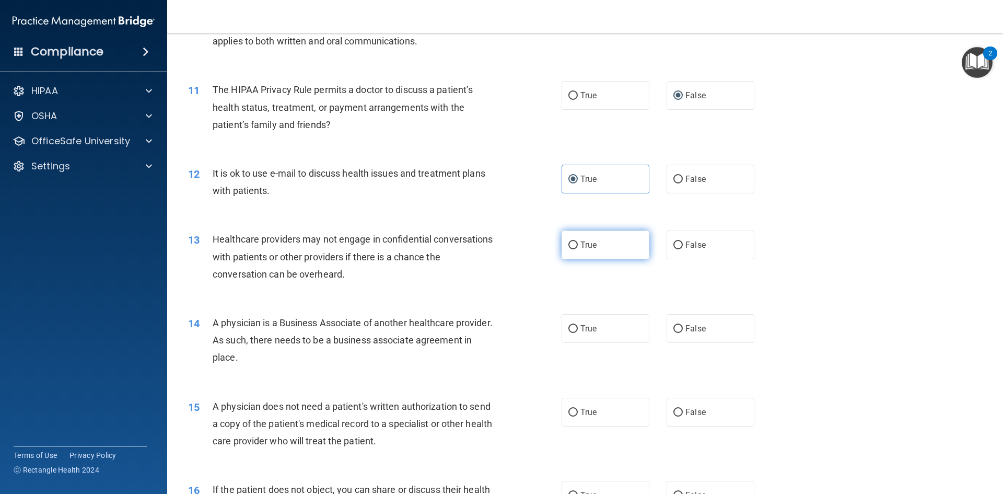
radio input "true"
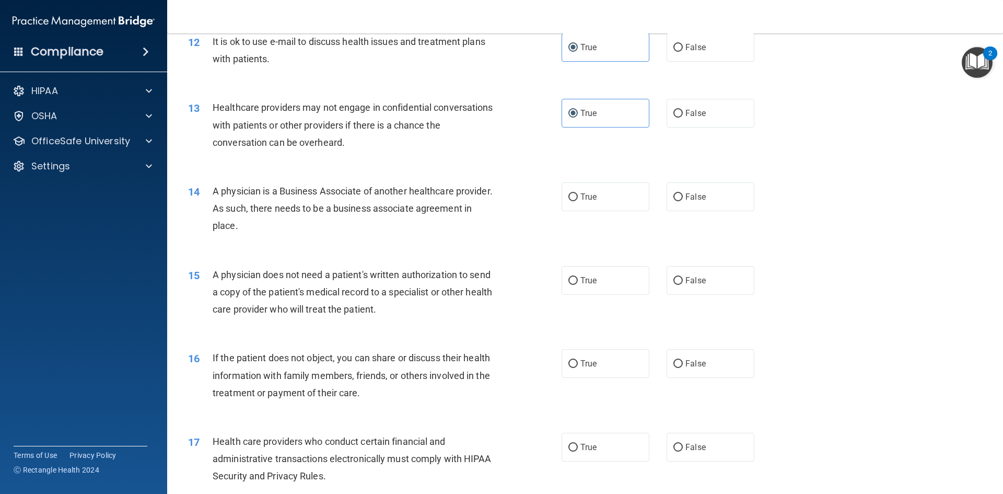
scroll to position [940, 0]
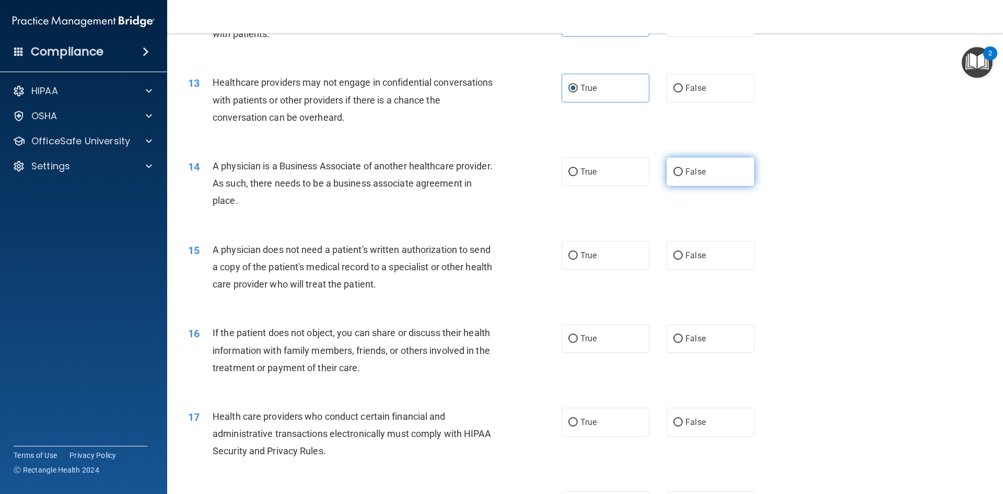
click at [700, 181] on label "False" at bounding box center [711, 171] width 88 height 29
click at [683, 176] on input "False" at bounding box center [677, 172] width 9 height 8
radio input "true"
click at [670, 263] on label "False" at bounding box center [711, 255] width 88 height 29
click at [673, 260] on input "False" at bounding box center [677, 256] width 9 height 8
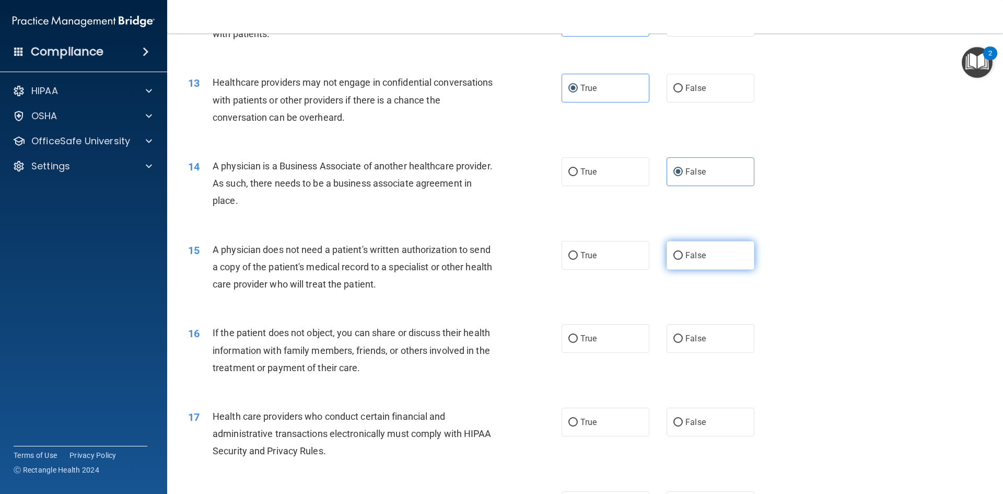
radio input "true"
click at [681, 331] on label "False" at bounding box center [711, 338] width 88 height 29
click at [681, 335] on input "False" at bounding box center [677, 339] width 9 height 8
radio input "true"
click at [614, 259] on label "True" at bounding box center [606, 255] width 88 height 29
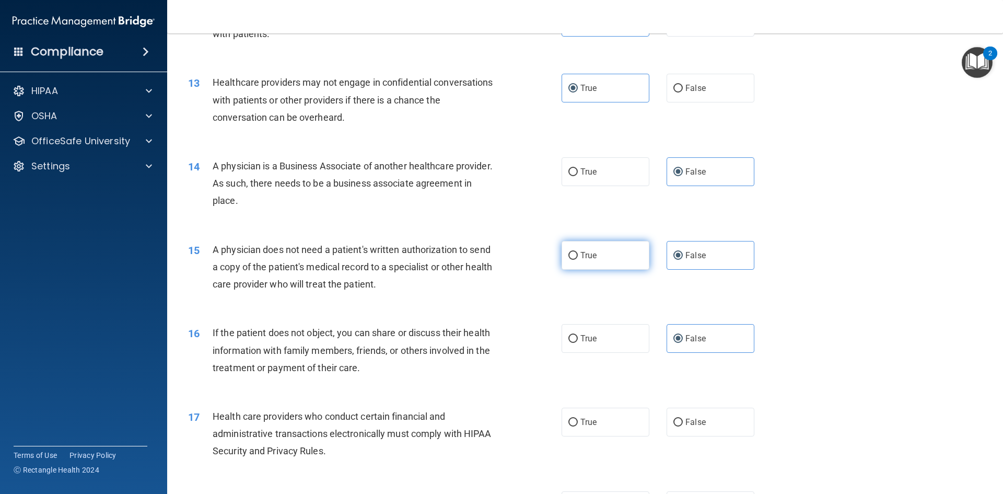
click at [578, 259] on input "True" at bounding box center [572, 256] width 9 height 8
radio input "true"
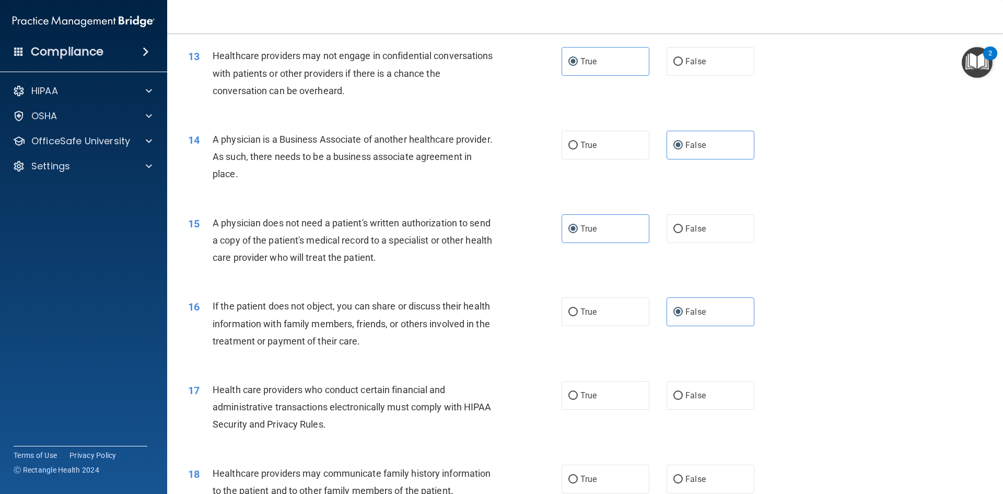
scroll to position [993, 0]
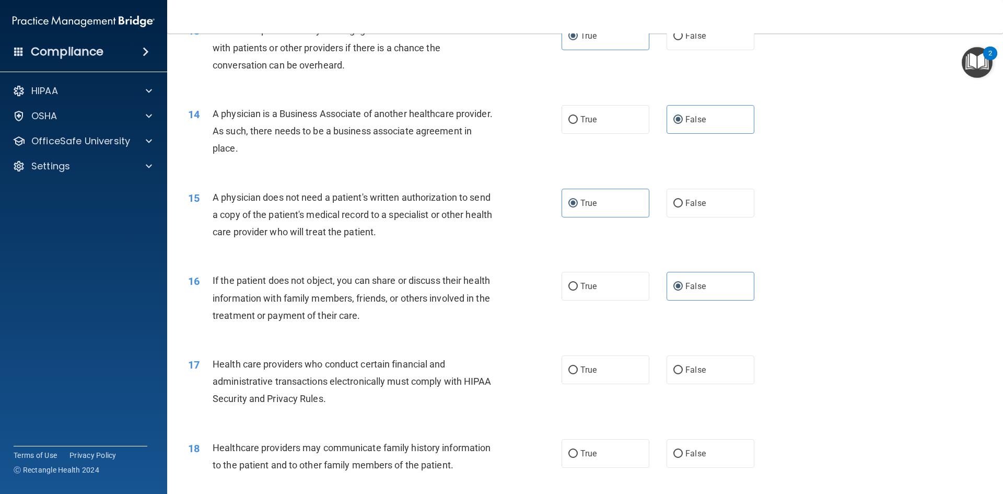
click at [660, 211] on div "True False" at bounding box center [667, 203] width 211 height 29
click at [667, 211] on label "False" at bounding box center [711, 203] width 88 height 29
click at [673, 207] on input "False" at bounding box center [677, 204] width 9 height 8
radio input "true"
radio input "false"
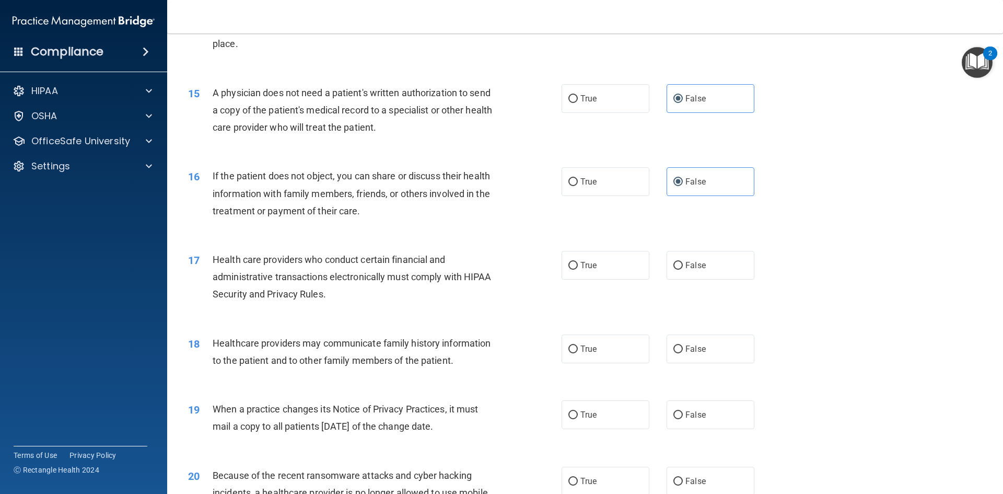
scroll to position [1149, 0]
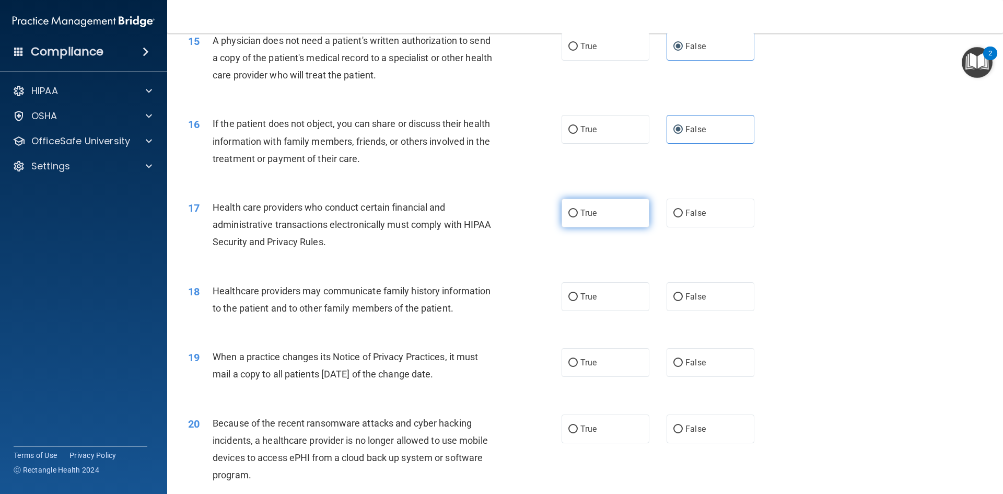
click at [590, 219] on label "True" at bounding box center [606, 213] width 88 height 29
click at [578, 217] on input "True" at bounding box center [572, 213] width 9 height 8
radio input "true"
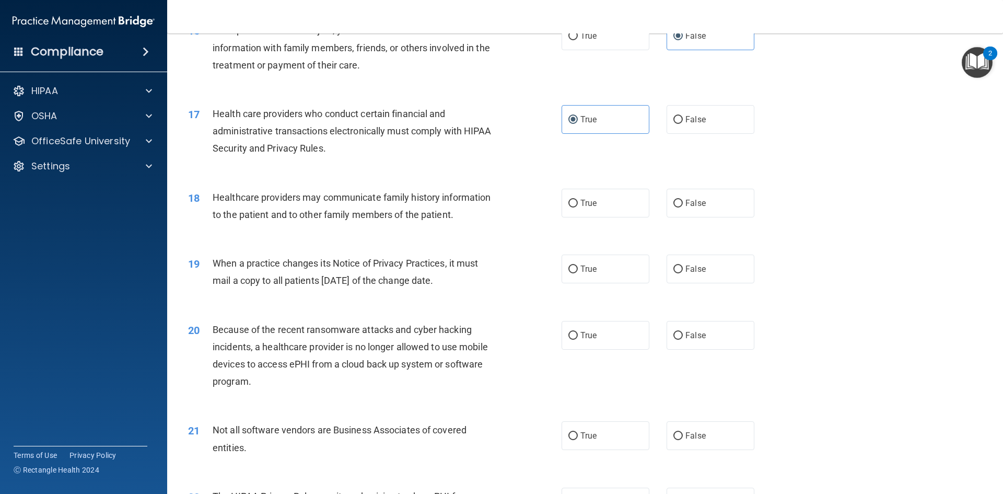
scroll to position [1254, 0]
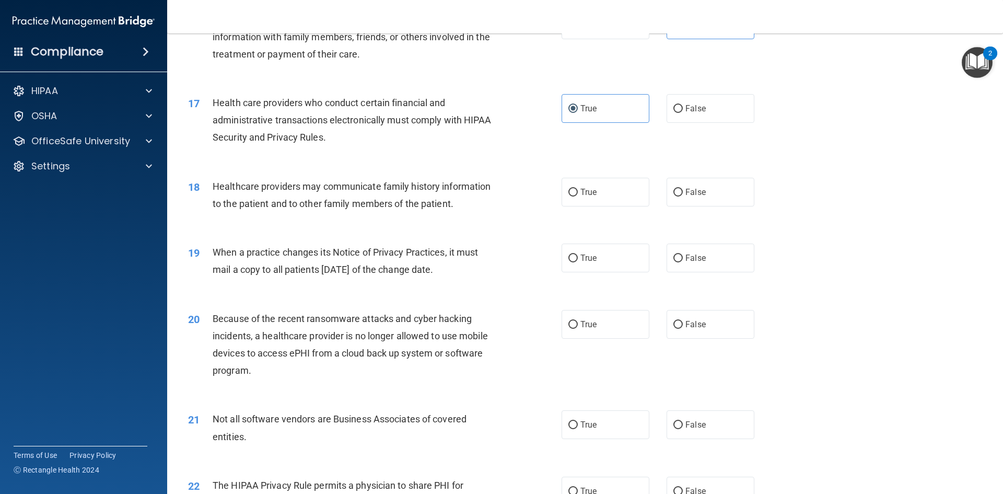
click at [659, 202] on div "True False" at bounding box center [667, 192] width 211 height 29
click at [638, 203] on label "True" at bounding box center [606, 192] width 88 height 29
click at [578, 196] on input "True" at bounding box center [572, 193] width 9 height 8
radio input "true"
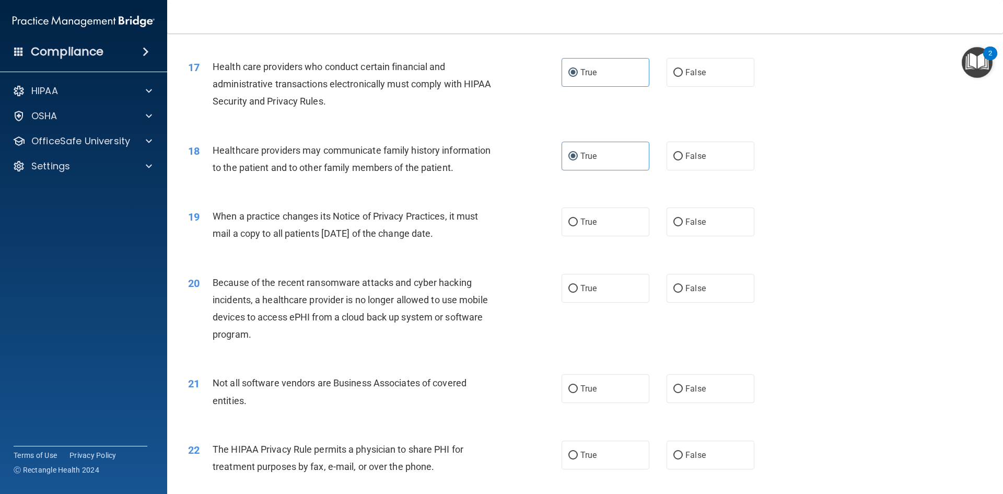
scroll to position [1306, 0]
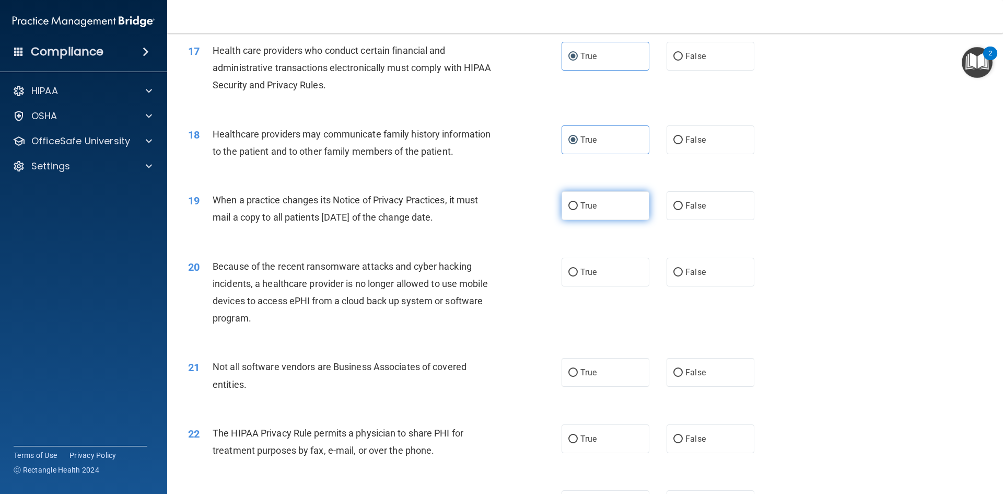
click at [637, 207] on label "True" at bounding box center [606, 205] width 88 height 29
click at [578, 207] on input "True" at bounding box center [572, 206] width 9 height 8
radio input "true"
click at [613, 283] on label "True" at bounding box center [606, 272] width 88 height 29
click at [578, 276] on input "True" at bounding box center [572, 273] width 9 height 8
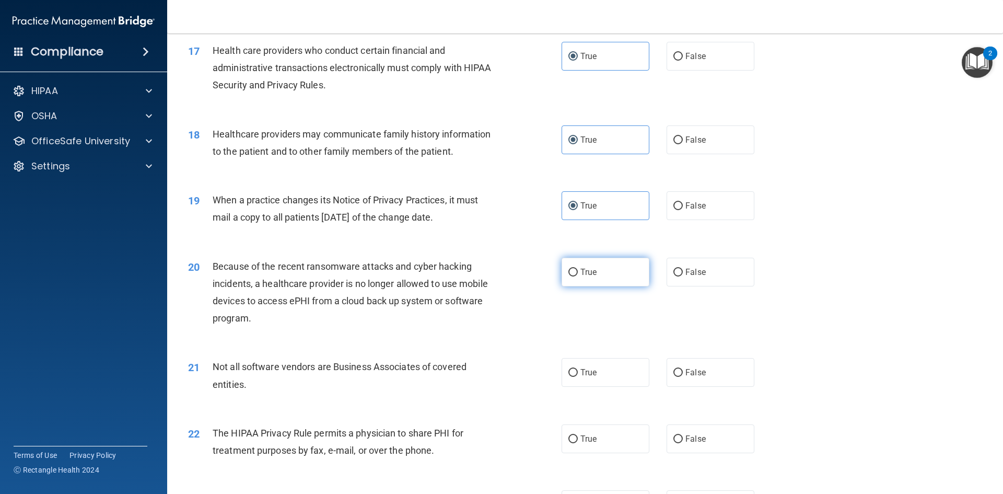
radio input "true"
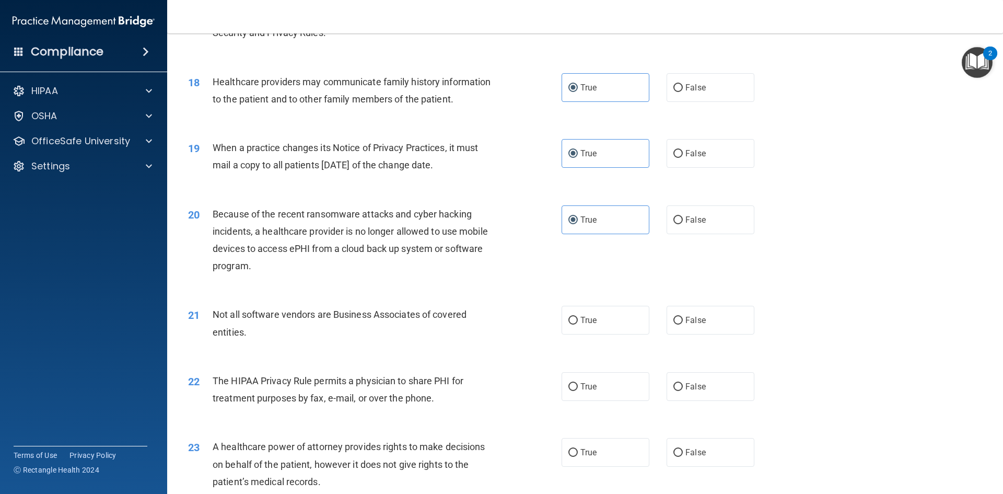
scroll to position [1410, 0]
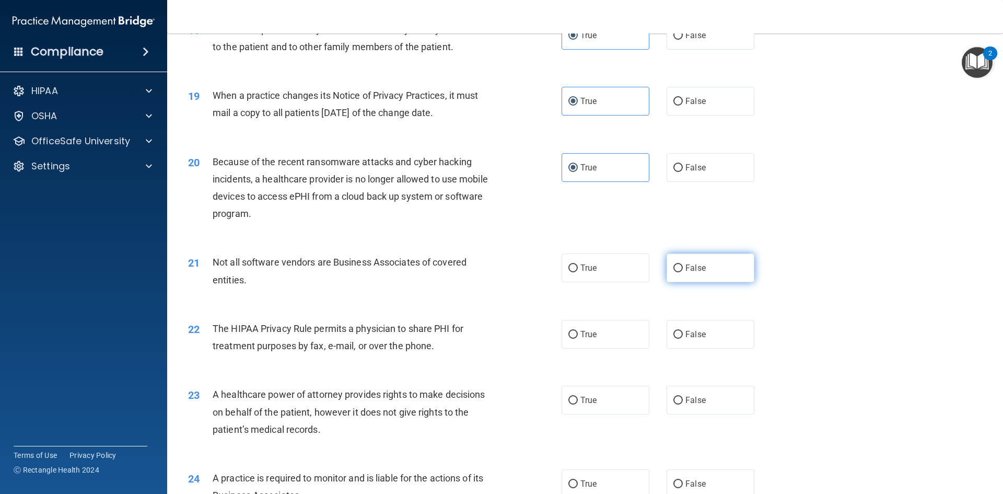
click at [692, 275] on label "False" at bounding box center [711, 267] width 88 height 29
click at [683, 272] on input "False" at bounding box center [677, 268] width 9 height 8
radio input "true"
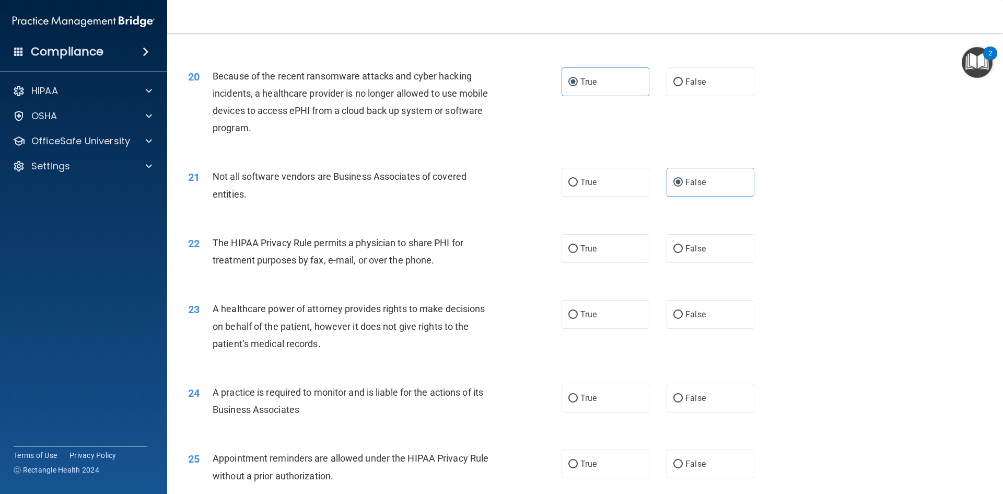
scroll to position [1515, 0]
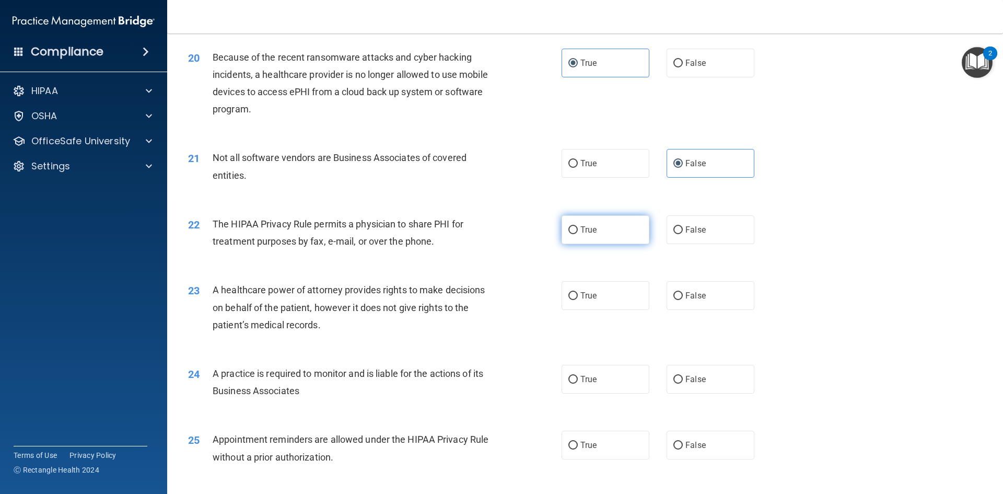
click at [597, 238] on label "True" at bounding box center [606, 229] width 88 height 29
click at [578, 234] on input "True" at bounding box center [572, 230] width 9 height 8
radio input "true"
click at [685, 295] on span "False" at bounding box center [695, 295] width 20 height 10
click at [682, 295] on input "False" at bounding box center [677, 296] width 9 height 8
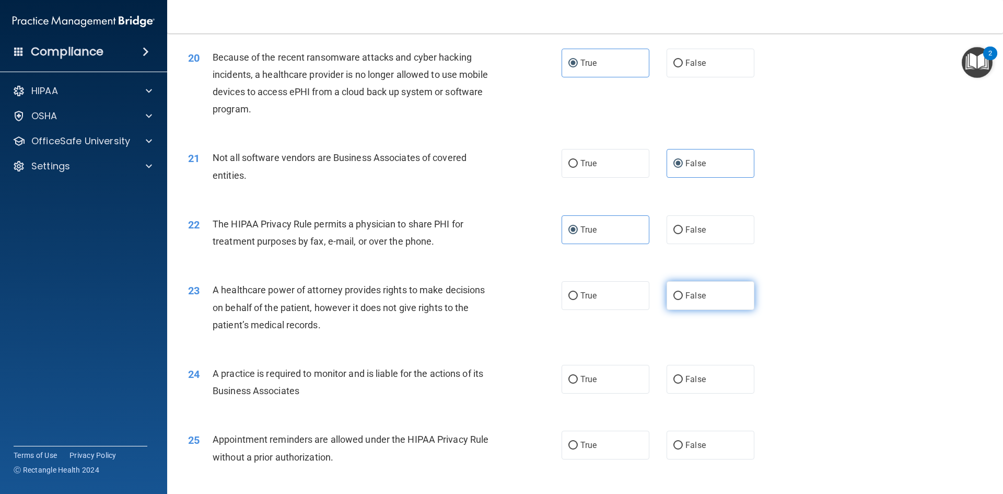
radio input "true"
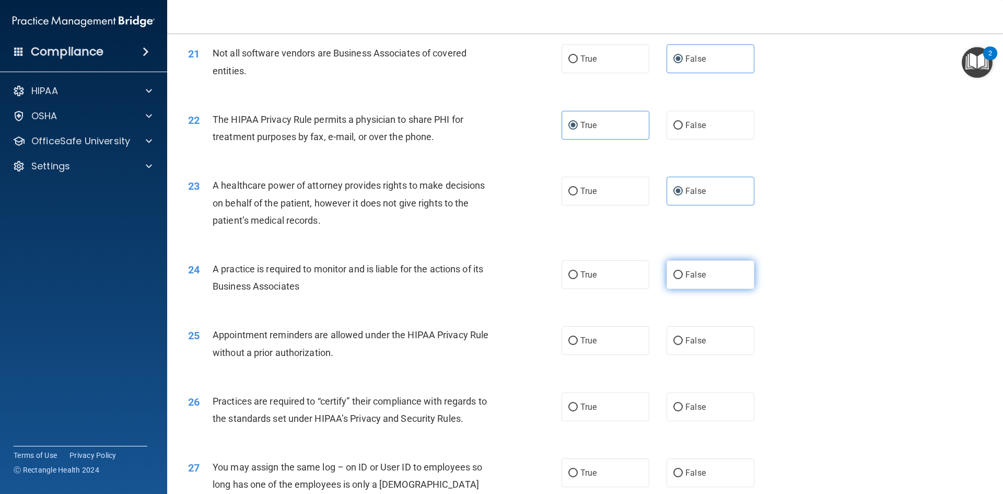
click at [690, 281] on label "False" at bounding box center [711, 274] width 88 height 29
click at [683, 279] on input "False" at bounding box center [677, 275] width 9 height 8
radio input "true"
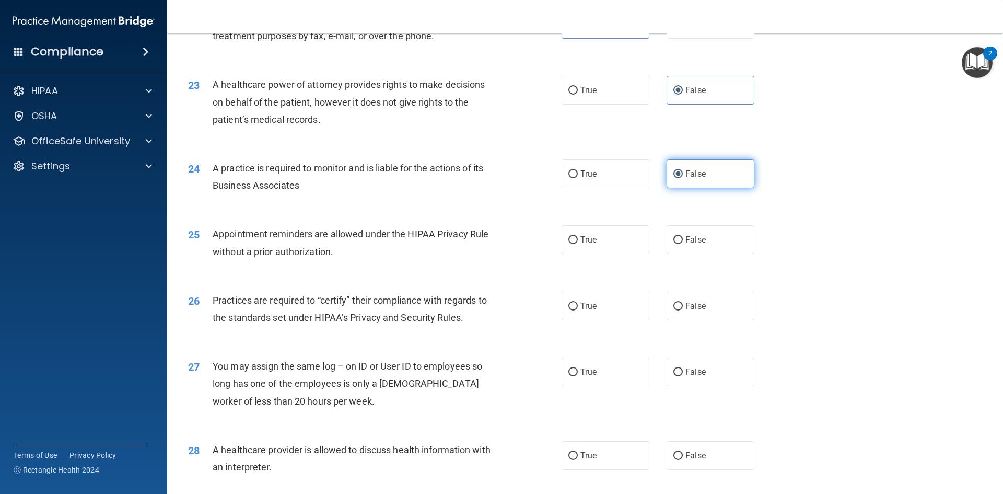
scroll to position [1724, 0]
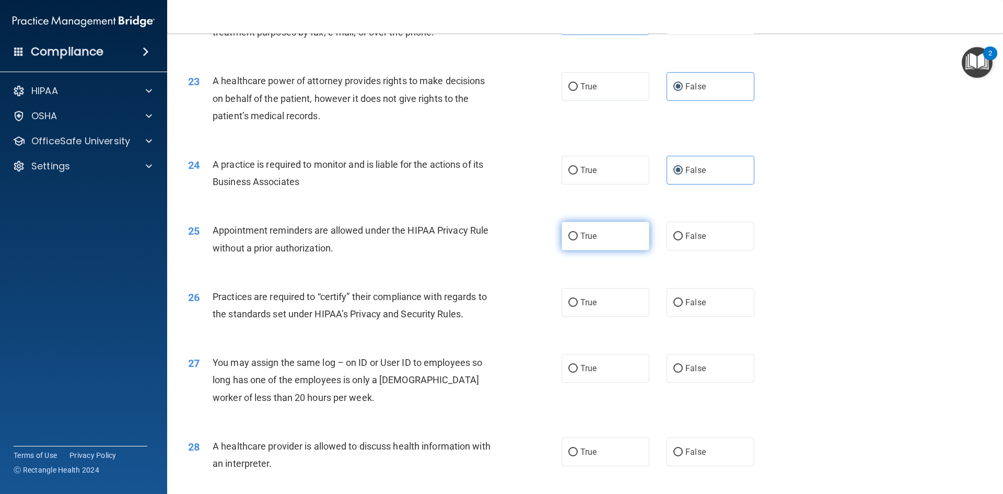
click at [616, 244] on label "True" at bounding box center [606, 235] width 88 height 29
click at [578, 240] on input "True" at bounding box center [572, 236] width 9 height 8
radio input "true"
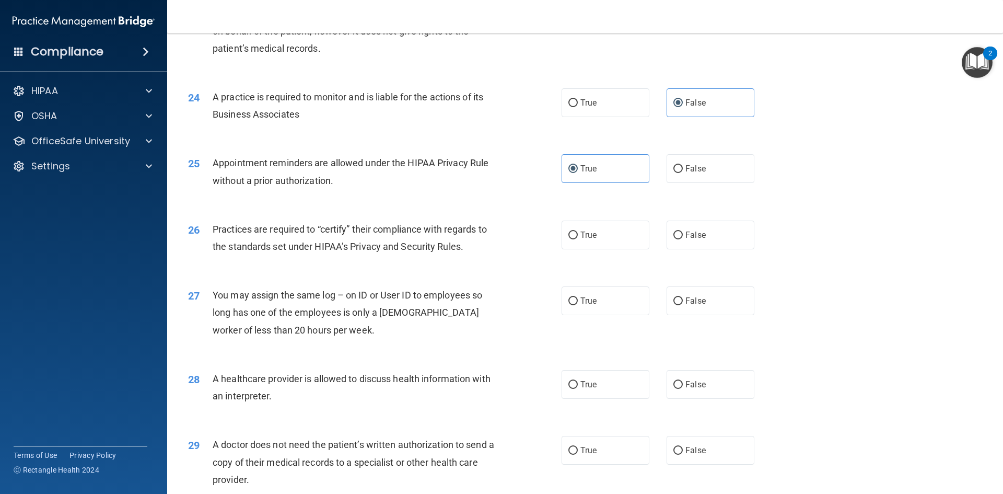
scroll to position [1781, 0]
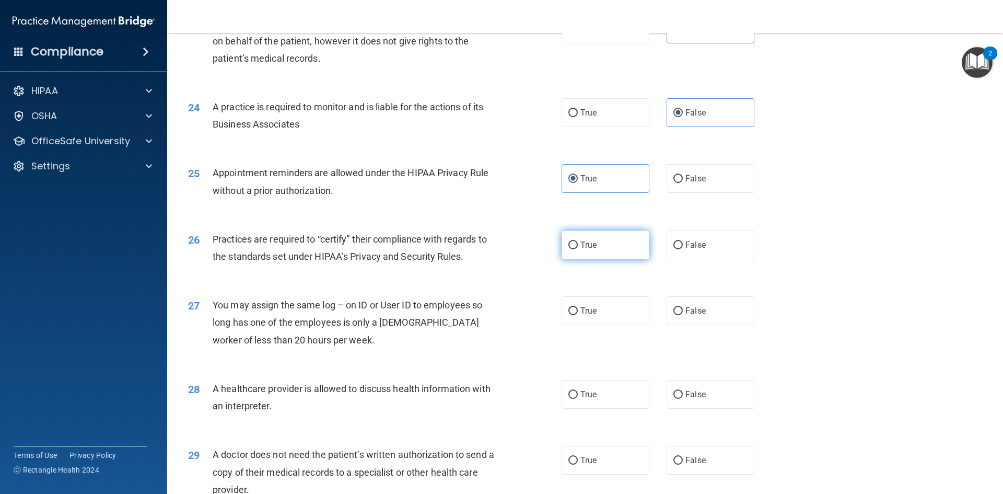
click at [587, 259] on label "True" at bounding box center [606, 244] width 88 height 29
click at [578, 249] on input "True" at bounding box center [572, 245] width 9 height 8
radio input "true"
click at [667, 253] on label "False" at bounding box center [711, 244] width 88 height 29
click at [673, 249] on input "False" at bounding box center [677, 245] width 9 height 8
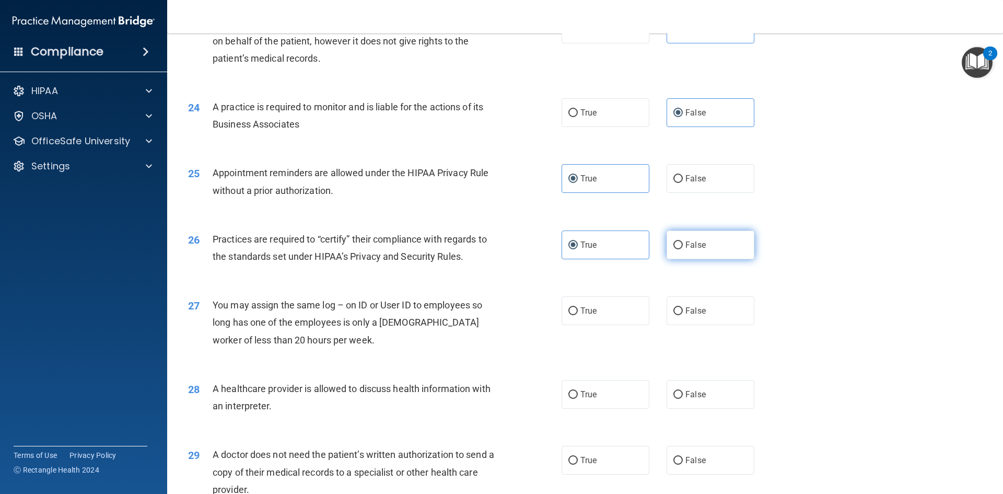
radio input "true"
radio input "false"
click at [673, 308] on input "False" at bounding box center [677, 311] width 9 height 8
radio input "true"
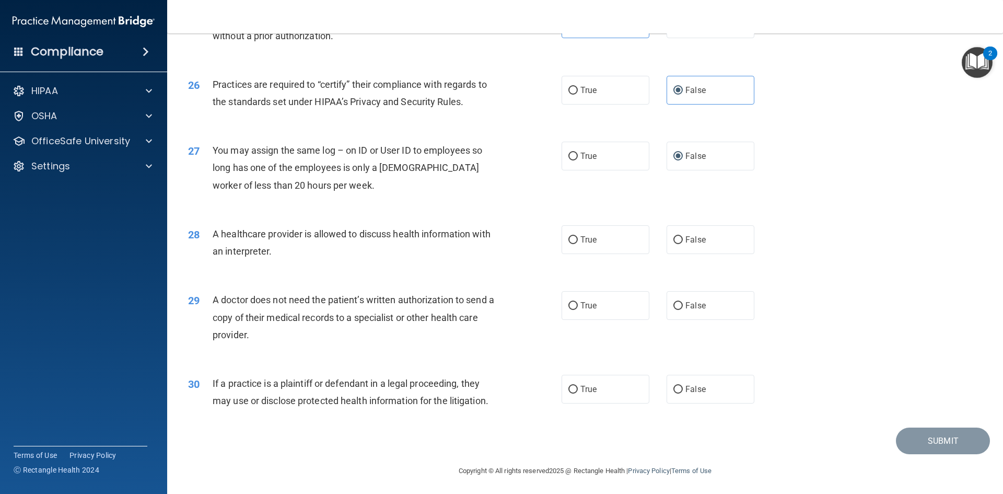
scroll to position [1938, 0]
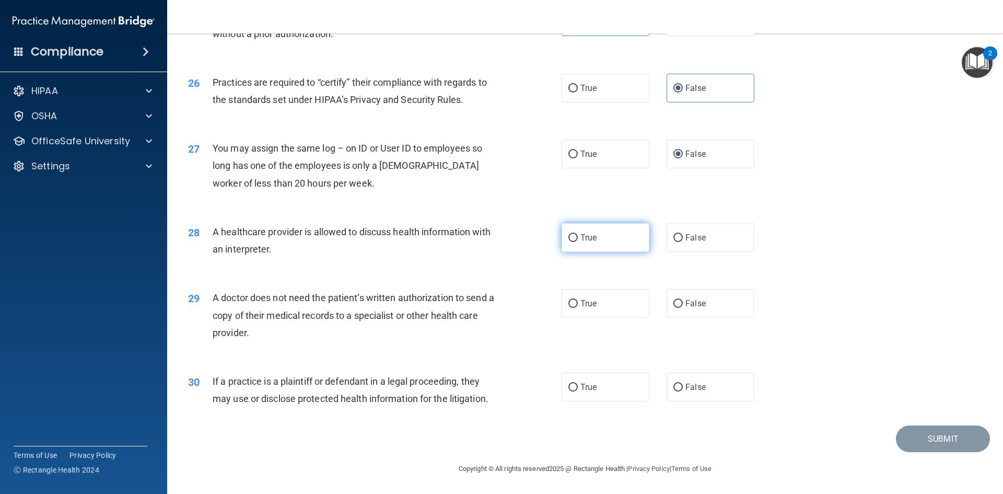
click at [635, 244] on label "True" at bounding box center [606, 237] width 88 height 29
click at [578, 242] on input "True" at bounding box center [572, 238] width 9 height 8
radio input "true"
click at [685, 308] on span "False" at bounding box center [695, 303] width 20 height 10
click at [683, 308] on input "False" at bounding box center [677, 304] width 9 height 8
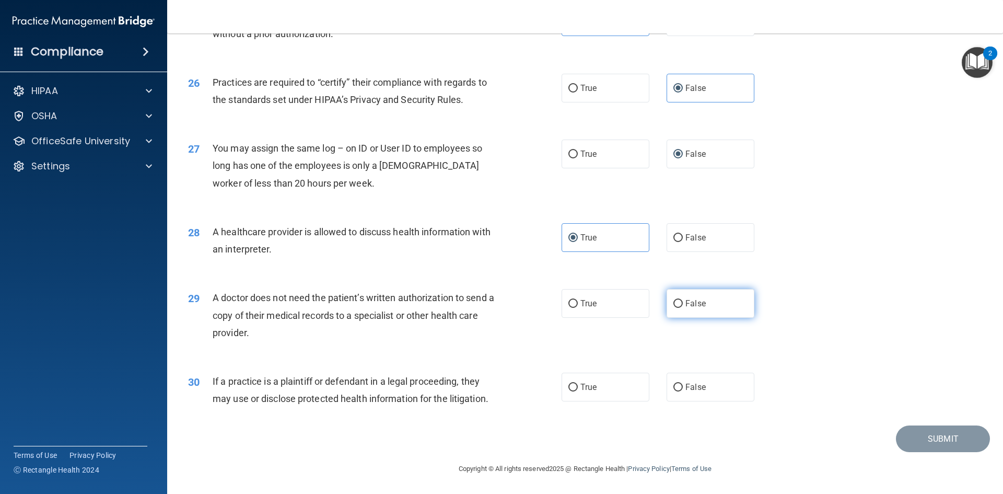
radio input "true"
click at [625, 384] on label "True" at bounding box center [606, 386] width 88 height 29
click at [578, 384] on input "True" at bounding box center [572, 387] width 9 height 8
radio input "true"
click at [928, 442] on button "Submit" at bounding box center [943, 438] width 94 height 27
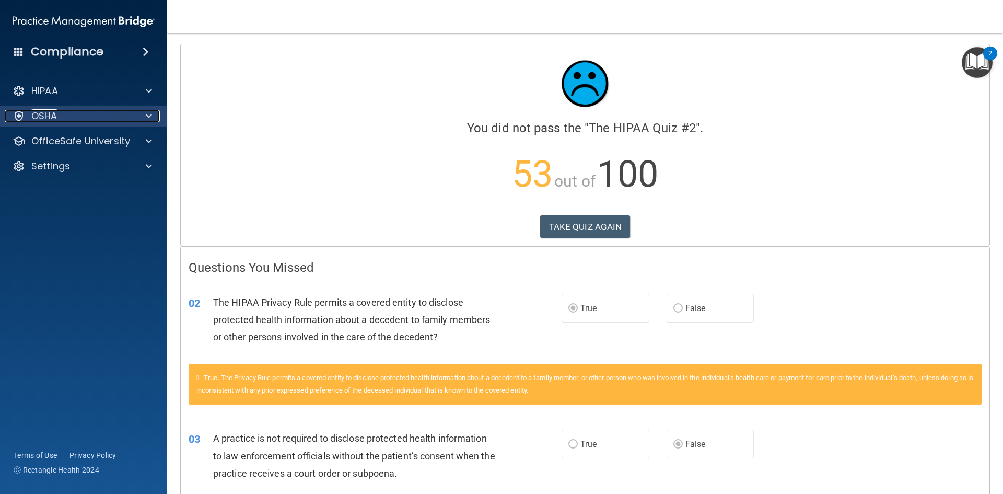
click at [126, 121] on div "OSHA" at bounding box center [70, 116] width 130 height 13
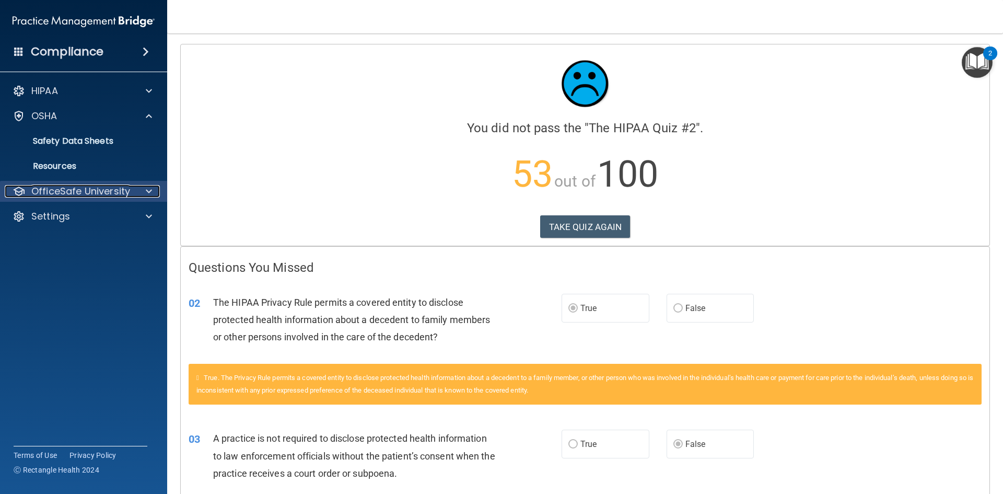
click at [100, 197] on p "OfficeSafe University" at bounding box center [80, 191] width 99 height 13
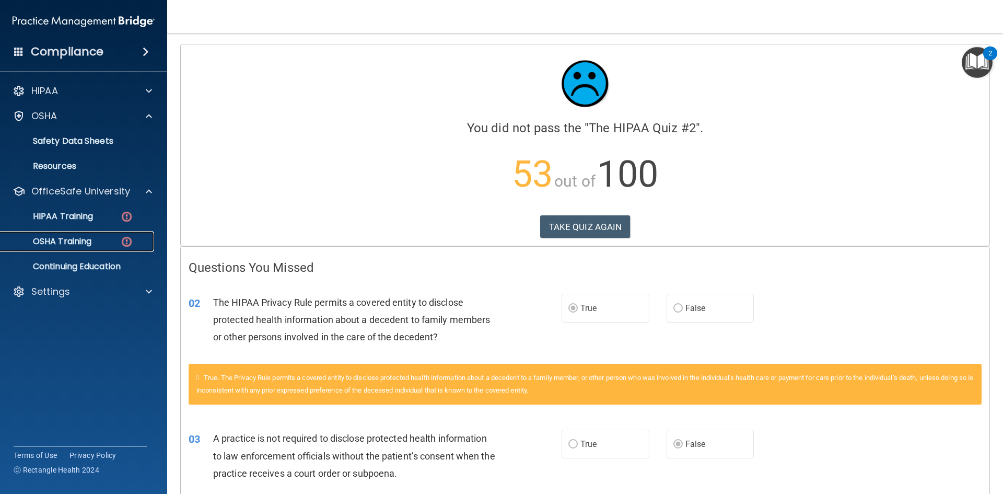
click at [81, 241] on p "OSHA Training" at bounding box center [49, 241] width 85 height 10
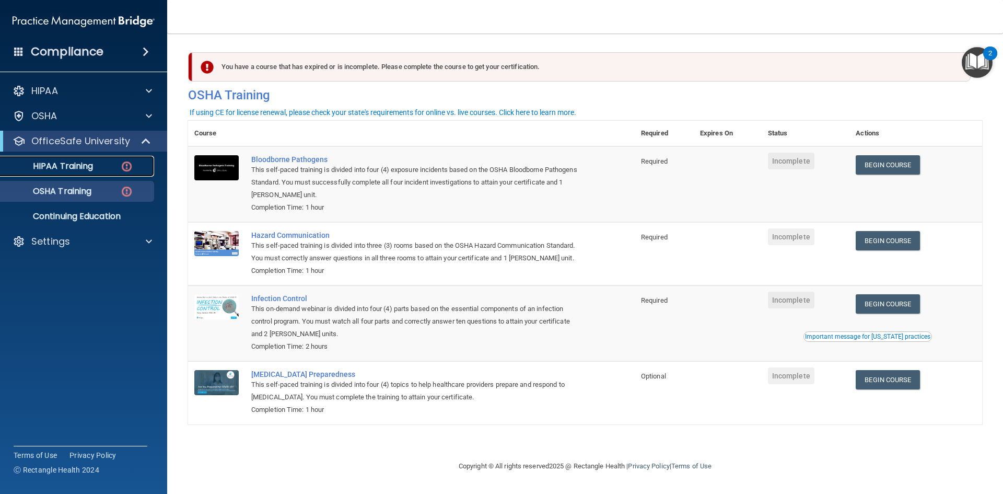
click at [78, 173] on link "HIPAA Training" at bounding box center [72, 166] width 165 height 21
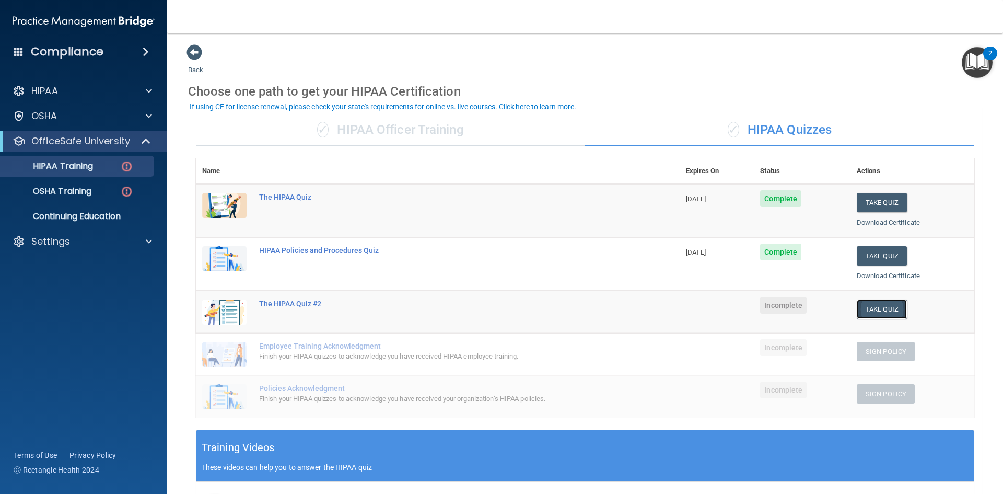
click at [879, 312] on button "Take Quiz" at bounding box center [882, 308] width 50 height 19
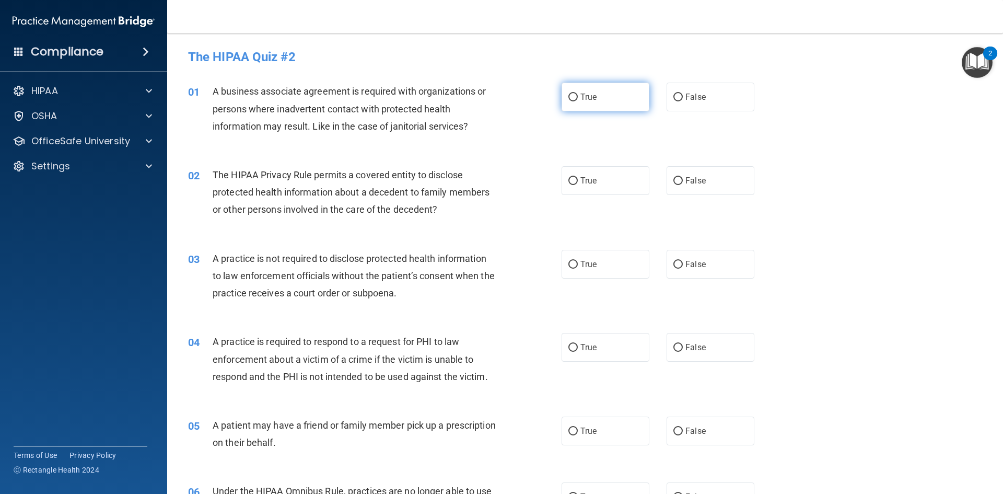
click at [584, 107] on label "True" at bounding box center [606, 97] width 88 height 29
click at [578, 101] on input "True" at bounding box center [572, 98] width 9 height 8
radio input "true"
click at [685, 189] on label "False" at bounding box center [711, 180] width 88 height 29
click at [683, 185] on input "False" at bounding box center [677, 181] width 9 height 8
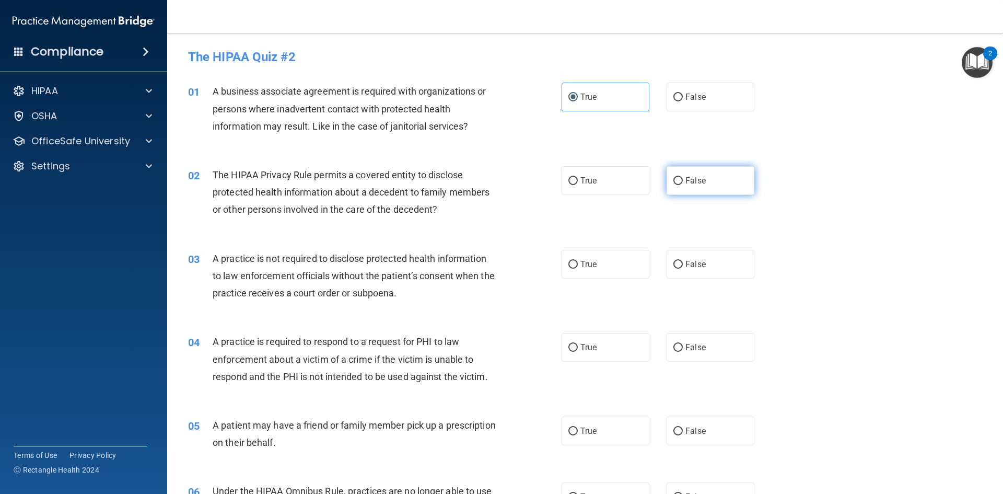
radio input "true"
click at [600, 268] on label "True" at bounding box center [606, 264] width 88 height 29
click at [578, 268] on input "True" at bounding box center [572, 265] width 9 height 8
radio input "true"
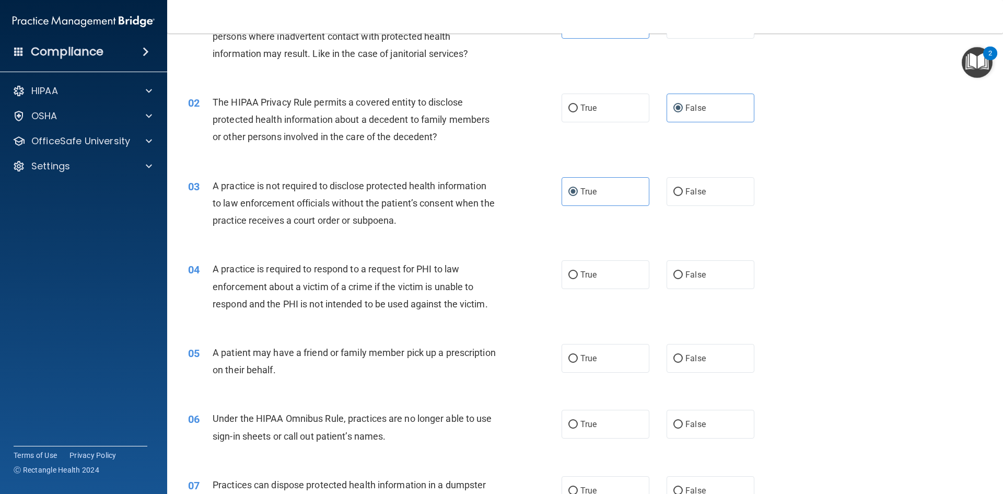
scroll to position [104, 0]
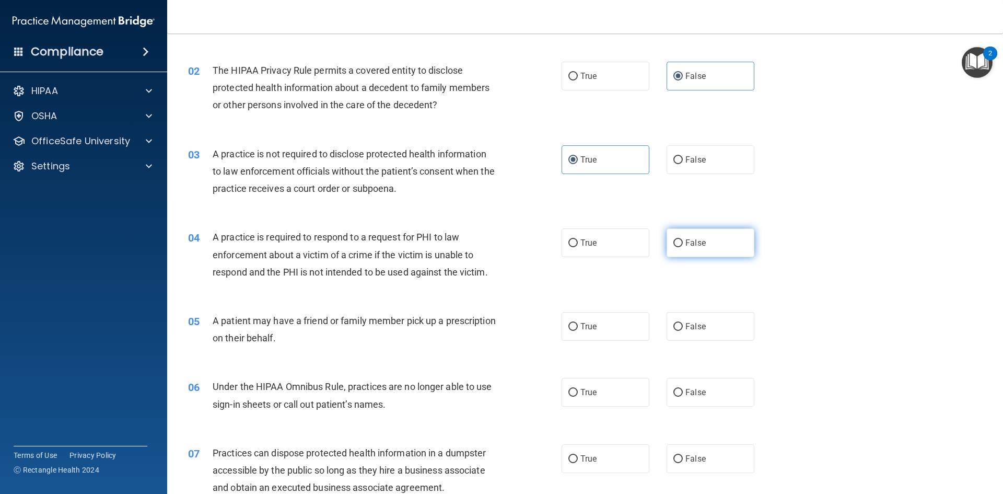
click at [704, 246] on label "False" at bounding box center [711, 242] width 88 height 29
click at [683, 246] on input "False" at bounding box center [677, 243] width 9 height 8
radio input "true"
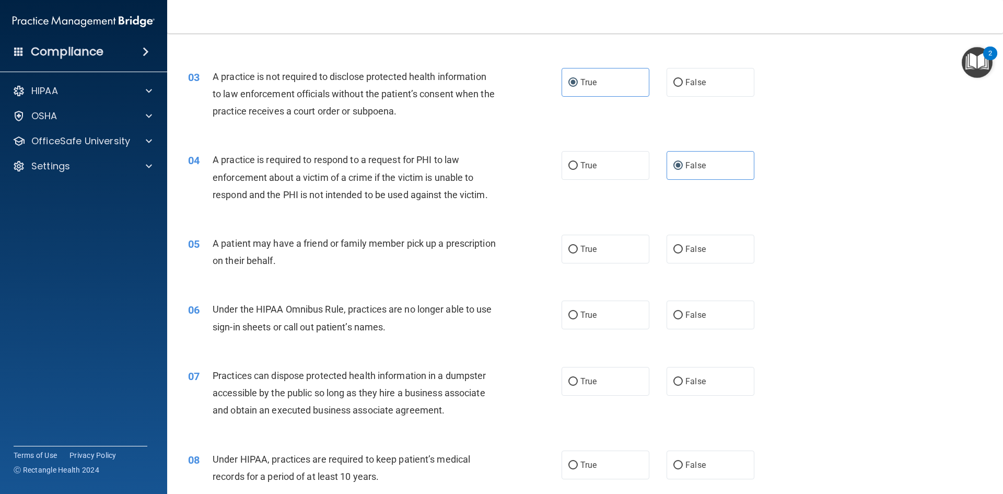
scroll to position [209, 0]
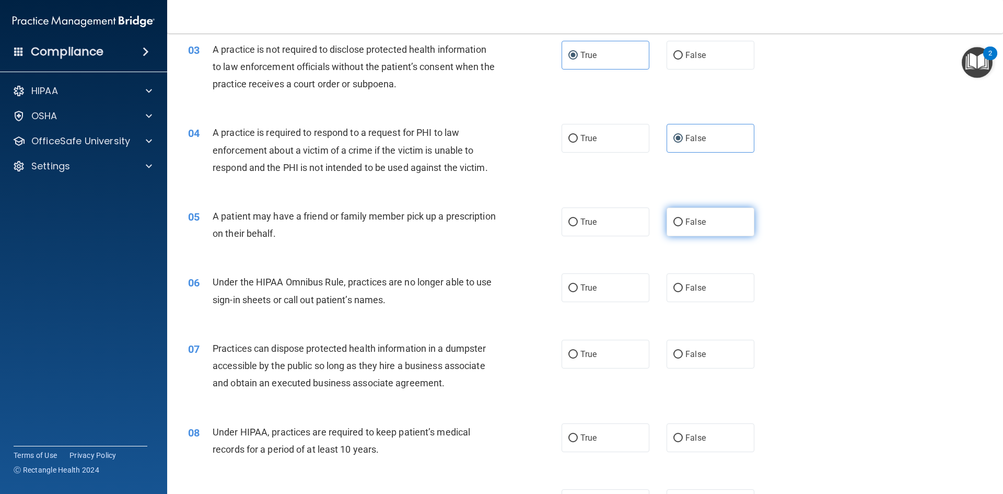
click at [679, 224] on label "False" at bounding box center [711, 221] width 88 height 29
click at [679, 224] on input "False" at bounding box center [677, 222] width 9 height 8
radio input "true"
click at [571, 289] on input "True" at bounding box center [572, 288] width 9 height 8
radio input "true"
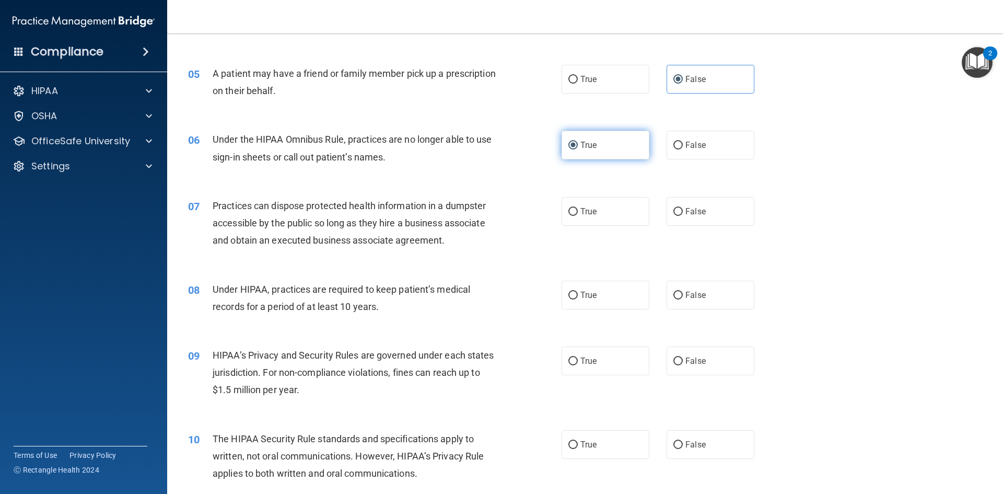
scroll to position [366, 0]
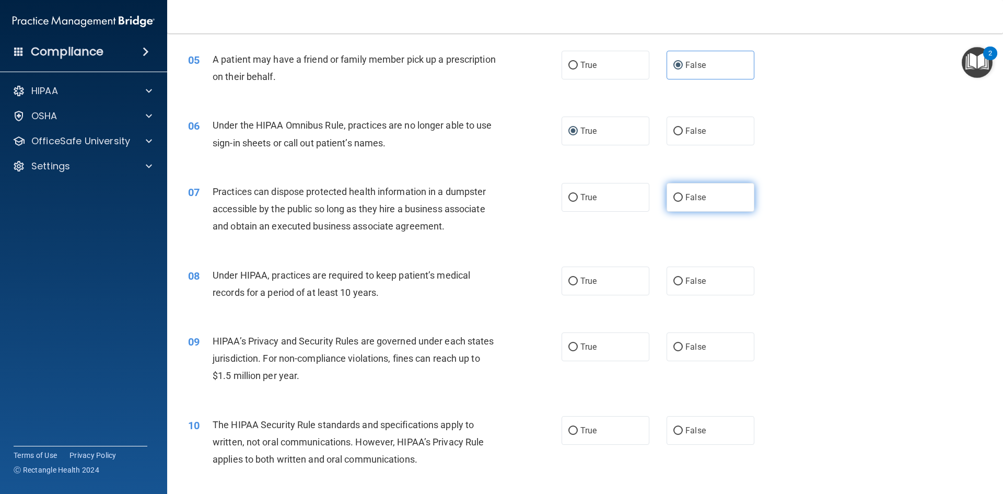
click at [677, 204] on label "False" at bounding box center [711, 197] width 88 height 29
click at [677, 202] on input "False" at bounding box center [677, 198] width 9 height 8
radio input "true"
click at [673, 281] on input "False" at bounding box center [677, 281] width 9 height 8
radio input "true"
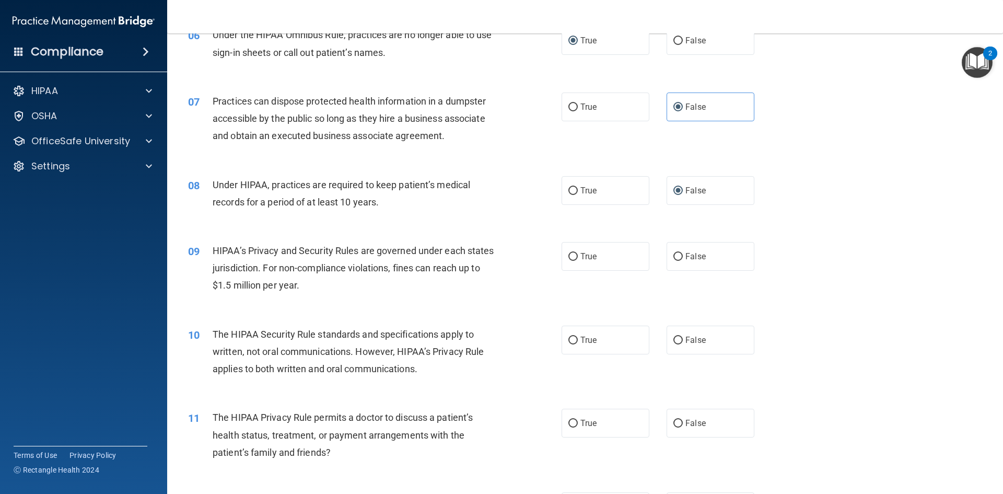
scroll to position [470, 0]
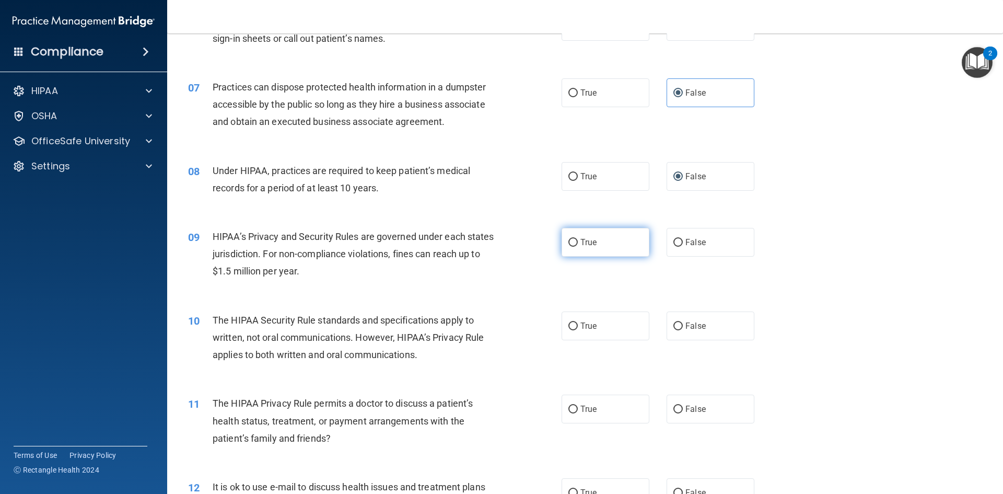
click at [614, 247] on label "True" at bounding box center [606, 242] width 88 height 29
click at [578, 247] on input "True" at bounding box center [572, 243] width 9 height 8
radio input "true"
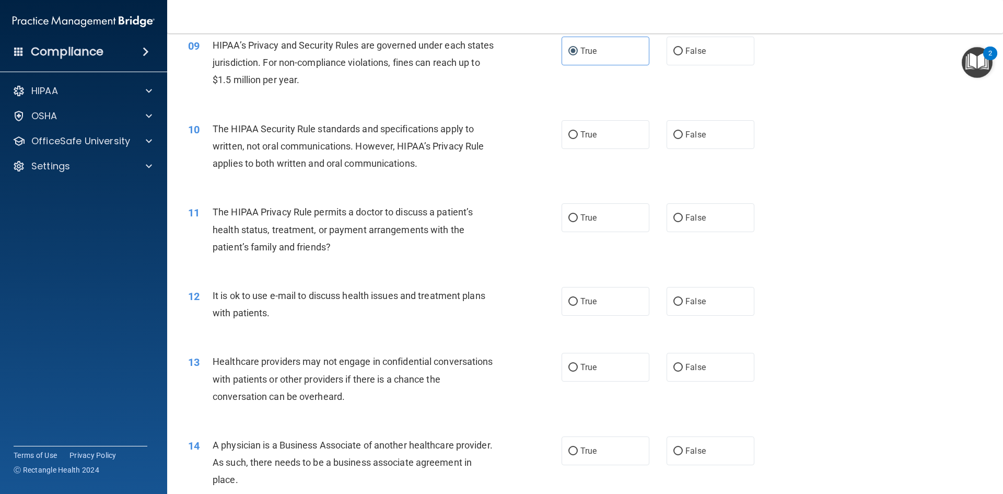
scroll to position [679, 0]
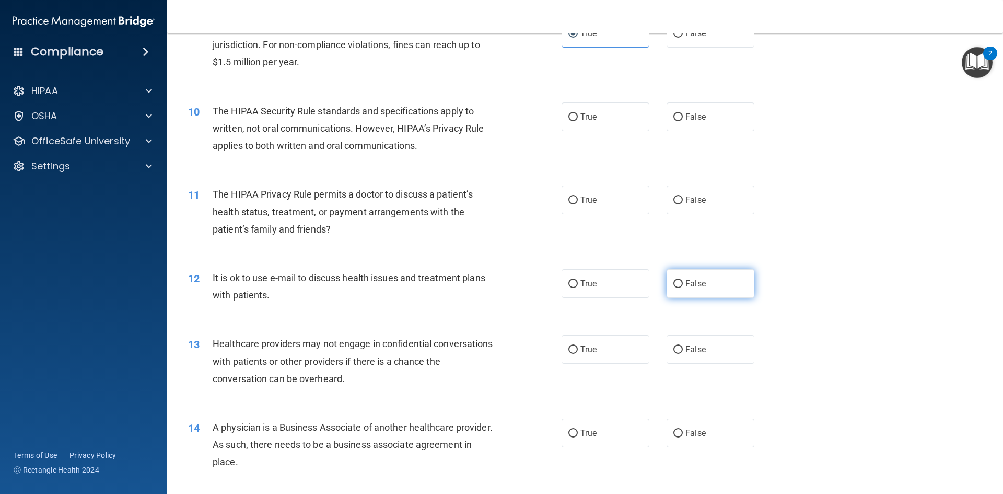
click at [691, 294] on label "False" at bounding box center [711, 283] width 88 height 29
click at [683, 288] on input "False" at bounding box center [677, 284] width 9 height 8
radio input "true"
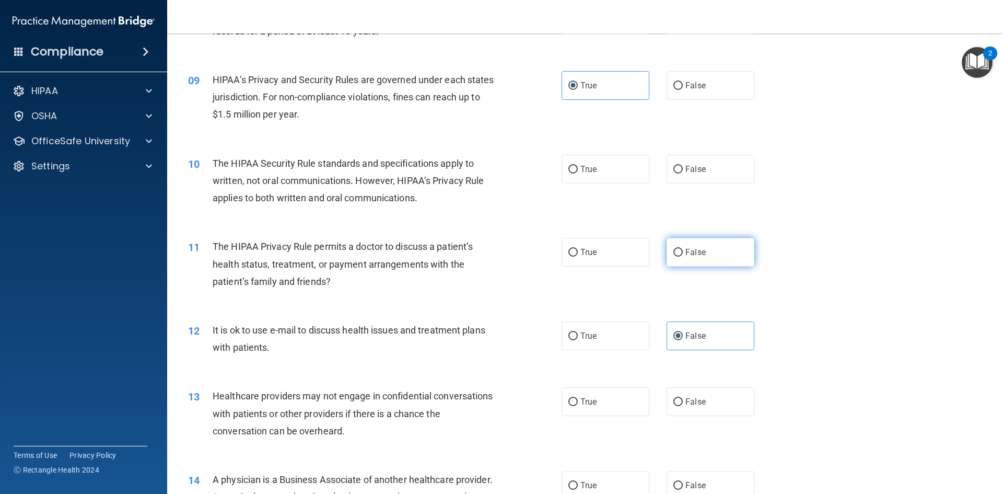
click at [673, 253] on input "False" at bounding box center [677, 253] width 9 height 8
radio input "true"
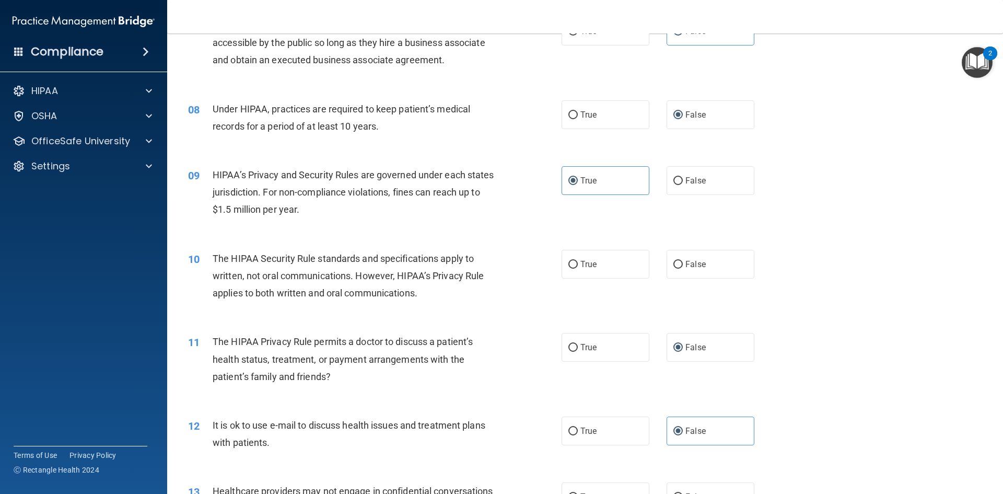
scroll to position [522, 0]
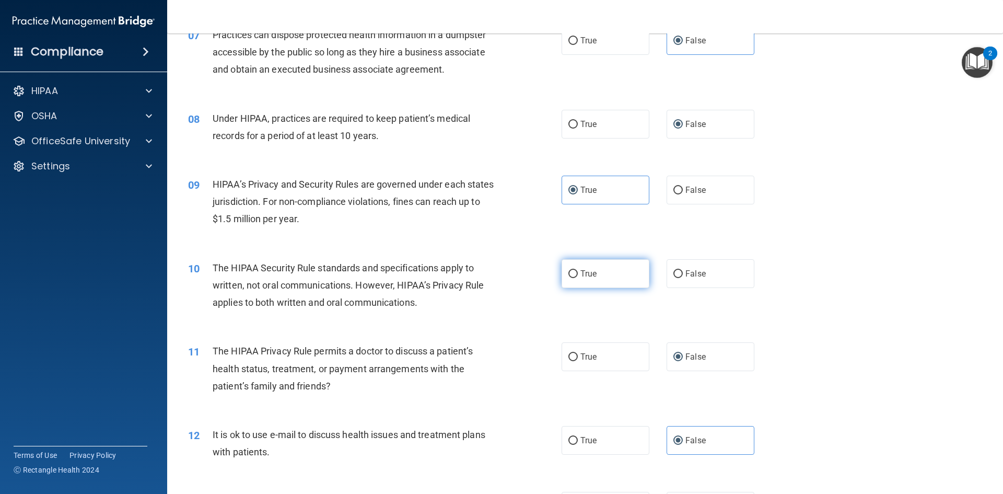
click at [609, 281] on label "True" at bounding box center [606, 273] width 88 height 29
click at [578, 278] on input "True" at bounding box center [572, 274] width 9 height 8
radio input "true"
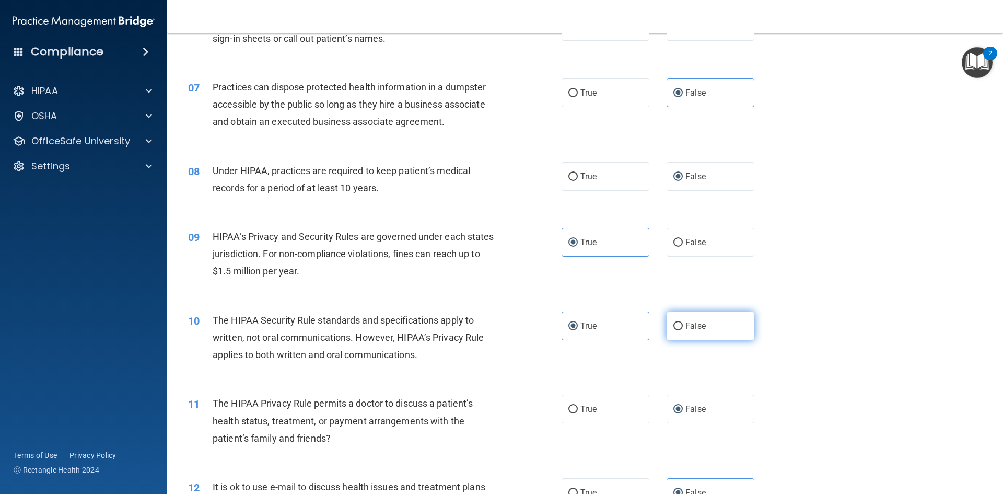
click at [675, 329] on input "False" at bounding box center [677, 326] width 9 height 8
radio input "true"
radio input "false"
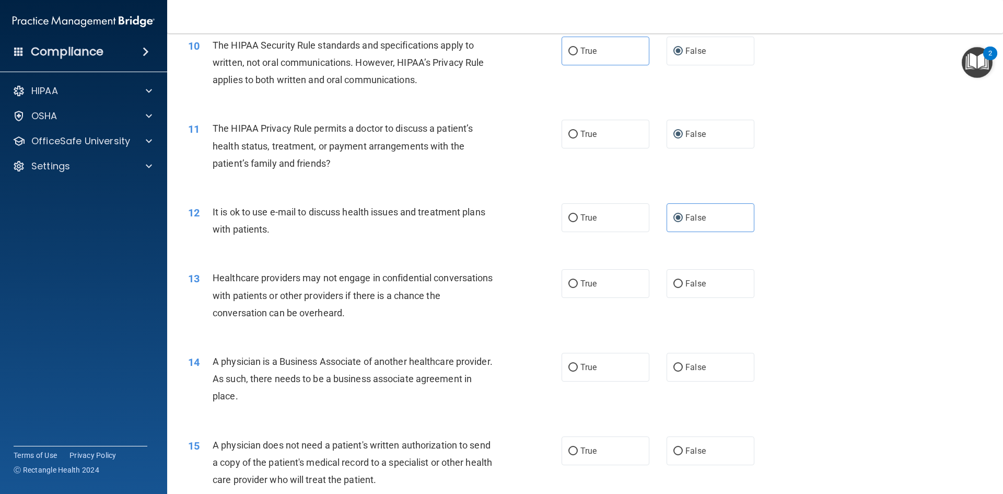
scroll to position [888, 0]
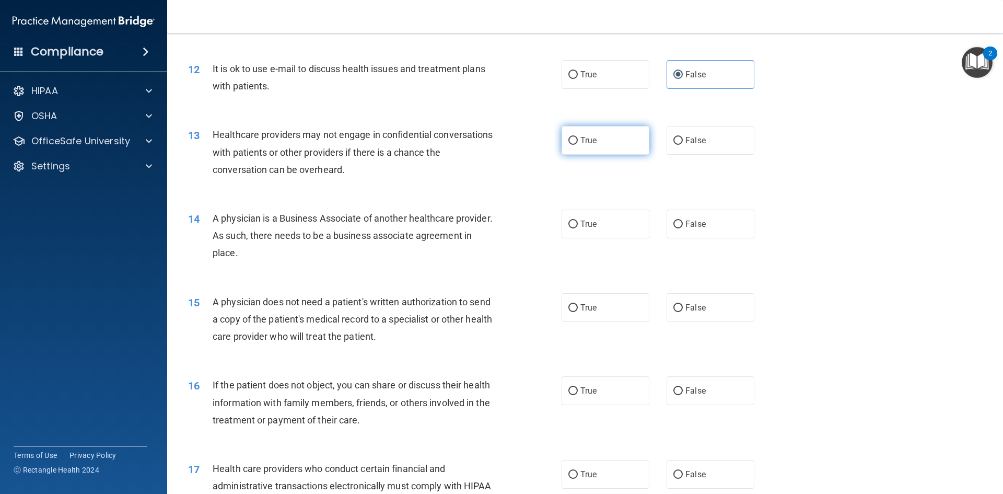
click at [562, 147] on label "True" at bounding box center [606, 140] width 88 height 29
click at [568, 145] on input "True" at bounding box center [572, 141] width 9 height 8
radio input "true"
click at [673, 227] on input "False" at bounding box center [677, 224] width 9 height 8
radio input "true"
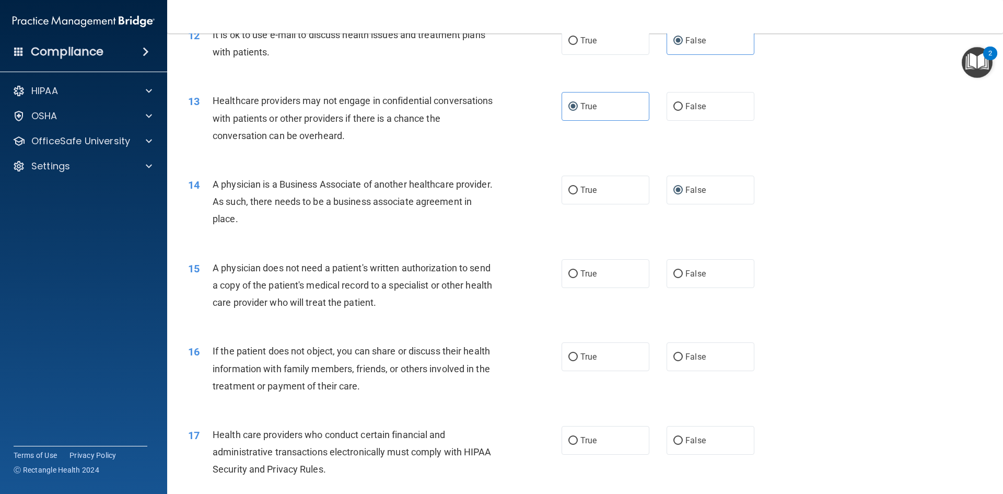
scroll to position [940, 0]
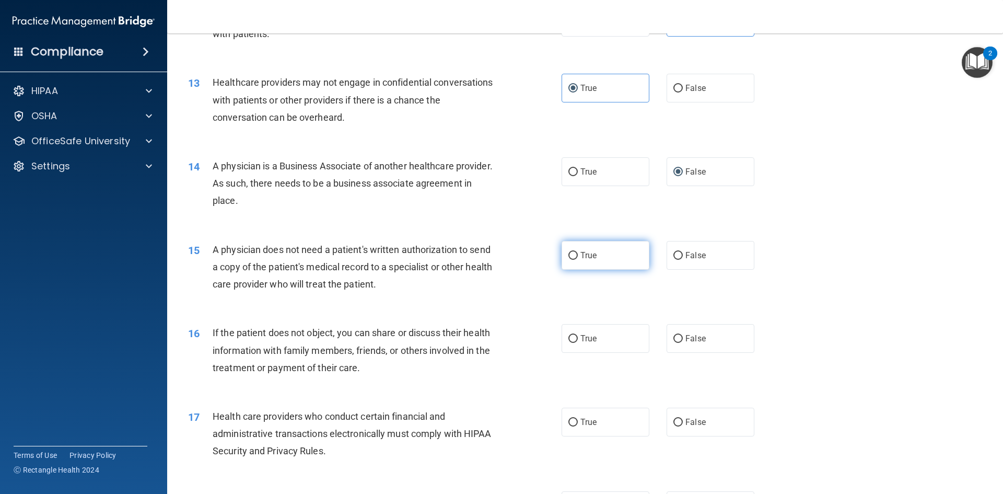
click at [581, 267] on label "True" at bounding box center [606, 255] width 88 height 29
click at [578, 260] on input "True" at bounding box center [572, 256] width 9 height 8
radio input "true"
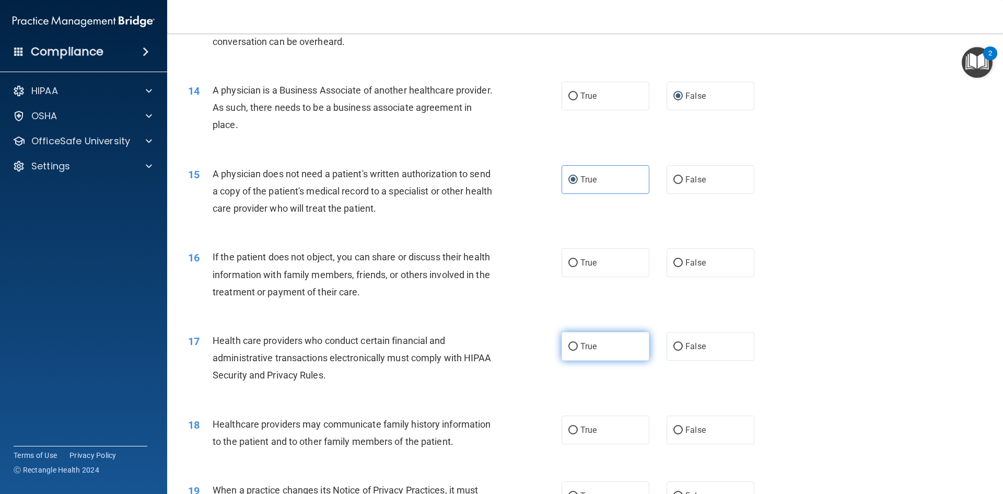
scroll to position [993, 0]
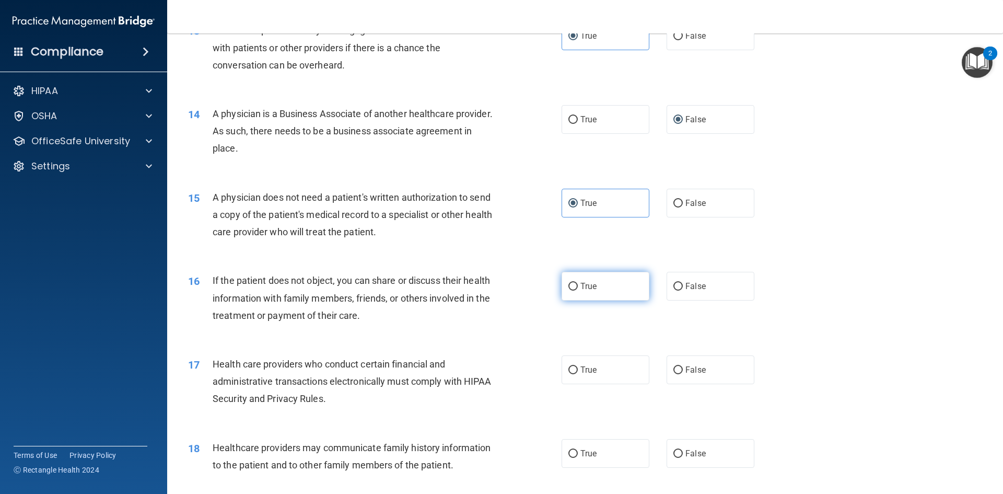
click at [586, 285] on span "True" at bounding box center [588, 286] width 16 height 10
click at [578, 285] on input "True" at bounding box center [572, 287] width 9 height 8
radio input "true"
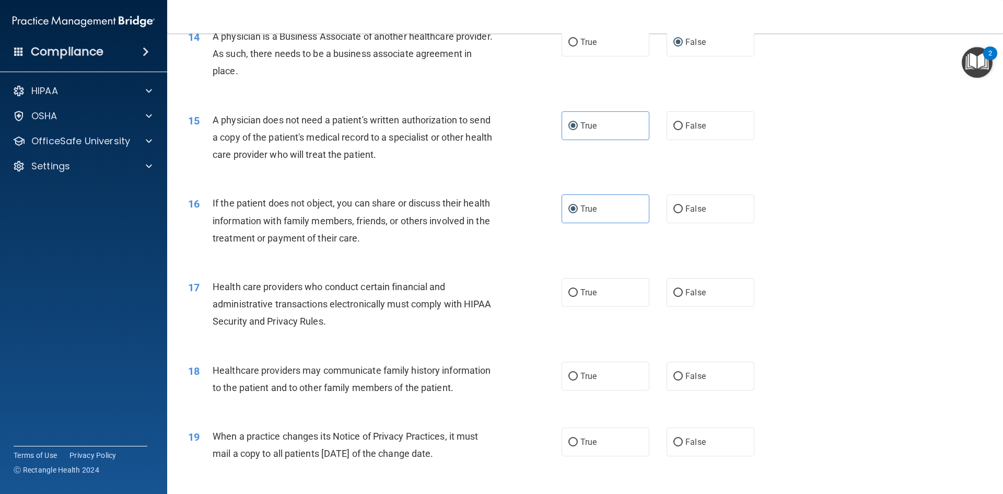
scroll to position [1097, 0]
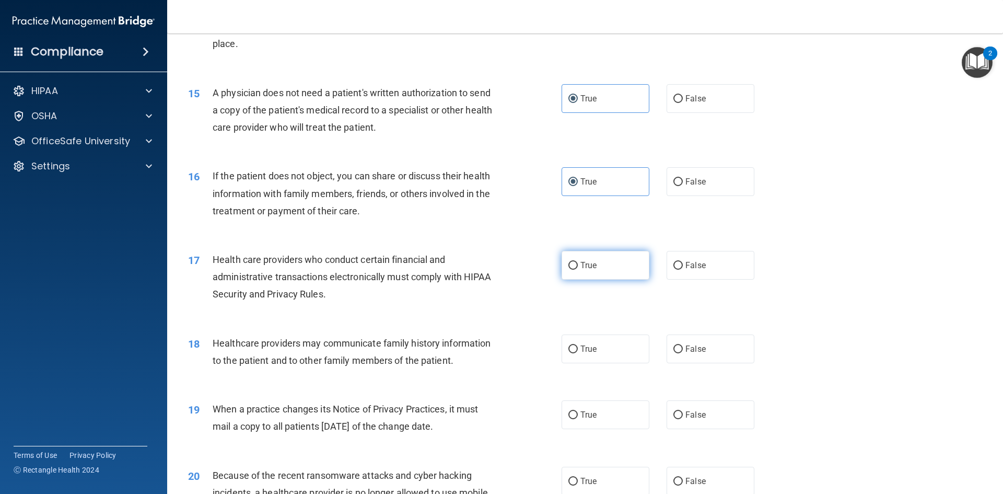
click at [599, 277] on label "True" at bounding box center [606, 265] width 88 height 29
click at [578, 270] on input "True" at bounding box center [572, 266] width 9 height 8
radio input "true"
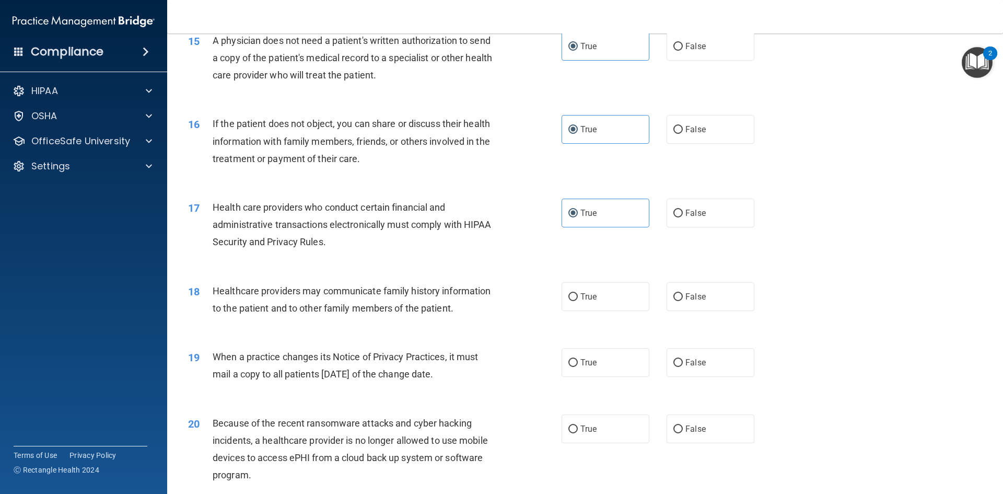
scroll to position [1201, 0]
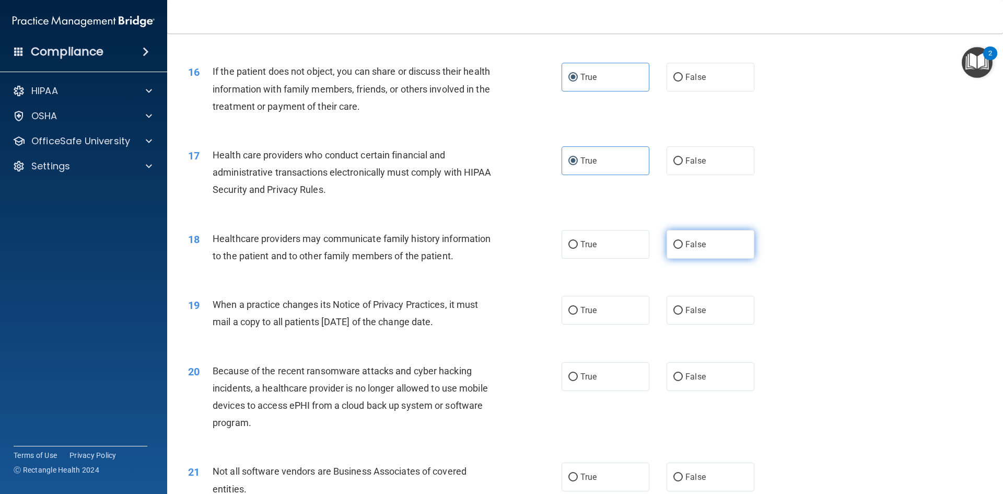
click at [685, 241] on span "False" at bounding box center [695, 244] width 20 height 10
click at [682, 241] on input "False" at bounding box center [677, 245] width 9 height 8
radio input "true"
click at [675, 309] on input "False" at bounding box center [677, 311] width 9 height 8
radio input "true"
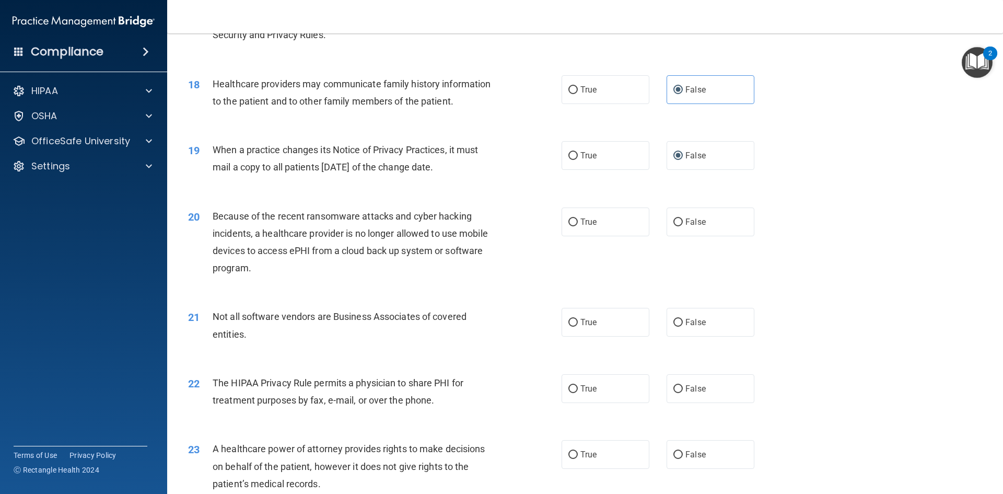
scroll to position [1358, 0]
click at [577, 228] on label "True" at bounding box center [606, 219] width 88 height 29
click at [577, 224] on input "True" at bounding box center [572, 220] width 9 height 8
radio input "true"
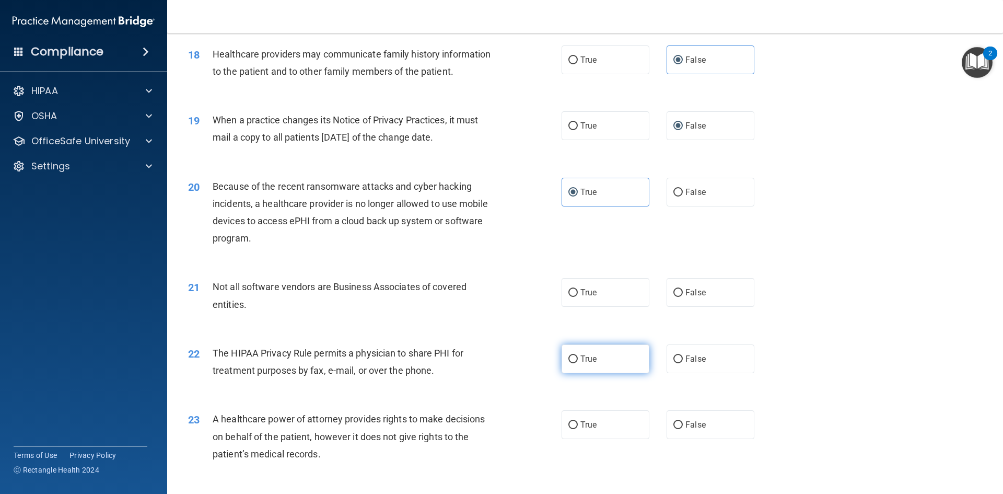
scroll to position [1410, 0]
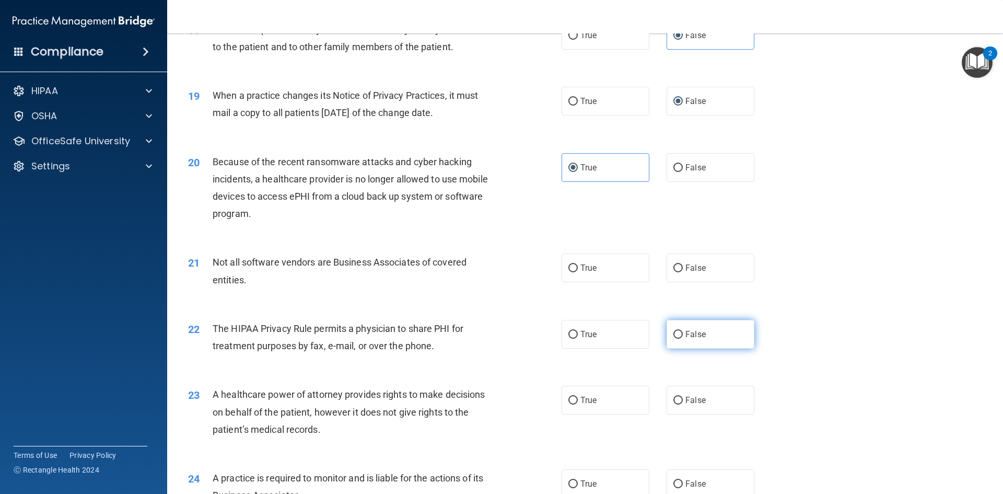
click at [667, 328] on label "False" at bounding box center [711, 334] width 88 height 29
click at [673, 331] on input "False" at bounding box center [677, 335] width 9 height 8
radio input "true"
click at [599, 396] on label "True" at bounding box center [606, 400] width 88 height 29
click at [578, 396] on input "True" at bounding box center [572, 400] width 9 height 8
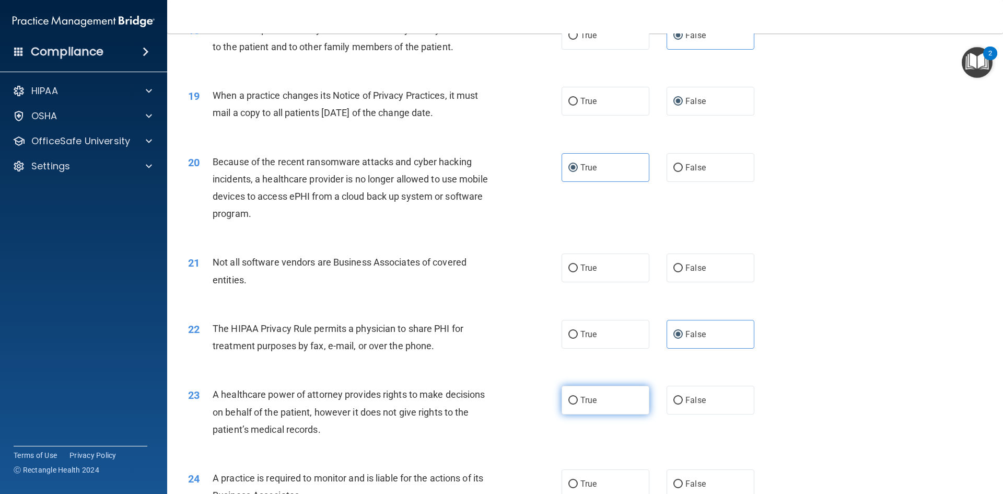
radio input "true"
click at [672, 275] on label "False" at bounding box center [711, 267] width 88 height 29
click at [673, 272] on input "False" at bounding box center [677, 268] width 9 height 8
radio input "true"
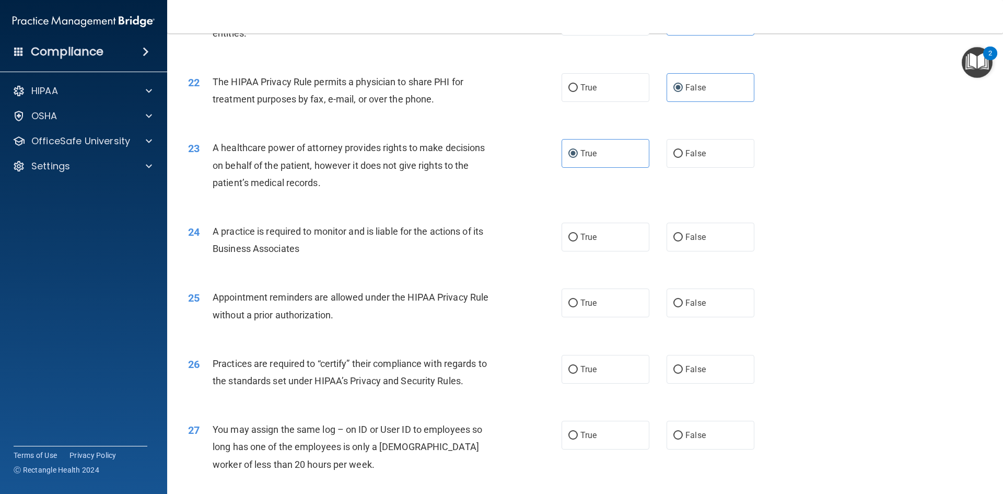
scroll to position [1672, 0]
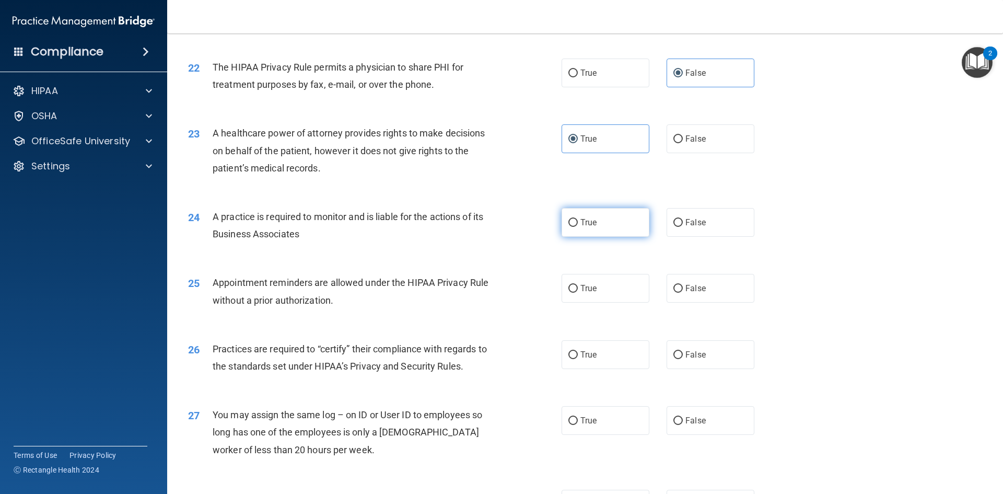
click at [598, 226] on label "True" at bounding box center [606, 222] width 88 height 29
click at [578, 226] on input "True" at bounding box center [572, 223] width 9 height 8
click at [675, 294] on label "False" at bounding box center [711, 288] width 88 height 29
click at [675, 293] on input "False" at bounding box center [677, 289] width 9 height 8
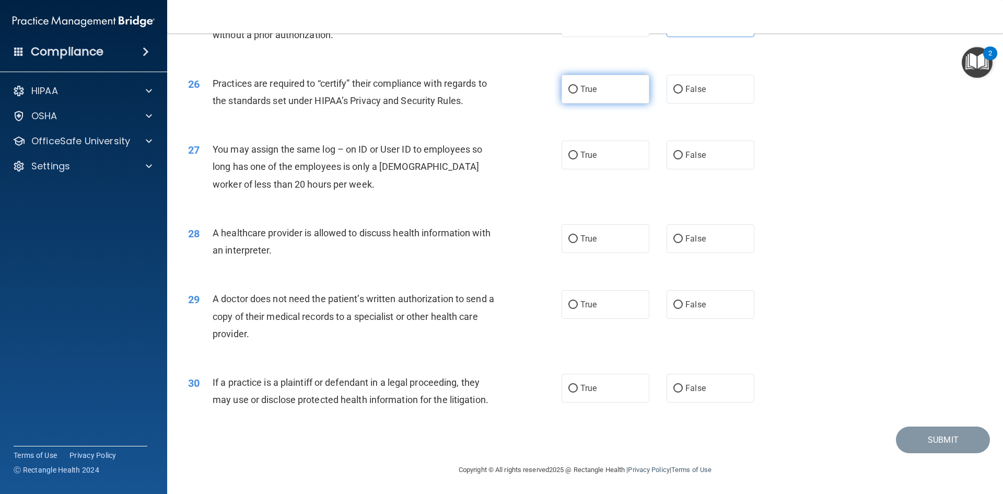
scroll to position [1938, 0]
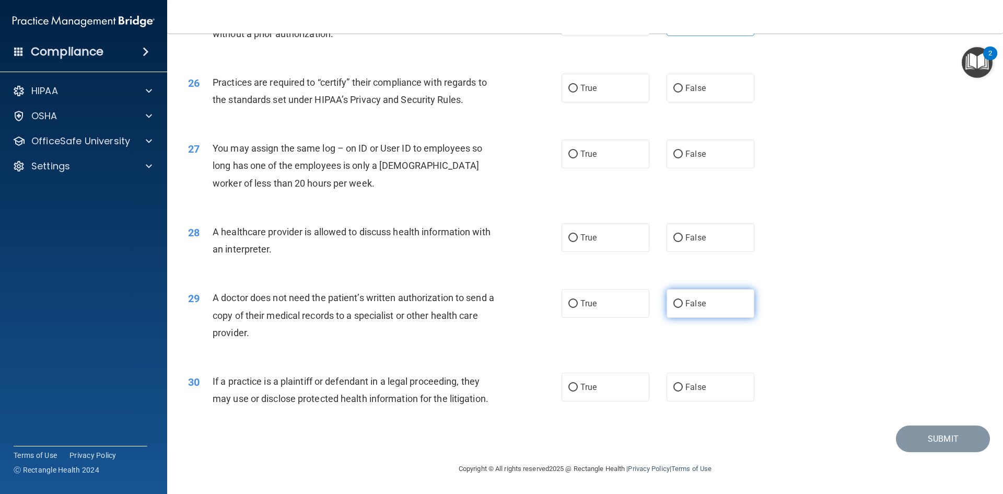
click at [678, 310] on label "False" at bounding box center [711, 303] width 88 height 29
click at [678, 308] on input "False" at bounding box center [677, 304] width 9 height 8
click at [615, 392] on label "True" at bounding box center [606, 386] width 88 height 29
click at [578, 391] on input "True" at bounding box center [572, 387] width 9 height 8
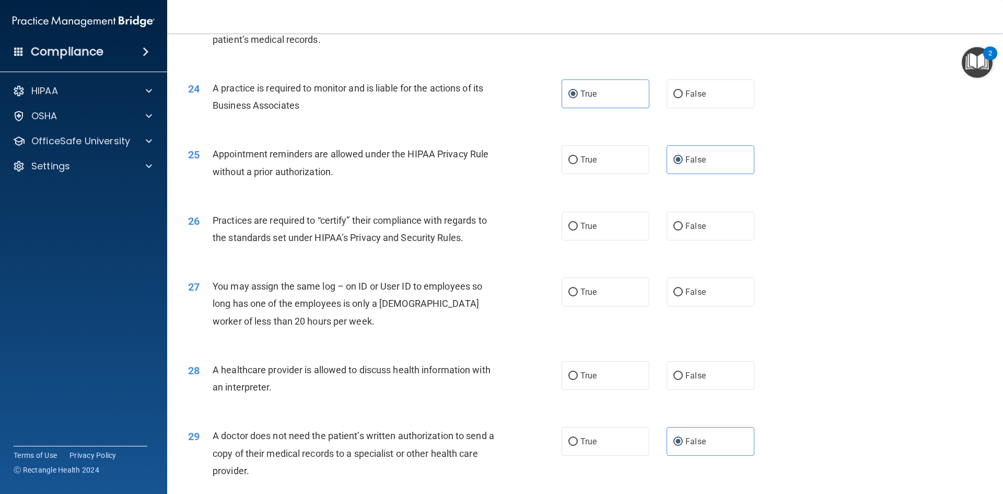
scroll to position [1781, 0]
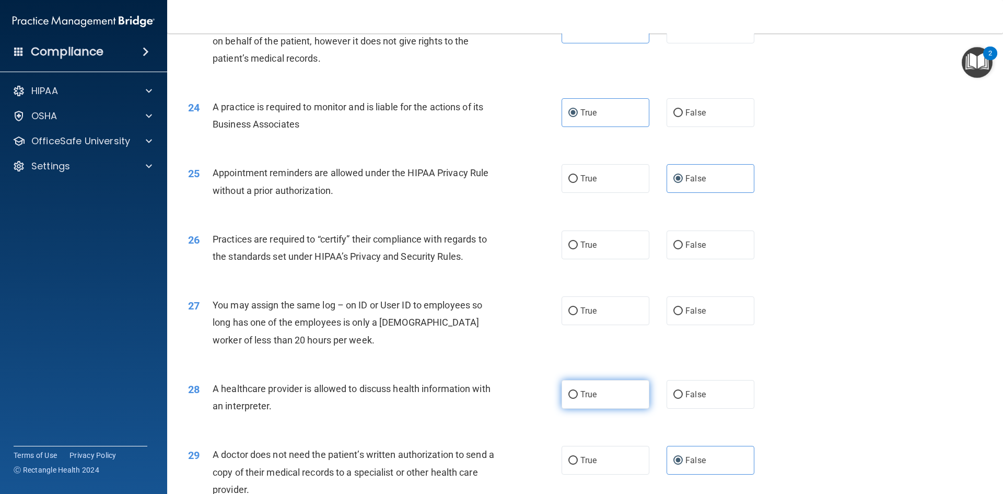
click at [594, 402] on label "True" at bounding box center [606, 394] width 88 height 29
click at [578, 399] on input "True" at bounding box center [572, 395] width 9 height 8
click at [626, 316] on label "True" at bounding box center [606, 310] width 88 height 29
click at [578, 315] on input "True" at bounding box center [572, 311] width 9 height 8
click at [673, 317] on label "False" at bounding box center [711, 310] width 88 height 29
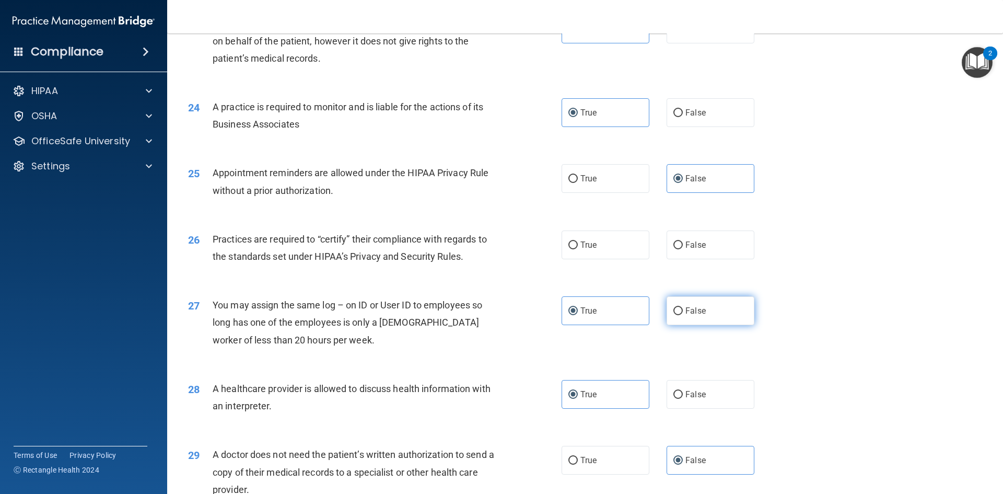
click at [673, 315] on input "False" at bounding box center [677, 311] width 9 height 8
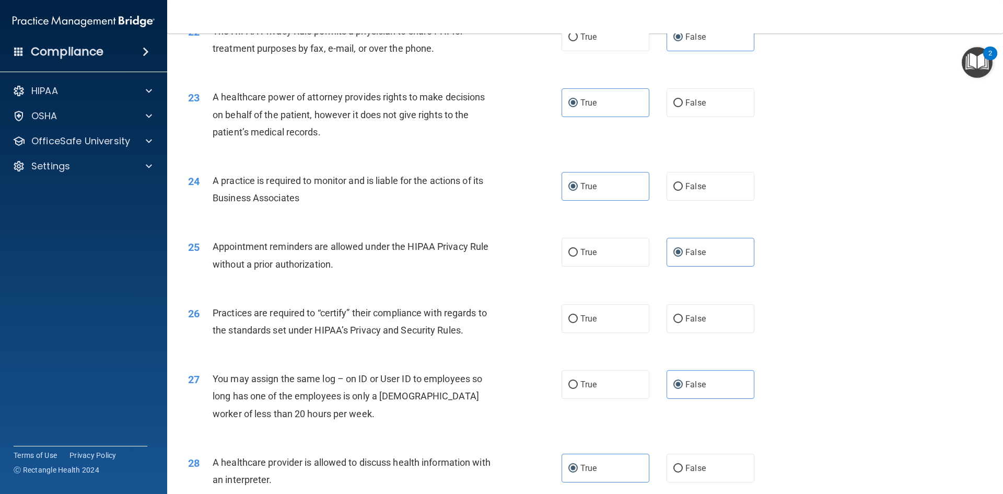
scroll to position [1677, 0]
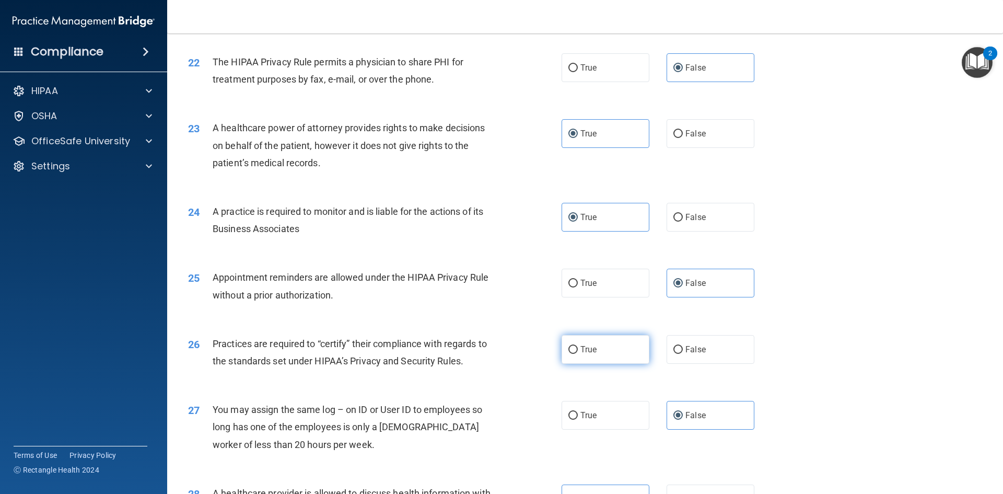
click at [590, 354] on label "True" at bounding box center [606, 349] width 88 height 29
click at [578, 354] on input "True" at bounding box center [572, 350] width 9 height 8
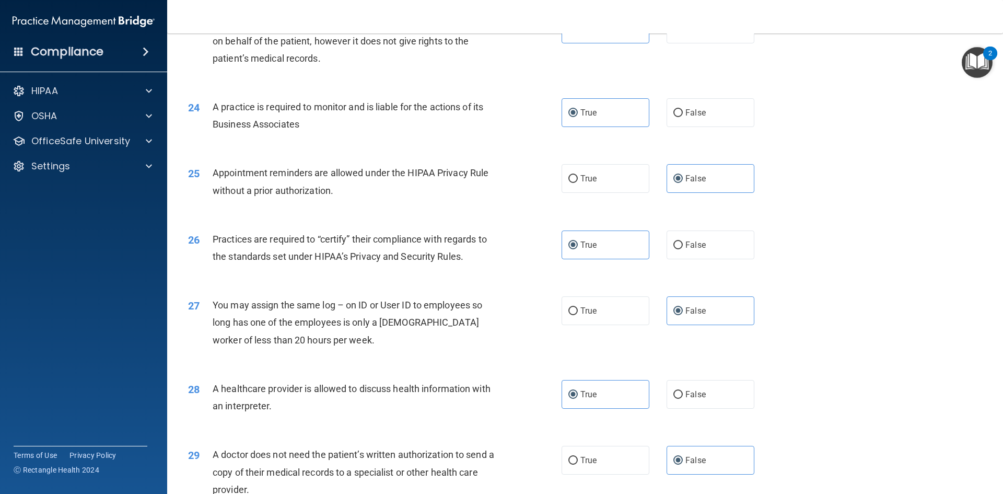
scroll to position [1938, 0]
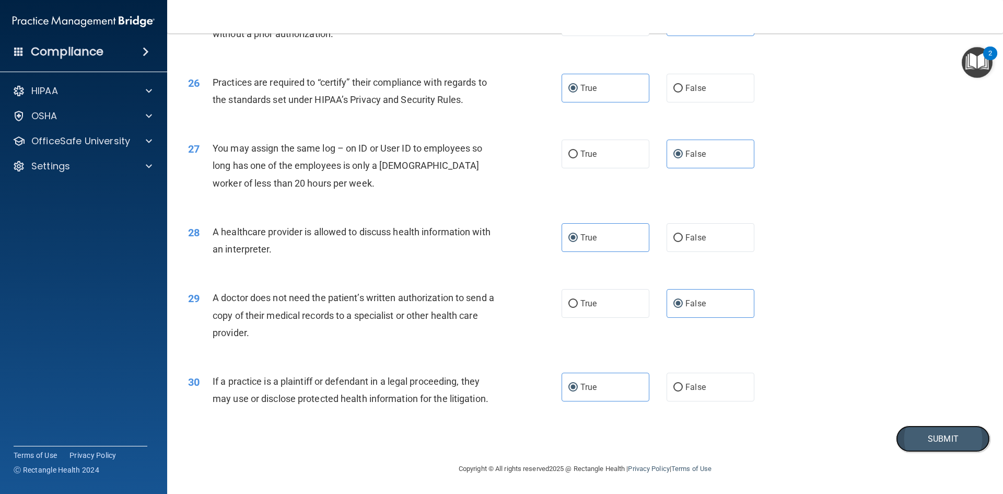
click at [921, 427] on button "Submit" at bounding box center [943, 438] width 94 height 27
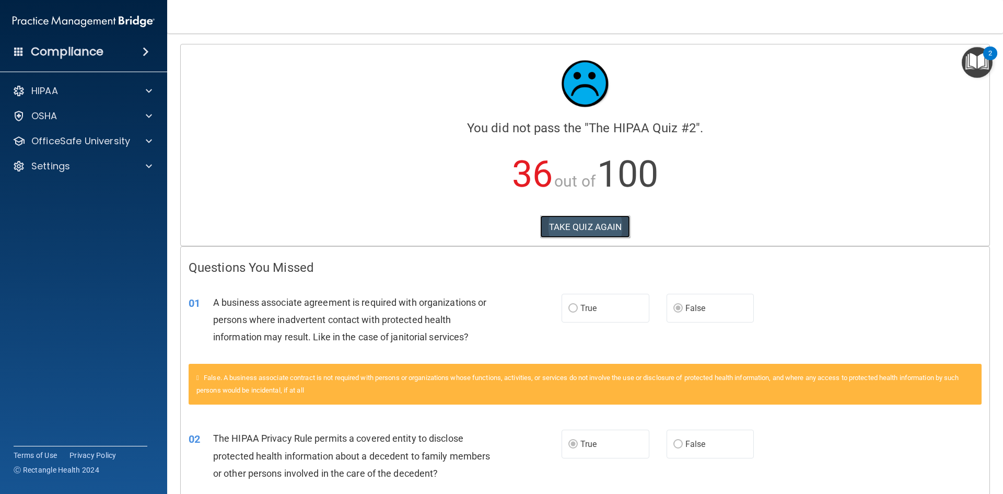
click at [604, 228] on button "TAKE QUIZ AGAIN" at bounding box center [585, 226] width 90 height 23
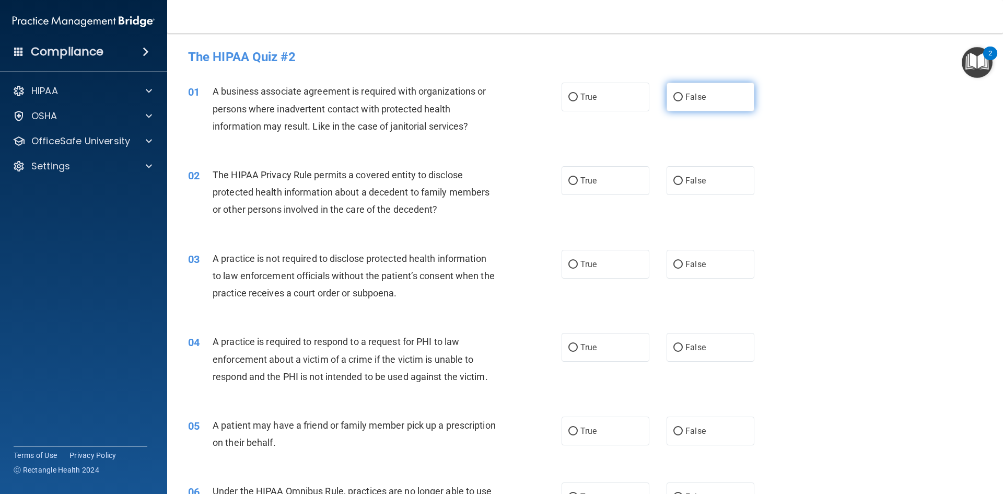
click at [721, 100] on label "False" at bounding box center [711, 97] width 88 height 29
click at [683, 100] on input "False" at bounding box center [677, 98] width 9 height 8
click at [608, 190] on label "True" at bounding box center [606, 180] width 88 height 29
click at [578, 185] on input "True" at bounding box center [572, 181] width 9 height 8
click at [699, 257] on label "False" at bounding box center [711, 264] width 88 height 29
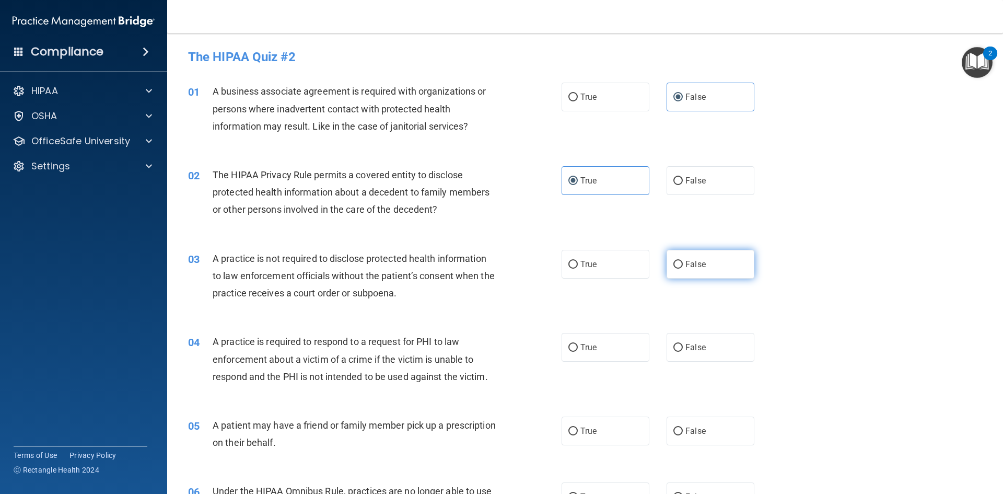
click at [683, 261] on input "False" at bounding box center [677, 265] width 9 height 8
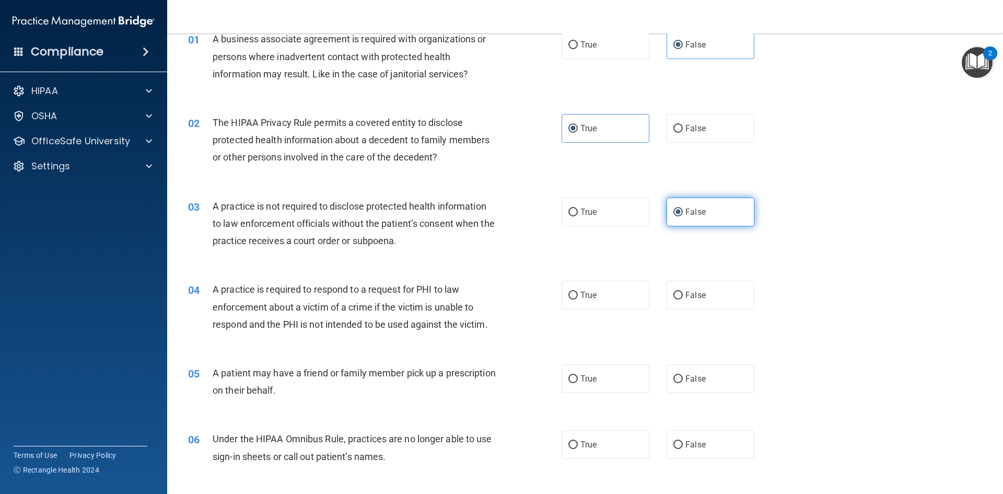
scroll to position [104, 0]
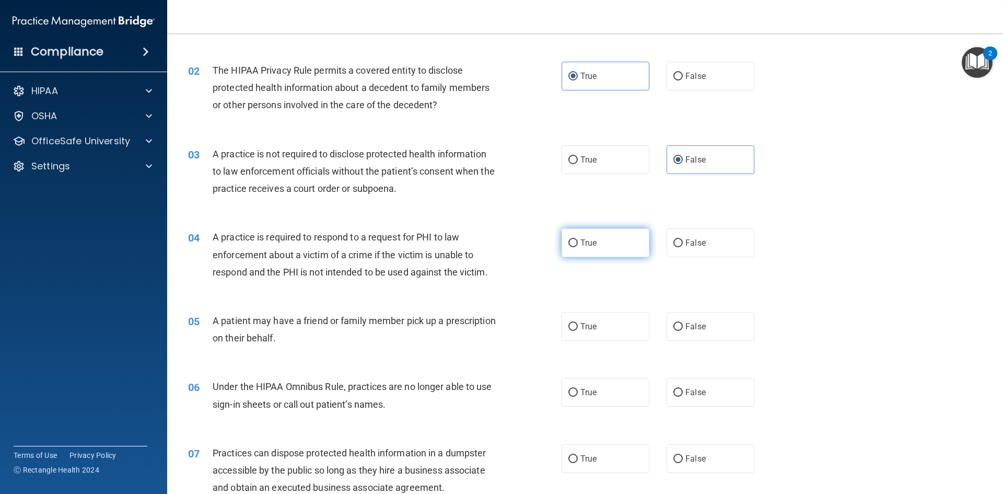
click at [615, 238] on label "True" at bounding box center [606, 242] width 88 height 29
click at [578, 239] on input "True" at bounding box center [572, 243] width 9 height 8
click at [581, 325] on span "True" at bounding box center [588, 326] width 16 height 10
click at [578, 325] on input "True" at bounding box center [572, 327] width 9 height 8
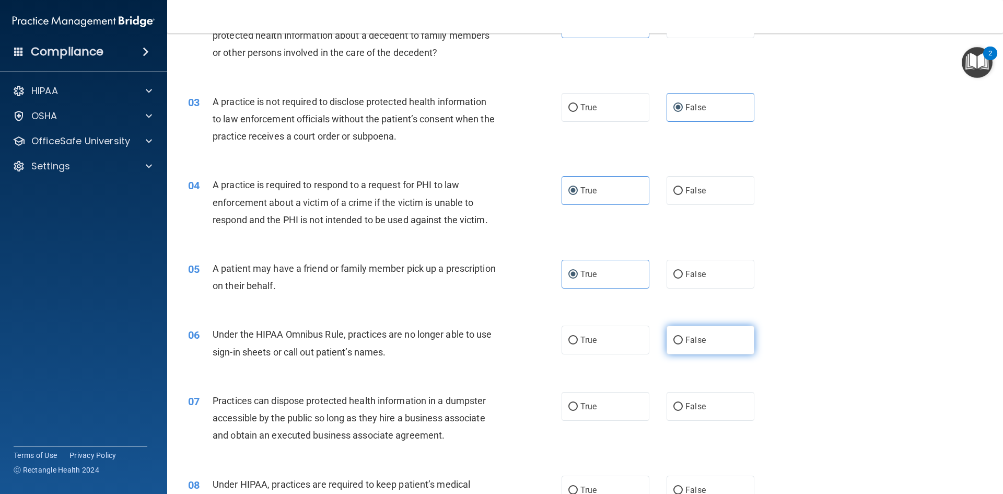
click at [708, 336] on label "False" at bounding box center [711, 339] width 88 height 29
click at [683, 336] on input "False" at bounding box center [677, 340] width 9 height 8
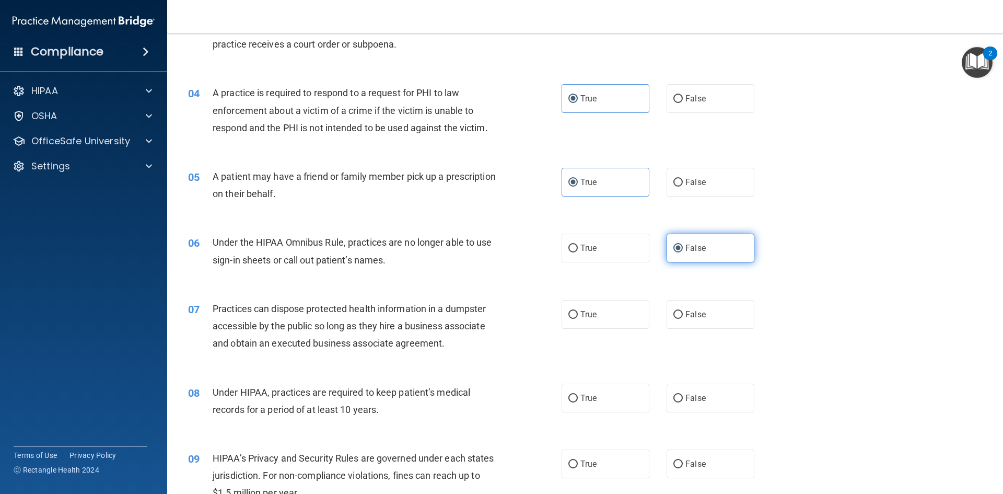
scroll to position [261, 0]
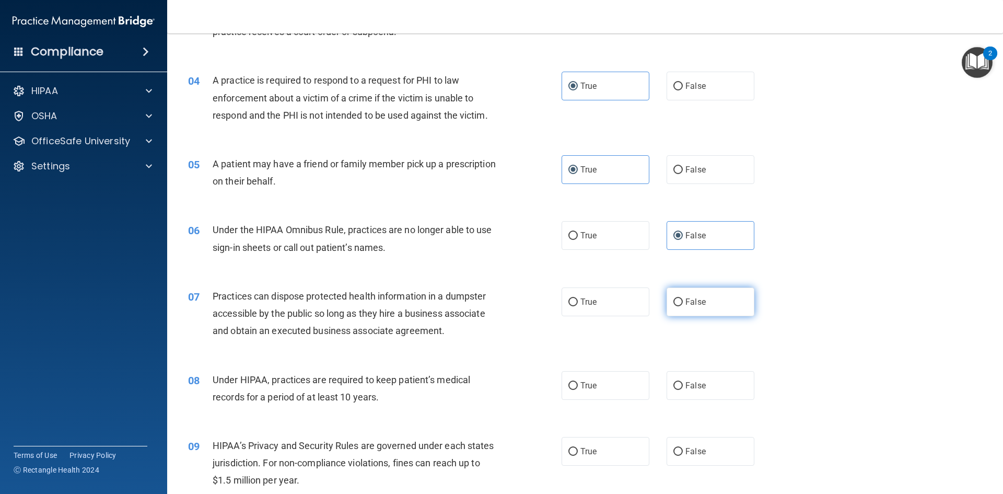
click at [716, 309] on label "False" at bounding box center [711, 301] width 88 height 29
click at [683, 306] on input "False" at bounding box center [677, 302] width 9 height 8
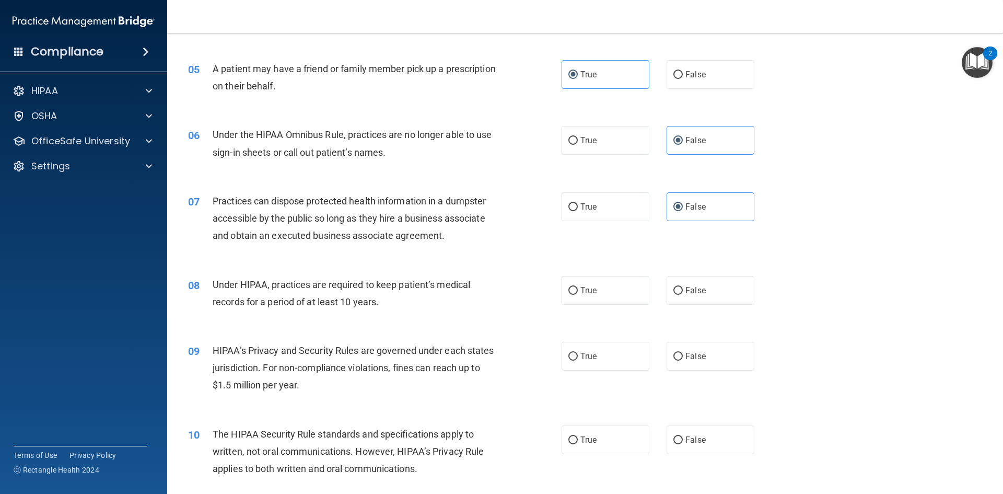
scroll to position [366, 0]
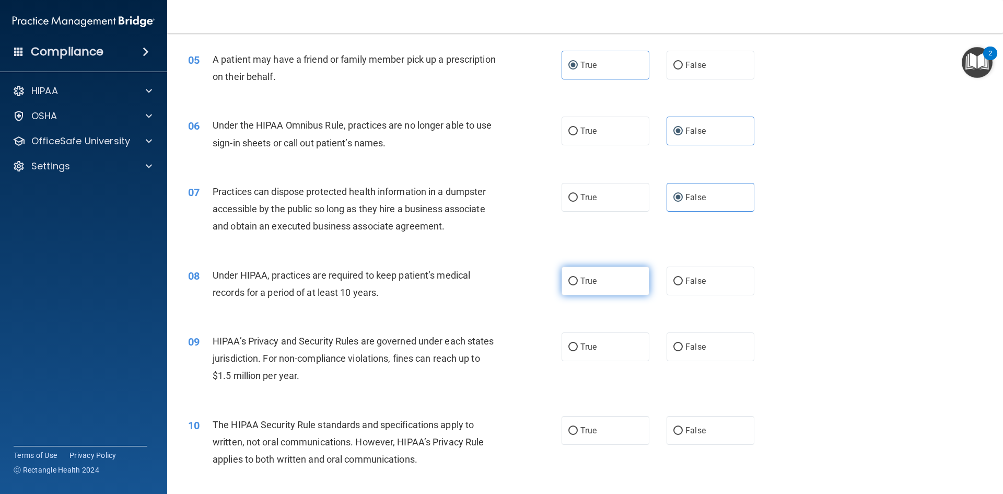
click at [623, 273] on label "True" at bounding box center [606, 280] width 88 height 29
click at [578, 277] on input "True" at bounding box center [572, 281] width 9 height 8
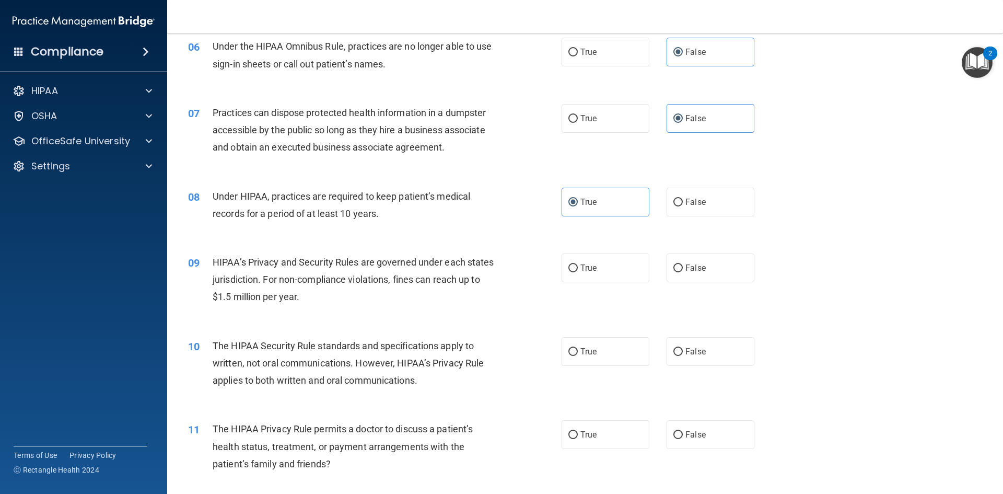
scroll to position [470, 0]
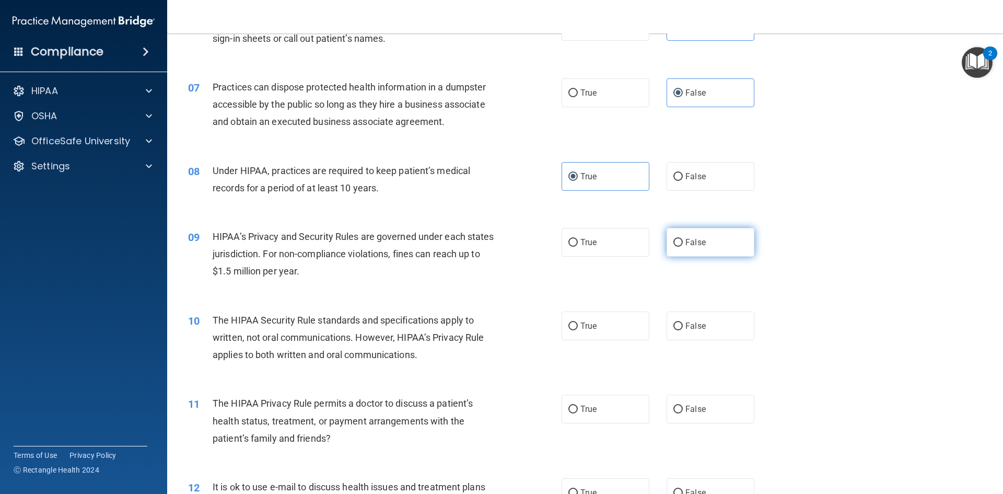
click at [687, 254] on label "False" at bounding box center [711, 242] width 88 height 29
click at [683, 247] on input "False" at bounding box center [677, 243] width 9 height 8
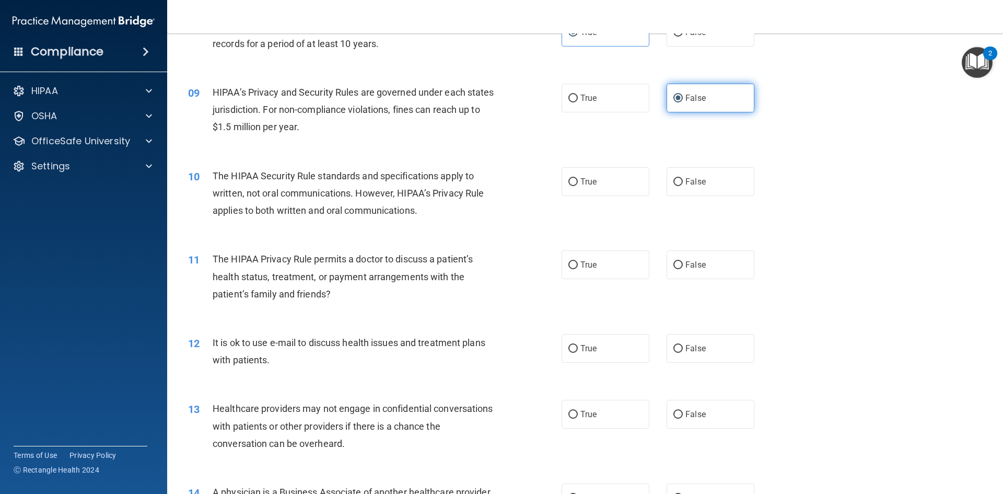
scroll to position [627, 0]
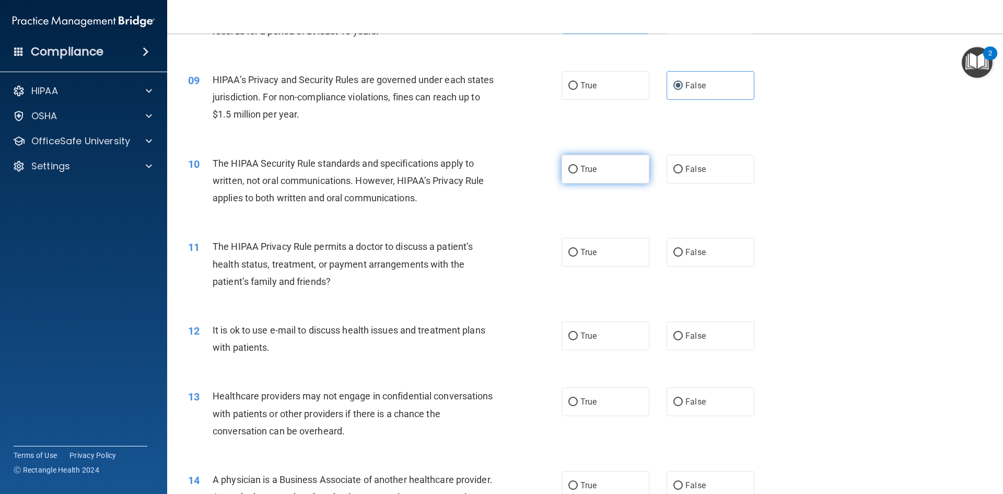
click at [603, 177] on label "True" at bounding box center [606, 169] width 88 height 29
click at [578, 173] on input "True" at bounding box center [572, 170] width 9 height 8
click at [595, 251] on label "True" at bounding box center [606, 252] width 88 height 29
click at [578, 251] on input "True" at bounding box center [572, 253] width 9 height 8
click at [603, 342] on label "True" at bounding box center [606, 335] width 88 height 29
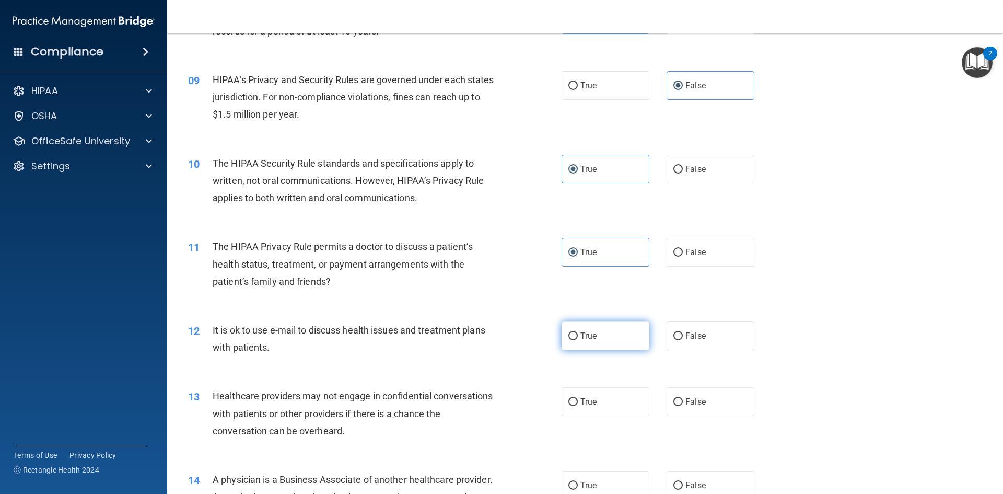
click at [578, 340] on input "True" at bounding box center [572, 336] width 9 height 8
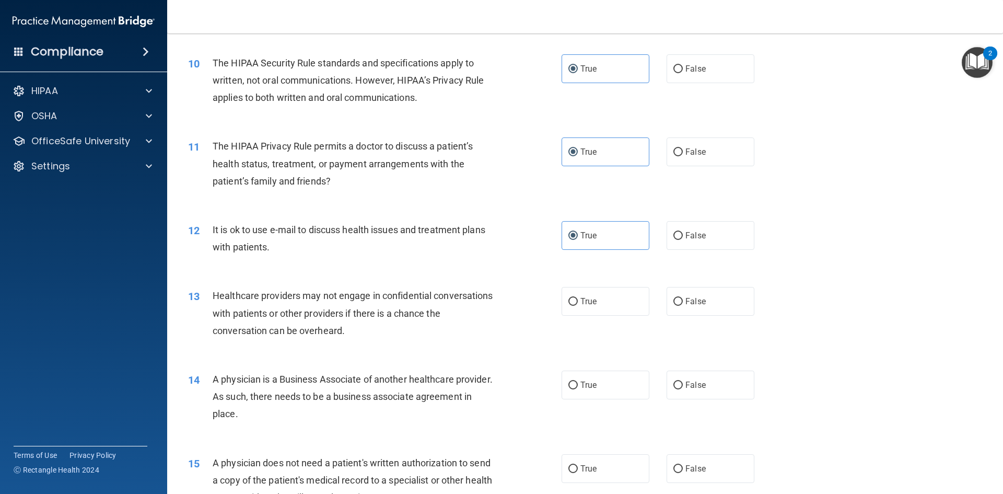
scroll to position [836, 0]
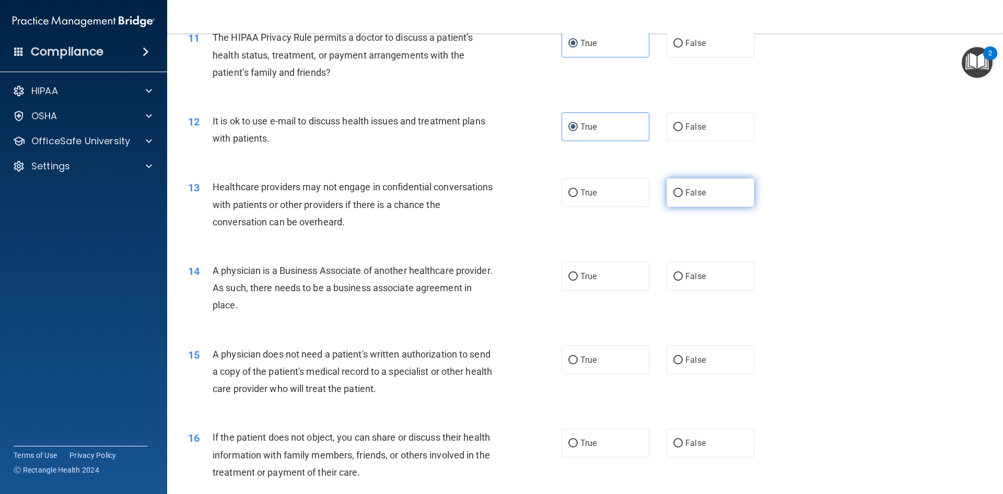
click at [710, 194] on label "False" at bounding box center [711, 192] width 88 height 29
click at [683, 194] on input "False" at bounding box center [677, 193] width 9 height 8
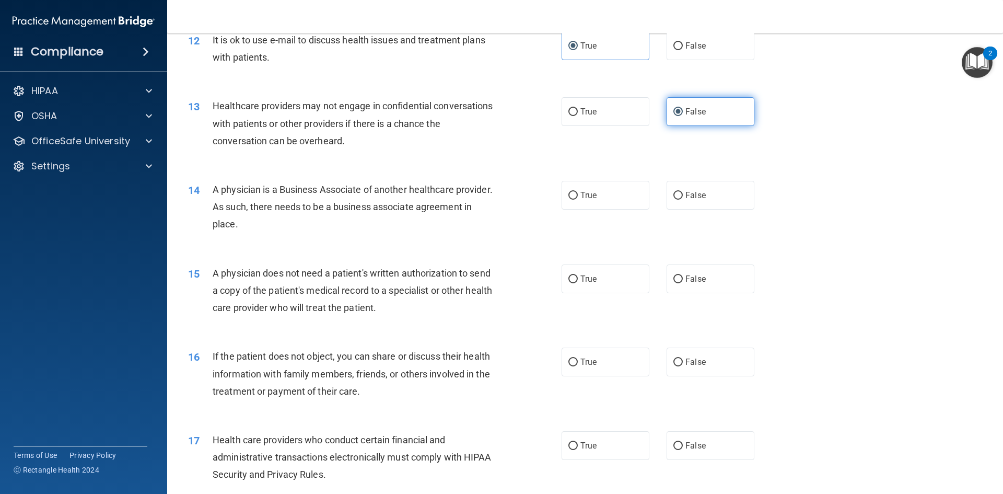
scroll to position [940, 0]
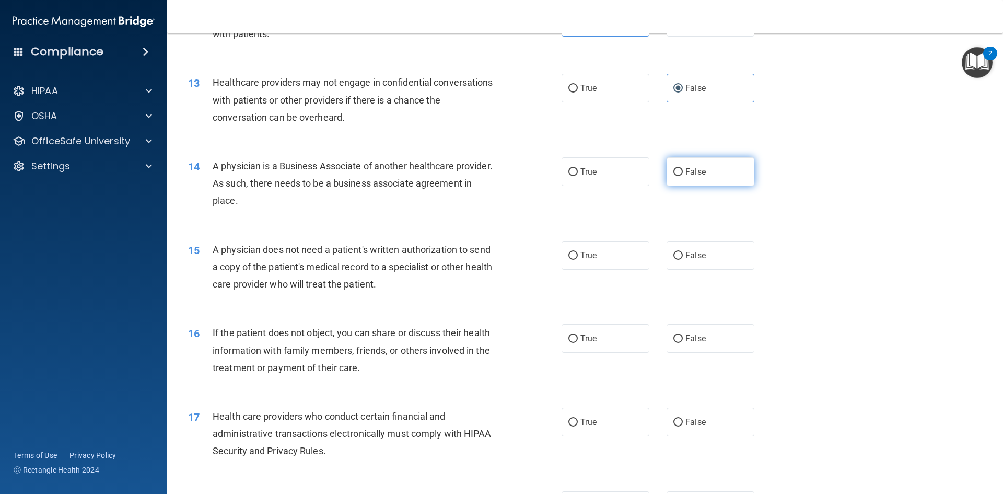
click at [675, 172] on input "False" at bounding box center [677, 172] width 9 height 8
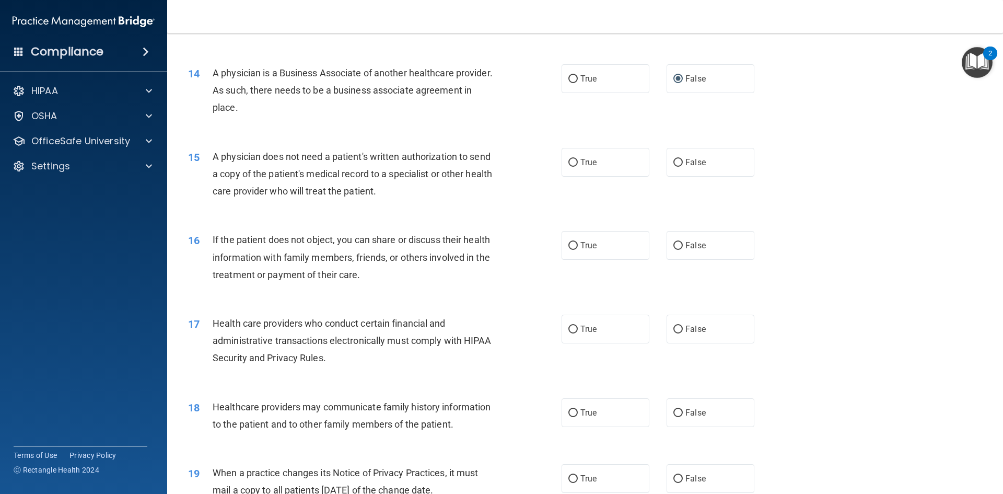
scroll to position [1045, 0]
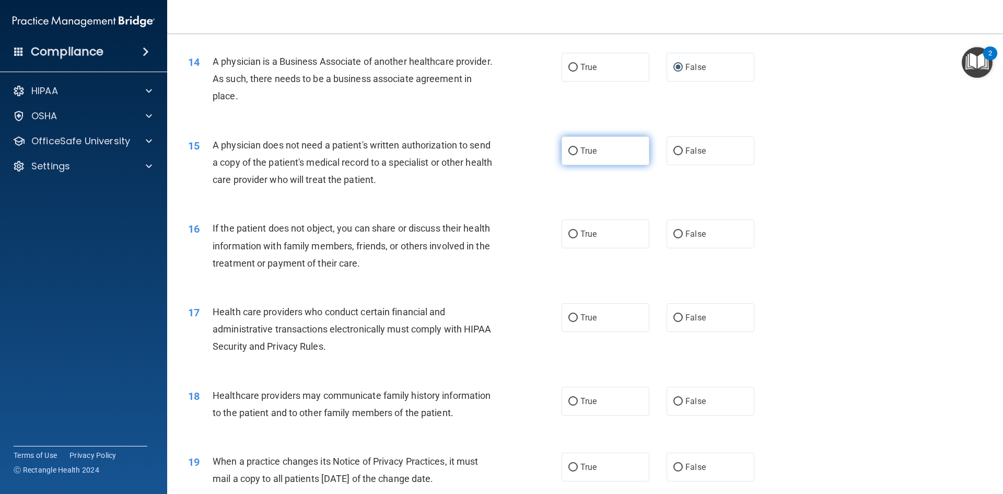
click at [629, 157] on label "True" at bounding box center [606, 150] width 88 height 29
click at [578, 155] on input "True" at bounding box center [572, 151] width 9 height 8
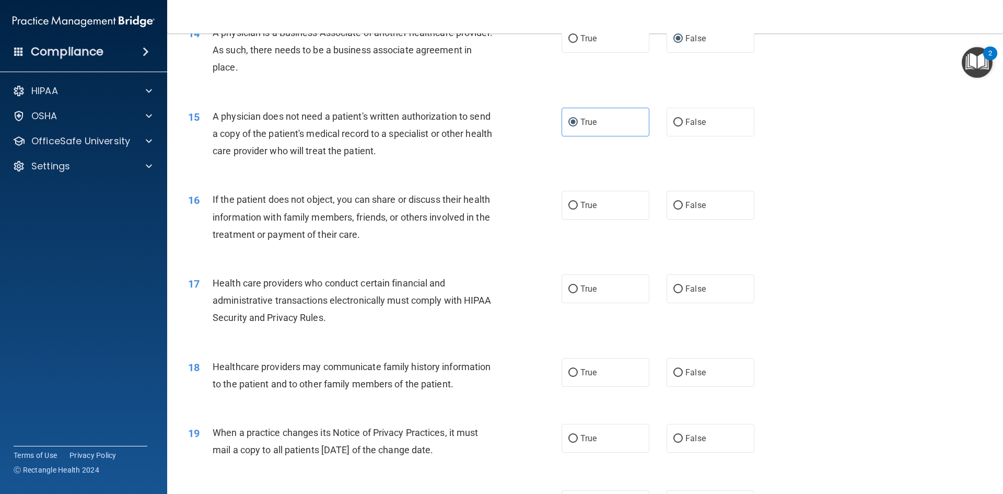
scroll to position [1149, 0]
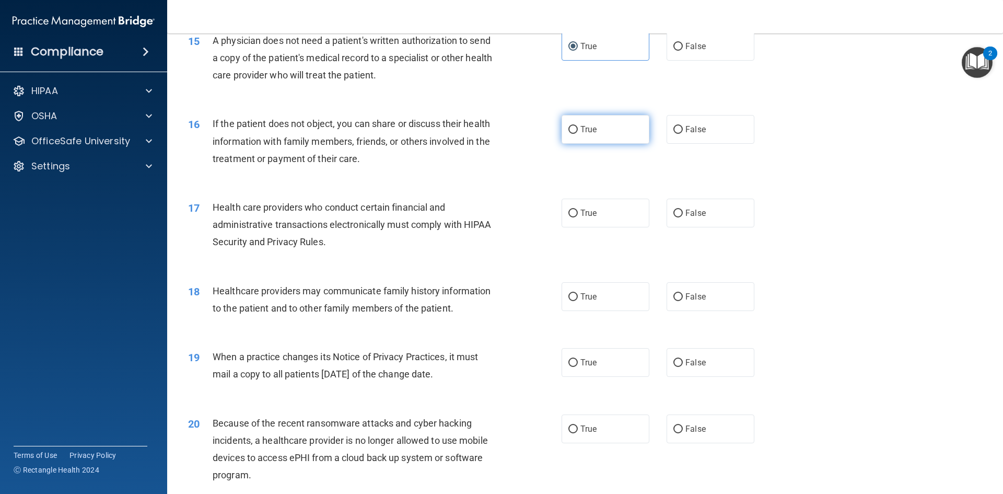
click at [632, 142] on label "True" at bounding box center [606, 129] width 88 height 29
click at [578, 134] on input "True" at bounding box center [572, 130] width 9 height 8
click at [577, 205] on label "True" at bounding box center [606, 213] width 88 height 29
click at [577, 209] on input "True" at bounding box center [572, 213] width 9 height 8
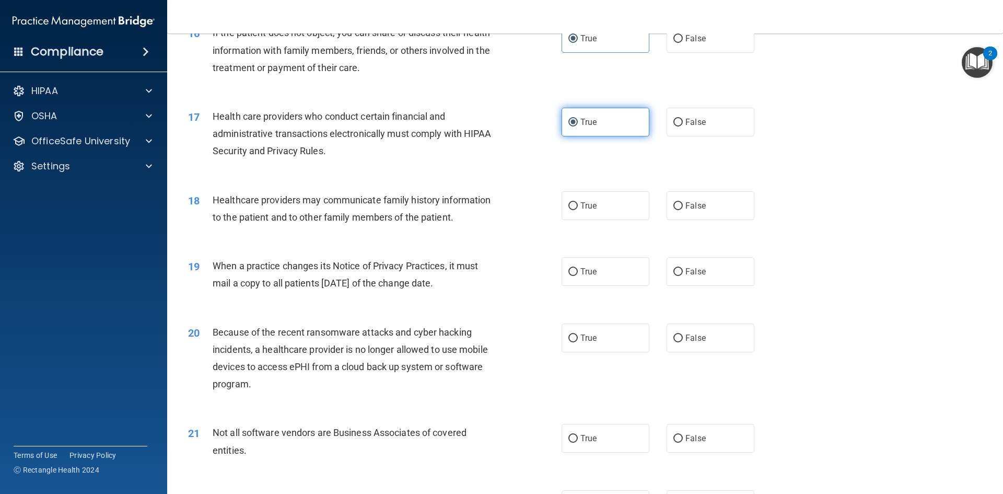
scroll to position [1254, 0]
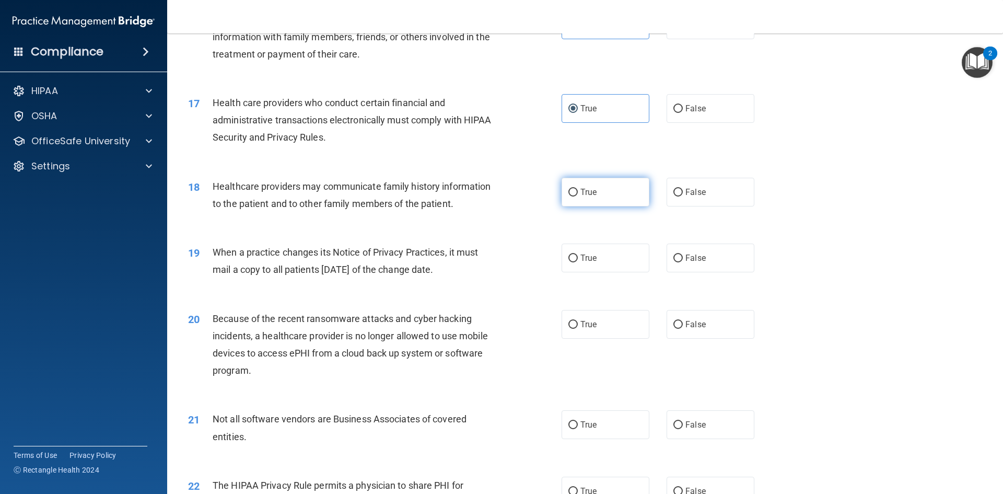
click at [619, 201] on label "True" at bounding box center [606, 192] width 88 height 29
click at [578, 196] on input "True" at bounding box center [572, 193] width 9 height 8
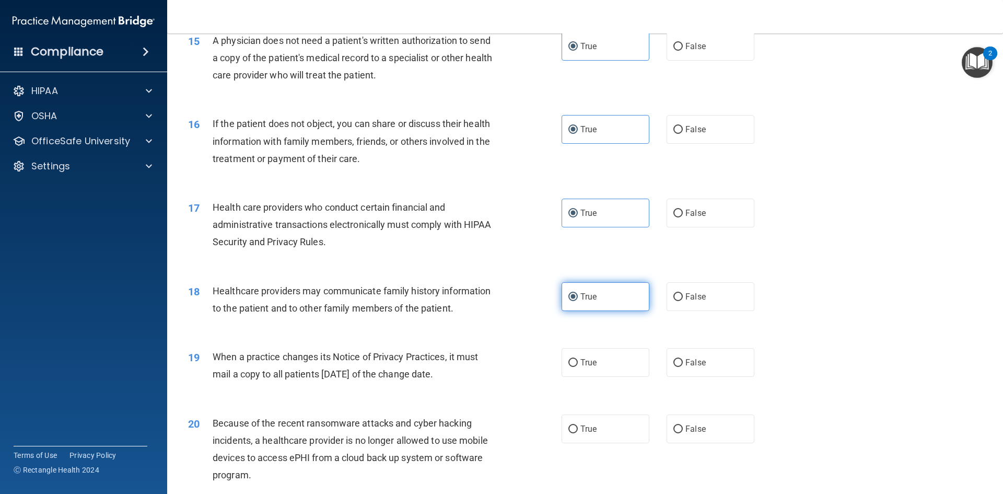
scroll to position [1306, 0]
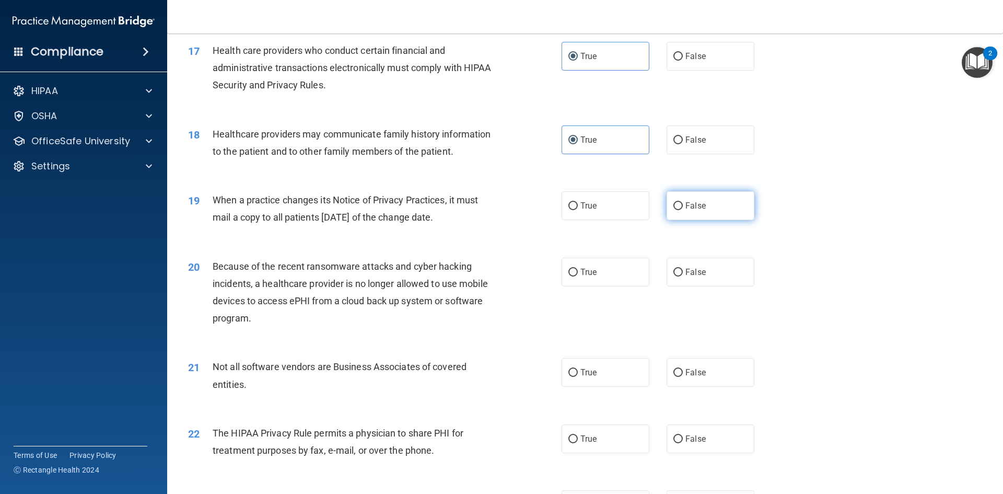
click at [673, 209] on input "False" at bounding box center [677, 206] width 9 height 8
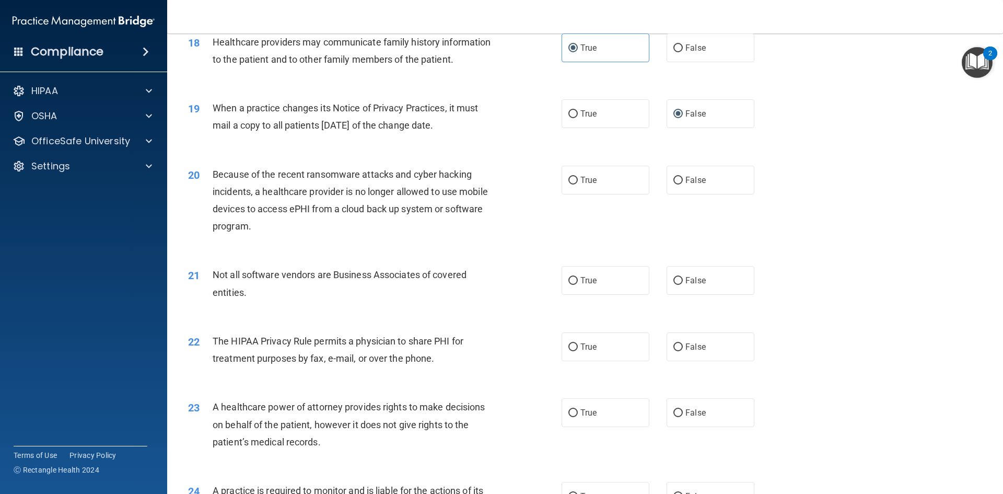
scroll to position [1410, 0]
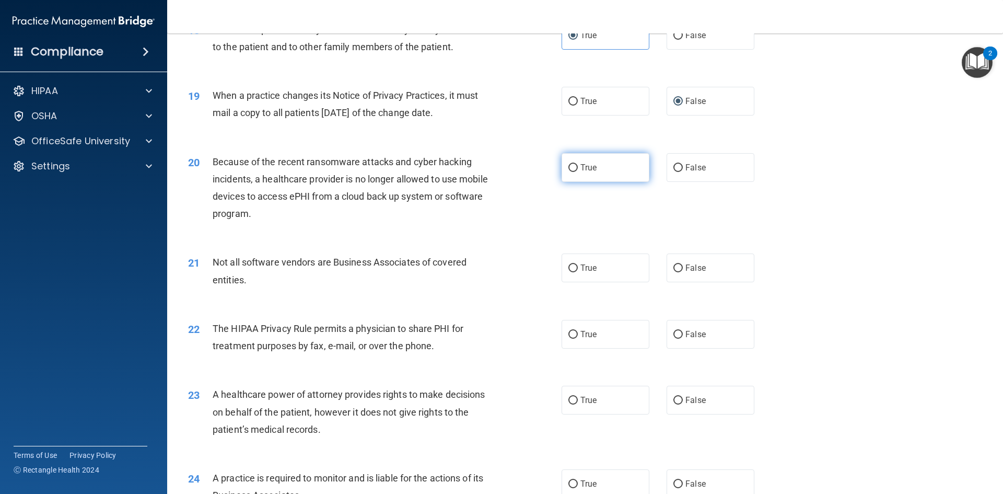
click at [566, 174] on label "True" at bounding box center [606, 167] width 88 height 29
click at [568, 172] on input "True" at bounding box center [572, 168] width 9 height 8
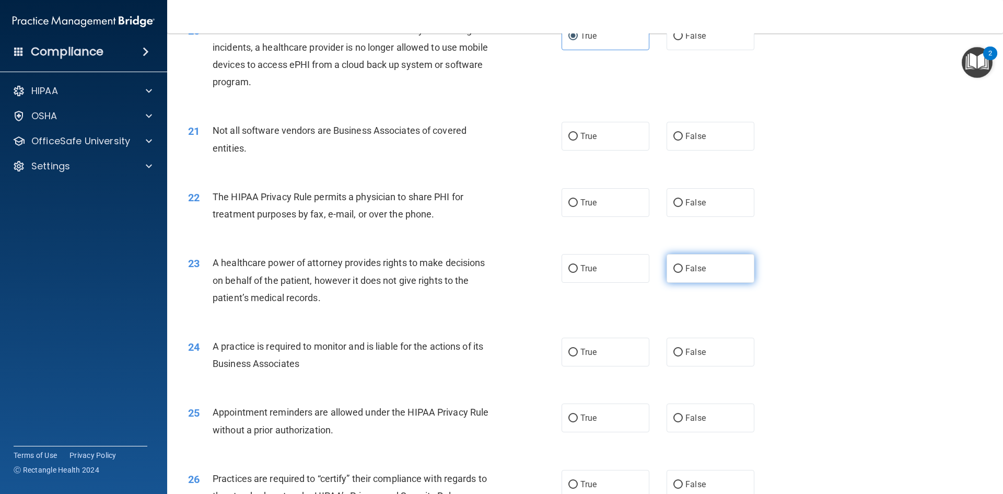
scroll to position [1567, 0]
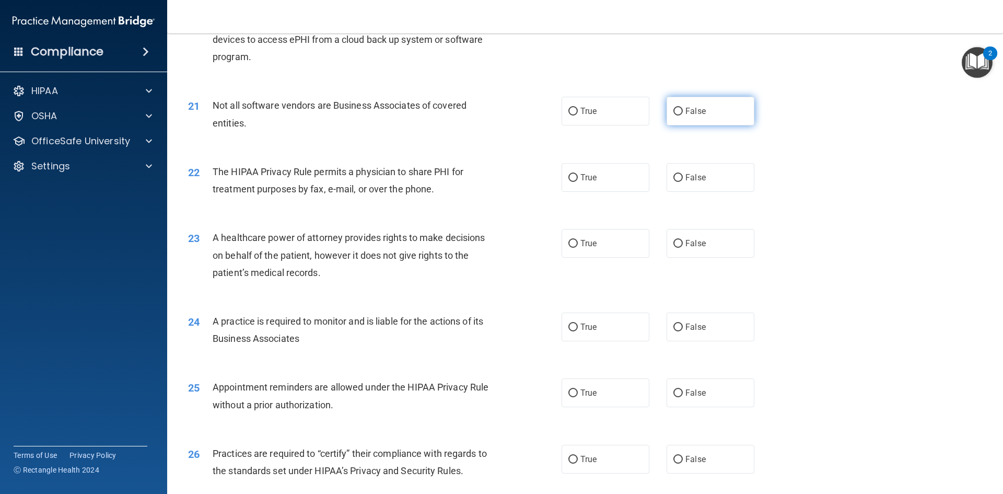
click at [668, 122] on label "False" at bounding box center [711, 111] width 88 height 29
click at [673, 115] on input "False" at bounding box center [677, 112] width 9 height 8
click at [624, 121] on label "True" at bounding box center [606, 111] width 88 height 29
click at [578, 115] on input "True" at bounding box center [572, 112] width 9 height 8
drag, startPoint x: 611, startPoint y: 178, endPoint x: 618, endPoint y: 184, distance: 9.3
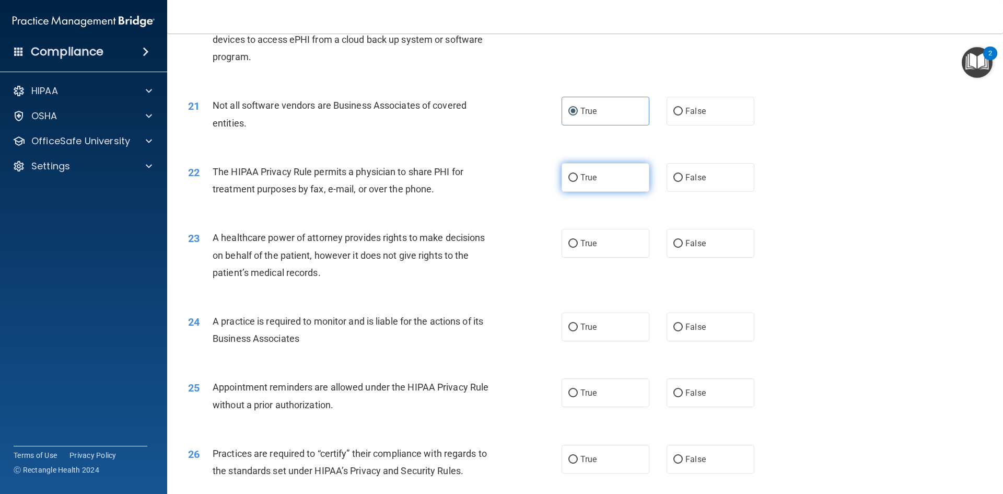
click at [611, 178] on label "True" at bounding box center [606, 177] width 88 height 29
click at [578, 178] on input "True" at bounding box center [572, 178] width 9 height 8
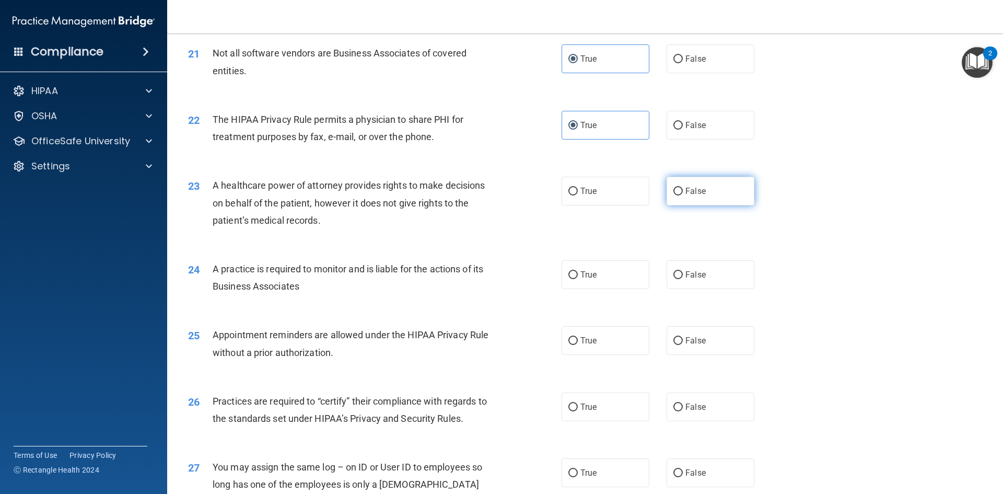
click at [684, 202] on label "False" at bounding box center [711, 191] width 88 height 29
click at [683, 195] on input "False" at bounding box center [677, 192] width 9 height 8
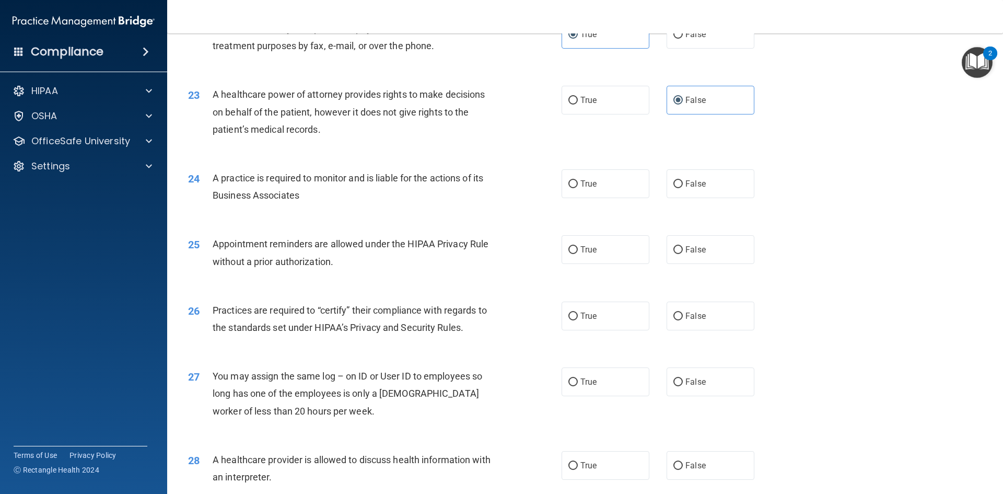
scroll to position [1724, 0]
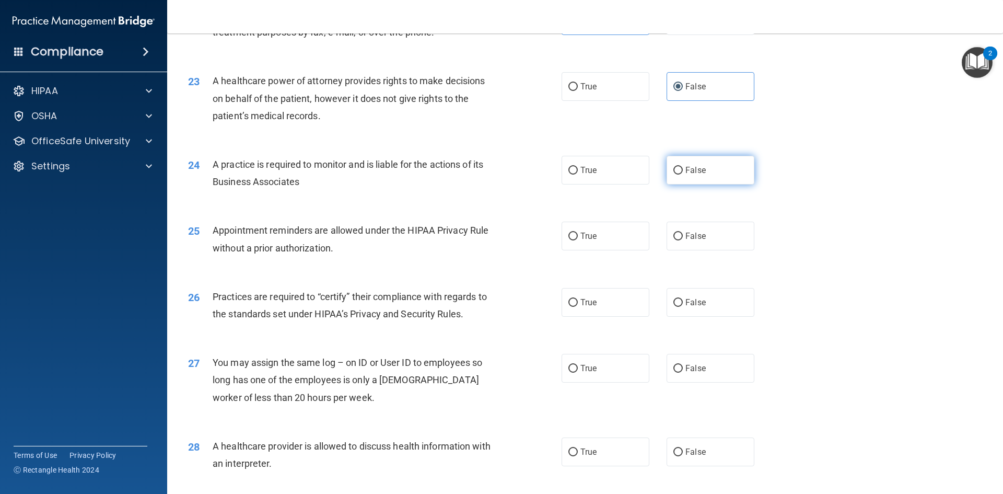
click at [682, 177] on label "False" at bounding box center [711, 170] width 88 height 29
click at [682, 174] on input "False" at bounding box center [677, 171] width 9 height 8
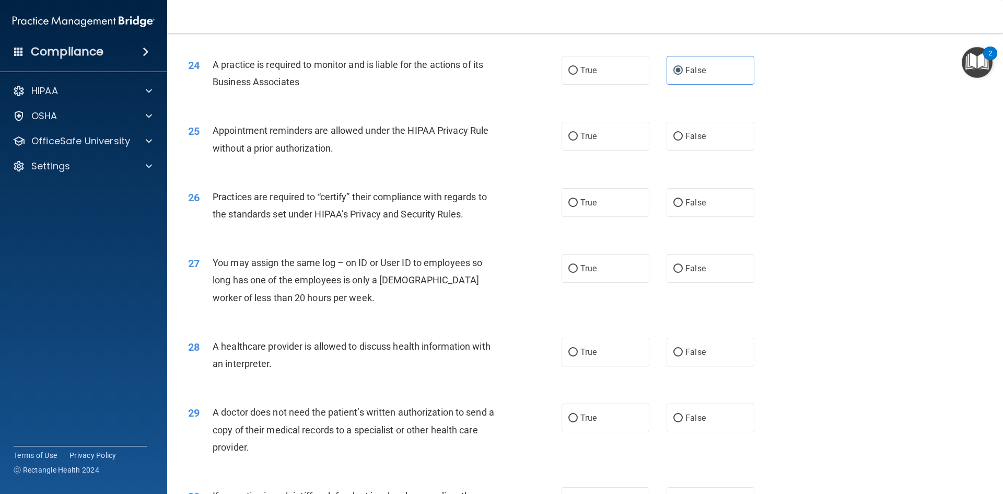
scroll to position [1828, 0]
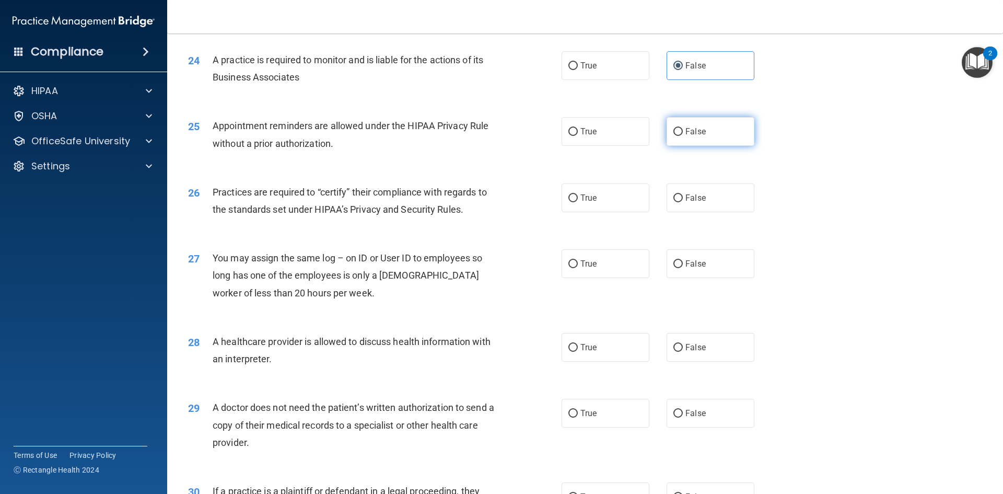
click at [672, 146] on label "False" at bounding box center [711, 131] width 88 height 29
click at [673, 136] on input "False" at bounding box center [677, 132] width 9 height 8
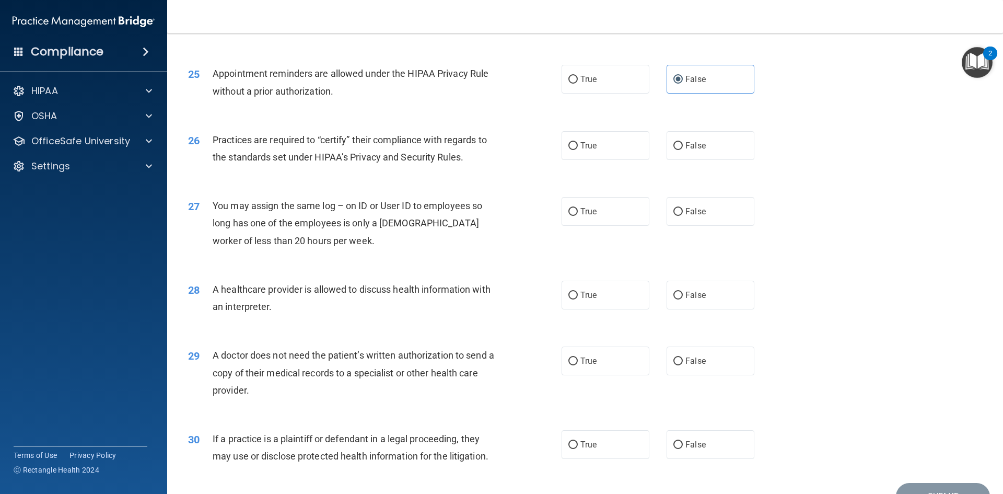
scroll to position [1933, 0]
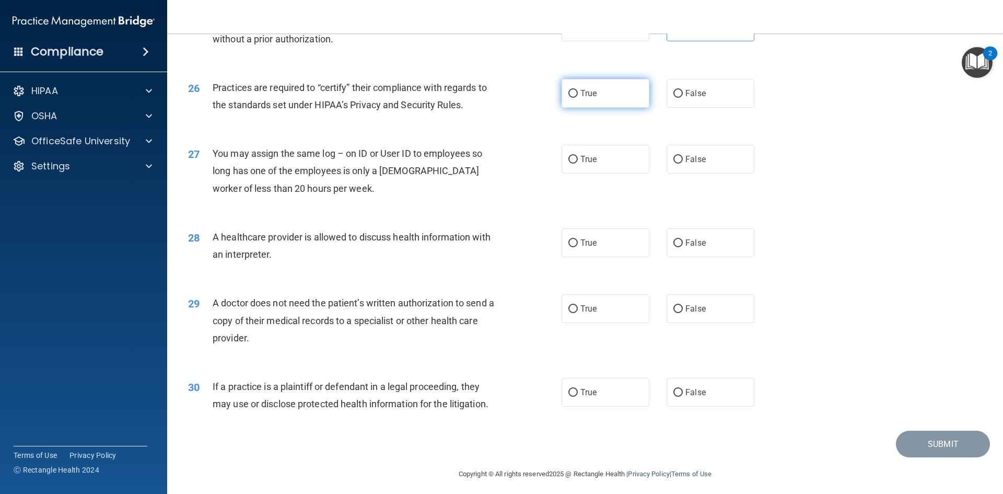
click at [584, 103] on label "True" at bounding box center [606, 93] width 88 height 29
click at [578, 98] on input "True" at bounding box center [572, 94] width 9 height 8
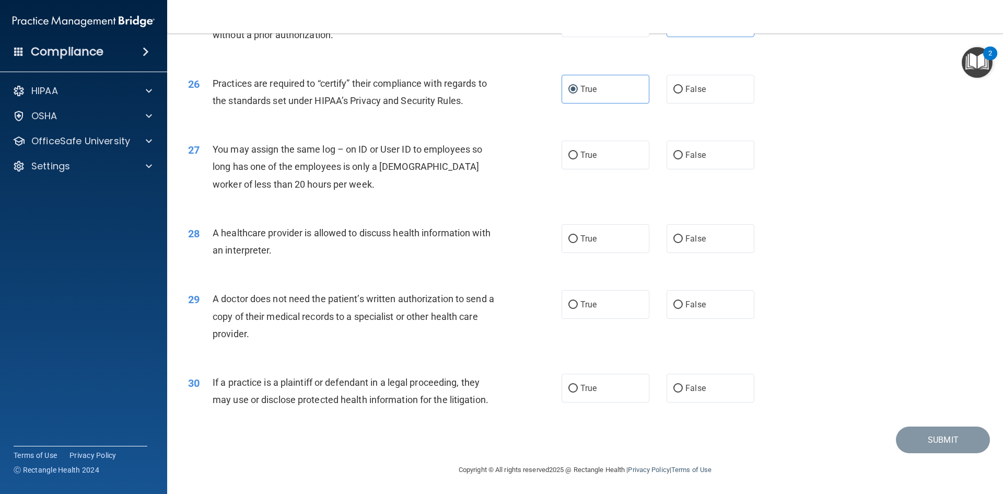
scroll to position [1938, 0]
click at [633, 395] on label "True" at bounding box center [606, 386] width 88 height 29
click at [578, 391] on input "True" at bounding box center [572, 387] width 9 height 8
click at [613, 319] on div "29 A doctor does not need the patient’s written authorization to send a copy of…" at bounding box center [585, 318] width 810 height 84
click at [606, 312] on label "True" at bounding box center [606, 303] width 88 height 29
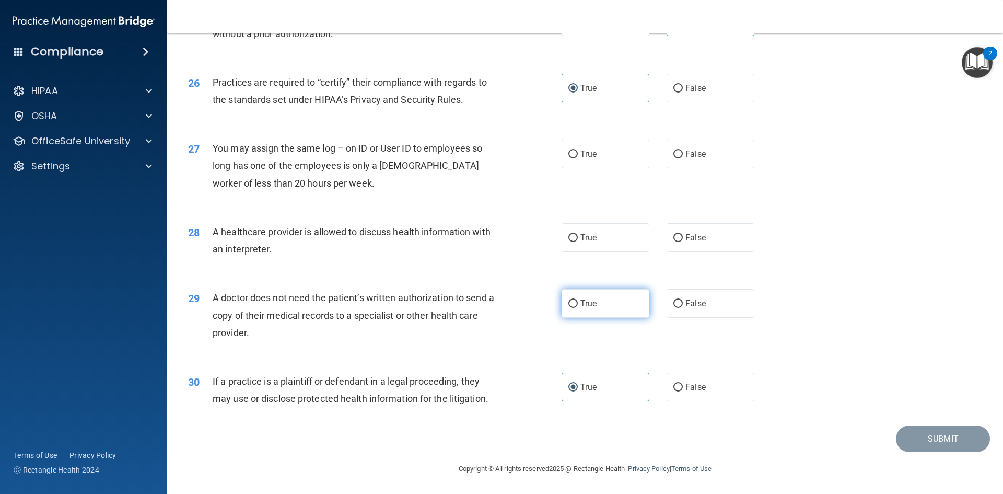
click at [578, 308] on input "True" at bounding box center [572, 304] width 9 height 8
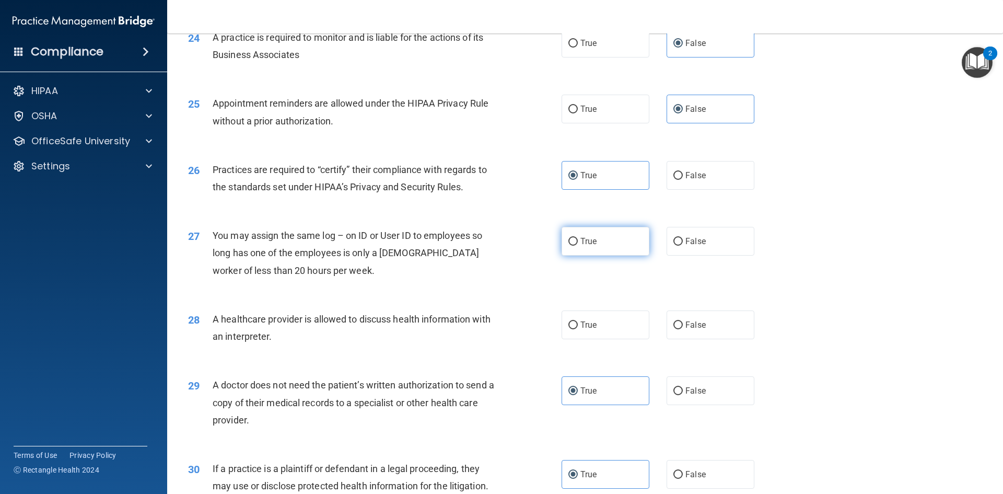
scroll to position [1886, 0]
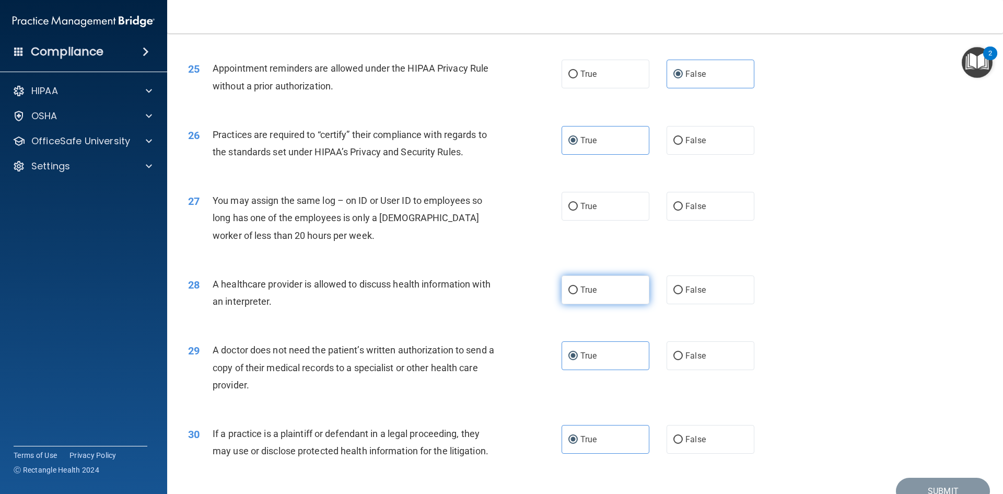
click at [631, 293] on label "True" at bounding box center [606, 289] width 88 height 29
click at [578, 293] on input "True" at bounding box center [572, 290] width 9 height 8
click at [676, 211] on input "False" at bounding box center [677, 207] width 9 height 8
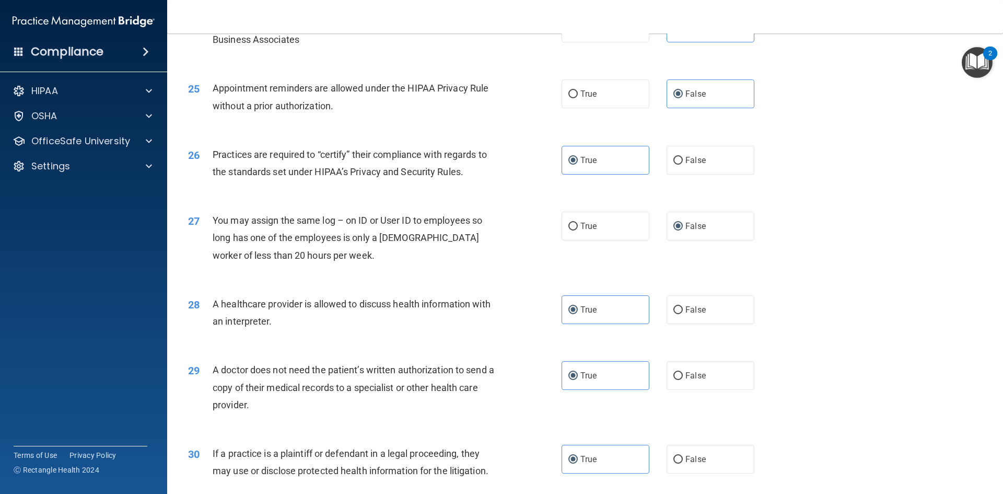
scroll to position [1938, 0]
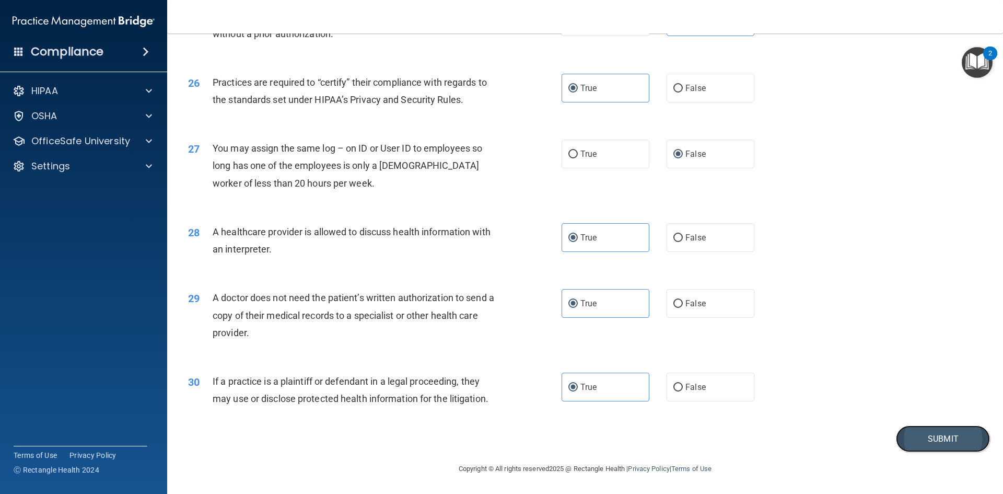
click at [938, 450] on button "Submit" at bounding box center [943, 438] width 94 height 27
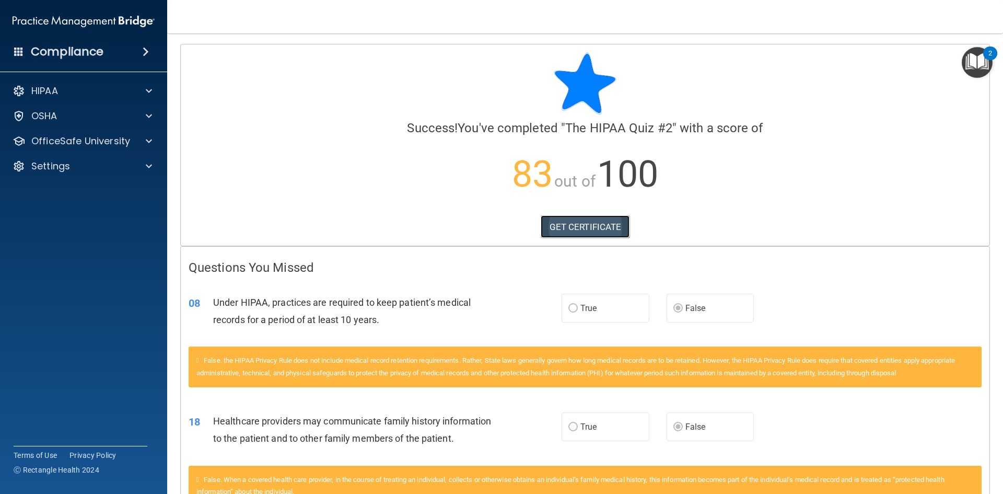
click at [560, 230] on link "GET CERTIFICATE" at bounding box center [585, 226] width 89 height 23
drag, startPoint x: 70, startPoint y: 141, endPoint x: 83, endPoint y: 147, distance: 14.5
click at [70, 141] on p "OfficeSafe University" at bounding box center [80, 141] width 99 height 13
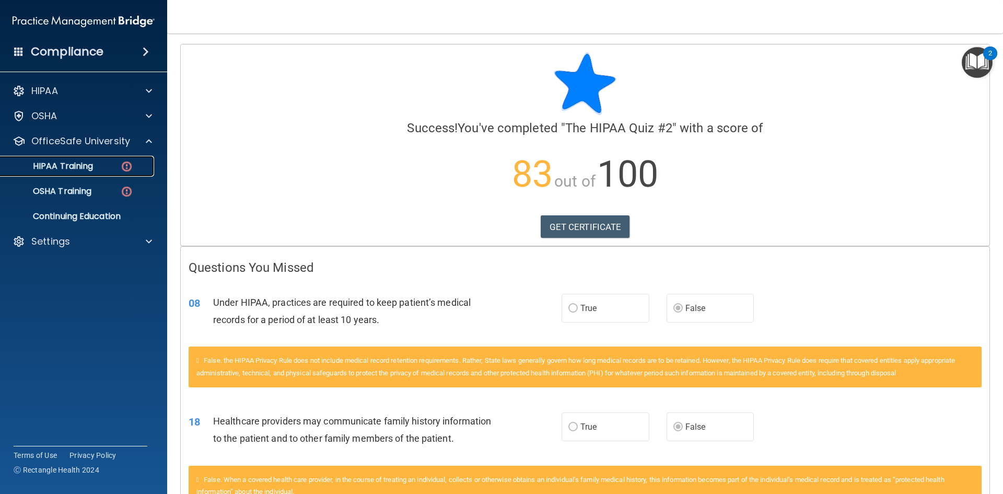
click at [71, 174] on link "HIPAA Training" at bounding box center [72, 166] width 165 height 21
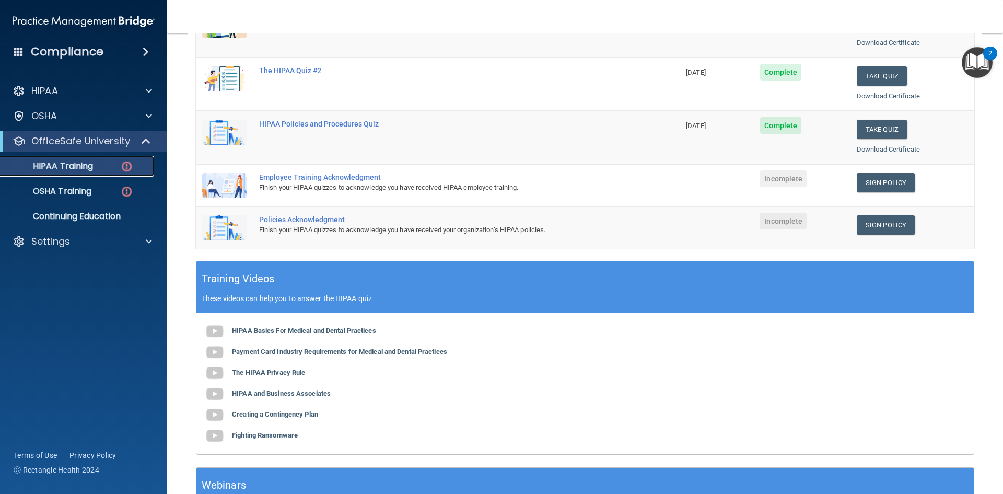
scroll to position [157, 0]
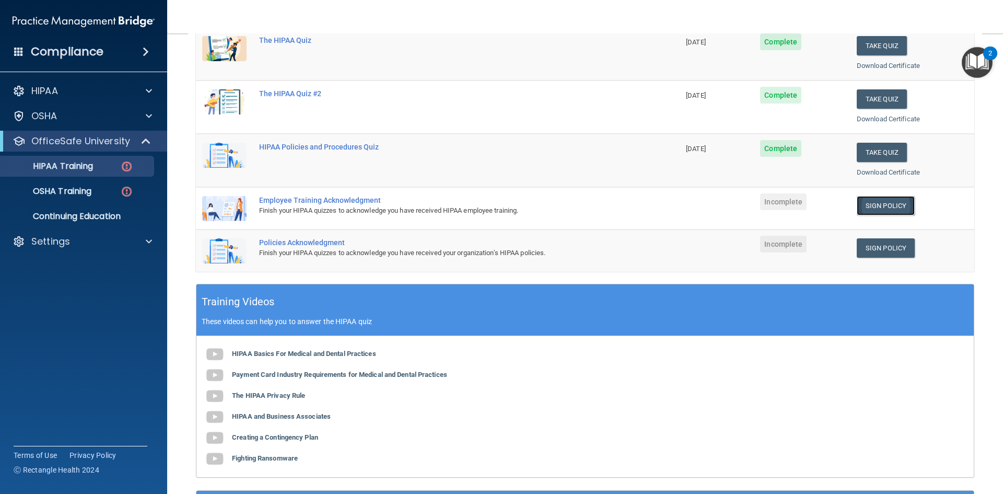
click at [867, 212] on link "Sign Policy" at bounding box center [886, 205] width 58 height 19
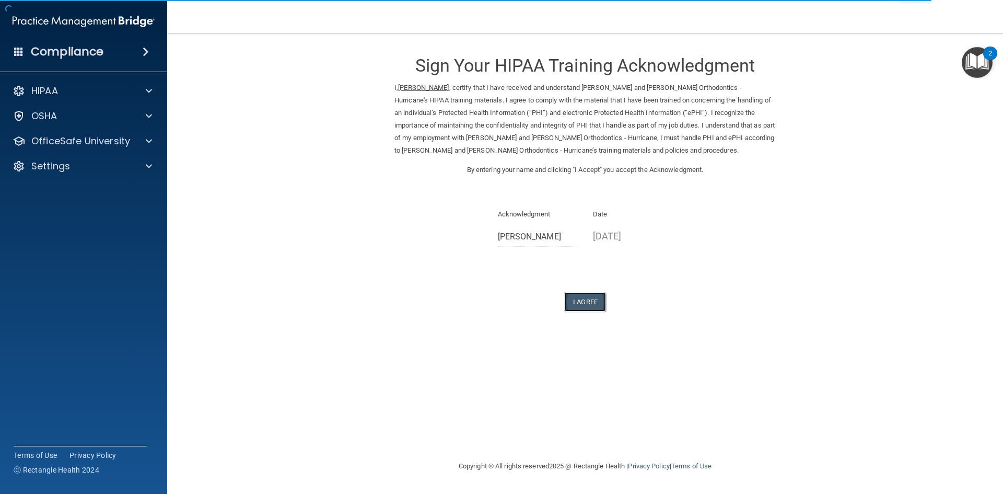
click at [588, 297] on button "I Agree" at bounding box center [585, 301] width 42 height 19
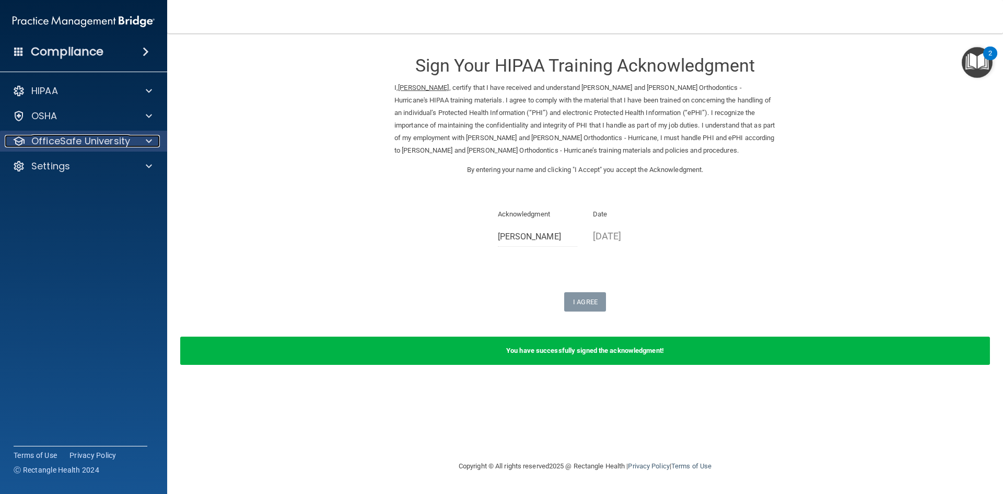
click at [154, 143] on div at bounding box center [147, 141] width 26 height 13
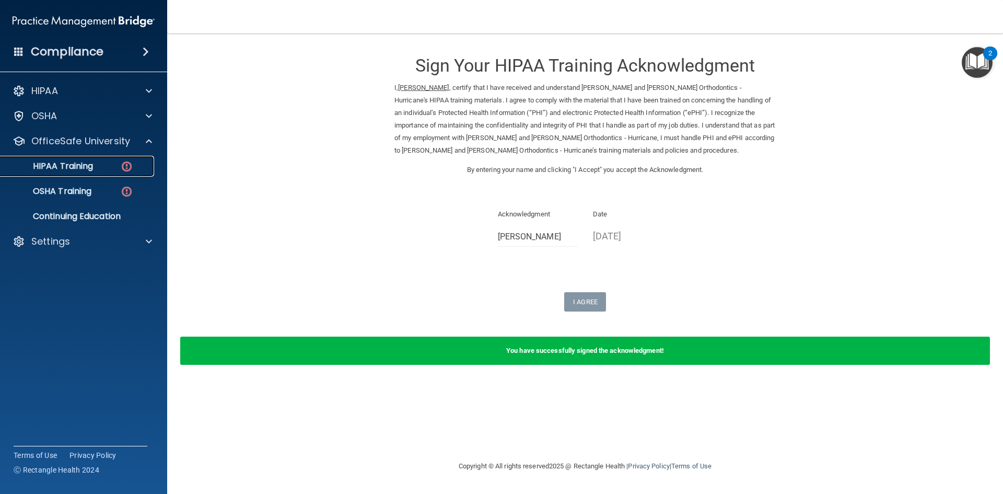
click at [101, 176] on link "HIPAA Training" at bounding box center [72, 166] width 165 height 21
